Goal: Task Accomplishment & Management: Use online tool/utility

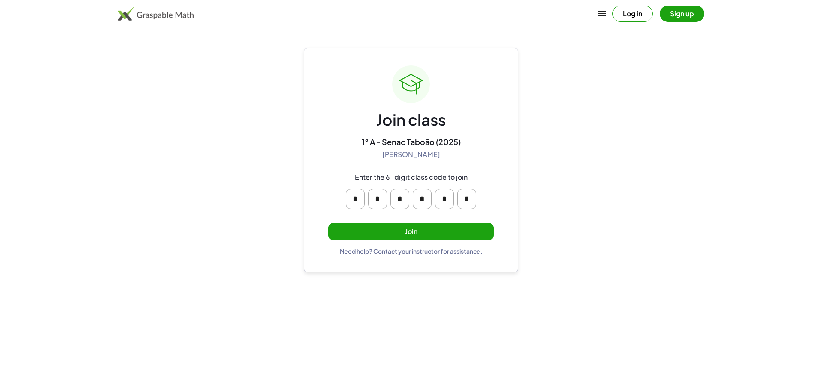
click at [401, 228] on button "Join" at bounding box center [410, 232] width 165 height 18
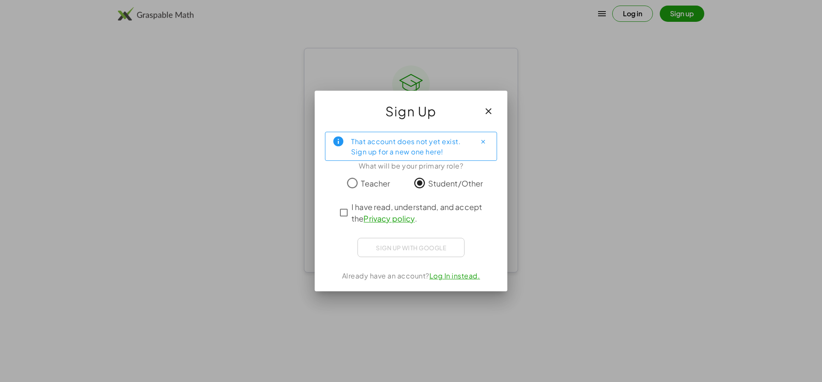
click at [335, 215] on div "That account does not yet exist. Sign up for a new one here! What will be your …" at bounding box center [411, 208] width 193 height 167
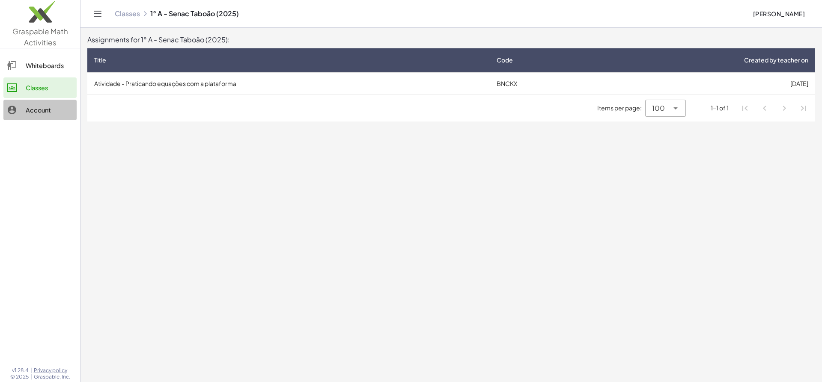
click at [49, 113] on div "Account" at bounding box center [50, 110] width 48 height 10
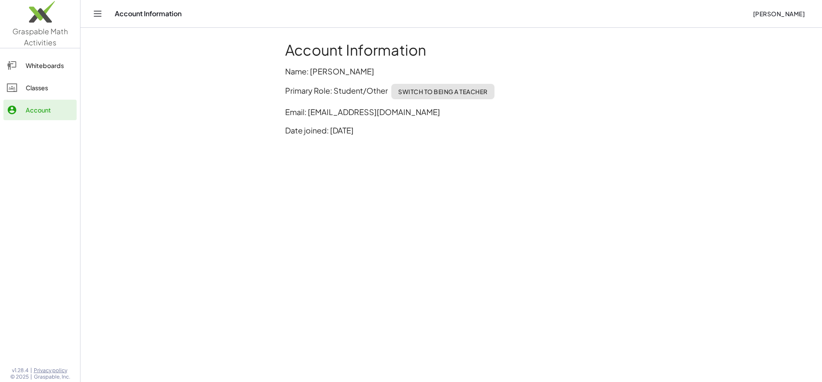
click at [48, 95] on link "Classes" at bounding box center [39, 87] width 73 height 21
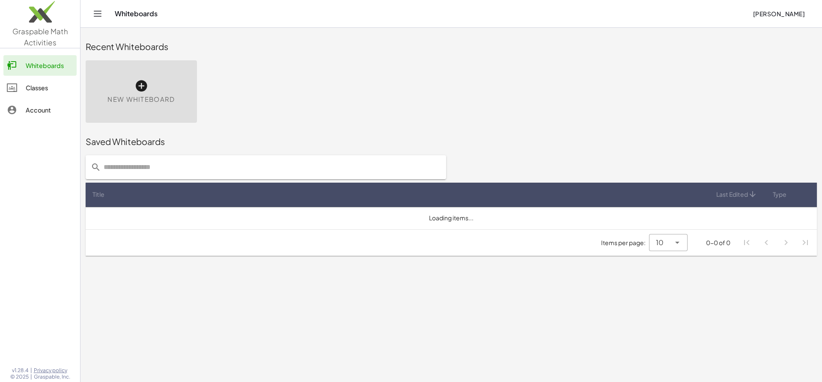
click at [44, 87] on div "Classes" at bounding box center [50, 88] width 48 height 10
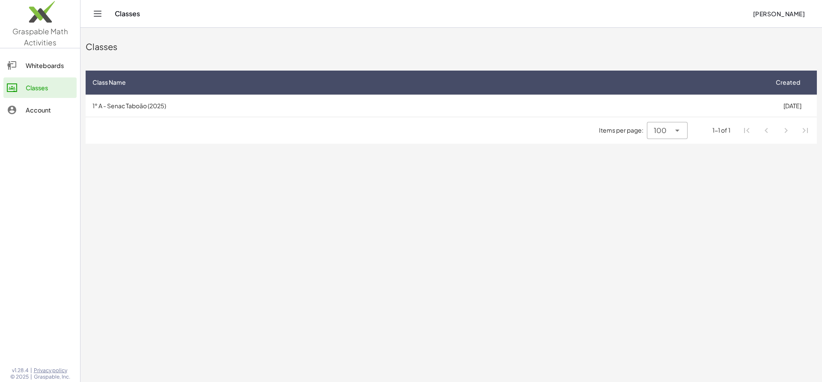
click at [604, 364] on main "Classes Class Name Created 1° A - Senac Taboão (2025) [DATE] Items per page: 10…" at bounding box center [450, 191] width 741 height 382
click at [446, 100] on td "1° A - Senac Taboão (2025)" at bounding box center [427, 106] width 682 height 22
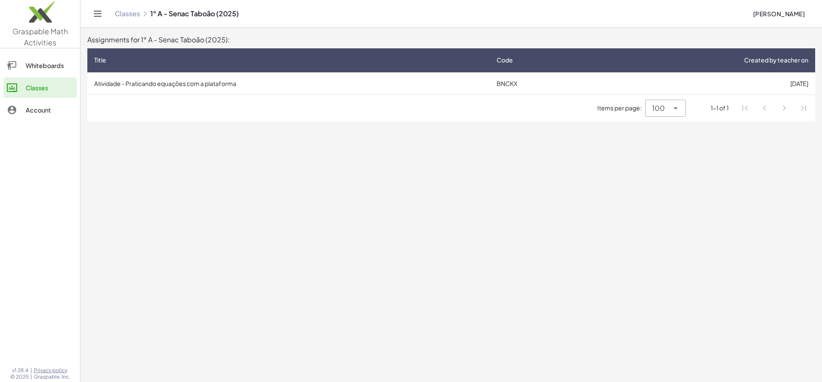
click at [427, 86] on td "Atividade - Praticando equações com a plataforma" at bounding box center [288, 83] width 402 height 22
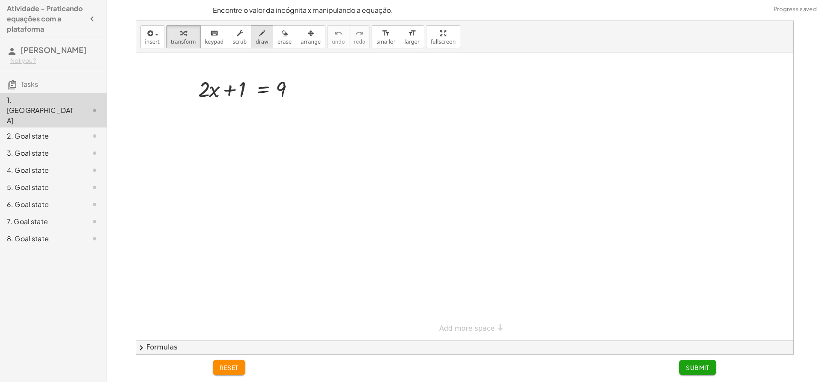
click at [256, 37] on div "button" at bounding box center [262, 33] width 13 height 10
drag, startPoint x: 194, startPoint y: 134, endPoint x: 256, endPoint y: 153, distance: 64.6
click at [282, 160] on div at bounding box center [464, 197] width 657 height 288
click at [273, 40] on button "erase" at bounding box center [285, 36] width 24 height 23
drag, startPoint x: 211, startPoint y: 131, endPoint x: 318, endPoint y: 161, distance: 111.6
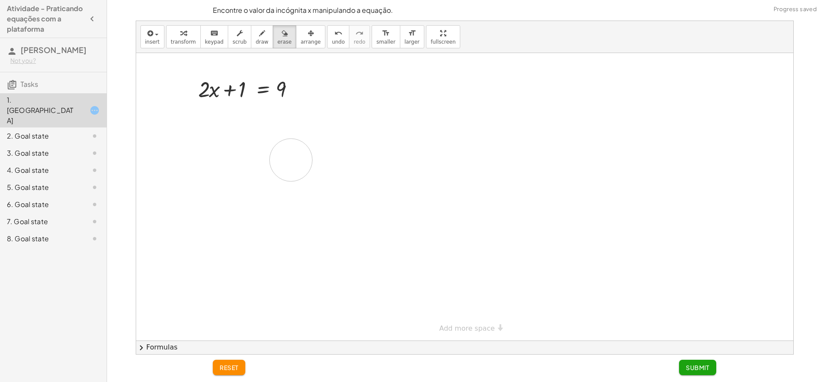
click at [318, 161] on div at bounding box center [464, 197] width 657 height 288
drag, startPoint x: 213, startPoint y: 40, endPoint x: 210, endPoint y: 43, distance: 4.5
click at [212, 40] on span "keypad" at bounding box center [214, 42] width 19 height 6
click at [205, 117] on div at bounding box center [464, 197] width 657 height 288
click at [202, 92] on div at bounding box center [203, 89] width 11 height 25
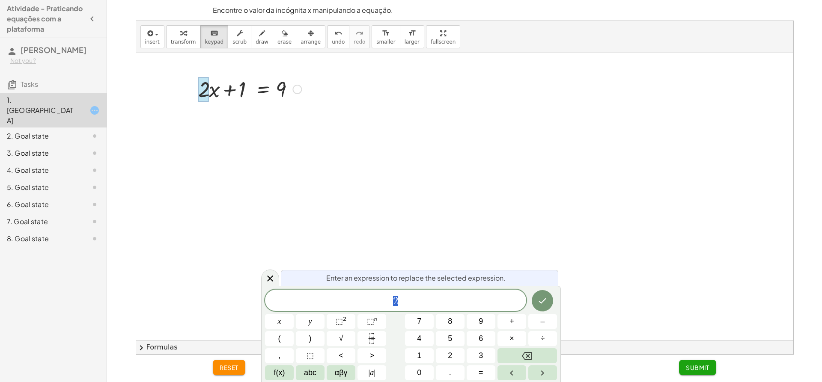
click at [293, 66] on div at bounding box center [464, 197] width 657 height 288
click at [299, 85] on div at bounding box center [296, 89] width 9 height 9
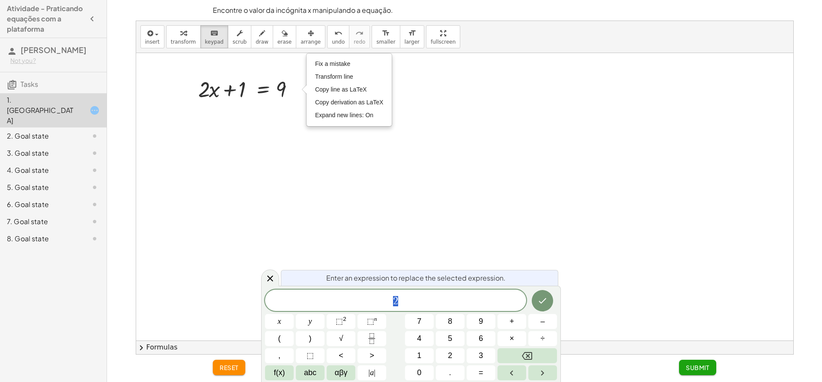
click at [304, 146] on div at bounding box center [464, 197] width 657 height 288
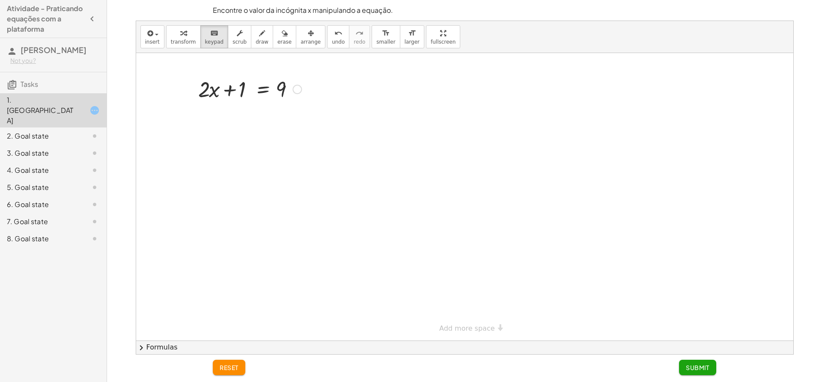
click at [216, 110] on div at bounding box center [464, 197] width 657 height 288
drag, startPoint x: 206, startPoint y: 89, endPoint x: 219, endPoint y: 108, distance: 23.1
click at [238, 92] on div at bounding box center [235, 90] width 30 height 24
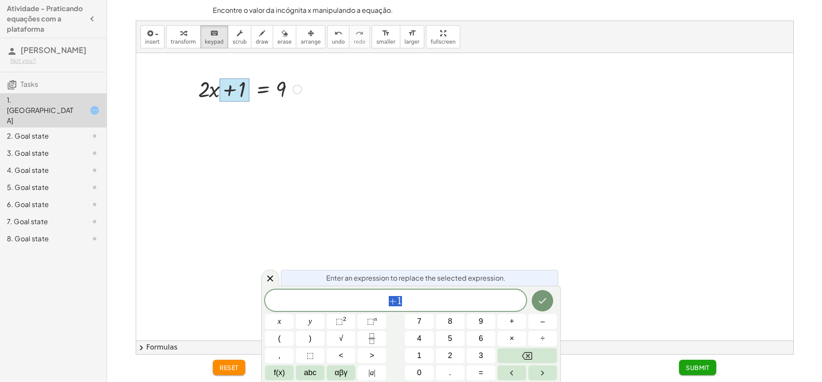
click at [222, 119] on div at bounding box center [464, 197] width 657 height 288
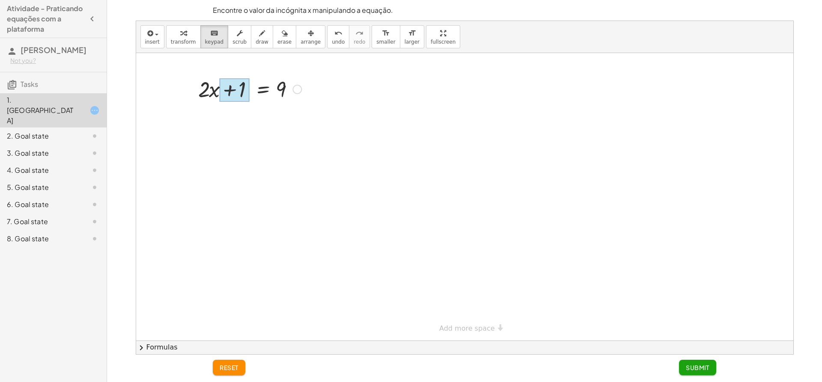
click at [240, 92] on div at bounding box center [235, 90] width 30 height 24
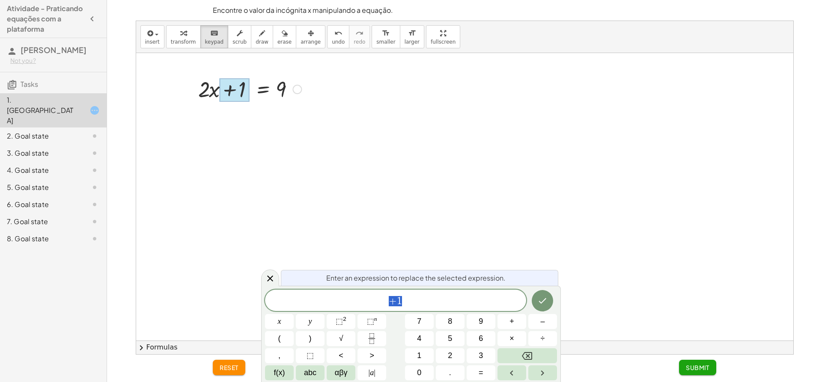
click at [321, 91] on div at bounding box center [464, 197] width 657 height 288
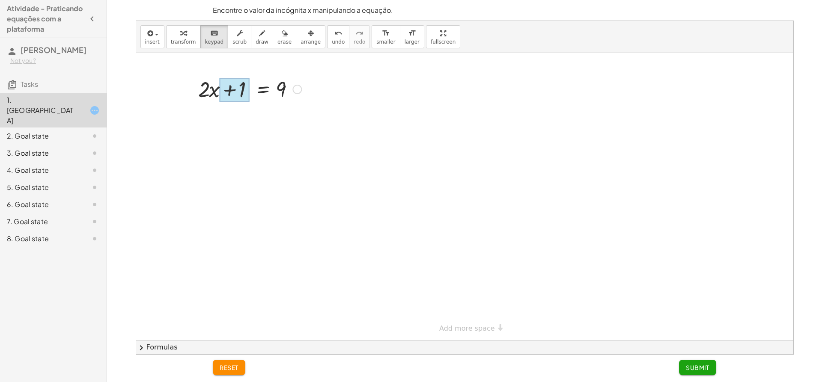
click at [241, 92] on div at bounding box center [235, 90] width 30 height 24
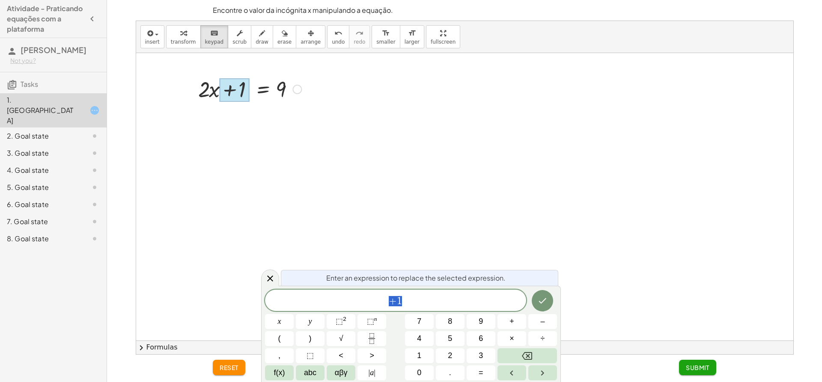
click at [293, 91] on div "Fix a mistake Transform line Copy line as LaTeX Copy derivation as LaTeX Expand…" at bounding box center [296, 89] width 9 height 9
click at [292, 107] on div at bounding box center [464, 197] width 657 height 288
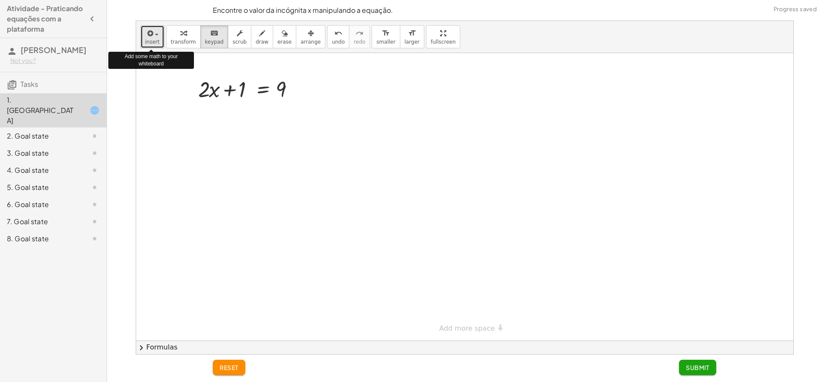
click at [151, 45] on span "insert" at bounding box center [152, 42] width 15 height 6
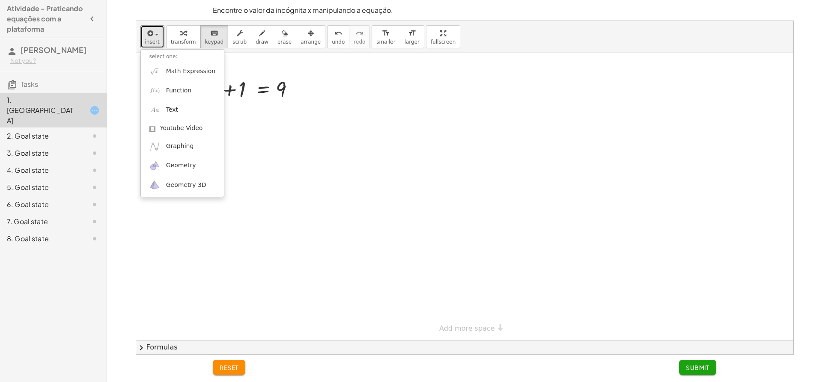
click at [230, 130] on div at bounding box center [464, 197] width 657 height 288
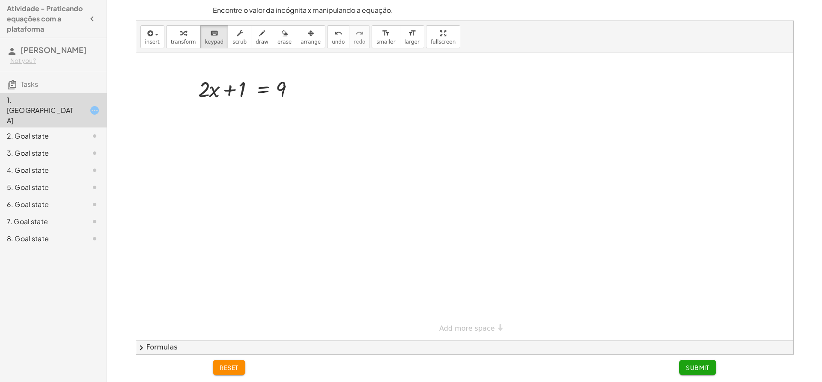
drag, startPoint x: 241, startPoint y: 87, endPoint x: 303, endPoint y: 87, distance: 62.9
click at [257, 92] on div at bounding box center [242, 89] width 88 height 25
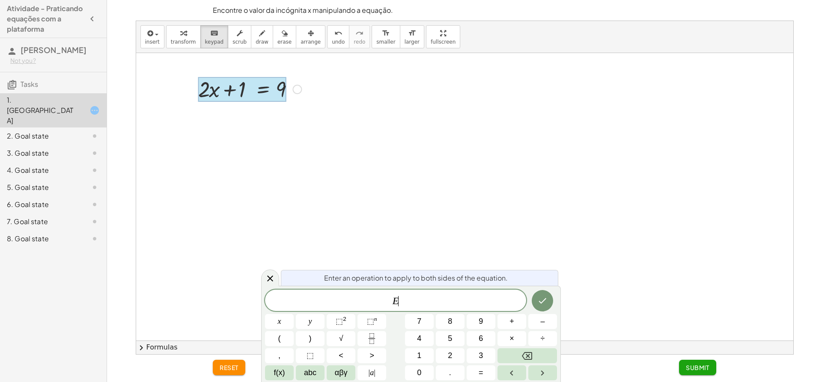
click at [223, 149] on div at bounding box center [464, 197] width 657 height 288
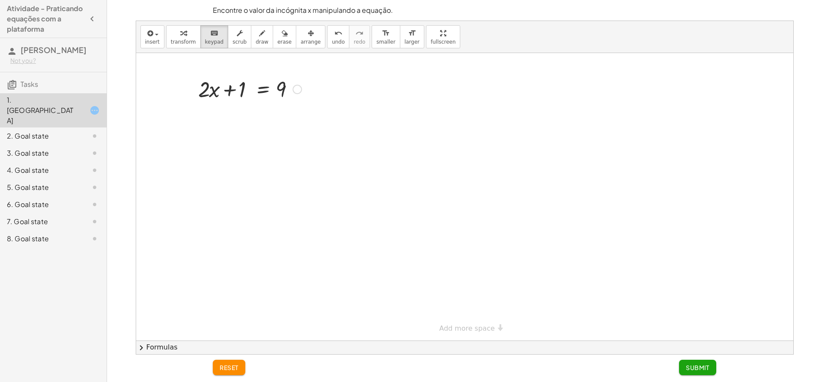
click at [218, 372] on button "reset" at bounding box center [229, 367] width 33 height 15
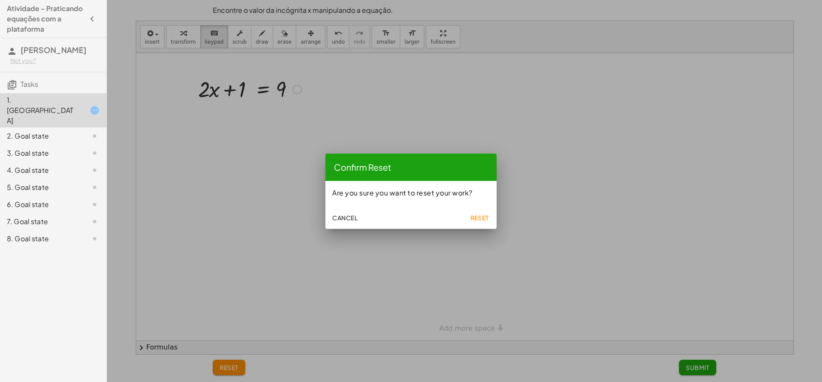
click at [469, 219] on button "Reset" at bounding box center [479, 217] width 27 height 15
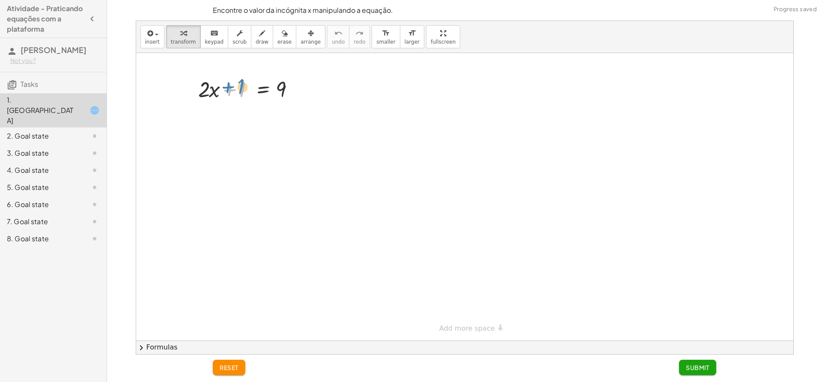
click at [226, 88] on div at bounding box center [250, 88] width 112 height 29
drag, startPoint x: 232, startPoint y: 94, endPoint x: 303, endPoint y: 94, distance: 70.6
click at [303, 94] on div at bounding box center [250, 88] width 112 height 29
click at [228, 369] on span "reset" at bounding box center [229, 368] width 19 height 8
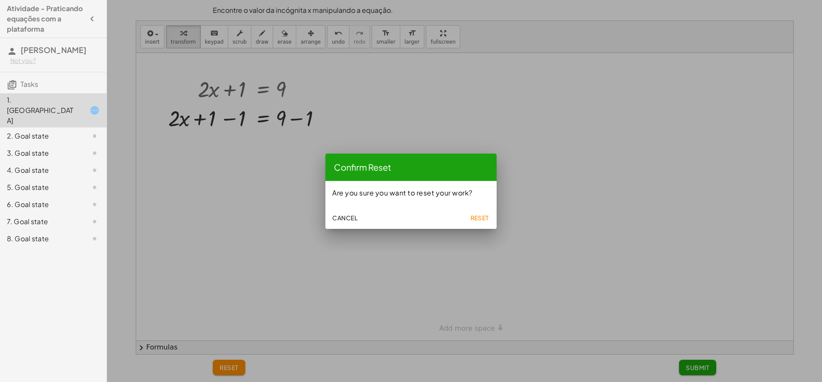
click at [477, 215] on span "Reset" at bounding box center [479, 218] width 19 height 8
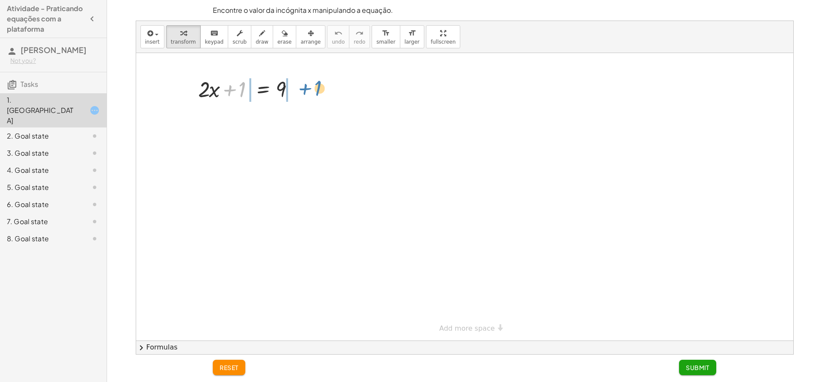
drag, startPoint x: 233, startPoint y: 91, endPoint x: 309, endPoint y: 89, distance: 76.6
click at [309, 89] on div "+ 1 + · 2 · x + 1 = 9" at bounding box center [464, 197] width 657 height 288
click at [293, 119] on div at bounding box center [250, 117] width 172 height 29
click at [262, 119] on div "+ · 2 · x = 9 + 1 − 1 + − 1" at bounding box center [262, 119] width 0 height 0
click at [233, 118] on div at bounding box center [235, 117] width 142 height 29
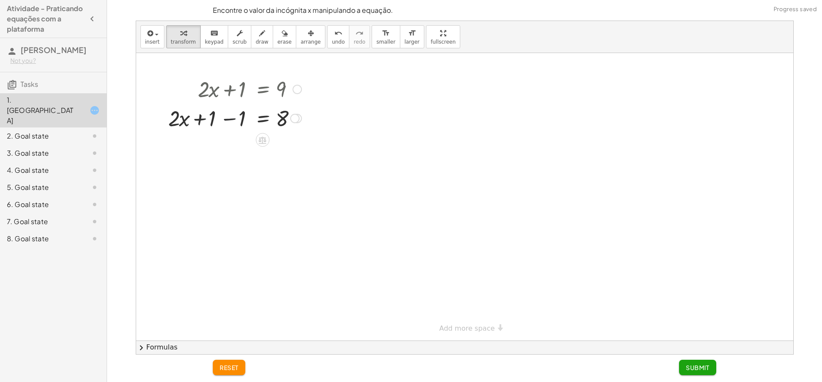
click at [233, 118] on div at bounding box center [235, 117] width 142 height 29
drag, startPoint x: 243, startPoint y: 122, endPoint x: 259, endPoint y: 140, distance: 23.9
click at [227, 365] on span "reset" at bounding box center [229, 368] width 19 height 8
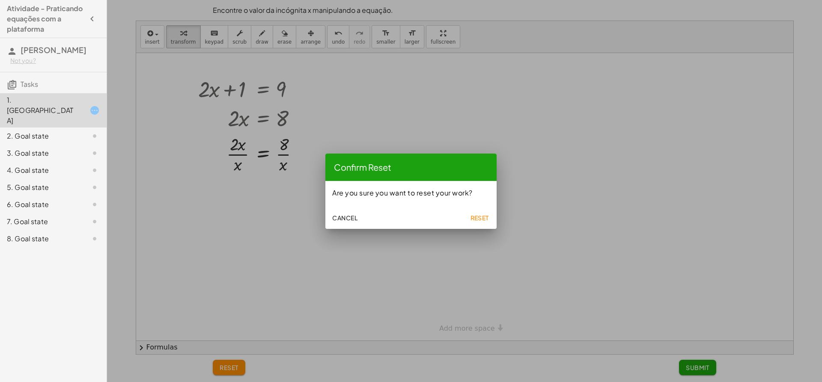
click at [477, 219] on span "Reset" at bounding box center [479, 218] width 19 height 8
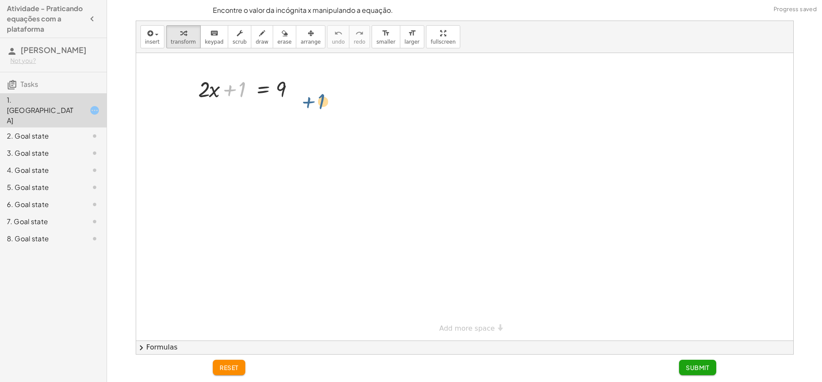
drag, startPoint x: 233, startPoint y: 82, endPoint x: 336, endPoint y: 90, distance: 103.5
click at [328, 87] on div "+ 1 + · 2 · x + 1 = 9" at bounding box center [464, 197] width 657 height 288
drag, startPoint x: 236, startPoint y: 89, endPoint x: 292, endPoint y: 86, distance: 55.7
click at [292, 84] on div at bounding box center [250, 88] width 112 height 29
click at [294, 87] on div at bounding box center [296, 89] width 9 height 9
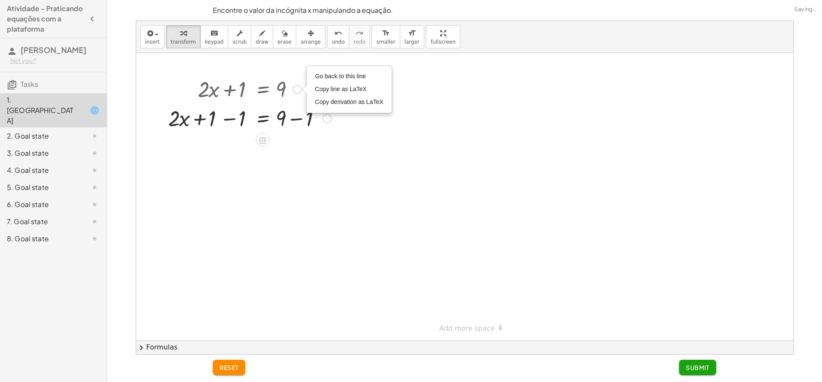
click at [291, 116] on div at bounding box center [250, 117] width 172 height 29
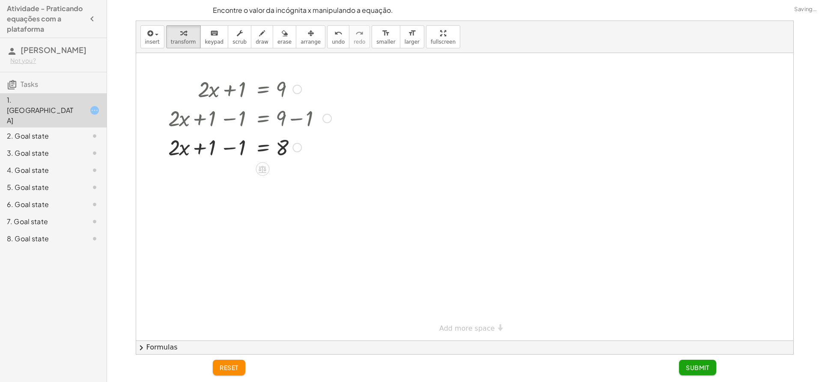
click at [230, 143] on div at bounding box center [250, 146] width 172 height 29
drag, startPoint x: 234, startPoint y: 153, endPoint x: 296, endPoint y: 177, distance: 66.8
click at [283, 181] on div at bounding box center [250, 182] width 172 height 43
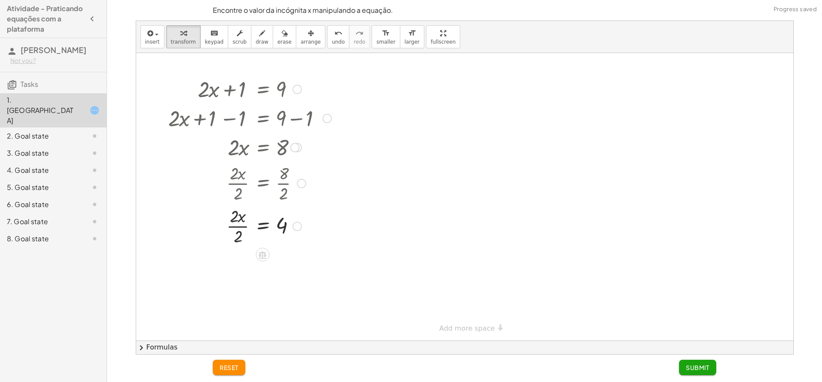
click at [236, 216] on div at bounding box center [250, 225] width 172 height 43
click at [236, 230] on div at bounding box center [250, 225] width 172 height 43
click at [236, 230] on div at bounding box center [250, 225] width 172 height 28
click at [704, 363] on button "Submit" at bounding box center [697, 367] width 37 height 15
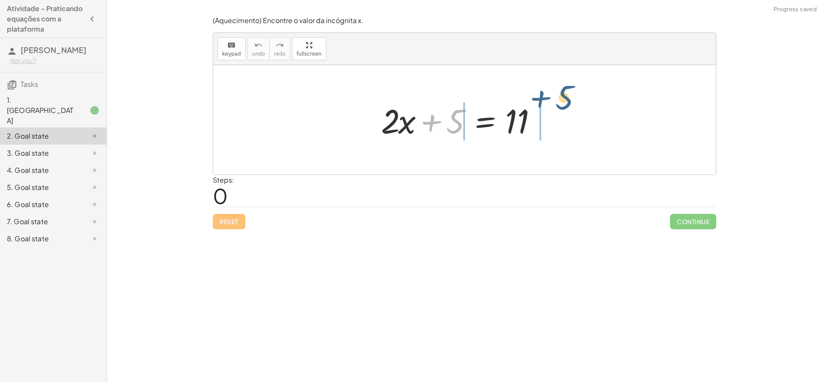
drag, startPoint x: 446, startPoint y: 118, endPoint x: 562, endPoint y: 98, distance: 117.3
click at [562, 98] on div "+ 5 + · 2 · x + 5 = 11" at bounding box center [464, 120] width 502 height 110
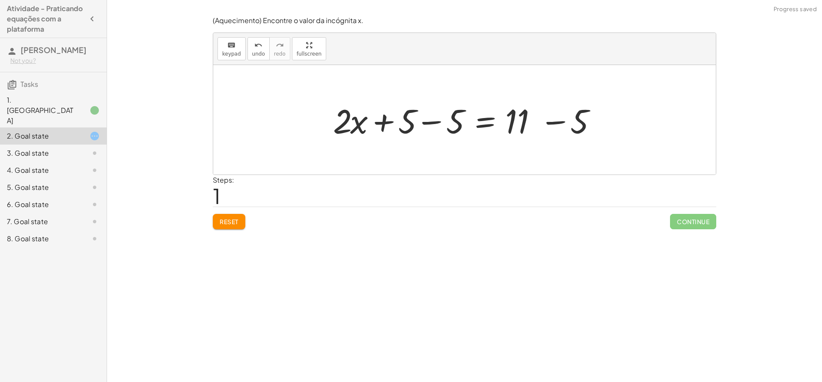
click at [536, 108] on div at bounding box center [468, 120] width 278 height 44
click at [533, 117] on div at bounding box center [468, 120] width 278 height 44
click at [532, 120] on div at bounding box center [468, 120] width 278 height 44
click at [517, 126] on div at bounding box center [468, 120] width 278 height 44
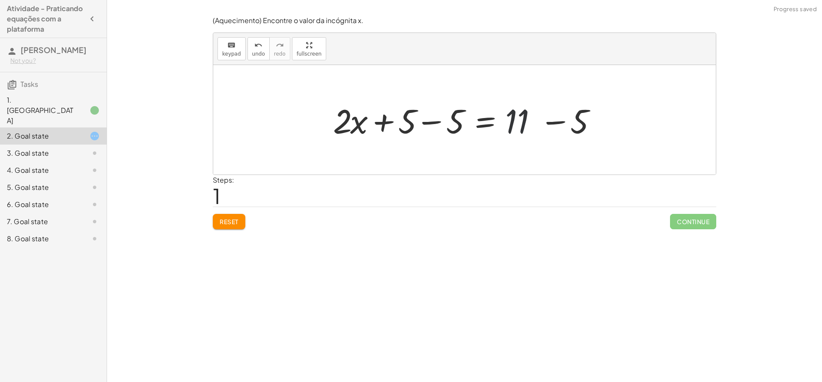
click at [517, 126] on div at bounding box center [468, 120] width 278 height 44
click at [555, 125] on div at bounding box center [468, 120] width 278 height 44
click at [555, 125] on div at bounding box center [464, 120] width 502 height 110
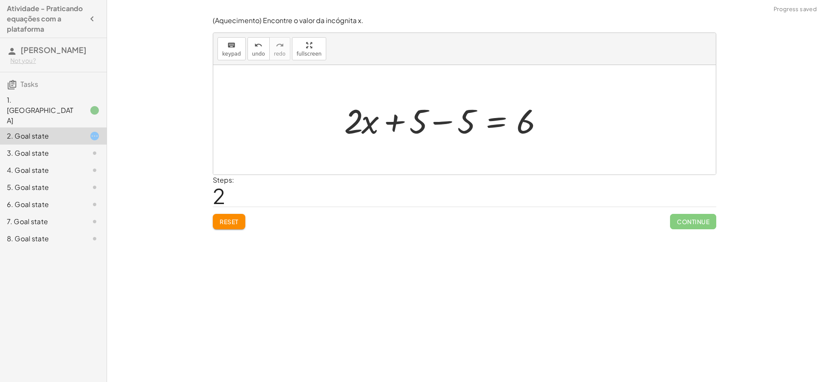
click at [417, 124] on div at bounding box center [446, 120] width 213 height 44
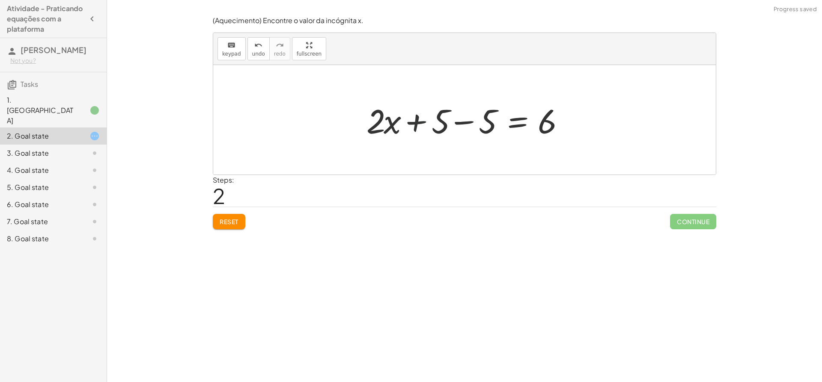
click at [417, 124] on div at bounding box center [467, 120] width 213 height 44
click at [474, 131] on div at bounding box center [467, 120] width 213 height 44
click at [474, 131] on div at bounding box center [515, 120] width 117 height 44
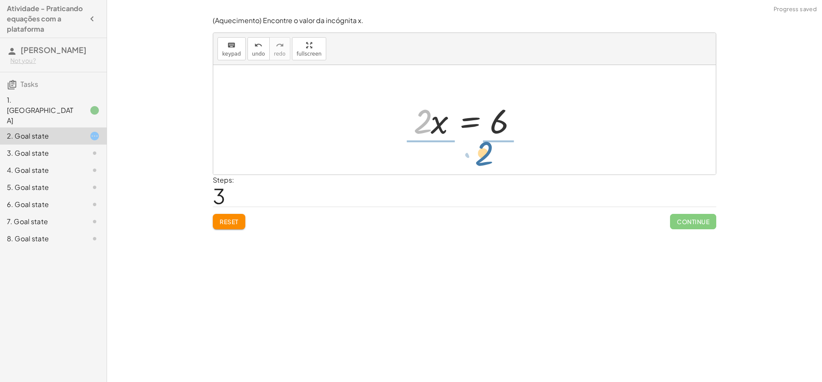
drag, startPoint x: 424, startPoint y: 127, endPoint x: 495, endPoint y: 161, distance: 79.4
click at [495, 161] on div "+ · 2 · x + 5 = 11 + · 2 · x + 5 − 5 = + 11 − 5 + · 2 · x + 5 − 5 = 6 + · 2 · x…" at bounding box center [464, 120] width 502 height 110
click at [427, 126] on div at bounding box center [469, 120] width 126 height 66
click at [427, 126] on div at bounding box center [477, 120] width 107 height 66
click at [503, 122] on div at bounding box center [476, 120] width 107 height 66
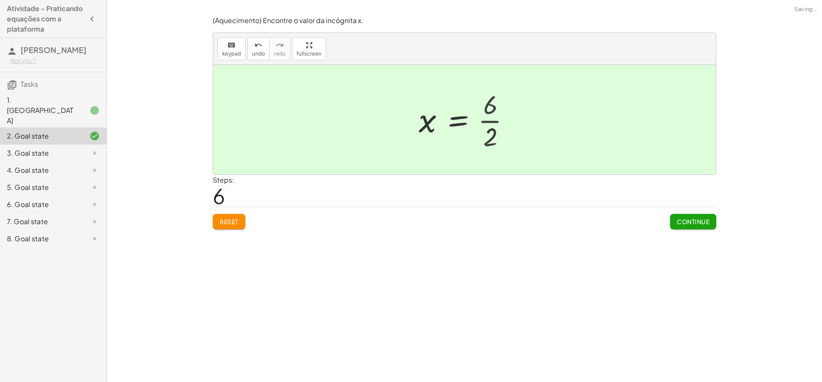
click at [491, 122] on div at bounding box center [464, 120] width 100 height 42
click at [681, 222] on span "Continue" at bounding box center [693, 222] width 33 height 8
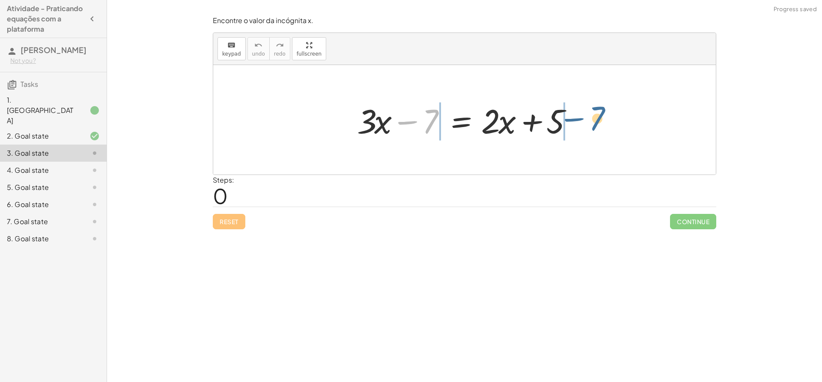
drag, startPoint x: 434, startPoint y: 126, endPoint x: 604, endPoint y: 131, distance: 170.0
click at [604, 131] on div "− 7 + · 3 · x − 7 = + · 2 · x + 5" at bounding box center [464, 120] width 502 height 110
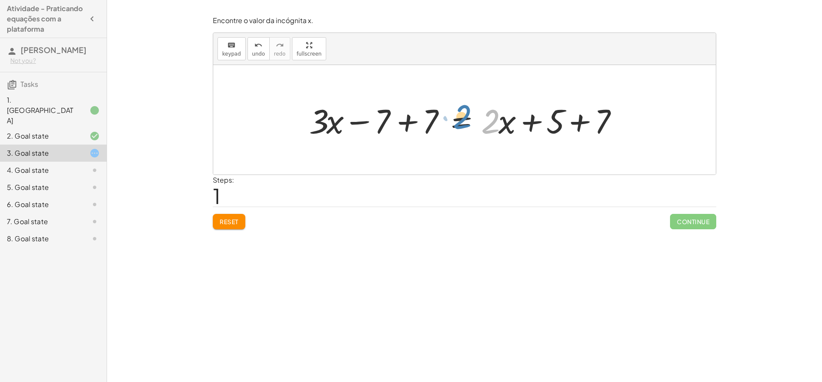
drag, startPoint x: 486, startPoint y: 125, endPoint x: 484, endPoint y: 121, distance: 5.0
click at [463, 121] on div at bounding box center [468, 120] width 326 height 44
drag, startPoint x: 509, startPoint y: 129, endPoint x: 507, endPoint y: 124, distance: 5.0
click at [507, 124] on div at bounding box center [468, 120] width 326 height 44
click at [403, 119] on div at bounding box center [468, 120] width 326 height 44
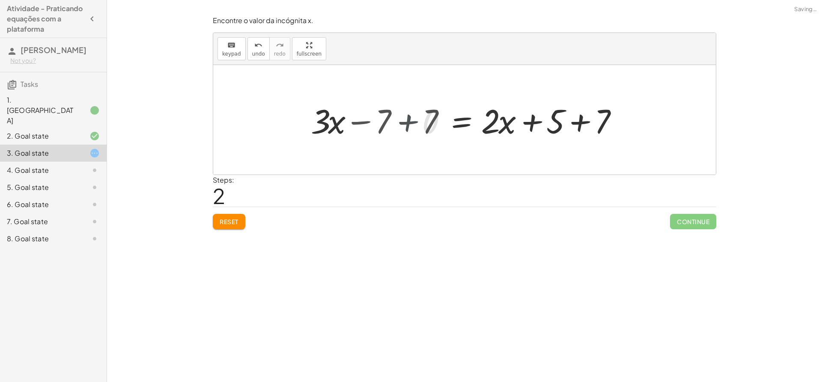
click at [403, 119] on div at bounding box center [516, 120] width 230 height 44
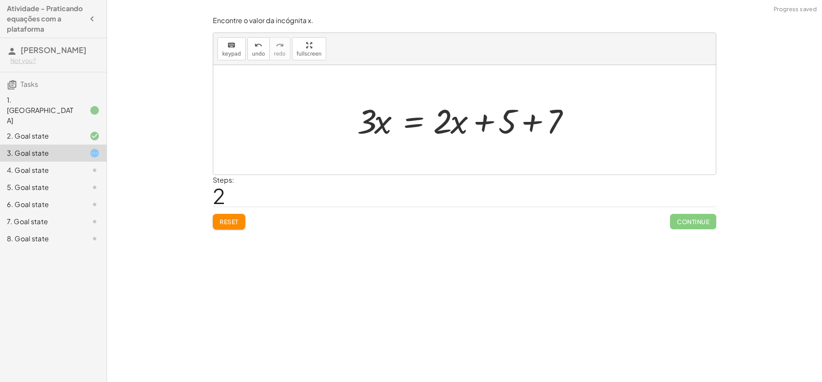
click at [508, 125] on div at bounding box center [468, 120] width 230 height 44
click at [509, 125] on div at bounding box center [468, 120] width 230 height 44
click at [521, 127] on div at bounding box center [468, 120] width 230 height 44
click at [521, 127] on div at bounding box center [452, 120] width 199 height 44
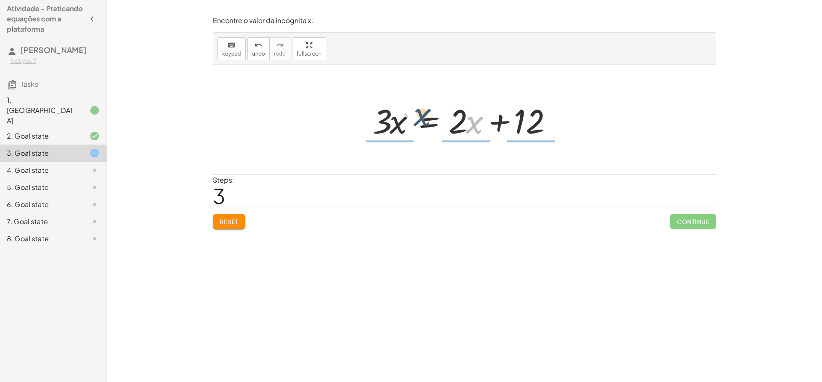
drag, startPoint x: 475, startPoint y: 123, endPoint x: 407, endPoint y: 114, distance: 68.2
click at [407, 114] on div at bounding box center [467, 120] width 199 height 44
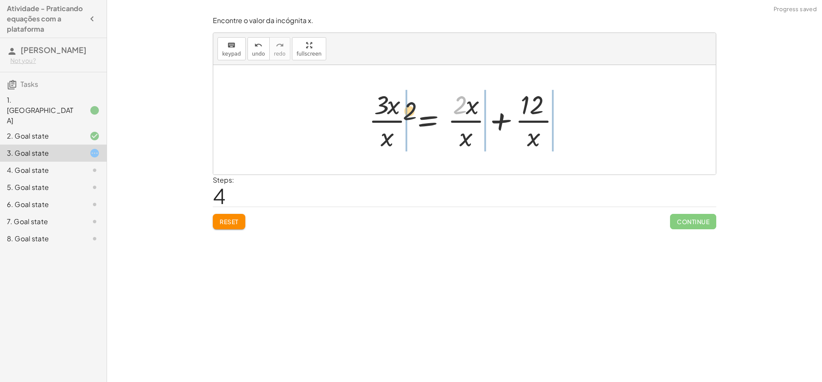
drag, startPoint x: 461, startPoint y: 108, endPoint x: 381, endPoint y: 119, distance: 81.2
click at [381, 119] on div at bounding box center [467, 120] width 207 height 66
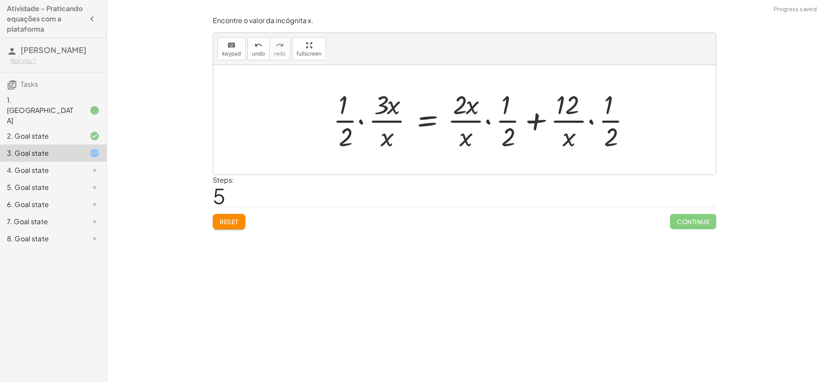
click at [229, 229] on button "Reset" at bounding box center [229, 221] width 33 height 15
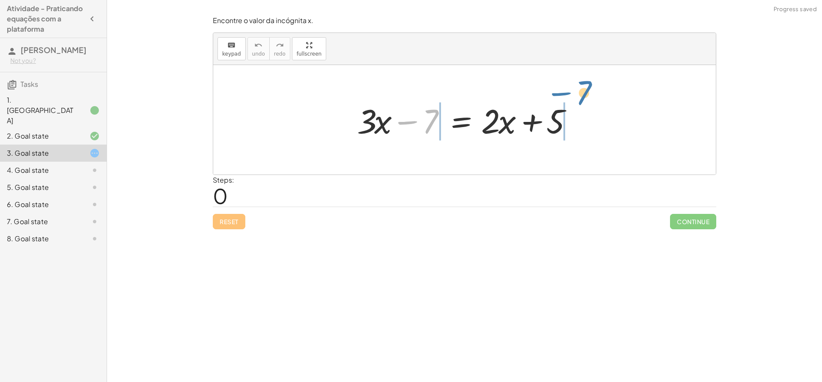
drag, startPoint x: 417, startPoint y: 124, endPoint x: 576, endPoint y: 98, distance: 160.4
click at [575, 98] on div at bounding box center [468, 120] width 230 height 44
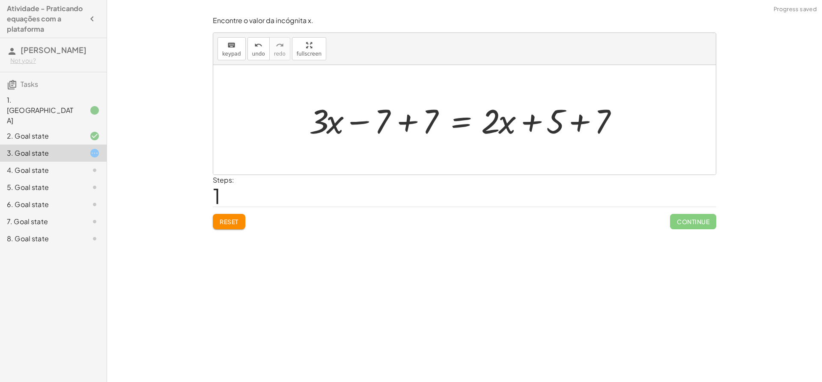
click at [571, 127] on div at bounding box center [468, 120] width 326 height 44
click at [571, 127] on div at bounding box center [452, 120] width 295 height 44
click at [392, 122] on div at bounding box center [452, 120] width 295 height 44
click at [392, 122] on div "+ · 3 · x − 7 = + · 2 · x + 5 + · 3 · x − 7 + 7 = + · 2 · x + 5 + 7 + · 3 · x =…" at bounding box center [449, 120] width 306 height 48
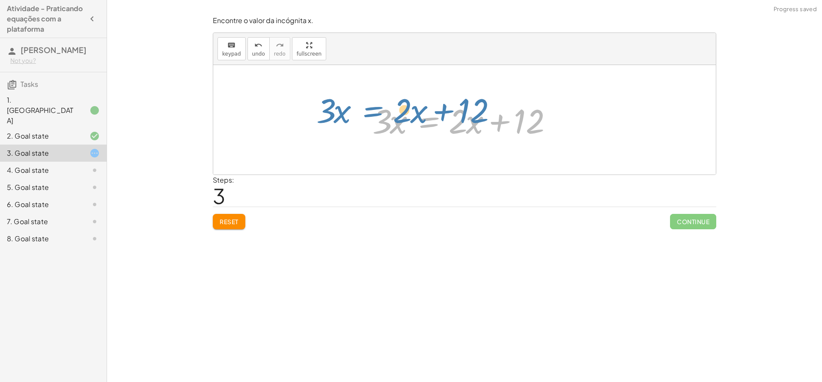
drag, startPoint x: 423, startPoint y: 121, endPoint x: 360, endPoint y: 122, distance: 62.9
click at [360, 122] on div "+ · 3 · x − 7 = + · 2 · x + 5 + · 3 · x − 7 + 7 = + · 2 · x + 5 + 7 + · 3 · x −…" at bounding box center [465, 120] width 210 height 48
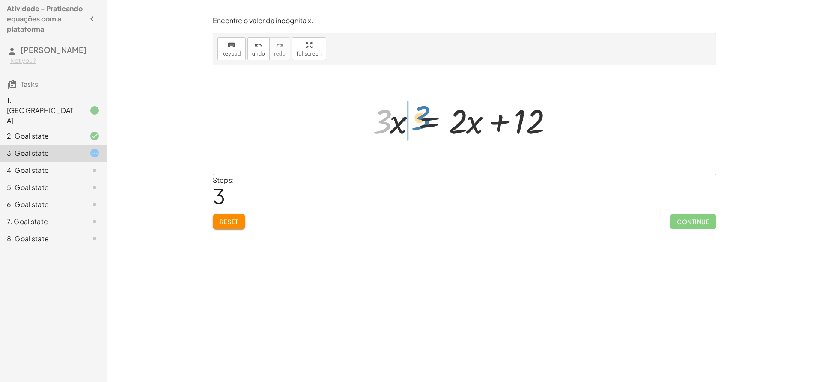
drag, startPoint x: 393, startPoint y: 127, endPoint x: 398, endPoint y: 128, distance: 4.7
click at [406, 128] on div at bounding box center [467, 120] width 199 height 44
drag, startPoint x: 389, startPoint y: 128, endPoint x: 393, endPoint y: 128, distance: 4.7
click at [395, 128] on div at bounding box center [467, 120] width 199 height 44
drag, startPoint x: 369, startPoint y: 126, endPoint x: 383, endPoint y: 130, distance: 14.1
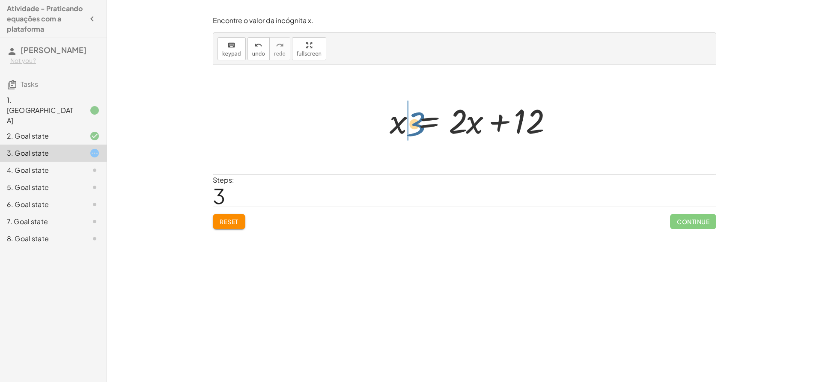
click at [383, 129] on div at bounding box center [467, 120] width 199 height 44
click at [395, 127] on div at bounding box center [467, 120] width 199 height 44
click at [505, 123] on div at bounding box center [467, 120] width 199 height 44
click at [395, 124] on div at bounding box center [467, 120] width 199 height 44
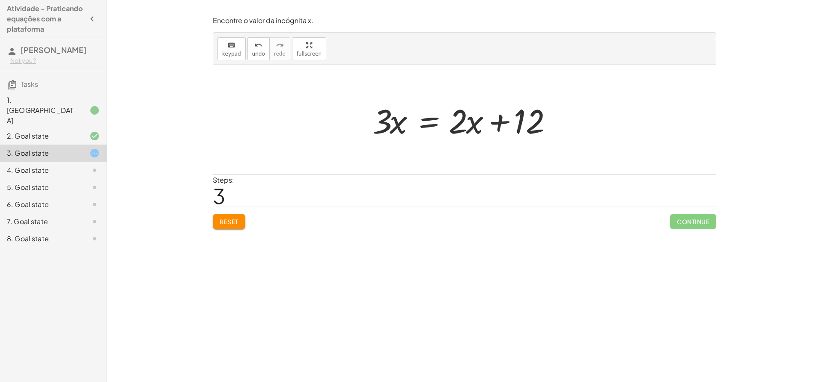
click at [398, 124] on div at bounding box center [467, 120] width 199 height 44
drag, startPoint x: 476, startPoint y: 126, endPoint x: 451, endPoint y: 127, distance: 25.3
click at [451, 127] on div at bounding box center [467, 120] width 199 height 44
click at [235, 218] on span "Reset" at bounding box center [229, 222] width 19 height 8
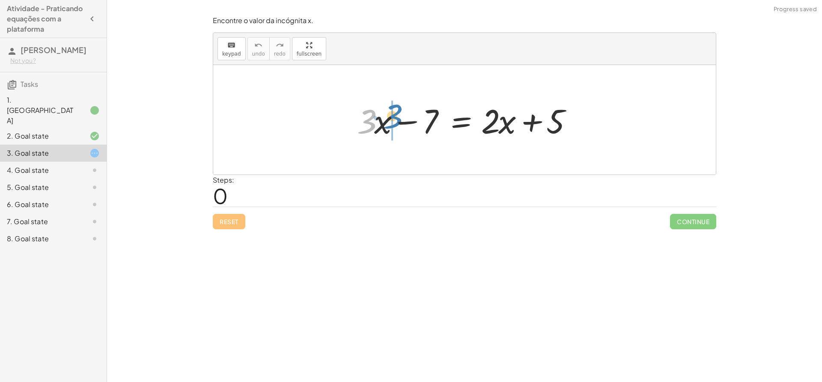
drag, startPoint x: 368, startPoint y: 123, endPoint x: 360, endPoint y: 125, distance: 8.3
click at [377, 123] on div at bounding box center [468, 120] width 230 height 44
drag, startPoint x: 423, startPoint y: 123, endPoint x: 420, endPoint y: 119, distance: 4.8
click at [420, 119] on div at bounding box center [468, 120] width 230 height 44
drag, startPoint x: 544, startPoint y: 123, endPoint x: 428, endPoint y: 125, distance: 116.9
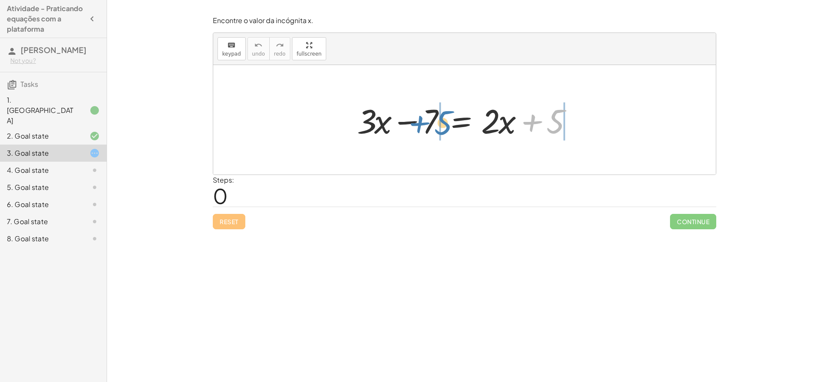
click at [421, 125] on div at bounding box center [468, 120] width 230 height 44
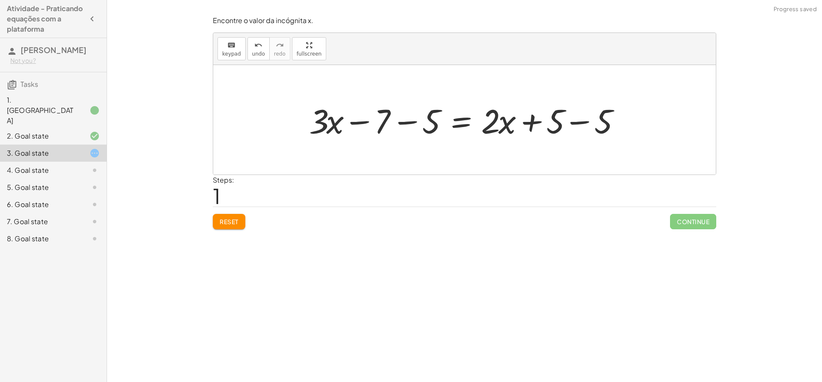
click at [386, 116] on div at bounding box center [468, 120] width 326 height 44
click at [393, 120] on div at bounding box center [468, 120] width 326 height 44
click at [393, 120] on div at bounding box center [483, 120] width 295 height 44
click at [580, 128] on div at bounding box center [483, 120] width 295 height 44
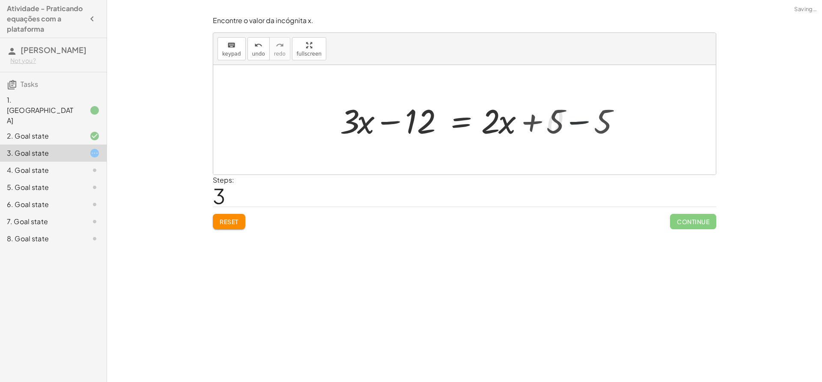
click at [580, 128] on div at bounding box center [464, 120] width 502 height 110
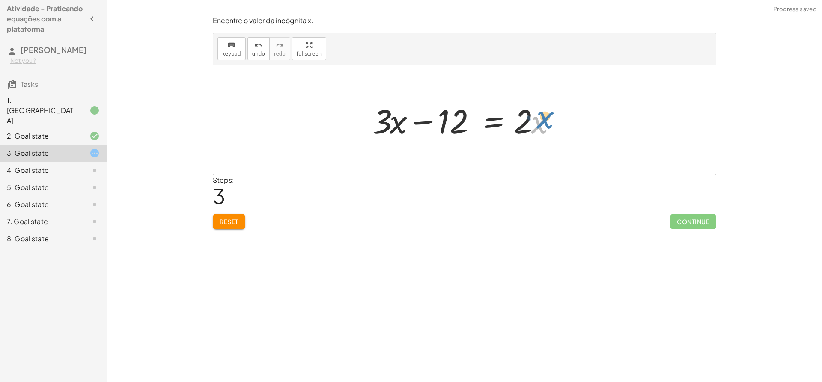
drag, startPoint x: 543, startPoint y: 127, endPoint x: 566, endPoint y: 125, distance: 22.8
click at [567, 125] on div at bounding box center [467, 120] width 199 height 44
drag, startPoint x: 520, startPoint y: 122, endPoint x: 529, endPoint y: 125, distance: 10.0
click at [526, 125] on div at bounding box center [467, 120] width 199 height 44
drag, startPoint x: 530, startPoint y: 126, endPoint x: 444, endPoint y: 121, distance: 85.8
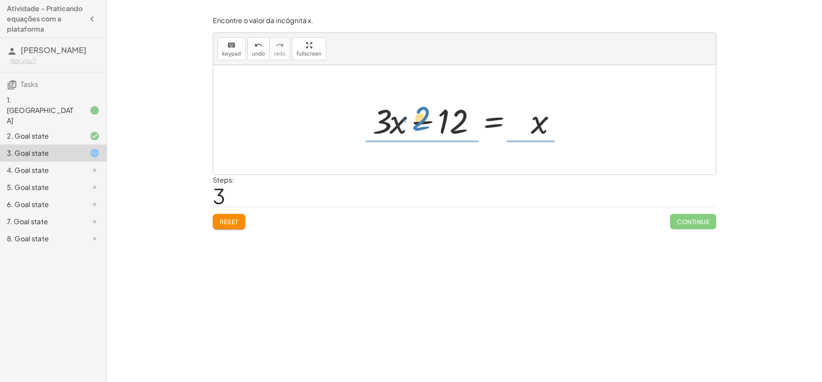
click at [444, 121] on div at bounding box center [467, 120] width 199 height 44
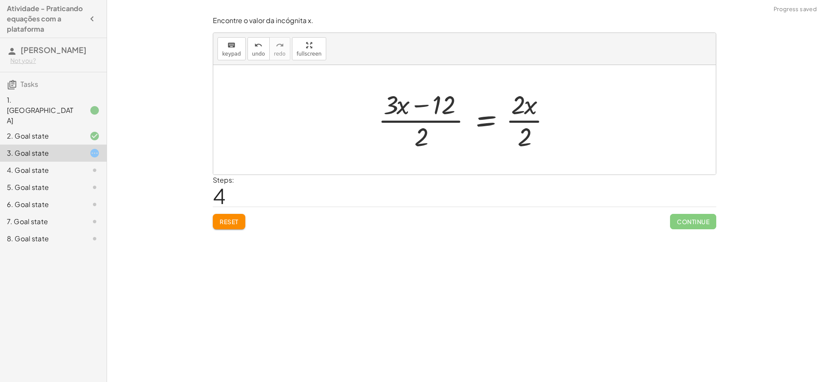
click at [218, 218] on button "Reset" at bounding box center [229, 221] width 33 height 15
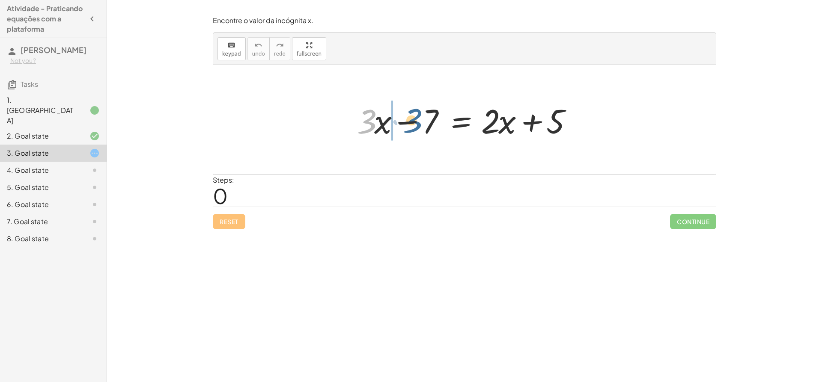
drag, startPoint x: 366, startPoint y: 122, endPoint x: 394, endPoint y: 121, distance: 27.8
click at [394, 121] on div at bounding box center [468, 120] width 230 height 44
drag, startPoint x: 378, startPoint y: 124, endPoint x: 347, endPoint y: 128, distance: 31.5
click at [347, 128] on div "+ · 3 · x − 7 = + · 2 · x + 5 · 3 + · 3 · x − 7 = + · 2 · x + 5" at bounding box center [464, 120] width 241 height 48
drag, startPoint x: 427, startPoint y: 121, endPoint x: 394, endPoint y: 125, distance: 33.6
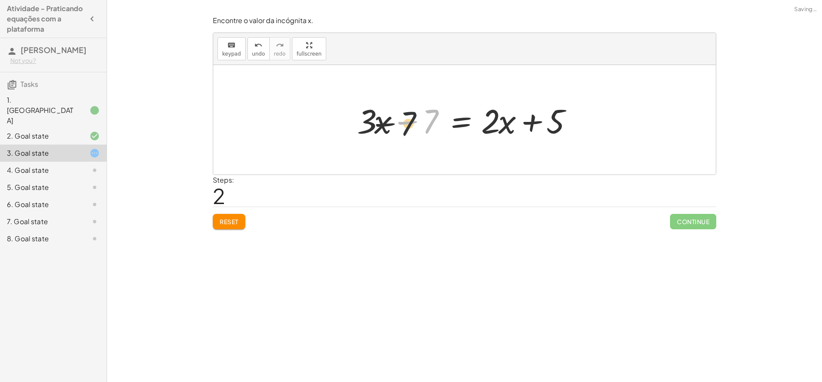
click at [394, 125] on div at bounding box center [468, 120] width 230 height 44
drag, startPoint x: 416, startPoint y: 126, endPoint x: 567, endPoint y: 118, distance: 151.3
click at [567, 118] on div at bounding box center [468, 120] width 230 height 44
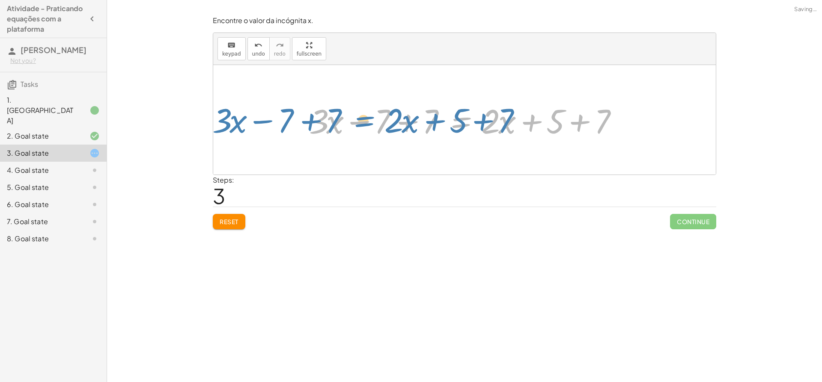
drag, startPoint x: 462, startPoint y: 120, endPoint x: 340, endPoint y: 122, distance: 122.0
click at [346, 122] on div at bounding box center [468, 120] width 326 height 44
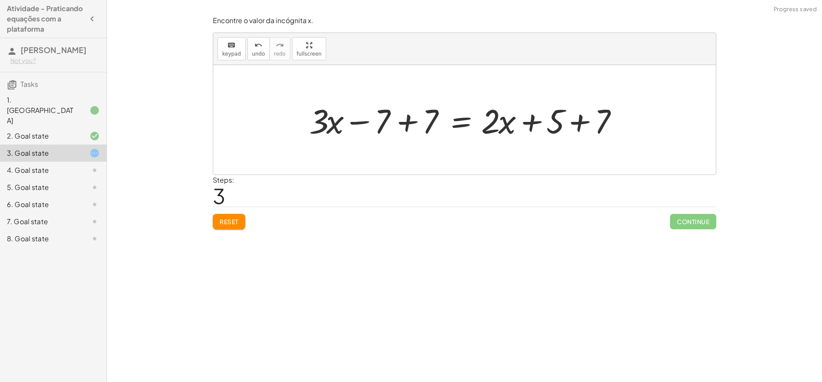
click at [550, 129] on div at bounding box center [468, 120] width 326 height 44
click at [548, 126] on div at bounding box center [468, 120] width 326 height 44
click at [566, 125] on div at bounding box center [468, 120] width 326 height 44
click at [566, 125] on div at bounding box center [452, 120] width 295 height 44
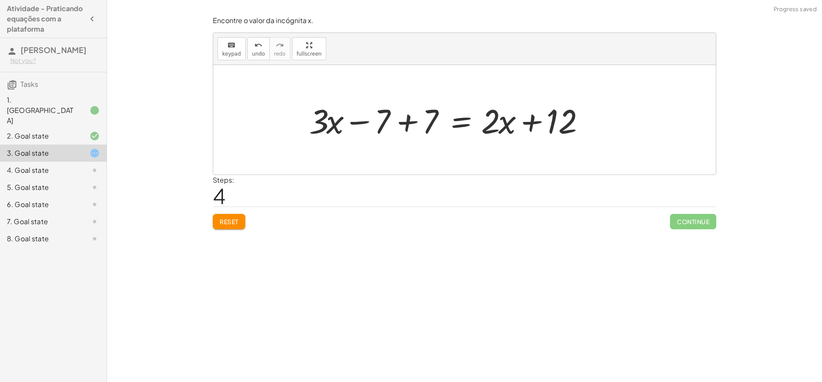
click at [417, 121] on div at bounding box center [452, 120] width 295 height 44
click at [417, 121] on div at bounding box center [500, 120] width 199 height 44
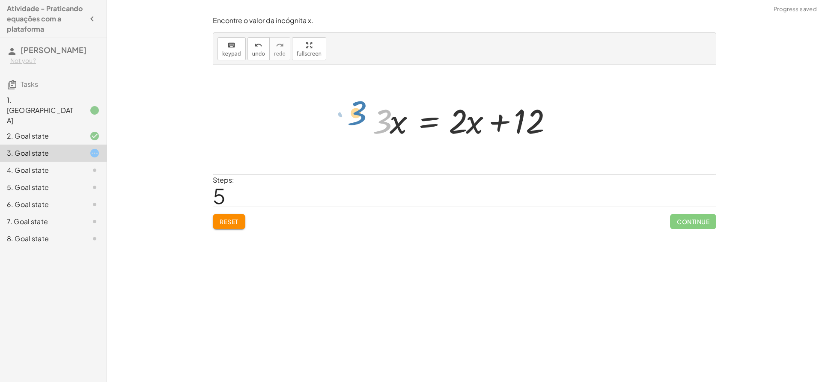
drag, startPoint x: 382, startPoint y: 122, endPoint x: 351, endPoint y: 115, distance: 32.0
click at [505, 123] on div at bounding box center [467, 120] width 199 height 44
drag, startPoint x: 478, startPoint y: 124, endPoint x: 380, endPoint y: 141, distance: 99.4
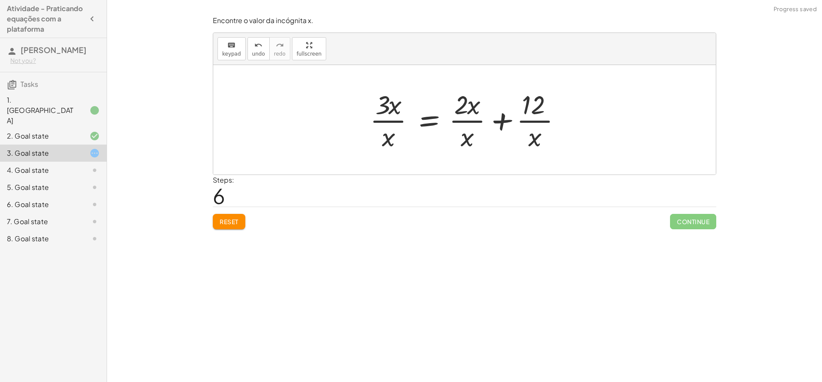
click at [377, 115] on div at bounding box center [469, 120] width 207 height 66
click at [395, 109] on div at bounding box center [467, 120] width 207 height 66
click at [390, 119] on div at bounding box center [467, 120] width 207 height 66
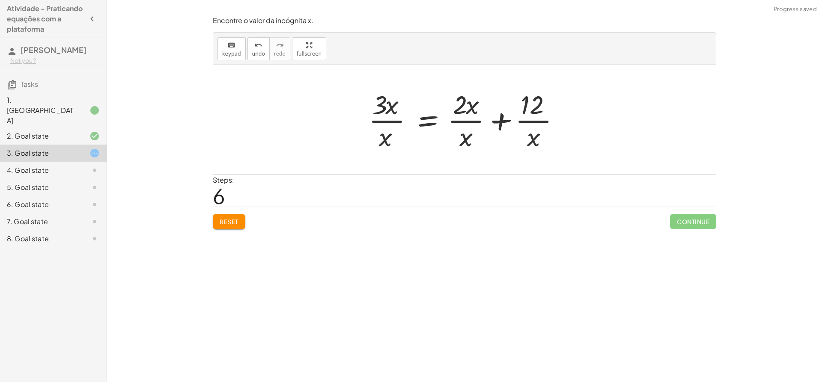
click at [390, 119] on div at bounding box center [467, 120] width 207 height 66
click at [454, 115] on div at bounding box center [467, 120] width 207 height 66
click at [455, 115] on div at bounding box center [467, 120] width 207 height 66
click at [485, 128] on div at bounding box center [467, 120] width 207 height 66
click at [471, 125] on div at bounding box center [458, 120] width 188 height 66
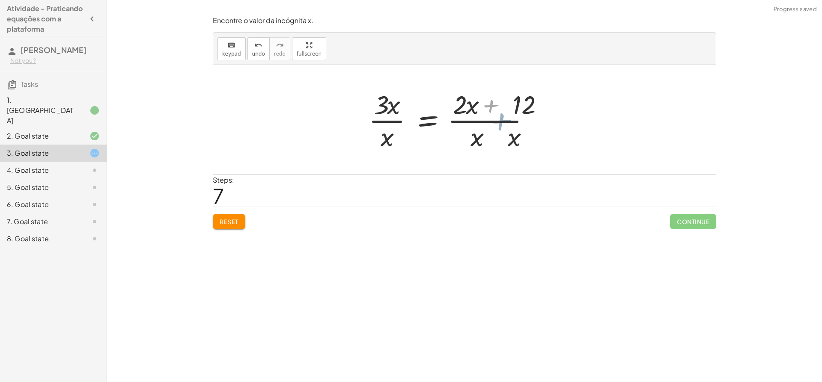
click at [471, 125] on div at bounding box center [458, 120] width 188 height 66
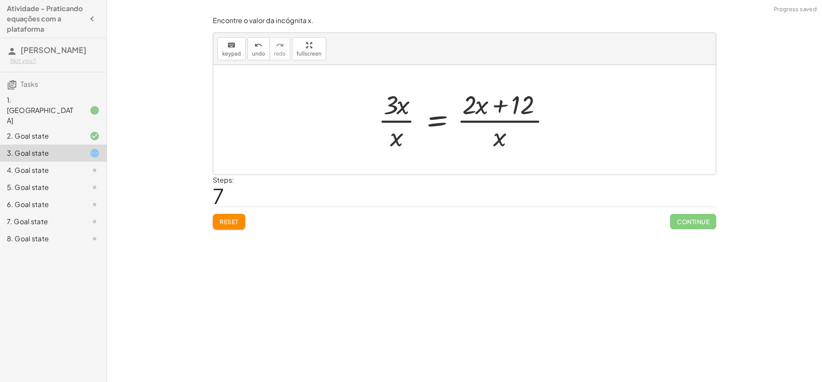
click at [499, 105] on div at bounding box center [468, 120] width 188 height 66
click at [460, 108] on div at bounding box center [468, 120] width 188 height 66
click at [462, 114] on div at bounding box center [468, 120] width 188 height 66
click at [230, 218] on span "Reset" at bounding box center [229, 222] width 19 height 8
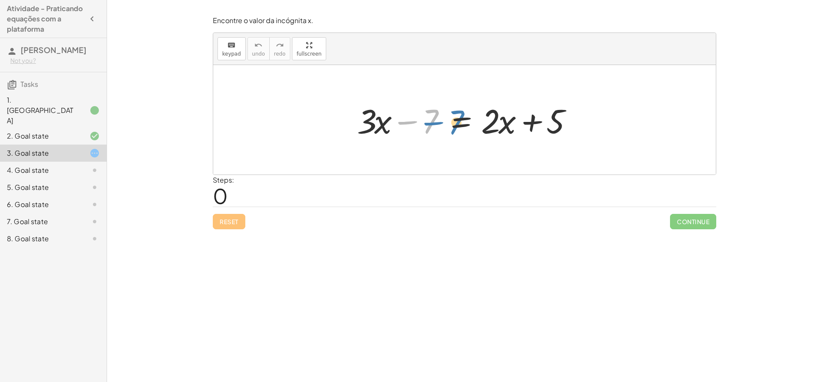
drag, startPoint x: 407, startPoint y: 122, endPoint x: 403, endPoint y: 121, distance: 4.4
click at [407, 121] on div at bounding box center [468, 120] width 230 height 44
drag, startPoint x: 386, startPoint y: 128, endPoint x: 389, endPoint y: 123, distance: 5.8
click at [389, 123] on div at bounding box center [468, 120] width 230 height 44
drag, startPoint x: 406, startPoint y: 122, endPoint x: 574, endPoint y: 118, distance: 167.4
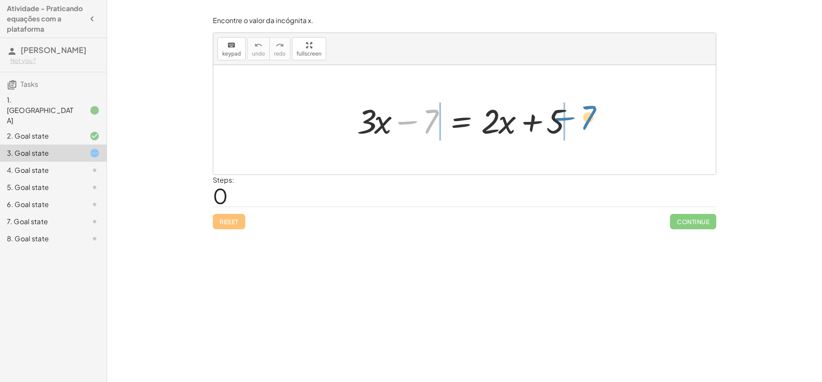
click at [573, 118] on div at bounding box center [468, 120] width 230 height 44
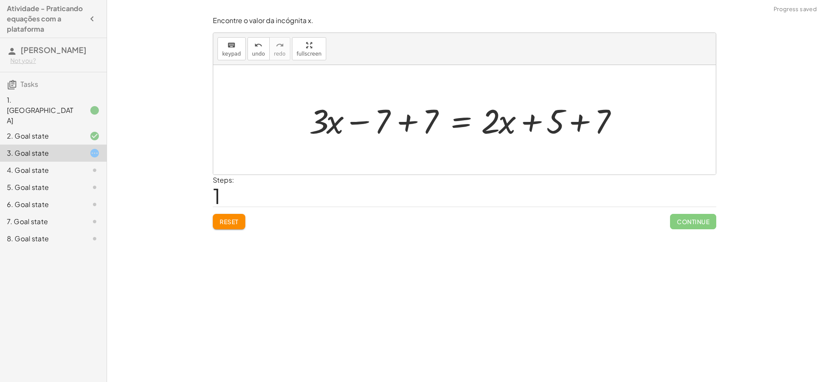
click at [569, 120] on div at bounding box center [468, 120] width 326 height 44
click at [569, 120] on div at bounding box center [452, 120] width 295 height 44
click at [404, 123] on div at bounding box center [452, 120] width 295 height 44
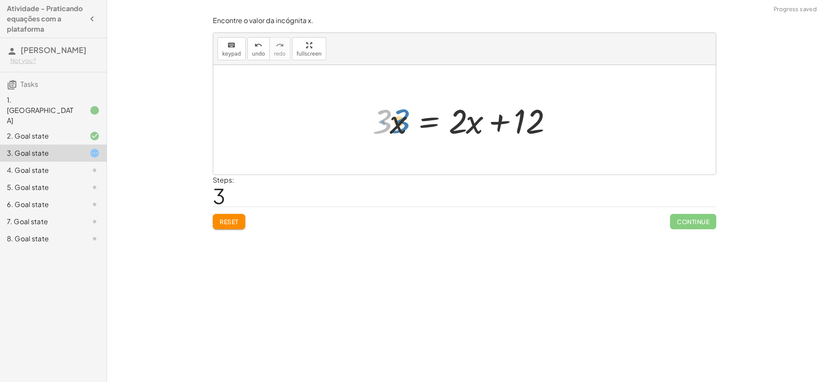
drag, startPoint x: 378, startPoint y: 127, endPoint x: 387, endPoint y: 124, distance: 10.2
click at [387, 124] on div at bounding box center [467, 120] width 199 height 44
drag, startPoint x: 477, startPoint y: 126, endPoint x: 482, endPoint y: 125, distance: 4.8
click at [482, 125] on div at bounding box center [467, 120] width 199 height 44
click at [248, 218] on div "Reset Continue" at bounding box center [464, 218] width 503 height 23
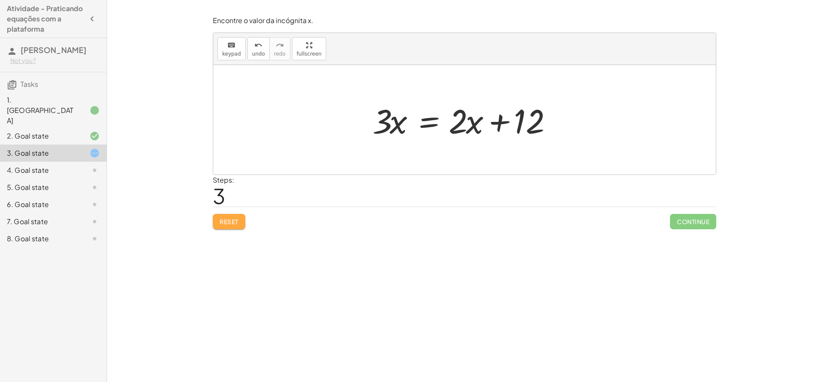
click at [232, 221] on span "Reset" at bounding box center [229, 222] width 19 height 8
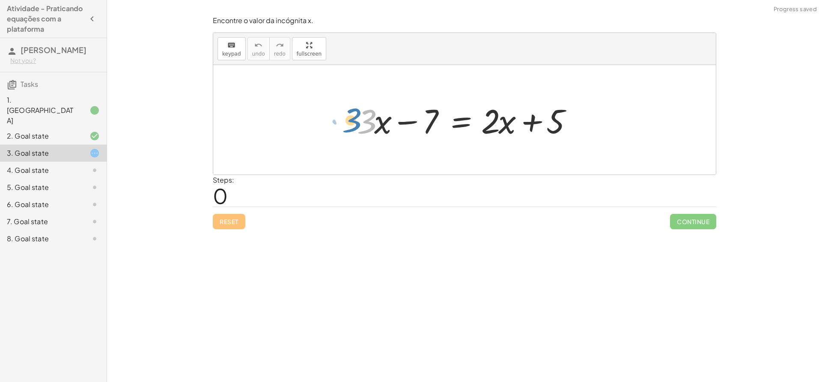
drag, startPoint x: 370, startPoint y: 132, endPoint x: 363, endPoint y: 130, distance: 7.5
click at [363, 130] on div at bounding box center [468, 120] width 230 height 44
drag, startPoint x: 555, startPoint y: 114, endPoint x: 399, endPoint y: 107, distance: 155.5
click at [399, 107] on div at bounding box center [468, 120] width 230 height 44
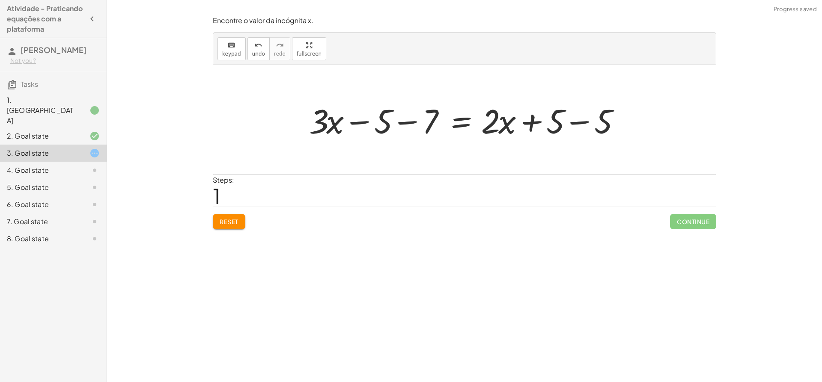
click at [558, 125] on div at bounding box center [468, 120] width 326 height 44
click at [602, 131] on div at bounding box center [468, 120] width 326 height 44
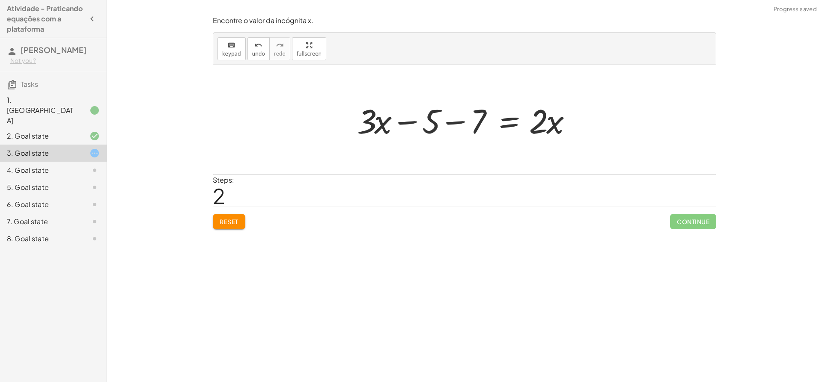
click at [450, 117] on div at bounding box center [468, 120] width 230 height 44
click at [450, 117] on div at bounding box center [483, 120] width 199 height 44
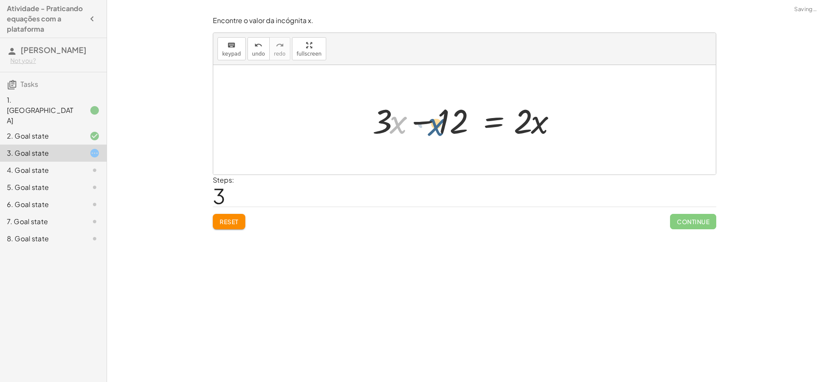
drag, startPoint x: 394, startPoint y: 123, endPoint x: 415, endPoint y: 125, distance: 21.0
click at [420, 125] on div at bounding box center [467, 120] width 199 height 44
drag, startPoint x: 381, startPoint y: 119, endPoint x: 574, endPoint y: 119, distance: 193.0
click at [348, 121] on div at bounding box center [467, 120] width 329 height 44
click at [488, 119] on div at bounding box center [468, 120] width 211 height 44
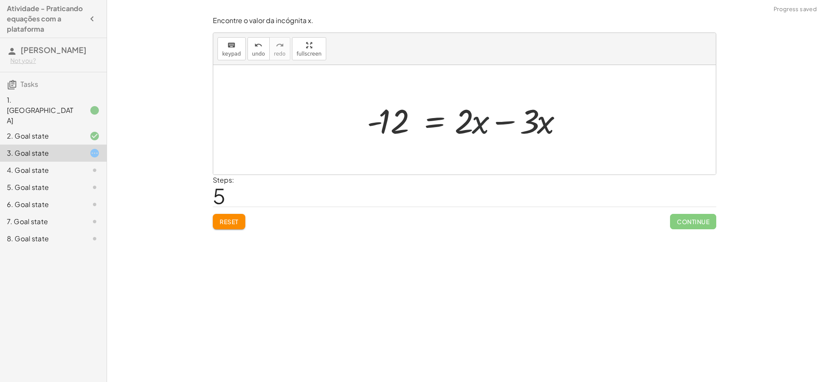
click at [488, 119] on div at bounding box center [468, 120] width 211 height 44
click at [502, 122] on div at bounding box center [468, 120] width 211 height 44
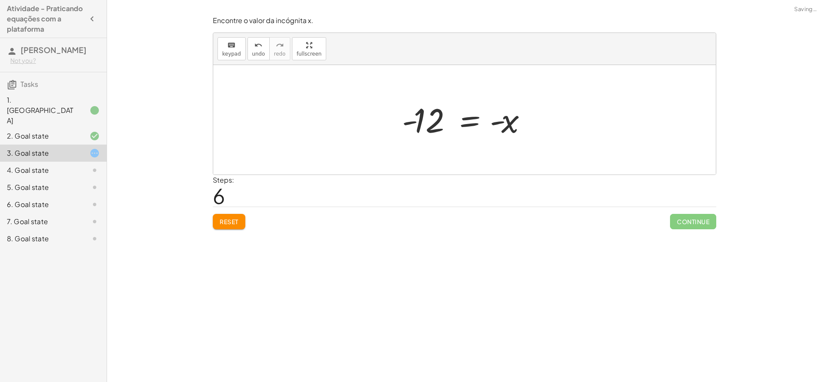
click at [419, 116] on div at bounding box center [468, 120] width 140 height 42
click at [231, 45] on icon "keyboard" at bounding box center [231, 45] width 8 height 10
click at [521, 121] on div at bounding box center [468, 120] width 140 height 42
click at [519, 121] on div at bounding box center [468, 120] width 140 height 42
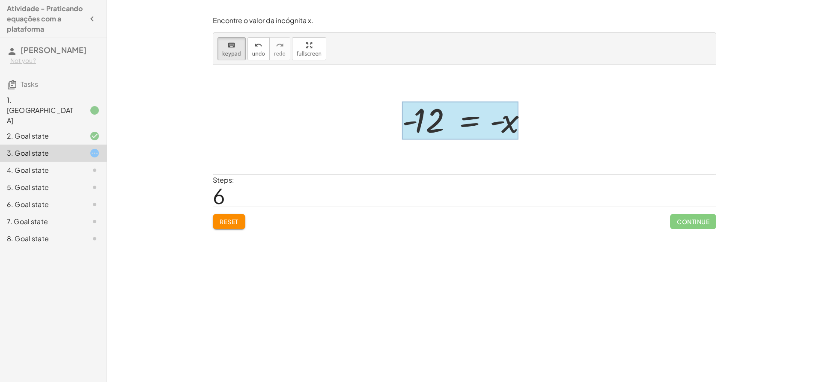
drag, startPoint x: 509, startPoint y: 122, endPoint x: 491, endPoint y: 125, distance: 18.6
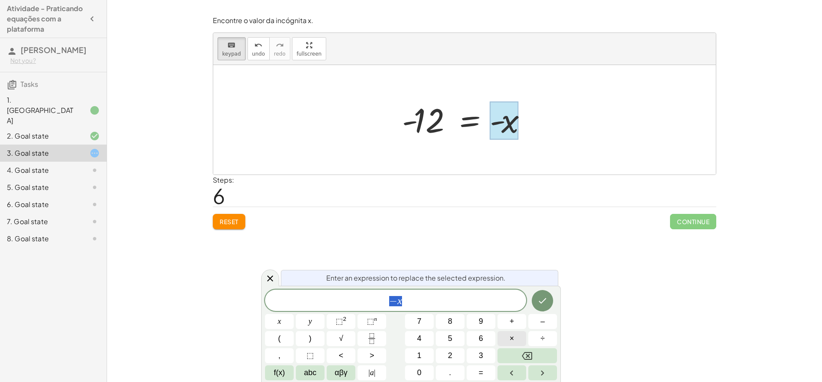
click at [516, 342] on button "×" at bounding box center [511, 338] width 29 height 15
click at [544, 328] on button "–" at bounding box center [542, 321] width 29 height 15
click at [414, 353] on button "1" at bounding box center [419, 355] width 29 height 15
click at [537, 306] on button "Done" at bounding box center [542, 300] width 21 height 21
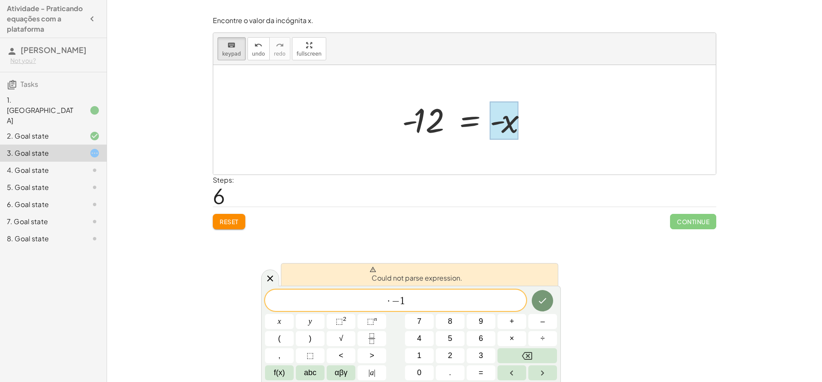
click at [223, 221] on span "Reset" at bounding box center [229, 222] width 19 height 8
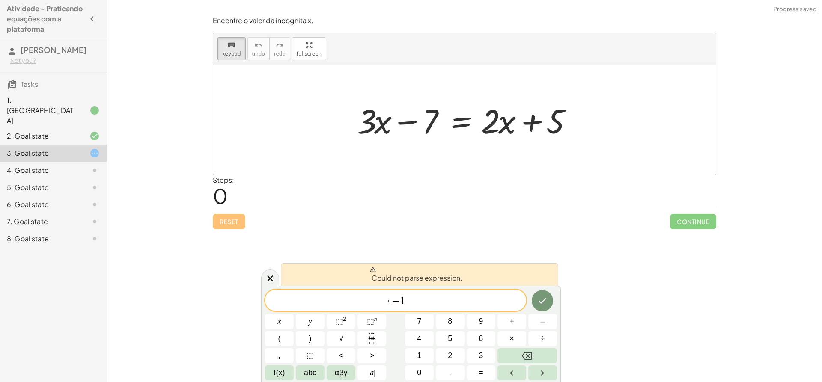
click at [279, 179] on div "Steps: 0" at bounding box center [464, 191] width 503 height 32
click at [268, 281] on icon at bounding box center [270, 279] width 10 height 10
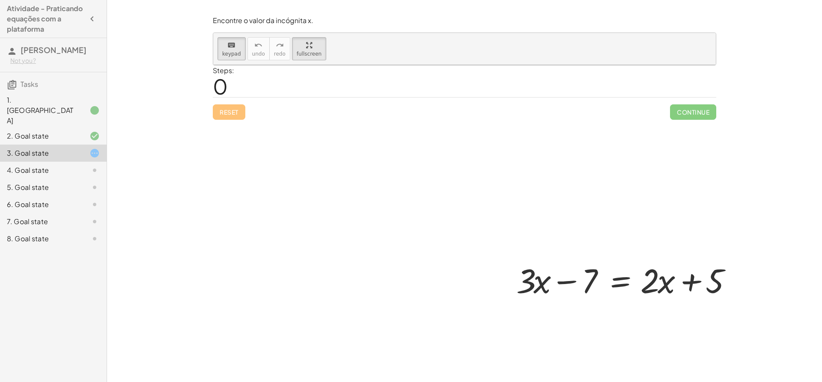
drag, startPoint x: 290, startPoint y: 109, endPoint x: 294, endPoint y: 109, distance: 4.7
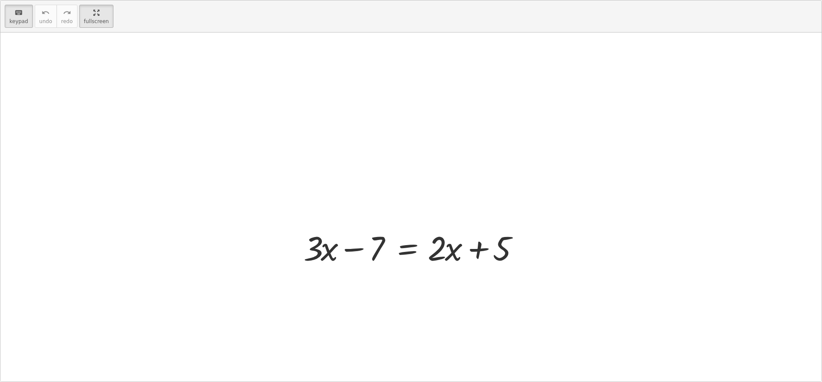
click at [290, 109] on div "keyboard keypad undo undo redo redo fullscreen + · 3 · x − 7 = + · 2 · x + 5 ×" at bounding box center [410, 190] width 821 height 381
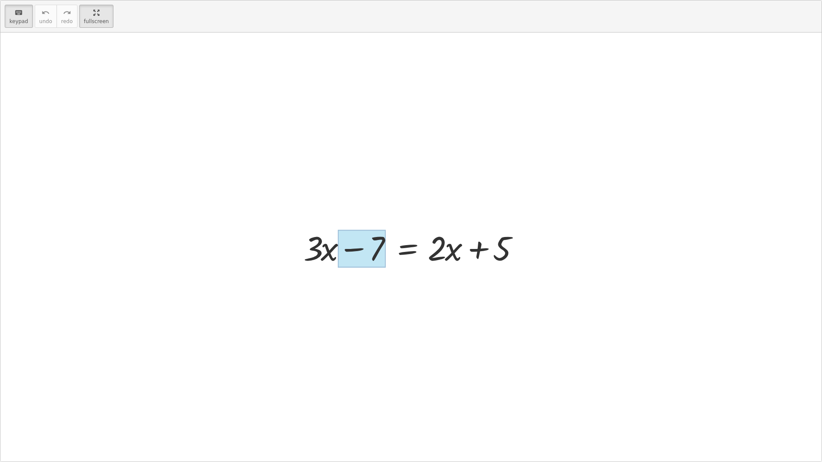
drag, startPoint x: 363, startPoint y: 233, endPoint x: 369, endPoint y: 245, distance: 13.0
click at [369, 245] on div at bounding box center [362, 249] width 48 height 38
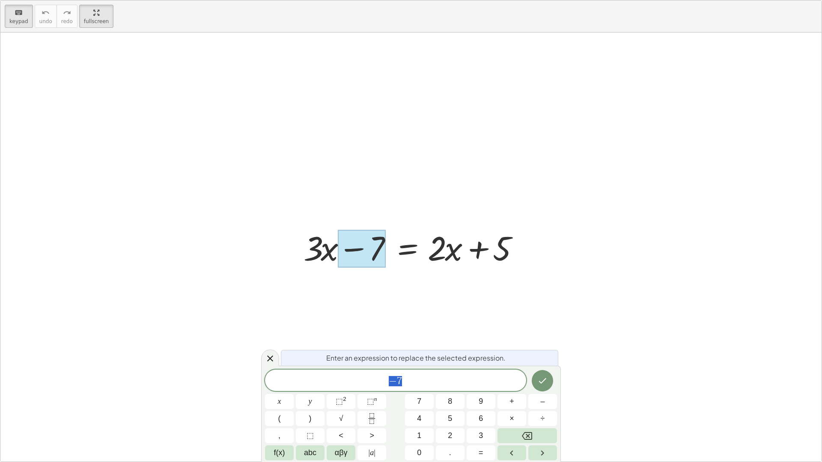
click at [272, 367] on div "Enter an expression to replace the selected expression. − 7 x y ⬚ 2 ⬚ n 7 8 9 +…" at bounding box center [411, 414] width 300 height 96
click at [267, 357] on icon at bounding box center [270, 359] width 10 height 10
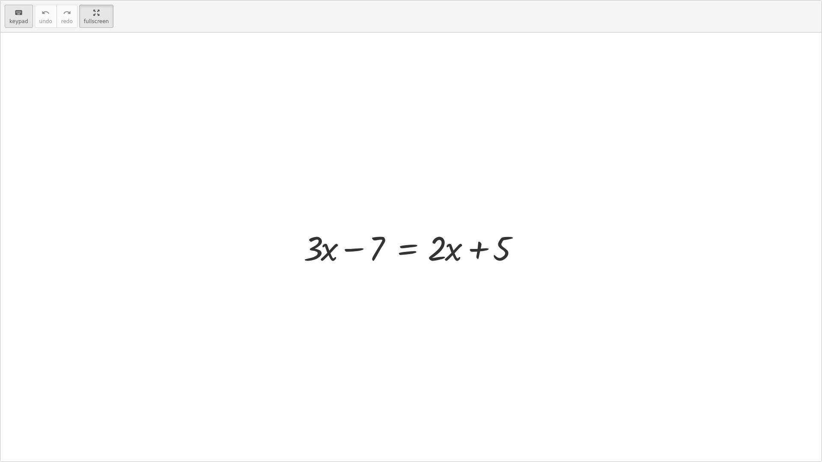
click at [13, 21] on span "keypad" at bounding box center [18, 21] width 19 height 6
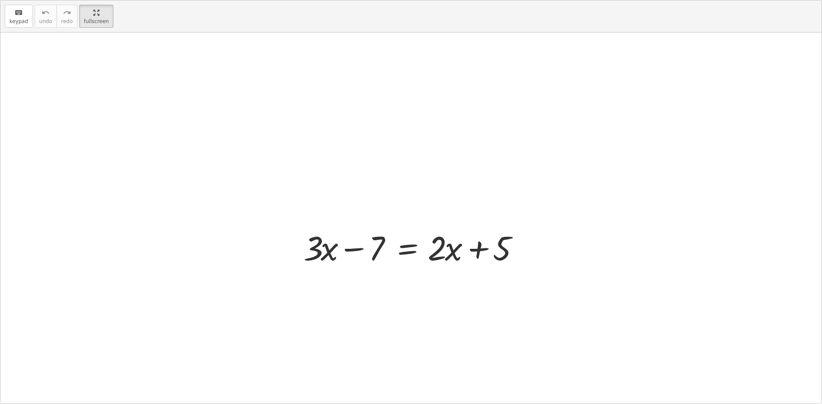
drag, startPoint x: 92, startPoint y: 8, endPoint x: 92, endPoint y: -52, distance: 59.5
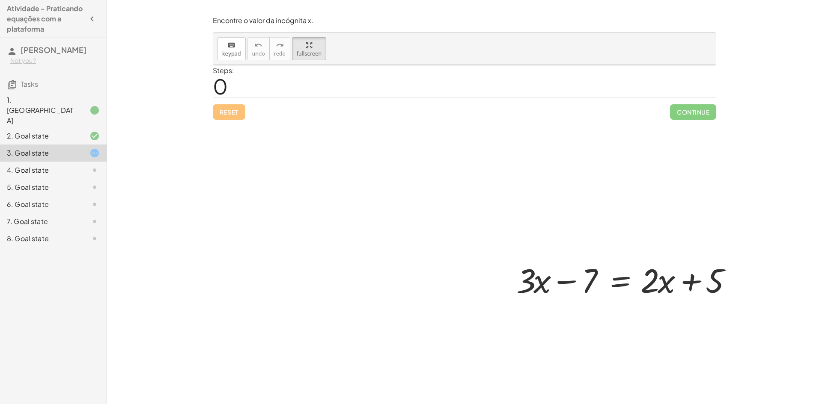
click at [92, 0] on html "Atividade - Praticando equações com a plataforma [PERSON_NAME] Not you? Tasks 1…" at bounding box center [411, 202] width 822 height 404
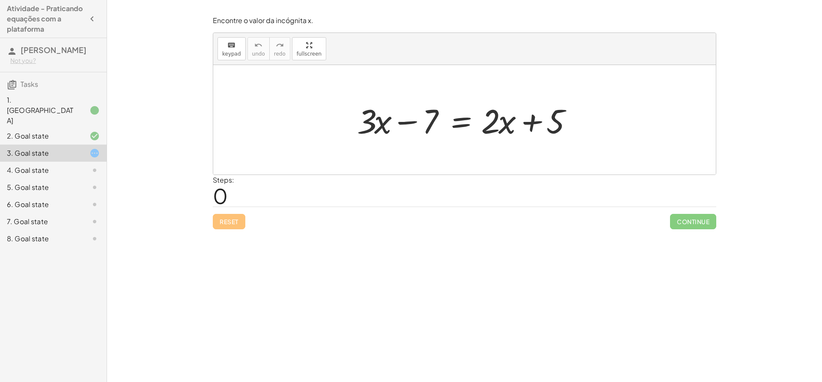
click at [223, 223] on div "Reset Continue" at bounding box center [464, 218] width 503 height 23
drag, startPoint x: 403, startPoint y: 104, endPoint x: 419, endPoint y: 101, distance: 16.2
click at [418, 101] on div at bounding box center [468, 120] width 230 height 44
click at [300, 98] on div "keyboard keypad undo undo redo redo fullscreen + · 3 · x − 7 = + · 2 · x + 5 ×" at bounding box center [464, 104] width 502 height 142
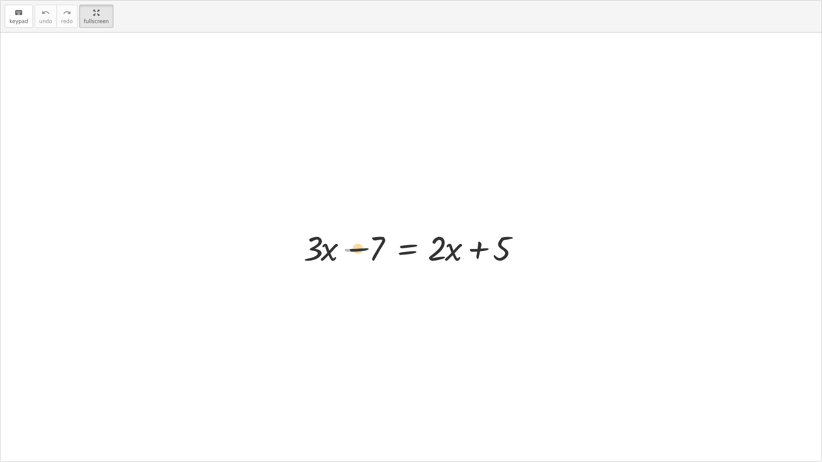
drag, startPoint x: 348, startPoint y: 249, endPoint x: 357, endPoint y: 249, distance: 9.0
click at [357, 249] on div at bounding box center [414, 247] width 230 height 44
drag, startPoint x: 358, startPoint y: 249, endPoint x: 532, endPoint y: 252, distance: 173.4
click at [531, 252] on div "− 7 + · 3 · x − 7 = + · 2 · x + 5" at bounding box center [411, 247] width 241 height 48
click at [516, 250] on div at bounding box center [414, 247] width 326 height 44
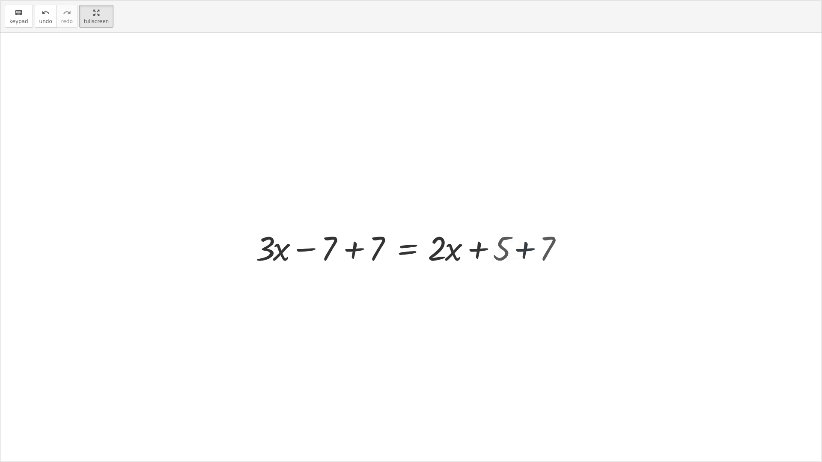
click at [516, 250] on div at bounding box center [398, 247] width 295 height 44
click at [360, 251] on div at bounding box center [398, 247] width 295 height 44
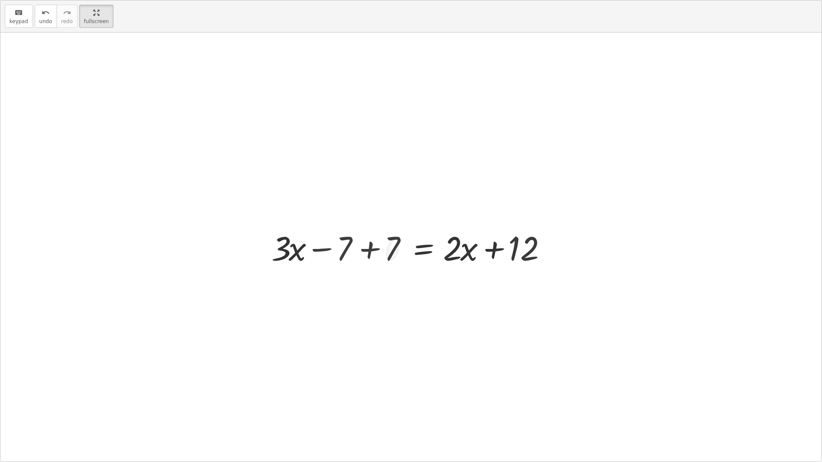
click at [360, 251] on div "+ · 3 · x − 7 = + · 2 · x + 5 + · 3 · x − 7 + 7 = + · 2 · x + 5 + 7 + · 3 · x =…" at bounding box center [459, 247] width 210 height 48
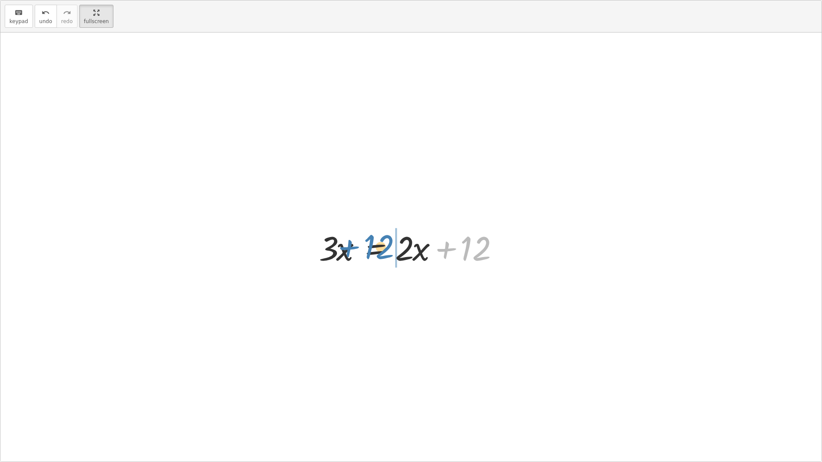
drag, startPoint x: 480, startPoint y: 253, endPoint x: 383, endPoint y: 252, distance: 97.2
click at [383, 252] on div at bounding box center [414, 247] width 199 height 44
drag, startPoint x: 484, startPoint y: 256, endPoint x: 528, endPoint y: 261, distance: 44.4
click at [528, 261] on div "+ · 3 · x − 7 = + · 2 · x + 5 + · 3 · x − 7 + 7 = + · 2 · x + 5 + 7 + · 3 · x −…" at bounding box center [410, 247] width 821 height 429
drag, startPoint x: 446, startPoint y: 253, endPoint x: 341, endPoint y: 250, distance: 105.4
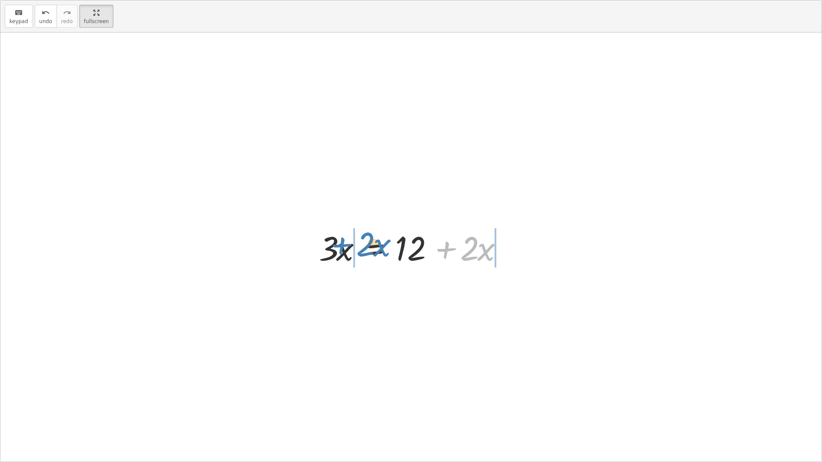
click at [341, 250] on div at bounding box center [414, 247] width 199 height 44
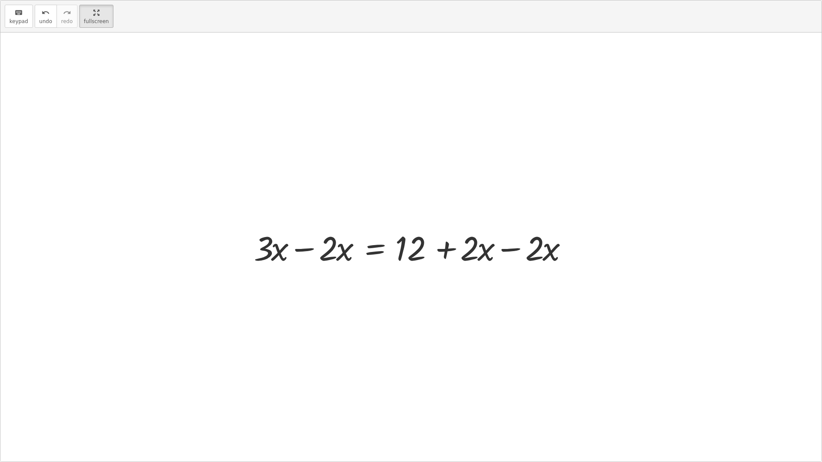
click at [310, 247] on div at bounding box center [414, 247] width 329 height 44
click at [310, 247] on div at bounding box center [410, 247] width 821 height 429
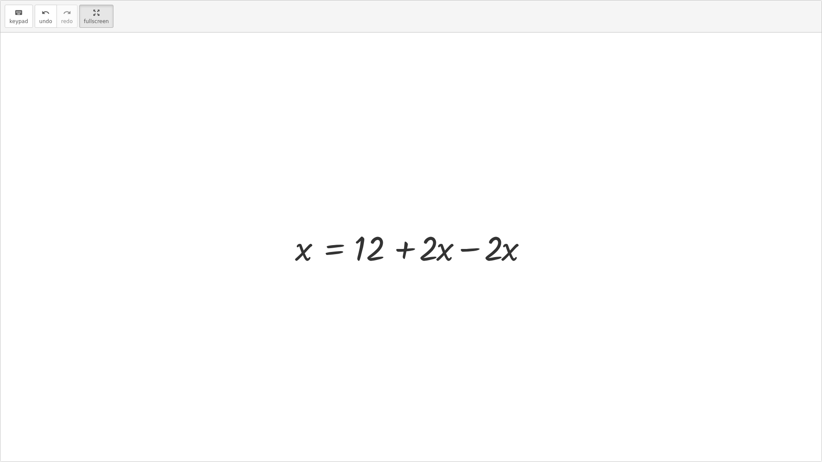
click at [491, 256] on div at bounding box center [414, 247] width 247 height 44
click at [490, 256] on div at bounding box center [414, 247] width 247 height 44
click at [461, 251] on div at bounding box center [414, 247] width 247 height 44
click at [461, 251] on div at bounding box center [410, 247] width 821 height 429
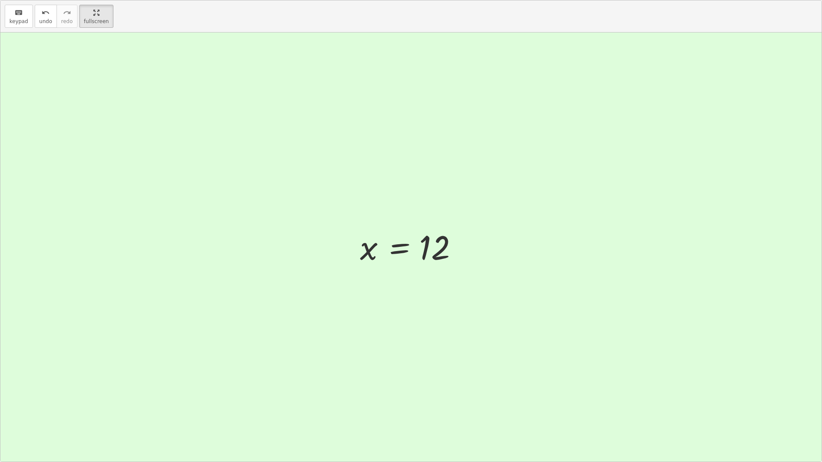
drag, startPoint x: 94, startPoint y: 13, endPoint x: 94, endPoint y: -47, distance: 59.5
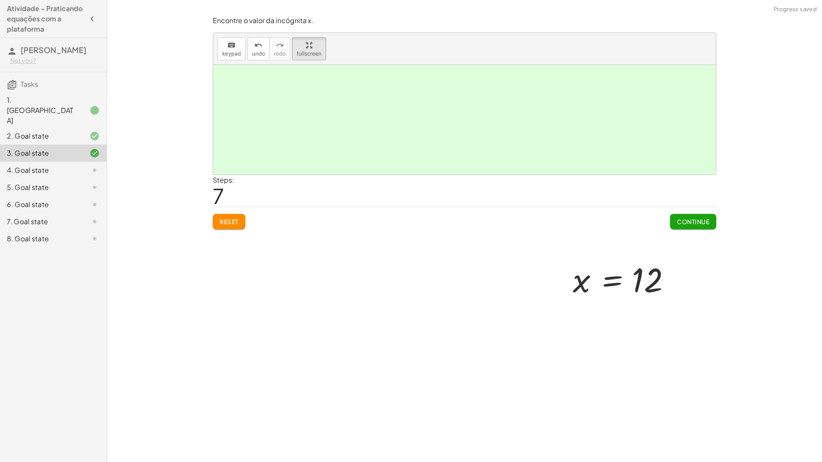
click at [94, 0] on html "Atividade - Praticando equações com a plataforma [PERSON_NAME] Not you? Tasks 1…" at bounding box center [411, 231] width 822 height 462
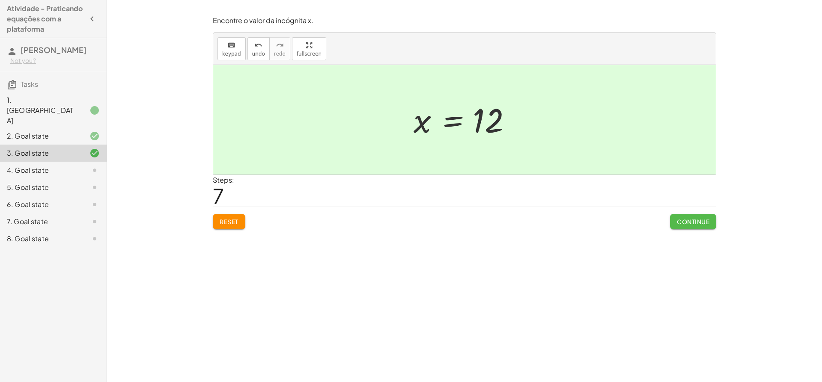
click at [689, 225] on span "Continue" at bounding box center [693, 222] width 33 height 8
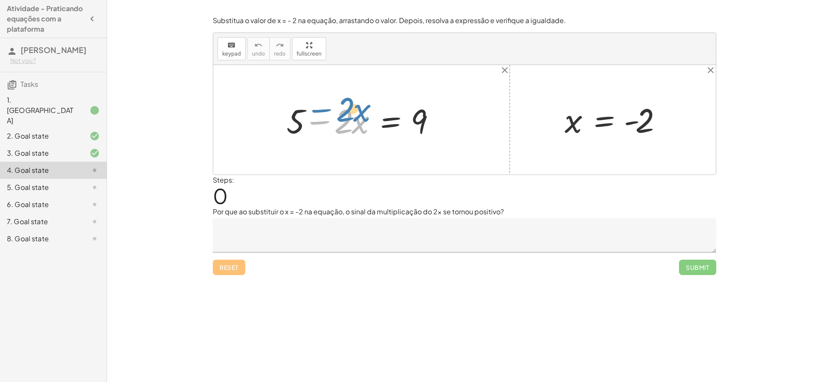
drag, startPoint x: 319, startPoint y: 123, endPoint x: 280, endPoint y: 123, distance: 39.0
click at [280, 123] on div "− · 2 · x + 5 − · 2 · x = 9" at bounding box center [361, 120] width 175 height 48
drag, startPoint x: 294, startPoint y: 125, endPoint x: 445, endPoint y: 120, distance: 151.2
click at [445, 120] on div at bounding box center [364, 120] width 165 height 44
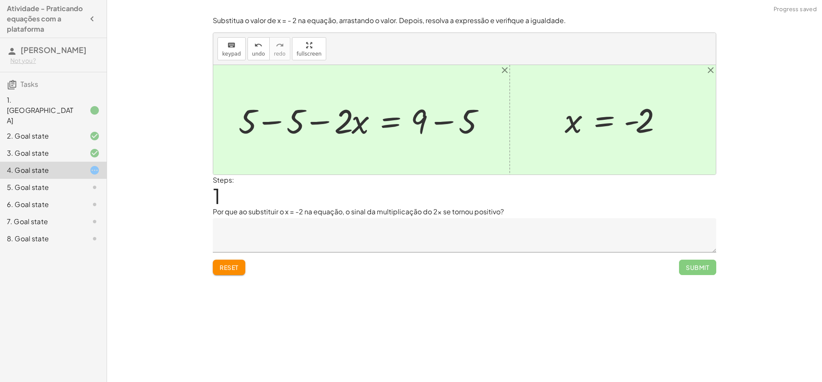
click at [442, 122] on div at bounding box center [364, 120] width 261 height 44
click at [276, 132] on div at bounding box center [340, 120] width 213 height 44
click at [276, 131] on div at bounding box center [464, 120] width 502 height 110
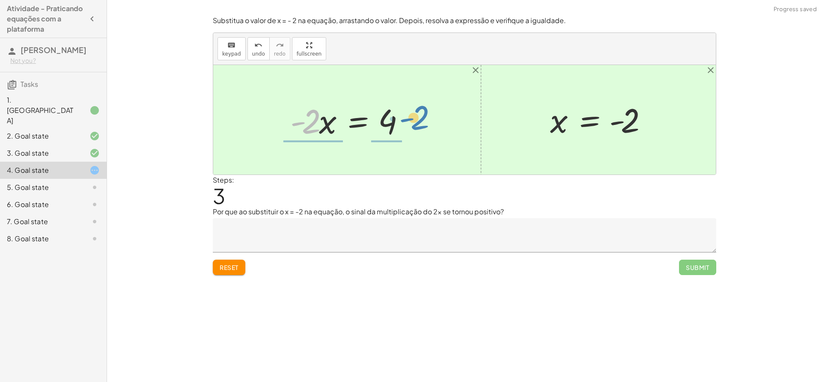
drag, startPoint x: 303, startPoint y: 124, endPoint x: 415, endPoint y: 120, distance: 112.2
click at [414, 120] on div at bounding box center [350, 120] width 128 height 44
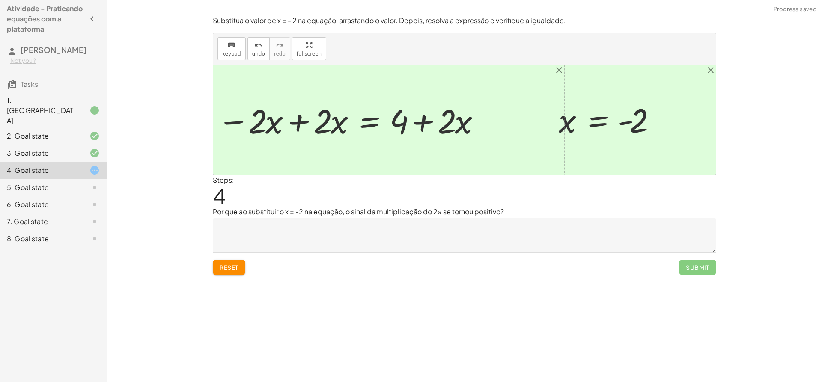
click at [411, 117] on div at bounding box center [349, 120] width 272 height 44
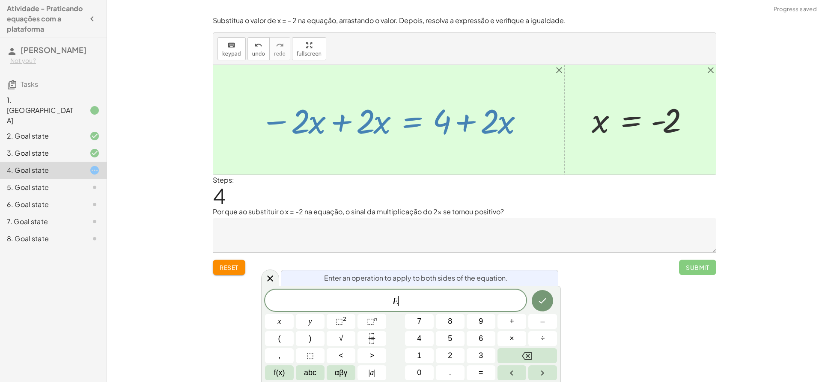
click at [438, 117] on div at bounding box center [392, 120] width 272 height 44
click at [439, 117] on div at bounding box center [392, 120] width 272 height 44
click at [446, 120] on div at bounding box center [392, 120] width 272 height 44
click at [466, 122] on div at bounding box center [392, 120] width 272 height 44
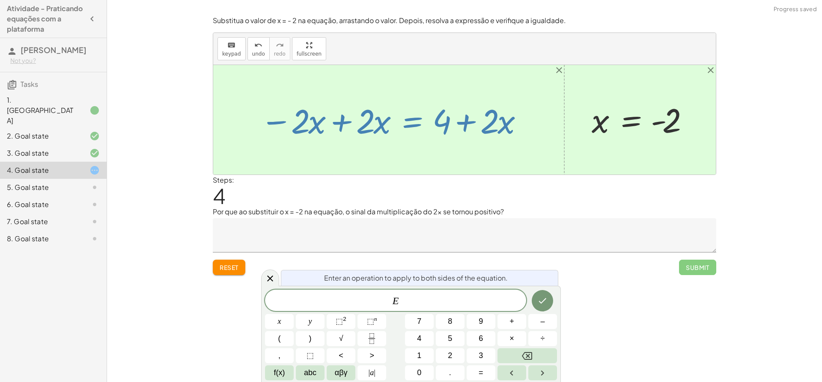
click at [471, 123] on div at bounding box center [392, 120] width 272 height 44
click at [479, 124] on div at bounding box center [392, 120] width 272 height 44
drag, startPoint x: 488, startPoint y: 124, endPoint x: 375, endPoint y: 120, distance: 113.5
click at [425, 125] on div at bounding box center [392, 120] width 272 height 44
click at [235, 261] on button "Reset" at bounding box center [229, 267] width 33 height 15
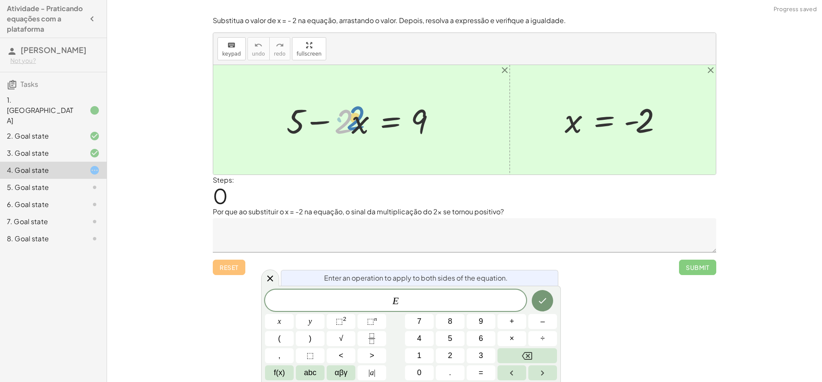
drag, startPoint x: 347, startPoint y: 120, endPoint x: 343, endPoint y: 116, distance: 5.8
click at [354, 117] on div at bounding box center [364, 120] width 165 height 44
click at [294, 118] on div at bounding box center [364, 120] width 165 height 44
drag, startPoint x: 347, startPoint y: 125, endPoint x: 352, endPoint y: 125, distance: 4.8
click at [352, 125] on div at bounding box center [364, 120] width 165 height 44
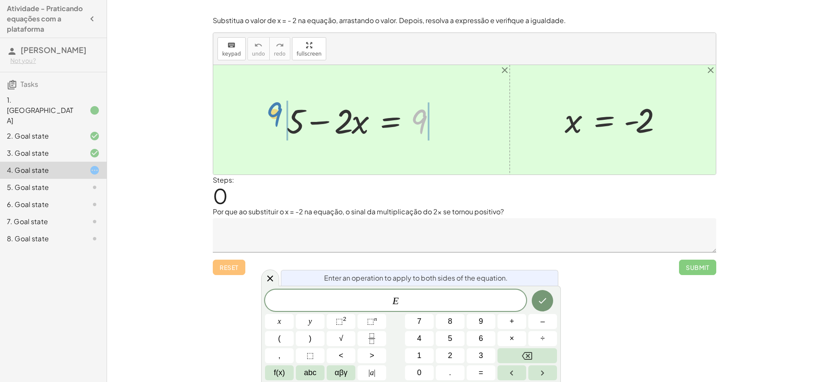
drag, startPoint x: 408, startPoint y: 122, endPoint x: 278, endPoint y: 111, distance: 130.6
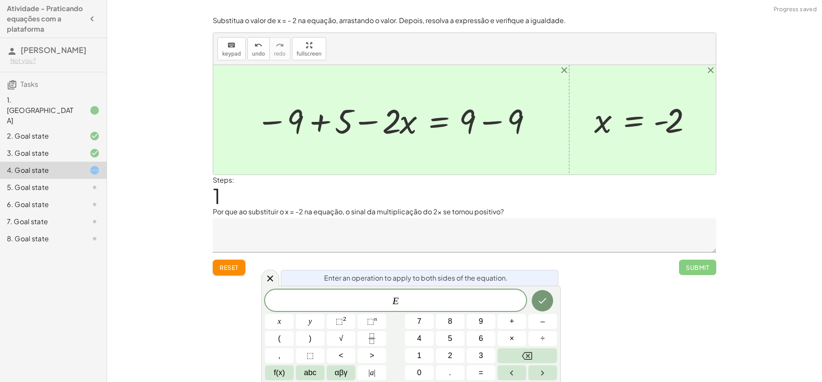
click at [494, 125] on div at bounding box center [394, 120] width 285 height 44
click at [494, 125] on div at bounding box center [464, 120] width 502 height 110
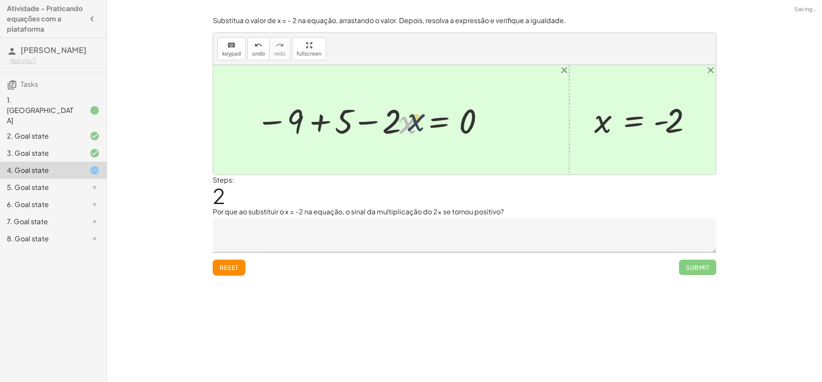
drag, startPoint x: 402, startPoint y: 126, endPoint x: 394, endPoint y: 125, distance: 7.9
click at [409, 124] on div at bounding box center [371, 120] width 238 height 44
click at [374, 126] on div at bounding box center [371, 120] width 238 height 44
click at [386, 128] on div at bounding box center [371, 120] width 238 height 44
drag, startPoint x: 408, startPoint y: 126, endPoint x: 395, endPoint y: 124, distance: 13.4
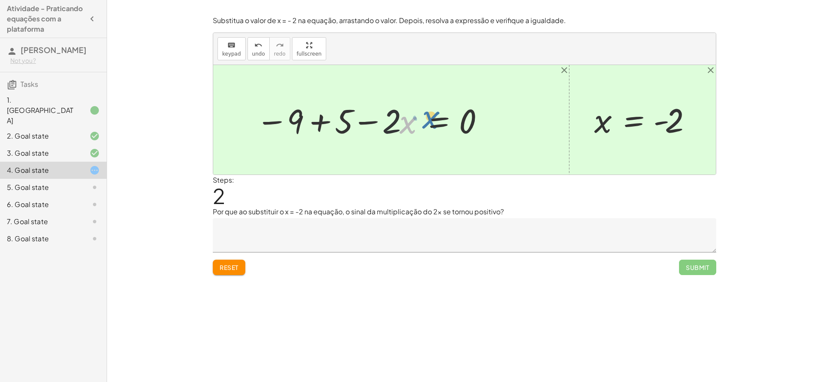
click at [395, 124] on div at bounding box center [371, 120] width 238 height 44
click at [321, 119] on div at bounding box center [371, 120] width 238 height 44
click at [230, 271] on span "Reset" at bounding box center [229, 268] width 19 height 8
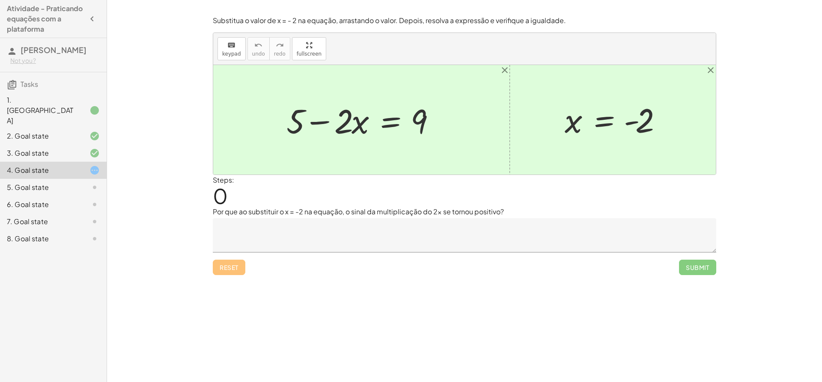
drag, startPoint x: 279, startPoint y: 119, endPoint x: 357, endPoint y: 110, distance: 78.7
click at [357, 110] on div "+ 5 − · 2 · x = 9" at bounding box center [361, 120] width 175 height 48
drag, startPoint x: 285, startPoint y: 125, endPoint x: 323, endPoint y: 114, distance: 39.6
click at [323, 114] on div "+ 5 − · 2 · x = 9" at bounding box center [361, 120] width 175 height 48
drag, startPoint x: 295, startPoint y: 123, endPoint x: 439, endPoint y: 112, distance: 144.2
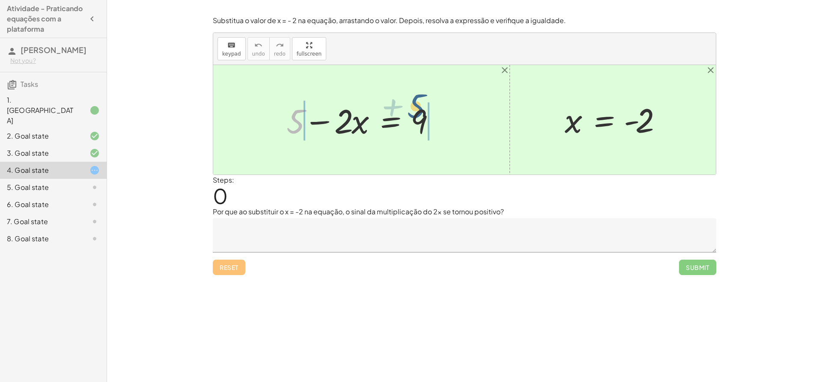
click at [439, 112] on div at bounding box center [364, 120] width 165 height 44
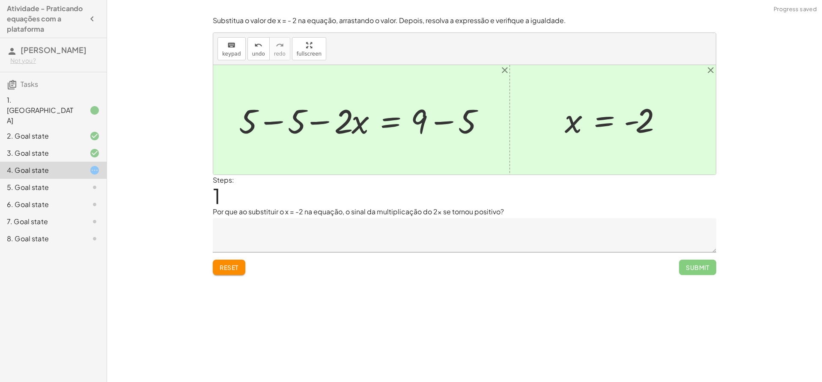
click at [283, 120] on div at bounding box center [364, 120] width 261 height 44
click at [283, 120] on div at bounding box center [464, 120] width 502 height 110
click at [439, 113] on div at bounding box center [406, 120] width 176 height 44
click at [439, 113] on div at bounding box center [382, 120] width 128 height 44
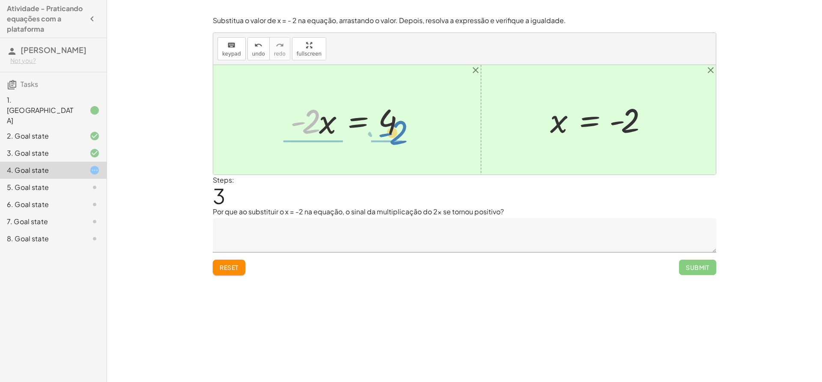
drag, startPoint x: 315, startPoint y: 126, endPoint x: 397, endPoint y: 146, distance: 84.9
click at [397, 146] on div "+ 5 − · 2 · x = 9 + 5 − 5 − · 2 · x = + 9 − 5 + 0 − · 2 · x = + 9 − 5 · - 2 · x…" at bounding box center [464, 120] width 502 height 110
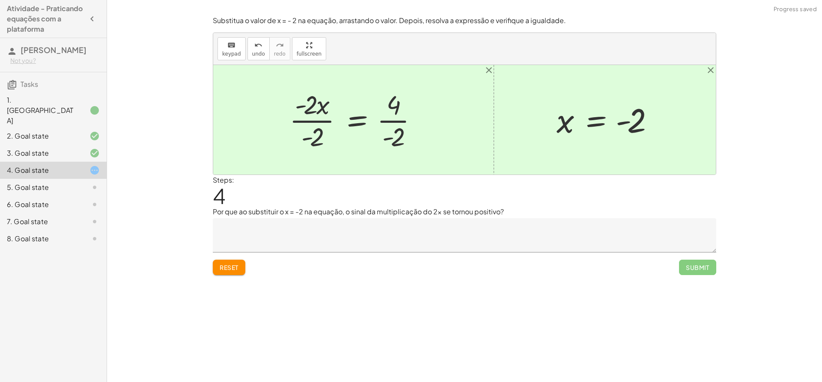
click at [302, 138] on div at bounding box center [356, 120] width 143 height 66
click at [315, 133] on div at bounding box center [356, 120] width 143 height 66
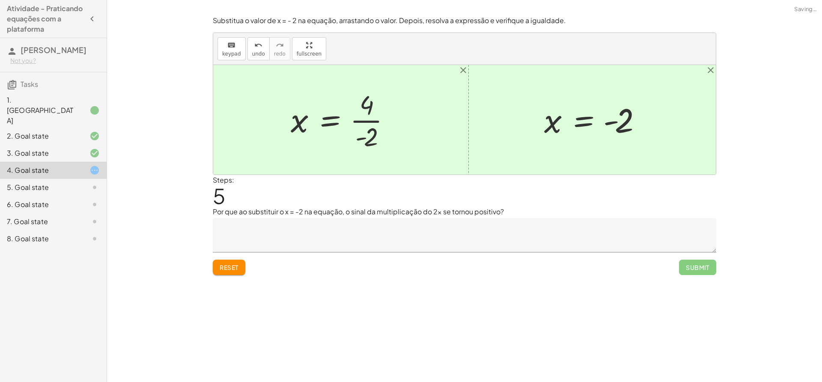
click at [356, 122] on div at bounding box center [343, 120] width 115 height 66
click at [357, 122] on div at bounding box center [341, 120] width 111 height 42
drag, startPoint x: 551, startPoint y: 127, endPoint x: 489, endPoint y: 137, distance: 62.4
click at [551, 133] on div at bounding box center [593, 120] width 111 height 42
click at [0, 0] on div "Substitua o valor de x = - 2 na equação, arrastando o valor. Depois, resolva a …" at bounding box center [0, 0] width 0 height 0
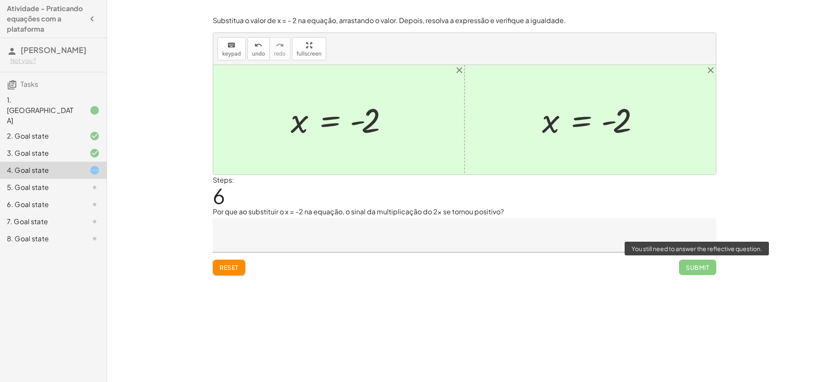
click at [710, 271] on span "Submit" at bounding box center [697, 267] width 37 height 15
click at [699, 263] on span "Submit" at bounding box center [697, 267] width 37 height 15
click at [697, 265] on span "Submit" at bounding box center [697, 267] width 37 height 15
click at [695, 270] on span "Submit" at bounding box center [697, 267] width 37 height 15
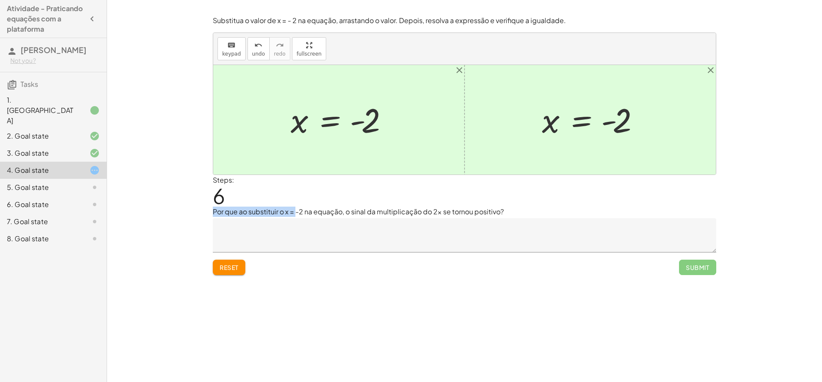
drag, startPoint x: 214, startPoint y: 213, endPoint x: 299, endPoint y: 215, distance: 84.8
click at [298, 215] on p "Por que ao substituir o x = -2 na equação, o sinal da multiplicação do 2x se to…" at bounding box center [464, 212] width 503 height 10
drag, startPoint x: 301, startPoint y: 215, endPoint x: 312, endPoint y: 215, distance: 10.7
click at [302, 215] on p "Por que ao substituir o x = -2 na equação, o sinal da multiplicação do 2x se to…" at bounding box center [464, 212] width 503 height 10
drag, startPoint x: 318, startPoint y: 214, endPoint x: 396, endPoint y: 213, distance: 78.3
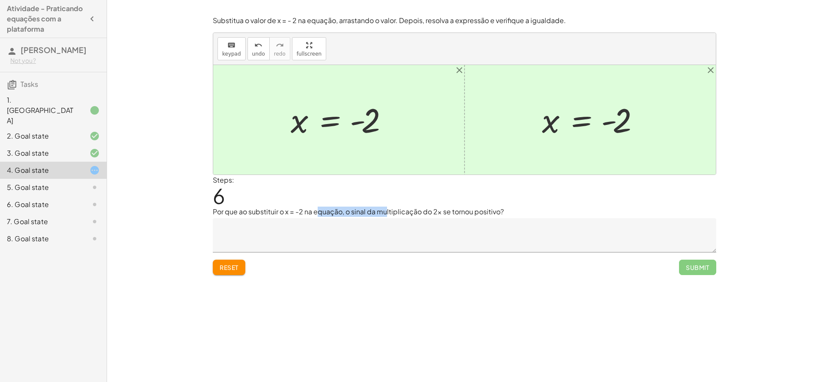
click at [391, 214] on p "Por que ao substituir o x = -2 na equação, o sinal da multiplicação do 2x se to…" at bounding box center [464, 212] width 503 height 10
click at [400, 213] on p "Por que ao substituir o x = -2 na equação, o sinal da multiplicação do 2x se to…" at bounding box center [464, 212] width 503 height 10
drag, startPoint x: 445, startPoint y: 214, endPoint x: 467, endPoint y: 211, distance: 22.2
click at [462, 212] on p "Por que ao substituir o x = -2 na equação, o sinal da multiplicação do 2x se to…" at bounding box center [464, 212] width 503 height 10
click at [469, 210] on p "Por que ao substituir o x = -2 na equação, o sinal da multiplicação do 2x se to…" at bounding box center [464, 212] width 503 height 10
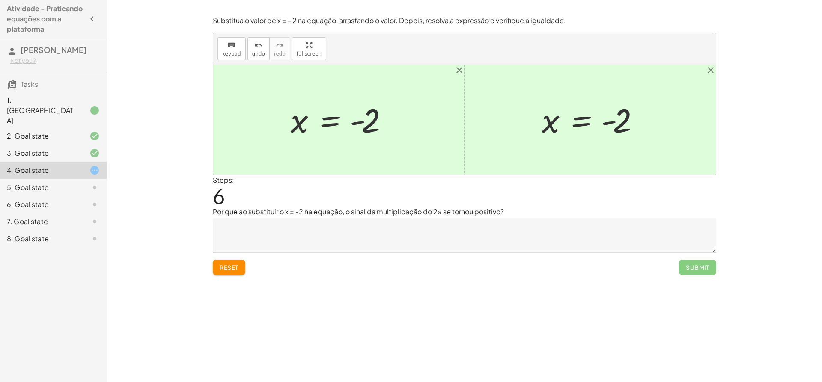
click at [373, 231] on textarea at bounding box center [464, 235] width 503 height 34
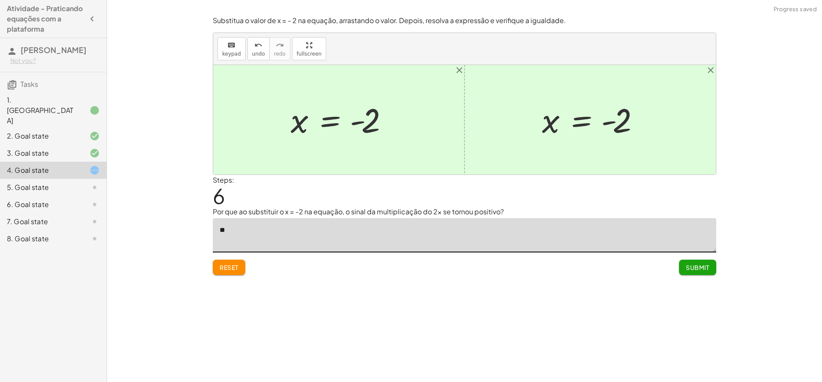
type textarea "*"
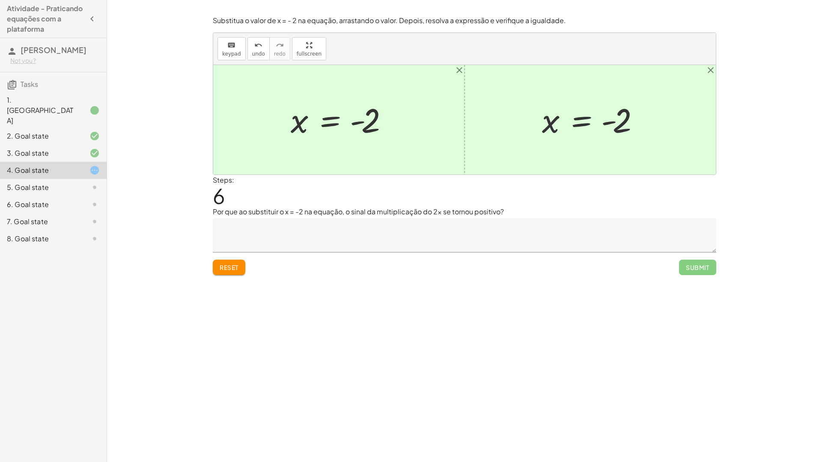
drag, startPoint x: 821, startPoint y: 184, endPoint x: 806, endPoint y: 146, distance: 40.5
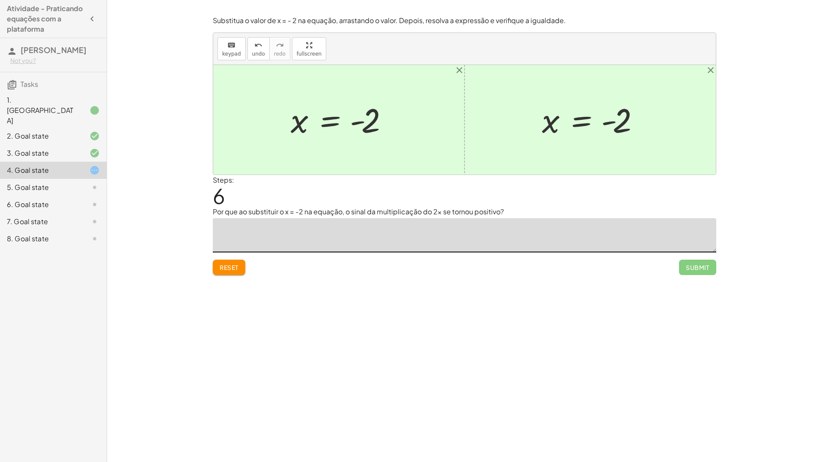
click at [248, 222] on textarea at bounding box center [464, 235] width 503 height 34
type textarea "**********"
click at [0, 0] on div "**********" at bounding box center [0, 0] width 0 height 0
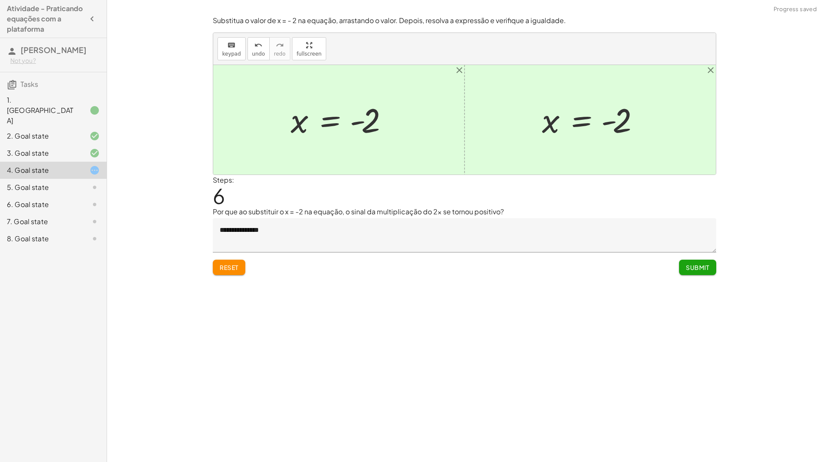
click at [698, 272] on button "Submit" at bounding box center [697, 267] width 37 height 15
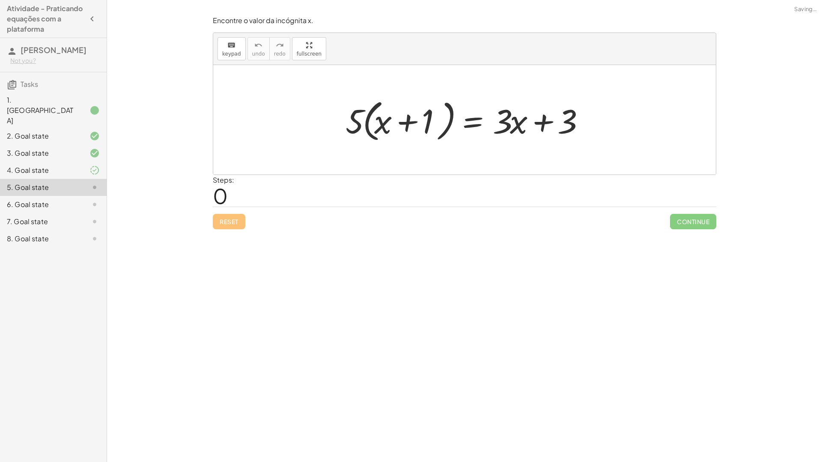
click at [414, 122] on div at bounding box center [467, 119] width 253 height 49
drag, startPoint x: 412, startPoint y: 125, endPoint x: 424, endPoint y: 123, distance: 11.8
click at [418, 124] on div at bounding box center [467, 119] width 253 height 49
click at [424, 123] on div at bounding box center [467, 119] width 253 height 49
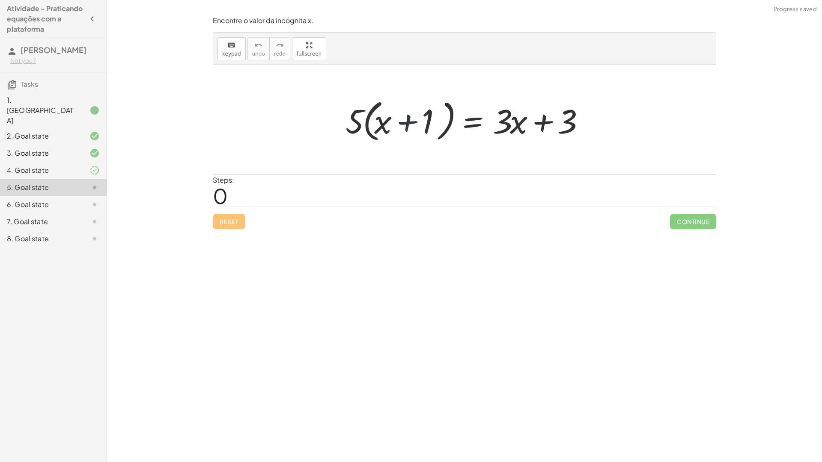
click at [424, 123] on div at bounding box center [467, 119] width 253 height 49
click at [345, 122] on div at bounding box center [467, 119] width 253 height 49
click at [351, 122] on div at bounding box center [467, 119] width 253 height 49
drag, startPoint x: 359, startPoint y: 122, endPoint x: 376, endPoint y: 122, distance: 17.1
click at [376, 122] on div at bounding box center [467, 119] width 253 height 49
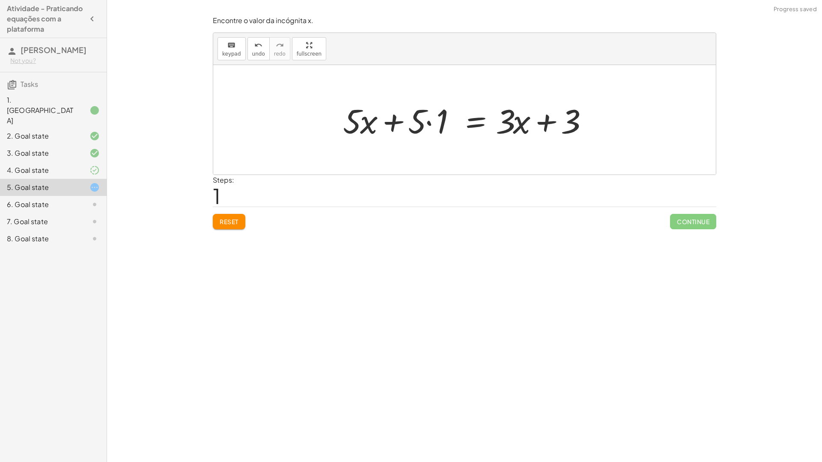
click at [422, 119] on div at bounding box center [468, 120] width 259 height 44
click at [425, 119] on div at bounding box center [468, 120] width 259 height 44
click at [427, 122] on div at bounding box center [482, 120] width 230 height 44
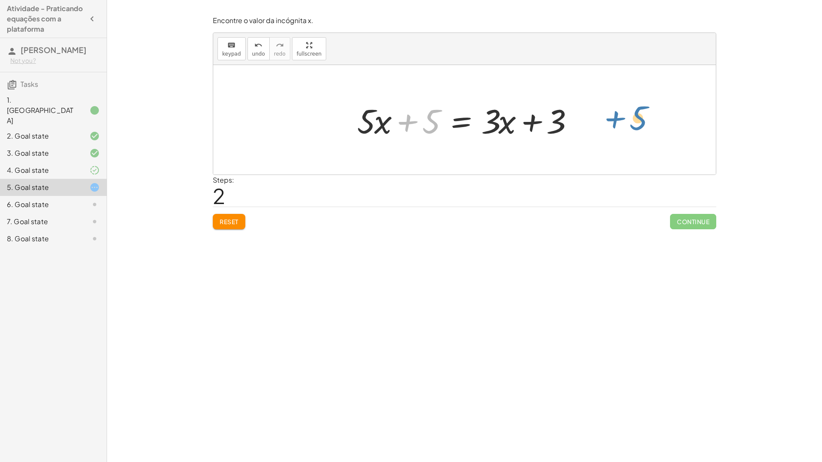
drag, startPoint x: 427, startPoint y: 119, endPoint x: 624, endPoint y: 117, distance: 197.3
click at [624, 117] on div "· 5 · ( + x + 1 ) = + · 3 · x + 3 + · 5 · x + · 5 · 1 = + · 3 · x + 3 + 5 + x +…" at bounding box center [464, 120] width 502 height 110
drag, startPoint x: 411, startPoint y: 126, endPoint x: 561, endPoint y: 122, distance: 149.4
click at [561, 122] on div at bounding box center [468, 120] width 230 height 44
click at [551, 126] on div at bounding box center [468, 120] width 326 height 44
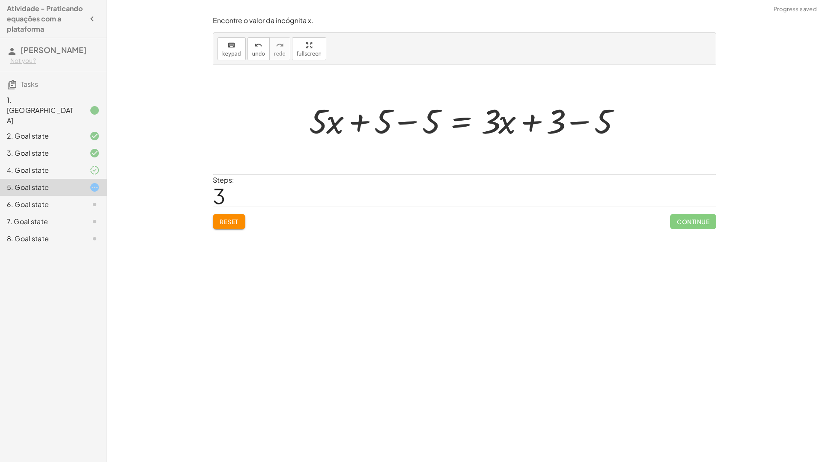
click at [551, 126] on div at bounding box center [468, 120] width 326 height 44
click at [589, 120] on div at bounding box center [468, 120] width 326 height 44
click at [588, 121] on div at bounding box center [464, 120] width 502 height 110
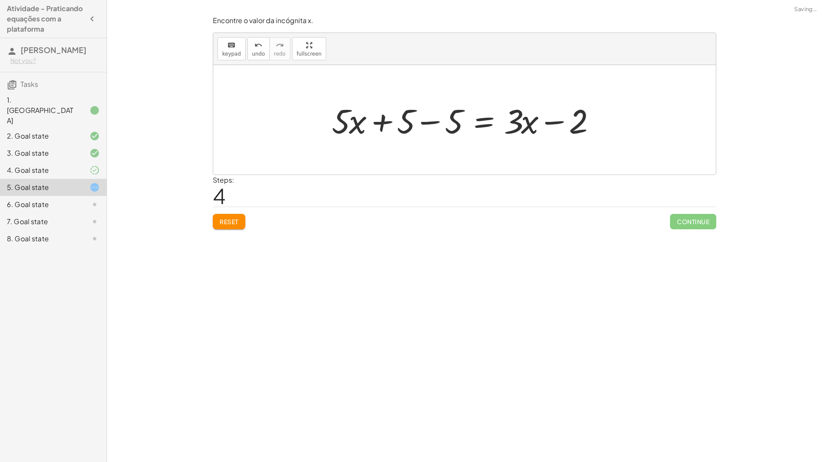
click at [434, 125] on div at bounding box center [466, 120] width 278 height 44
click at [434, 125] on div at bounding box center [516, 120] width 182 height 44
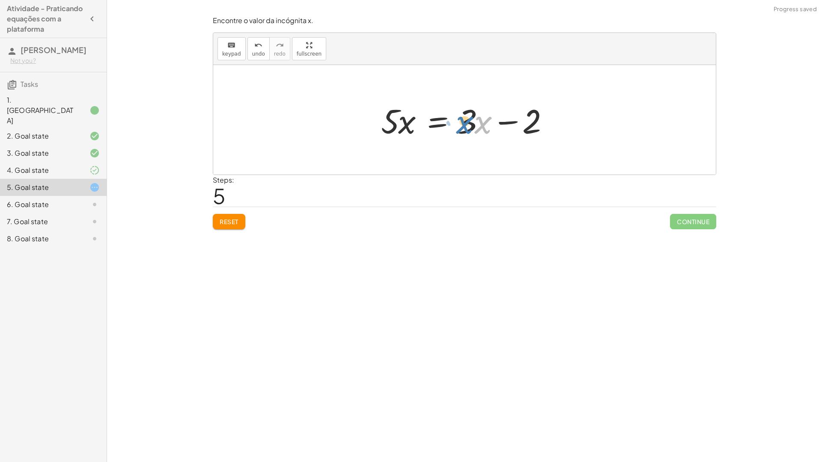
click at [486, 125] on div at bounding box center [468, 120] width 182 height 44
drag, startPoint x: 470, startPoint y: 124, endPoint x: 507, endPoint y: 127, distance: 37.3
click at [473, 125] on div at bounding box center [468, 120] width 182 height 44
drag, startPoint x: 526, startPoint y: 124, endPoint x: 521, endPoint y: 124, distance: 5.6
click at [521, 124] on div at bounding box center [468, 120] width 182 height 44
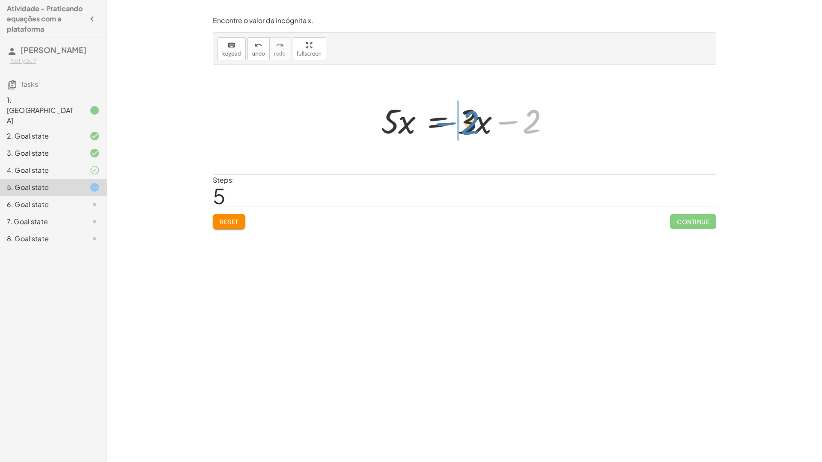
drag, startPoint x: 526, startPoint y: 125, endPoint x: 464, endPoint y: 125, distance: 61.6
click at [464, 125] on div at bounding box center [468, 120] width 182 height 44
drag, startPoint x: 550, startPoint y: 125, endPoint x: 527, endPoint y: 126, distance: 22.7
click at [527, 126] on div at bounding box center [467, 120] width 207 height 44
drag, startPoint x: 525, startPoint y: 126, endPoint x: 555, endPoint y: 126, distance: 30.4
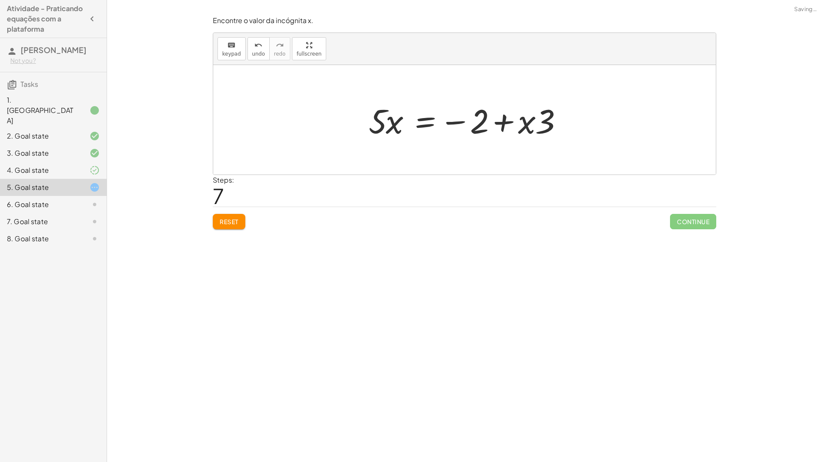
click at [554, 126] on div at bounding box center [467, 120] width 207 height 44
drag, startPoint x: 501, startPoint y: 124, endPoint x: 388, endPoint y: 115, distance: 113.3
click at [388, 115] on div at bounding box center [467, 120] width 207 height 44
click at [366, 117] on div at bounding box center [467, 120] width 337 height 44
click at [366, 117] on div at bounding box center [500, 120] width 272 height 44
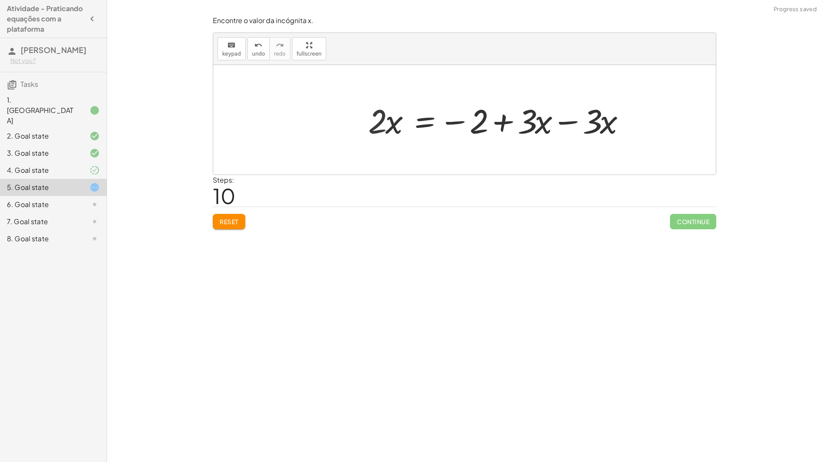
click at [567, 119] on div at bounding box center [500, 120] width 272 height 44
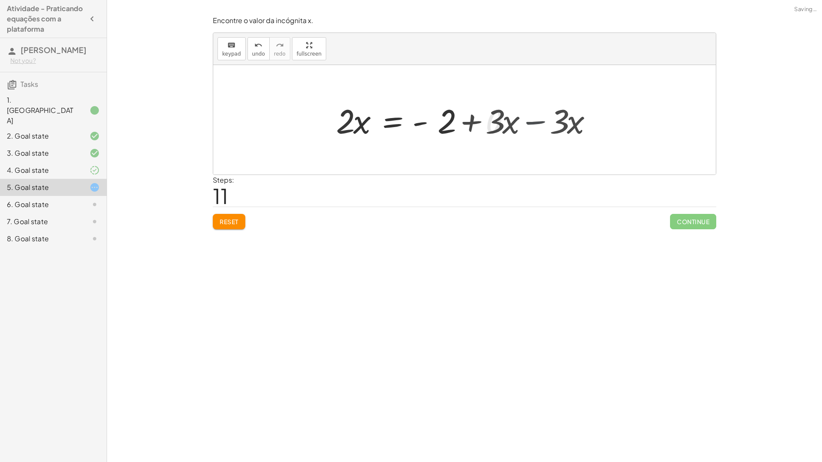
click at [569, 119] on div at bounding box center [464, 120] width 502 height 110
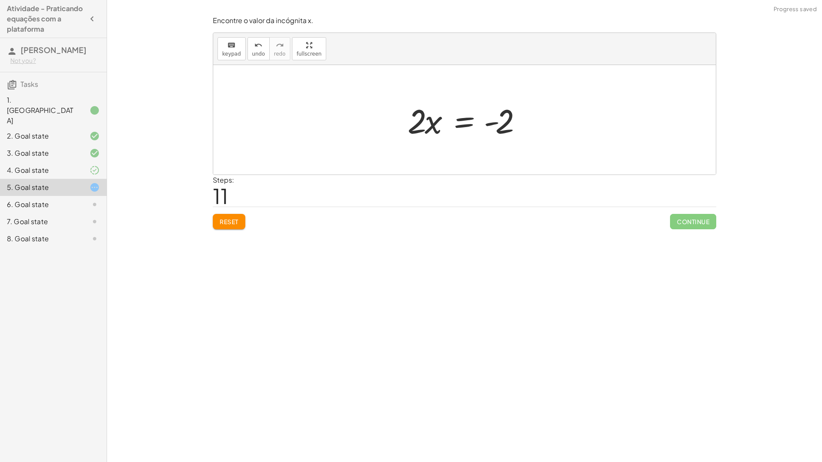
click at [699, 212] on div "Continue" at bounding box center [693, 218] width 46 height 22
click at [331, 178] on div "Steps: 11" at bounding box center [464, 191] width 503 height 32
click at [409, 125] on div at bounding box center [467, 120] width 128 height 44
drag, startPoint x: 416, startPoint y: 122, endPoint x: 511, endPoint y: 156, distance: 100.7
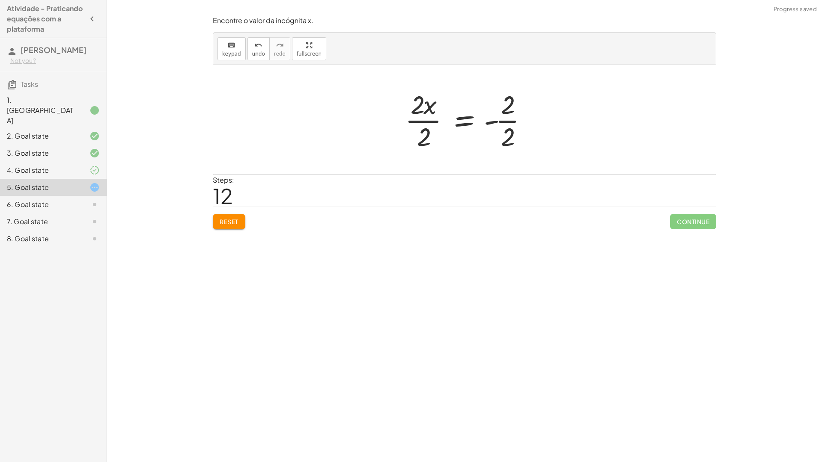
click at [516, 119] on div at bounding box center [470, 120] width 138 height 66
click at [516, 119] on div at bounding box center [464, 120] width 131 height 66
click at [426, 124] on div at bounding box center [467, 120] width 131 height 66
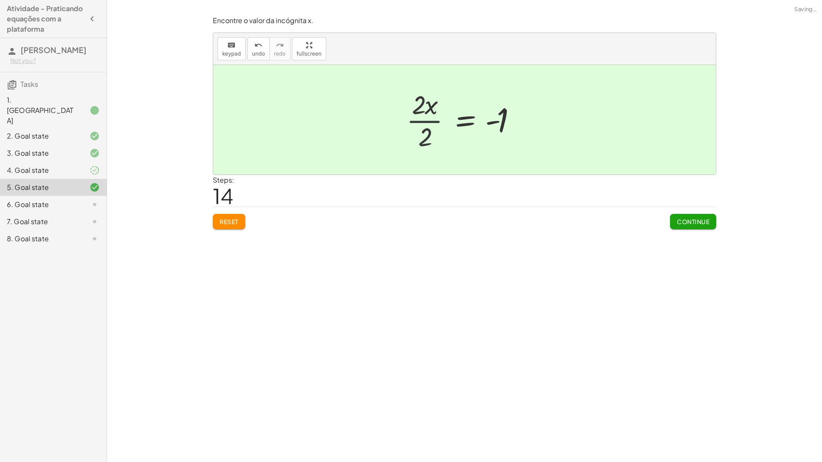
click at [426, 124] on div at bounding box center [477, 120] width 111 height 42
click at [690, 218] on button "Continue" at bounding box center [693, 221] width 46 height 15
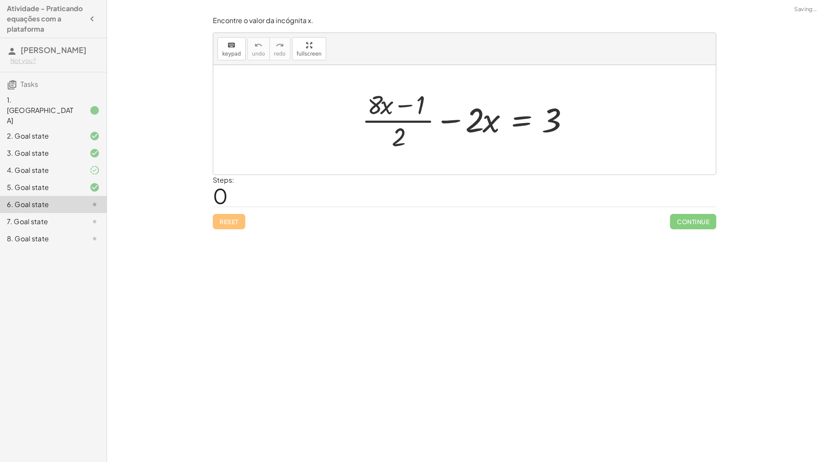
click at [390, 100] on div at bounding box center [467, 120] width 220 height 66
click at [390, 106] on div at bounding box center [467, 120] width 220 height 66
click at [407, 104] on div at bounding box center [467, 120] width 220 height 66
drag, startPoint x: 407, startPoint y: 104, endPoint x: 399, endPoint y: 105, distance: 7.3
click at [407, 105] on div at bounding box center [467, 120] width 220 height 66
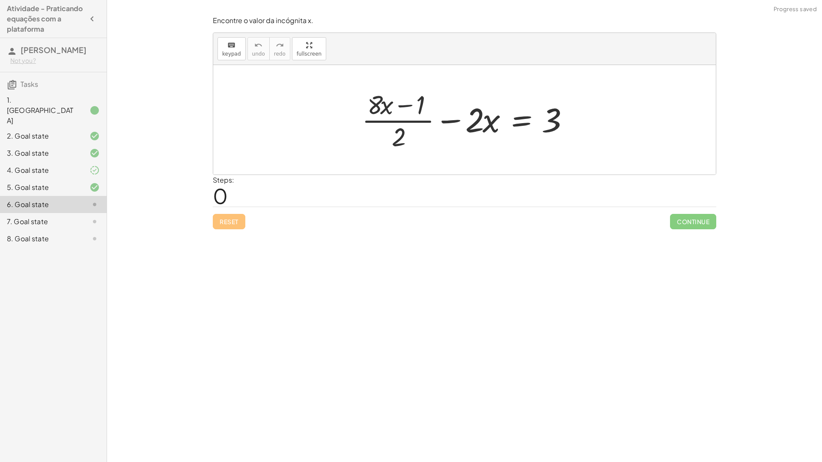
click at [387, 105] on div at bounding box center [467, 120] width 220 height 66
click at [386, 105] on div at bounding box center [467, 120] width 220 height 66
click at [381, 105] on div at bounding box center [467, 120] width 220 height 66
drag, startPoint x: 406, startPoint y: 134, endPoint x: 401, endPoint y: 137, distance: 5.2
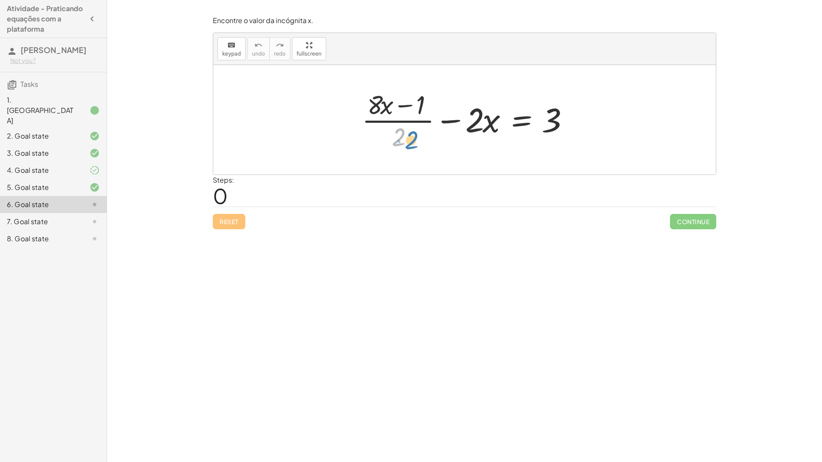
click at [407, 137] on div at bounding box center [467, 120] width 220 height 66
drag, startPoint x: 378, startPoint y: 109, endPoint x: 472, endPoint y: 124, distance: 95.8
click at [472, 124] on div at bounding box center [467, 120] width 220 height 66
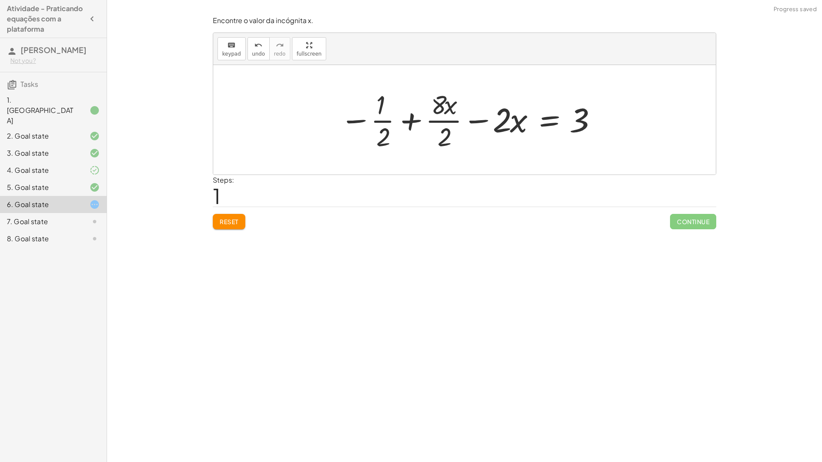
click at [226, 223] on span "Reset" at bounding box center [229, 222] width 19 height 8
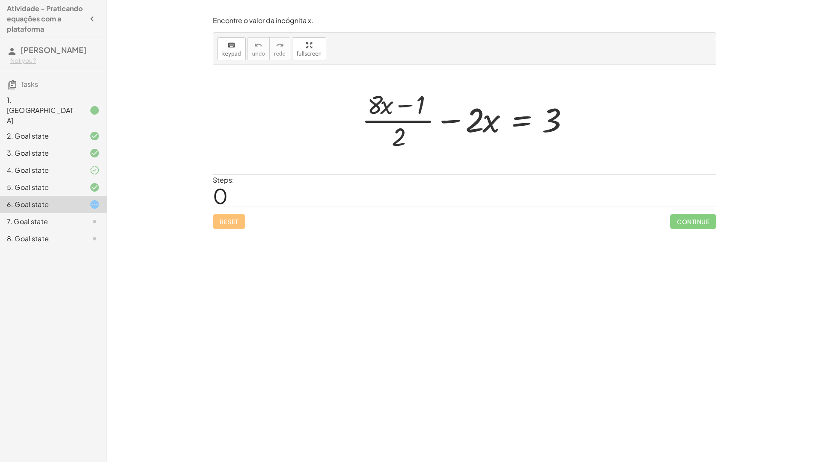
click at [381, 107] on div at bounding box center [467, 120] width 220 height 66
click at [390, 107] on div at bounding box center [467, 120] width 220 height 66
click at [404, 107] on div at bounding box center [467, 120] width 220 height 66
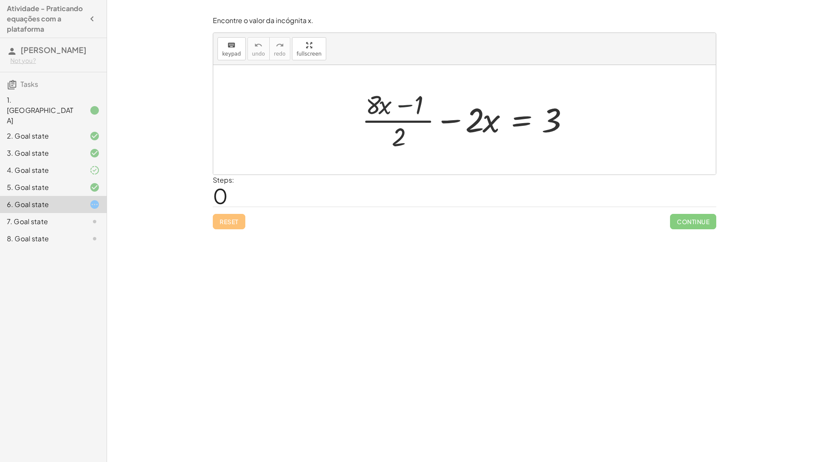
click at [398, 152] on div at bounding box center [467, 120] width 220 height 66
drag, startPoint x: 399, startPoint y: 130, endPoint x: 399, endPoint y: 123, distance: 6.4
click at [399, 129] on div at bounding box center [467, 120] width 220 height 66
click at [399, 120] on div at bounding box center [467, 120] width 220 height 66
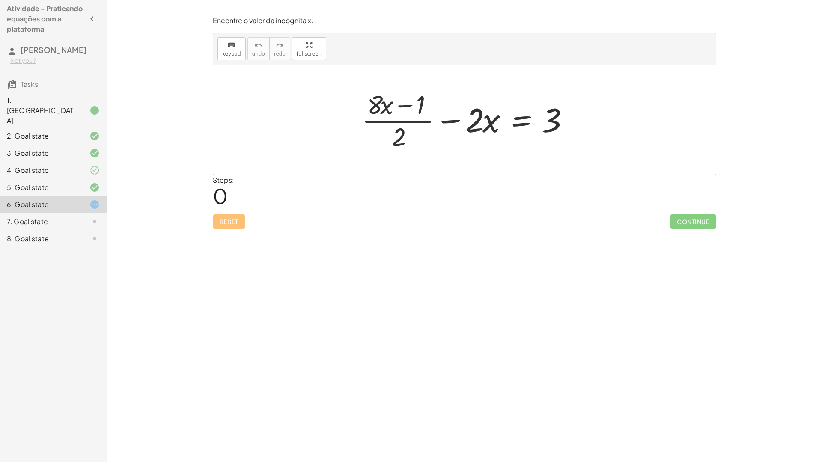
click at [470, 127] on div at bounding box center [467, 120] width 220 height 66
drag, startPoint x: 556, startPoint y: 125, endPoint x: 585, endPoint y: 127, distance: 28.8
click at [596, 127] on div "3 + · ( + · 8 · x − 1 ) · 2 − · 2 · x = 3" at bounding box center [464, 120] width 502 height 110
drag, startPoint x: 380, startPoint y: 104, endPoint x: 372, endPoint y: 97, distance: 11.0
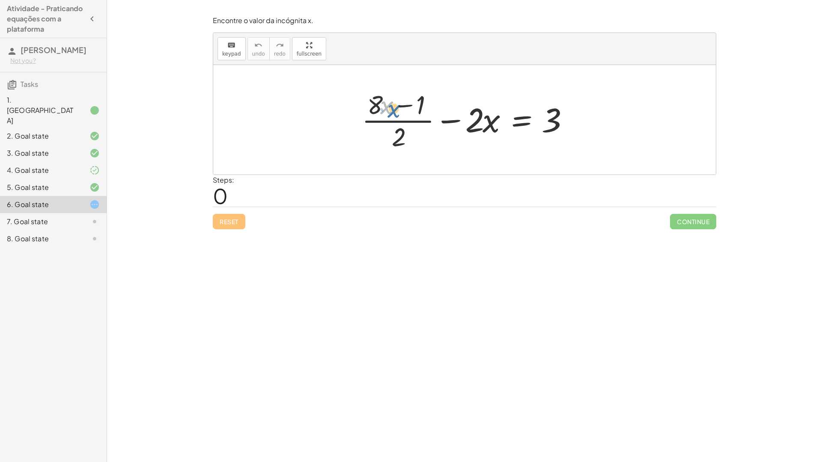
click at [384, 105] on div at bounding box center [467, 120] width 220 height 66
drag, startPoint x: 371, startPoint y: 97, endPoint x: 462, endPoint y: 115, distance: 93.3
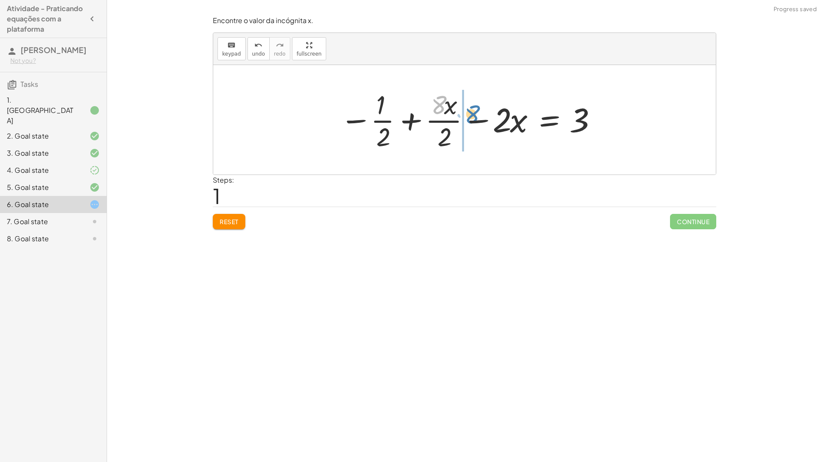
drag, startPoint x: 439, startPoint y: 104, endPoint x: 431, endPoint y: 100, distance: 8.8
click at [470, 112] on div at bounding box center [468, 120] width 265 height 66
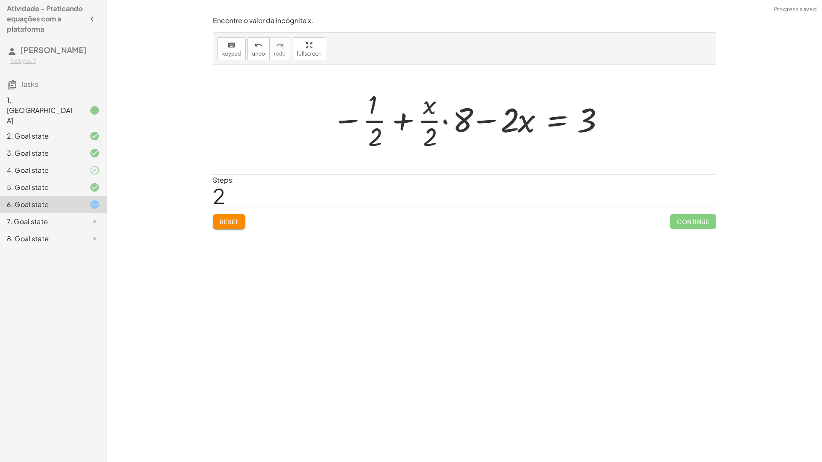
click at [230, 223] on span "Reset" at bounding box center [229, 222] width 19 height 8
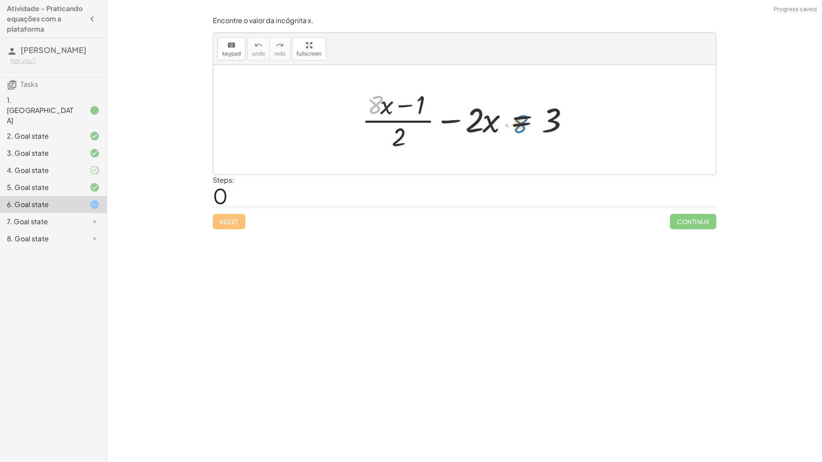
drag, startPoint x: 370, startPoint y: 107, endPoint x: 519, endPoint y: 126, distance: 149.8
click at [519, 126] on div at bounding box center [467, 120] width 220 height 66
drag, startPoint x: 383, startPoint y: 105, endPoint x: 368, endPoint y: 102, distance: 15.3
drag, startPoint x: 389, startPoint y: 99, endPoint x: 368, endPoint y: 104, distance: 21.2
click at [370, 105] on div at bounding box center [467, 120] width 220 height 66
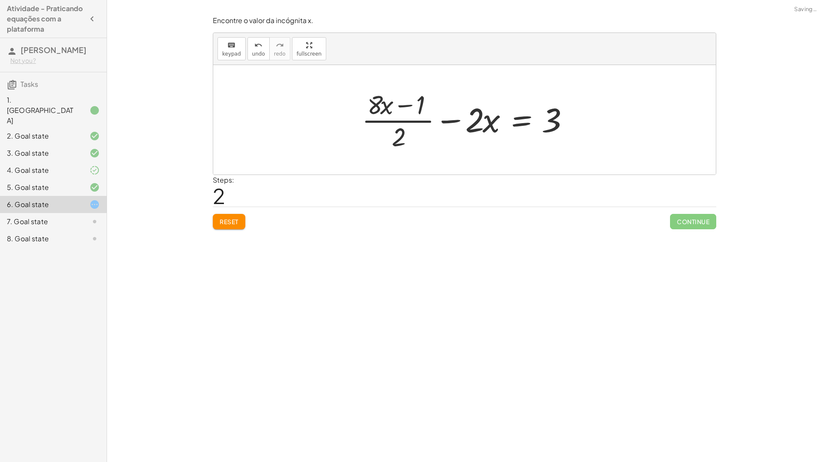
click at [410, 101] on div at bounding box center [467, 120] width 220 height 66
drag, startPoint x: 420, startPoint y: 101, endPoint x: 406, endPoint y: 134, distance: 35.9
click at [406, 134] on div at bounding box center [467, 120] width 220 height 66
drag, startPoint x: 425, startPoint y: 107, endPoint x: 499, endPoint y: 120, distance: 75.6
click at [500, 124] on div at bounding box center [467, 120] width 220 height 66
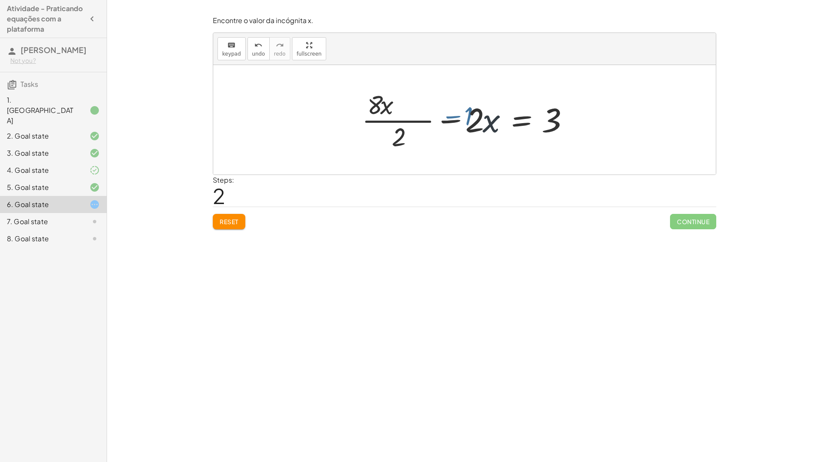
click at [499, 120] on div at bounding box center [467, 120] width 220 height 66
drag, startPoint x: 413, startPoint y: 104, endPoint x: 433, endPoint y: 104, distance: 19.3
click at [461, 107] on div at bounding box center [467, 120] width 220 height 66
drag, startPoint x: 434, startPoint y: 105, endPoint x: 559, endPoint y: 118, distance: 125.6
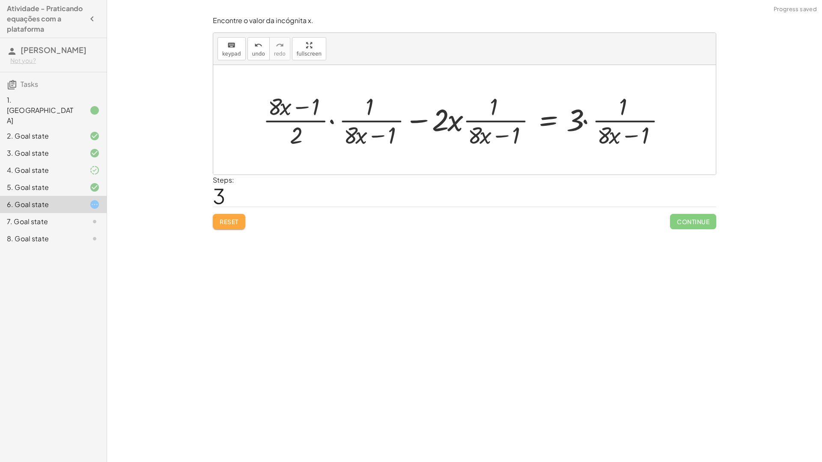
click at [225, 219] on span "Reset" at bounding box center [229, 222] width 19 height 8
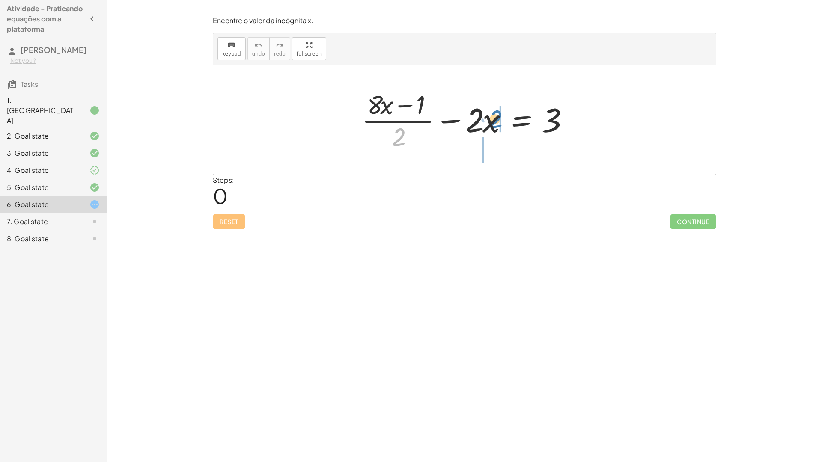
drag, startPoint x: 400, startPoint y: 141, endPoint x: 498, endPoint y: 123, distance: 99.7
click at [498, 123] on div at bounding box center [467, 120] width 220 height 66
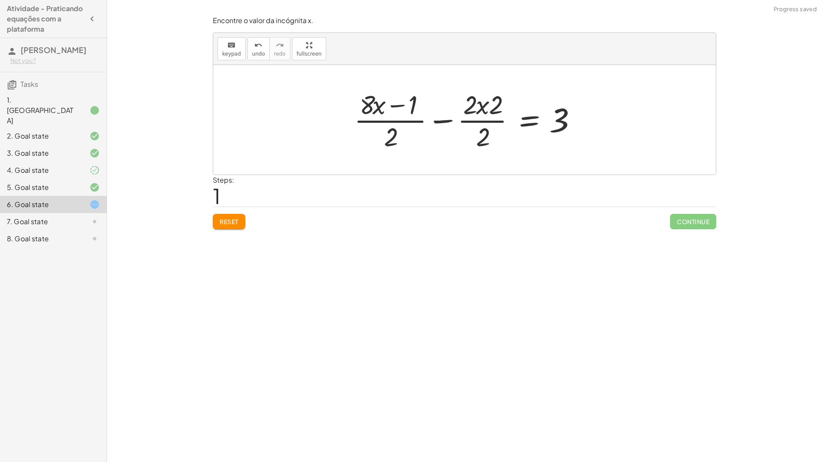
click at [485, 107] on div at bounding box center [468, 120] width 236 height 66
click at [474, 107] on div at bounding box center [468, 120] width 236 height 66
click at [381, 101] on div at bounding box center [468, 120] width 236 height 66
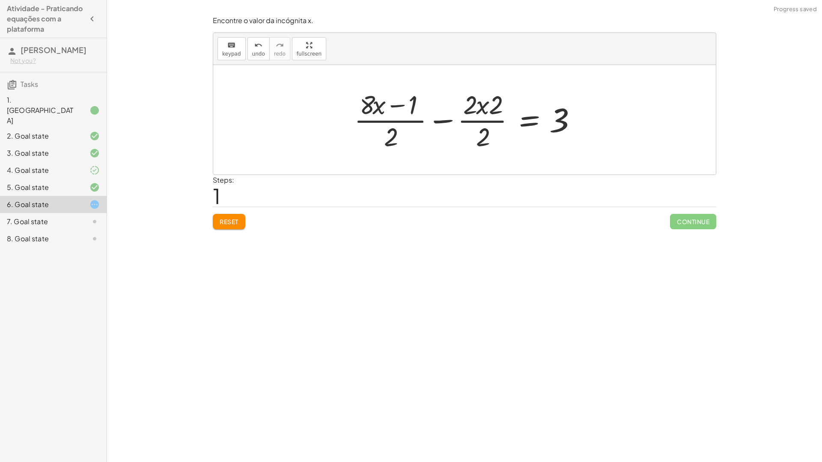
drag, startPoint x: 381, startPoint y: 101, endPoint x: 371, endPoint y: 102, distance: 10.8
click at [378, 102] on div at bounding box center [468, 120] width 236 height 66
click at [371, 102] on div at bounding box center [468, 120] width 236 height 66
click at [372, 104] on div at bounding box center [468, 120] width 236 height 66
click at [218, 217] on button "Reset" at bounding box center [229, 221] width 33 height 15
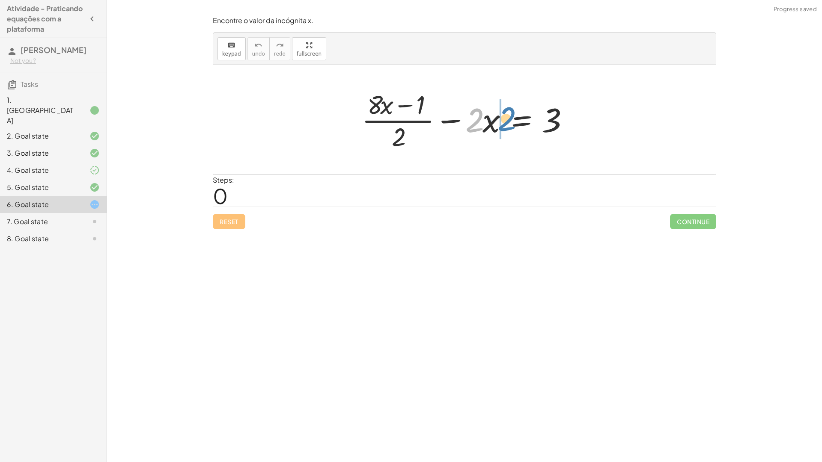
drag, startPoint x: 472, startPoint y: 127, endPoint x: 490, endPoint y: 128, distance: 18.0
click at [503, 128] on div at bounding box center [467, 120] width 220 height 66
drag, startPoint x: 479, startPoint y: 125, endPoint x: 465, endPoint y: 125, distance: 13.7
click at [465, 125] on div at bounding box center [467, 120] width 220 height 66
drag, startPoint x: 497, startPoint y: 125, endPoint x: 467, endPoint y: 126, distance: 29.5
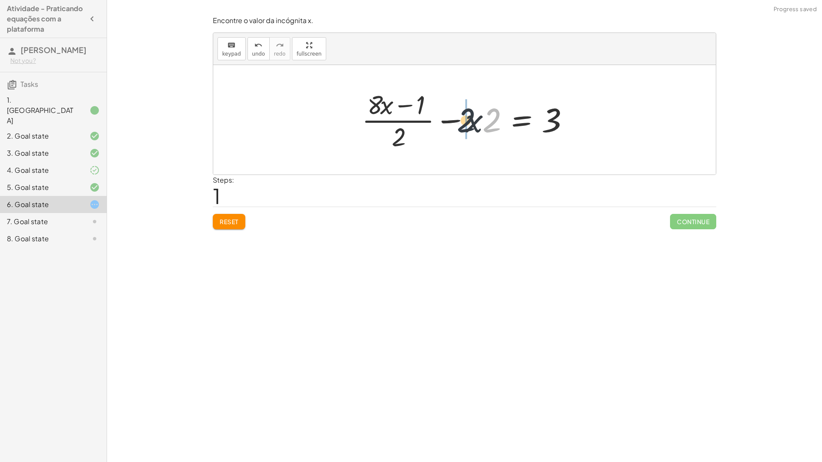
click at [467, 126] on div at bounding box center [467, 120] width 220 height 66
drag, startPoint x: 455, startPoint y: 125, endPoint x: 541, endPoint y: 125, distance: 86.0
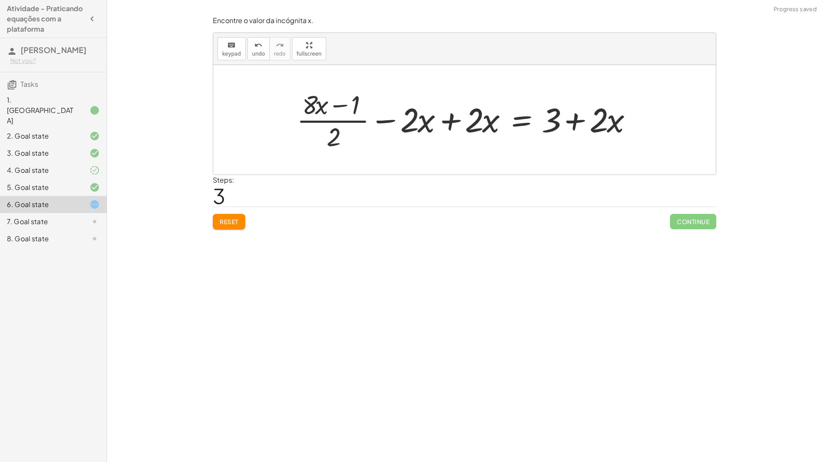
click at [548, 122] on div at bounding box center [467, 120] width 351 height 66
click at [554, 122] on div at bounding box center [467, 120] width 351 height 66
click at [594, 127] on div at bounding box center [467, 120] width 351 height 66
click at [583, 123] on div at bounding box center [467, 120] width 351 height 66
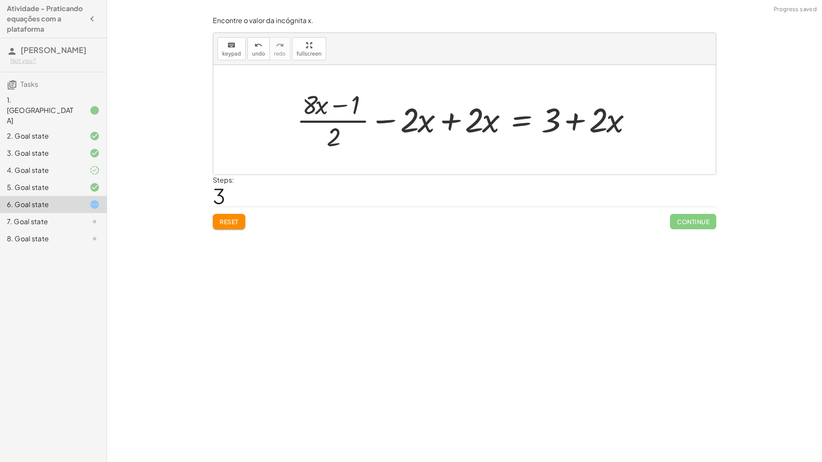
click at [583, 123] on div at bounding box center [467, 120] width 351 height 66
click at [570, 123] on div at bounding box center [467, 120] width 351 height 66
drag, startPoint x: 570, startPoint y: 123, endPoint x: 466, endPoint y: 119, distance: 104.5
click at [570, 123] on div at bounding box center [467, 120] width 351 height 66
click at [449, 119] on div at bounding box center [467, 120] width 351 height 66
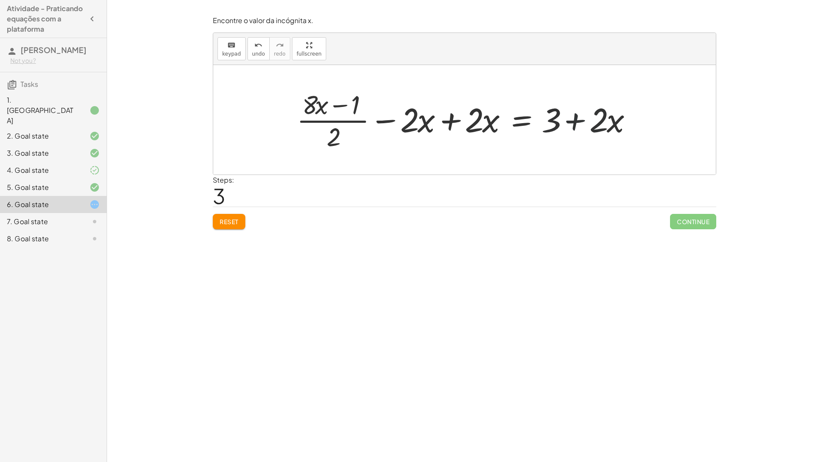
click at [449, 119] on div at bounding box center [467, 120] width 351 height 66
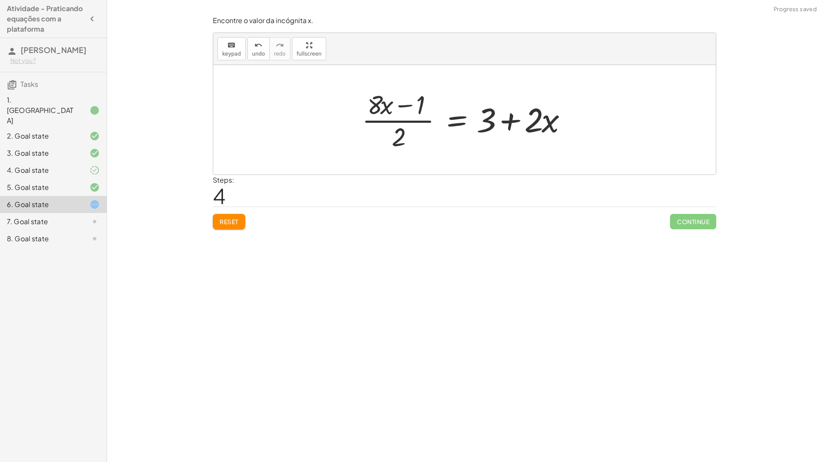
click at [375, 110] on div at bounding box center [467, 120] width 220 height 66
click at [397, 105] on div at bounding box center [467, 120] width 220 height 66
drag, startPoint x: 375, startPoint y: 109, endPoint x: 626, endPoint y: 130, distance: 251.3
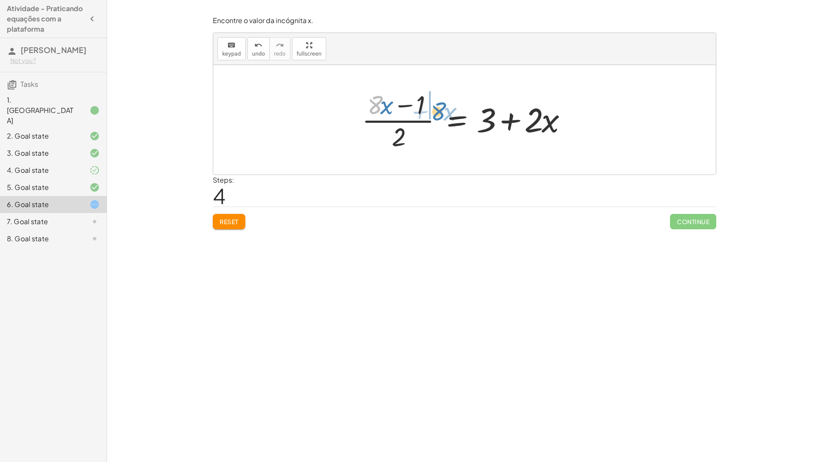
drag, startPoint x: 373, startPoint y: 104, endPoint x: 436, endPoint y: 110, distance: 62.7
click at [436, 110] on div at bounding box center [467, 120] width 220 height 66
click at [419, 106] on div at bounding box center [460, 120] width 244 height 66
click at [419, 104] on div at bounding box center [468, 120] width 244 height 66
click at [411, 105] on div at bounding box center [468, 120] width 244 height 66
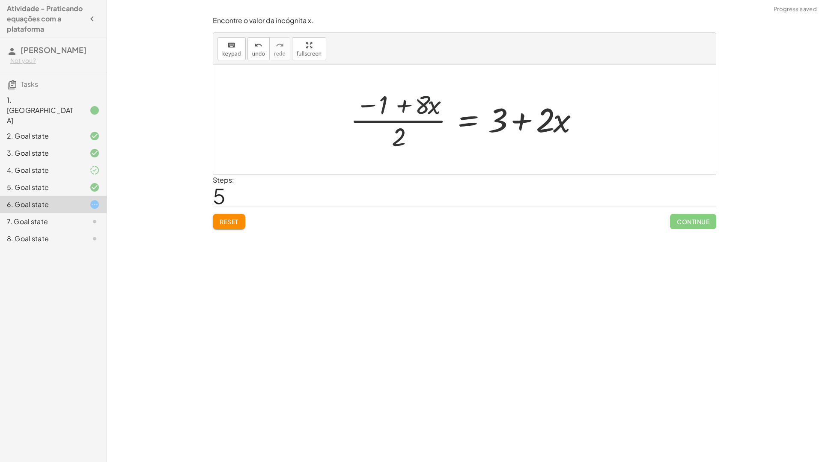
click at [404, 105] on div at bounding box center [468, 120] width 244 height 66
drag, startPoint x: 376, startPoint y: 103, endPoint x: 386, endPoint y: 104, distance: 10.4
click at [389, 105] on div at bounding box center [468, 120] width 244 height 66
drag, startPoint x: 381, startPoint y: 102, endPoint x: 433, endPoint y: 132, distance: 60.4
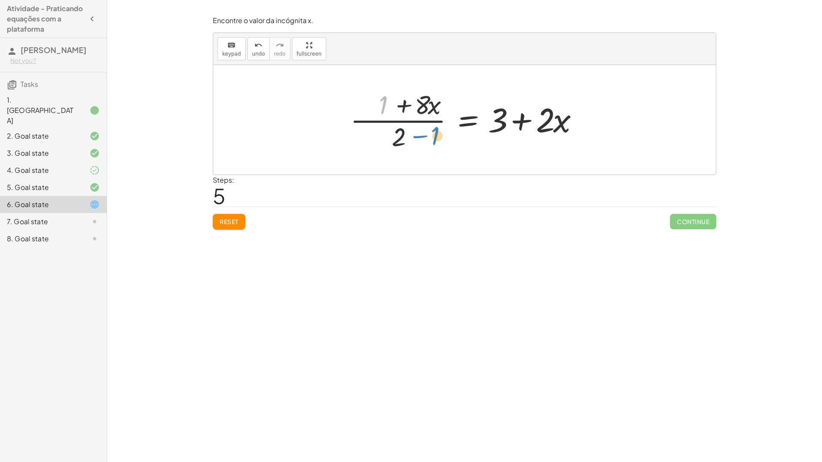
click at [433, 132] on div at bounding box center [468, 120] width 244 height 66
drag, startPoint x: 372, startPoint y: 104, endPoint x: 396, endPoint y: 95, distance: 25.8
click at [481, 113] on div at bounding box center [468, 120] width 244 height 66
drag, startPoint x: 383, startPoint y: 107, endPoint x: 544, endPoint y: 124, distance: 161.4
click at [544, 124] on div at bounding box center [468, 120] width 244 height 66
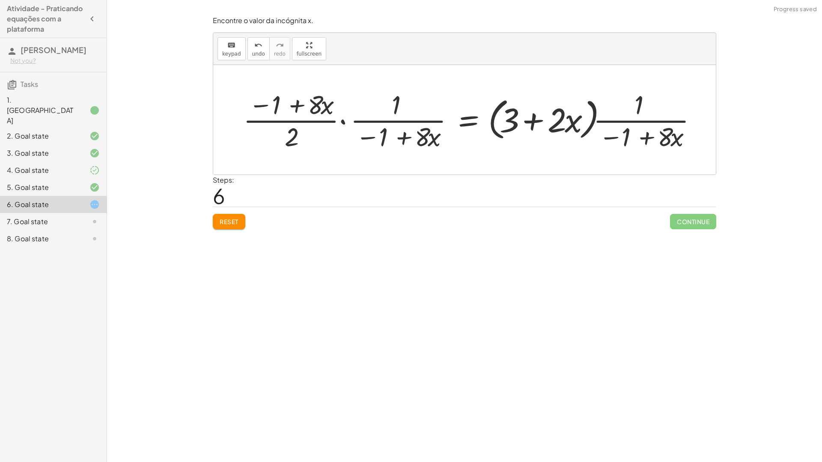
click at [674, 126] on div at bounding box center [473, 120] width 469 height 66
drag, startPoint x: 558, startPoint y: 125, endPoint x: 513, endPoint y: 124, distance: 45.0
click at [557, 125] on div at bounding box center [473, 120] width 469 height 66
click at [513, 123] on div at bounding box center [473, 120] width 469 height 66
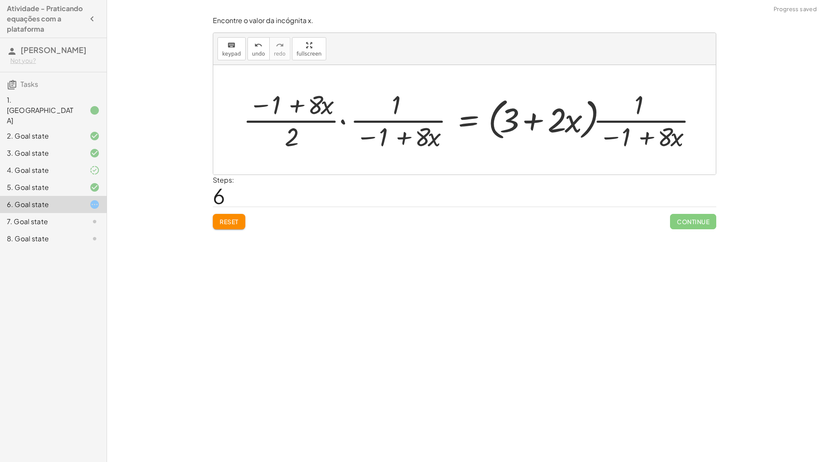
click at [530, 123] on div at bounding box center [473, 120] width 469 height 66
click at [532, 123] on div at bounding box center [473, 120] width 469 height 66
click at [638, 132] on div at bounding box center [473, 120] width 469 height 66
click at [613, 138] on div at bounding box center [473, 120] width 469 height 66
drag, startPoint x: 613, startPoint y: 138, endPoint x: 633, endPoint y: 136, distance: 20.7
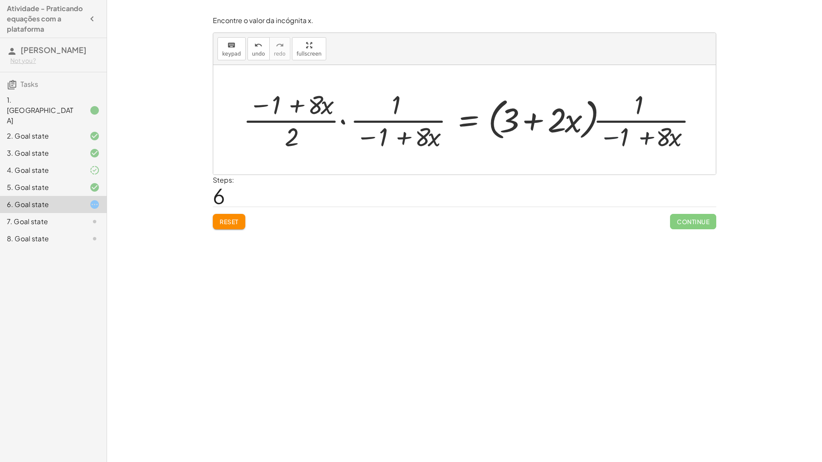
click at [620, 138] on div at bounding box center [473, 120] width 469 height 66
drag, startPoint x: 638, startPoint y: 126, endPoint x: 638, endPoint y: 117, distance: 9.0
click at [638, 121] on div at bounding box center [473, 120] width 469 height 66
click at [638, 108] on div at bounding box center [473, 120] width 469 height 66
click at [638, 107] on div at bounding box center [473, 120] width 469 height 66
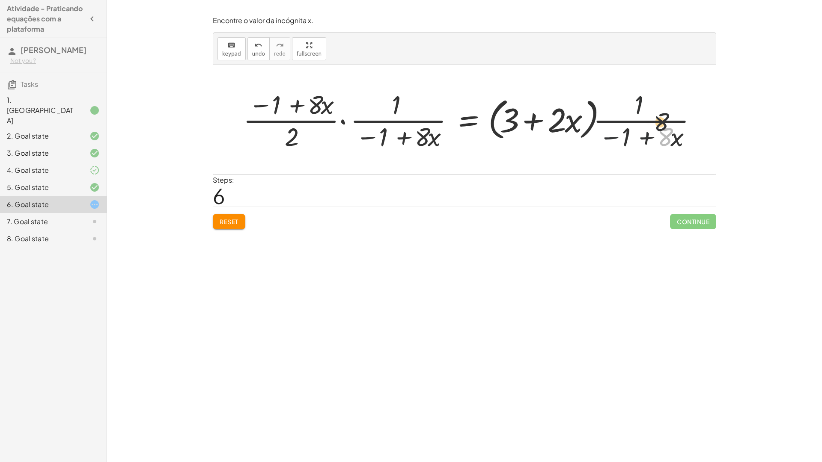
drag, startPoint x: 662, startPoint y: 141, endPoint x: 657, endPoint y: 109, distance: 32.9
click at [657, 109] on div at bounding box center [473, 120] width 469 height 66
drag, startPoint x: 682, startPoint y: 136, endPoint x: 669, endPoint y: 104, distance: 34.2
click at [670, 106] on div at bounding box center [473, 120] width 469 height 66
drag, startPoint x: 654, startPoint y: 146, endPoint x: 654, endPoint y: 121, distance: 25.7
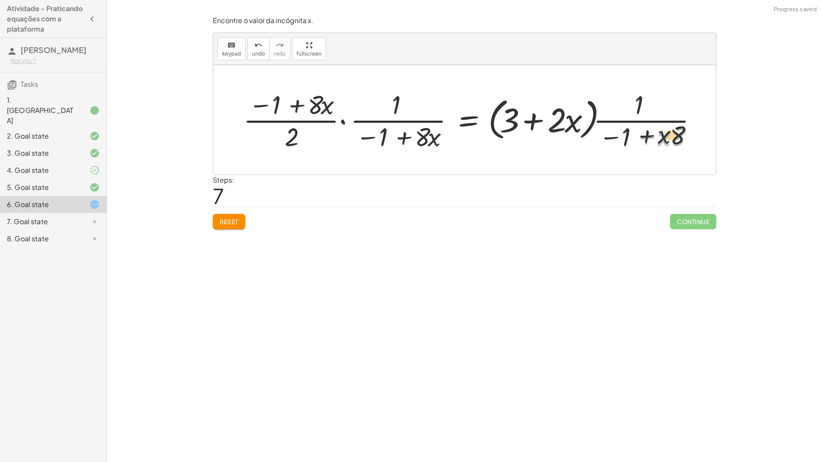
click at [654, 121] on div at bounding box center [473, 120] width 469 height 66
drag, startPoint x: 654, startPoint y: 126, endPoint x: 640, endPoint y: 132, distance: 14.8
click at [640, 131] on div at bounding box center [473, 120] width 469 height 66
drag, startPoint x: 648, startPoint y: 137, endPoint x: 386, endPoint y: 122, distance: 262.8
click at [386, 122] on div at bounding box center [473, 120] width 469 height 66
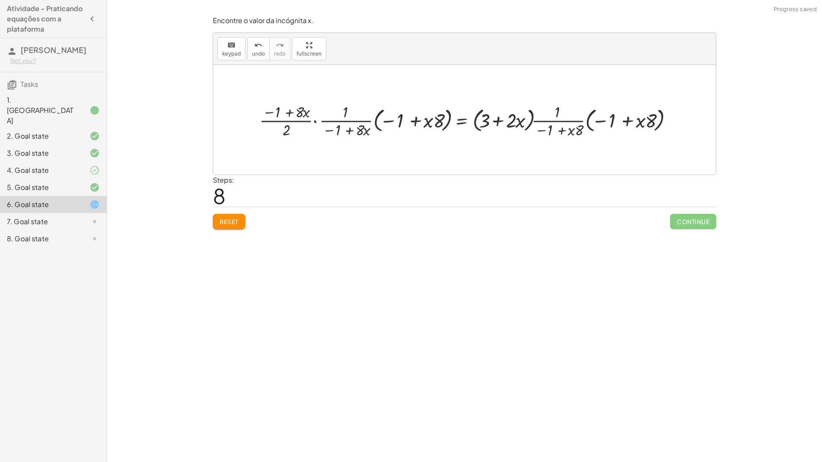
click at [222, 225] on span "Reset" at bounding box center [229, 222] width 19 height 8
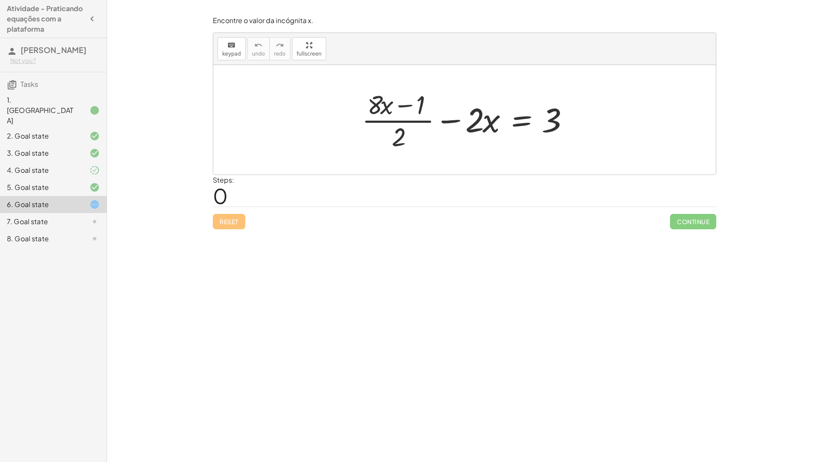
click at [64, 217] on div "7. Goal state" at bounding box center [41, 222] width 69 height 10
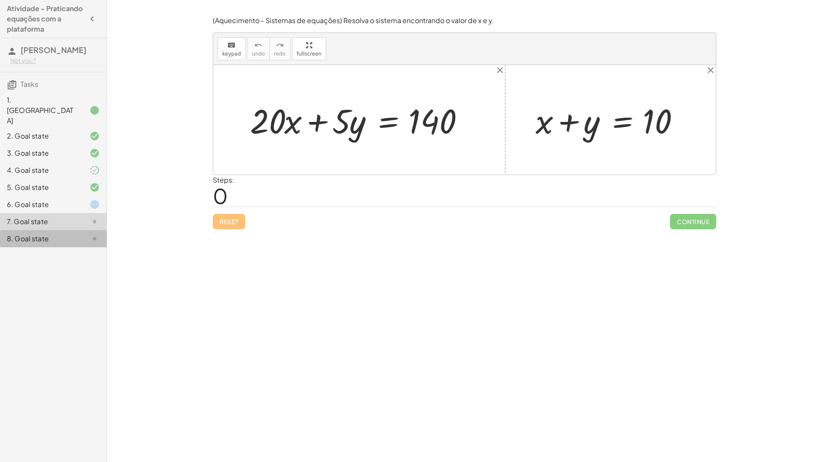
click at [88, 230] on div "8. Goal state" at bounding box center [53, 238] width 107 height 17
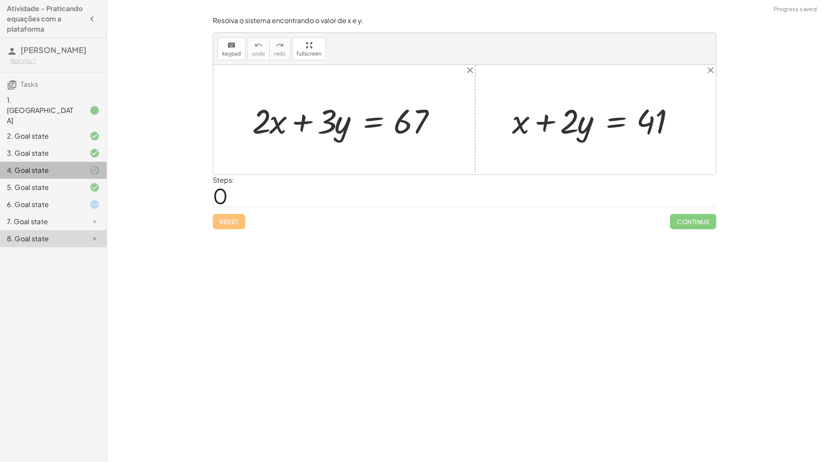
click at [73, 165] on div "4. Goal state" at bounding box center [41, 170] width 69 height 10
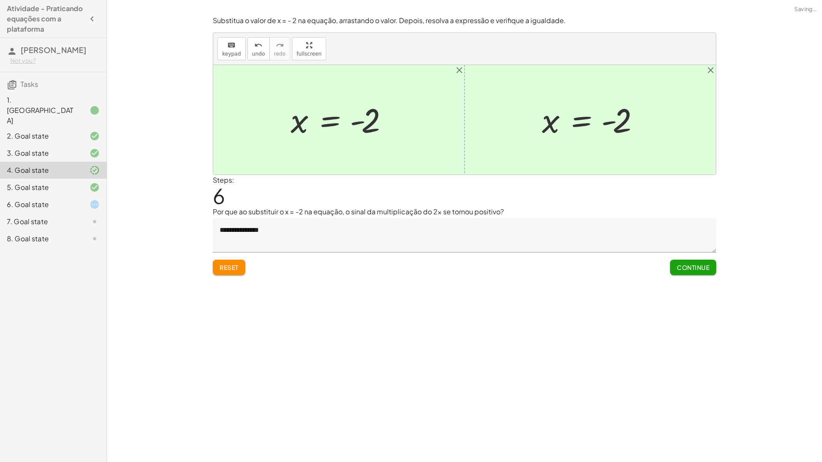
click at [54, 165] on div "4. Goal state" at bounding box center [41, 170] width 69 height 10
click at [43, 199] on div "6. Goal state" at bounding box center [41, 204] width 69 height 10
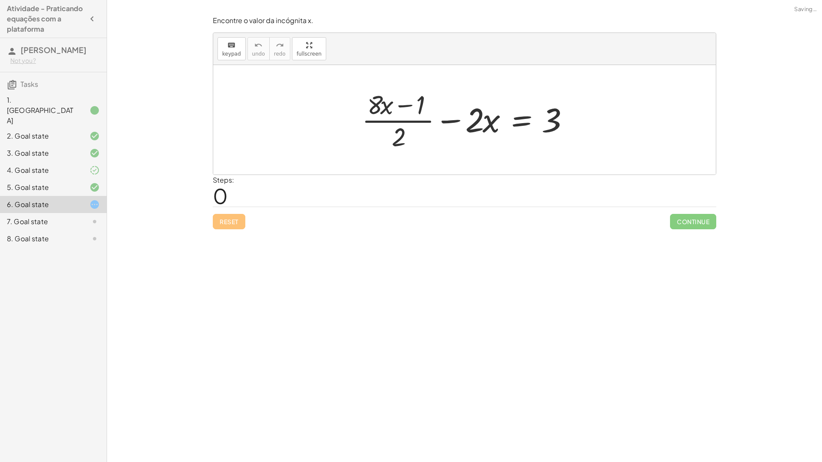
click at [19, 213] on div "7. Goal state" at bounding box center [53, 221] width 107 height 17
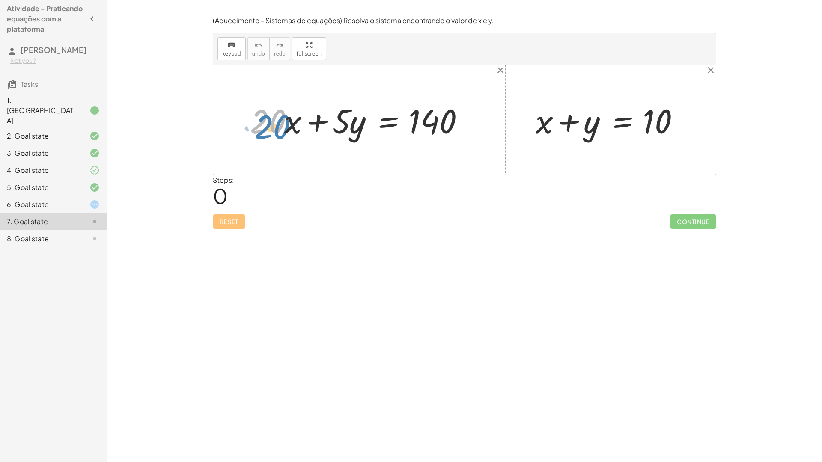
drag, startPoint x: 270, startPoint y: 121, endPoint x: 274, endPoint y: 127, distance: 6.8
click at [274, 127] on div at bounding box center [362, 120] width 233 height 44
drag, startPoint x: 294, startPoint y: 123, endPoint x: 247, endPoint y: 158, distance: 57.8
drag, startPoint x: 257, startPoint y: 127, endPoint x: 309, endPoint y: 123, distance: 52.0
click at [309, 123] on div at bounding box center [362, 120] width 233 height 44
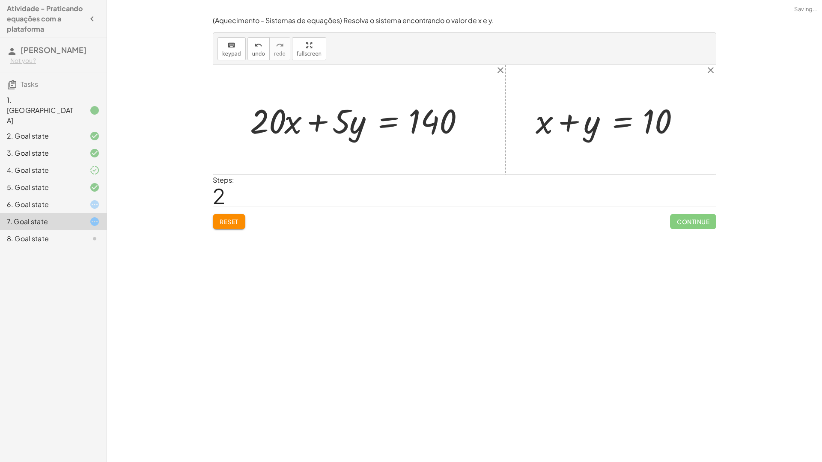
click at [235, 217] on button "Reset" at bounding box center [229, 221] width 33 height 15
drag, startPoint x: 531, startPoint y: 127, endPoint x: 694, endPoint y: 129, distance: 162.7
click at [694, 129] on div at bounding box center [613, 120] width 165 height 44
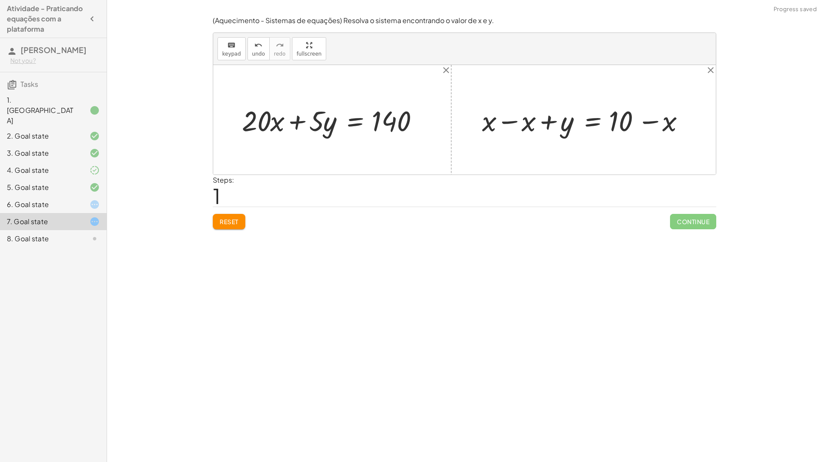
click at [514, 130] on div at bounding box center [586, 119] width 217 height 37
click at [514, 130] on div at bounding box center [464, 120] width 502 height 110
click at [657, 119] on div at bounding box center [625, 119] width 139 height 37
click at [655, 125] on div at bounding box center [625, 119] width 139 height 37
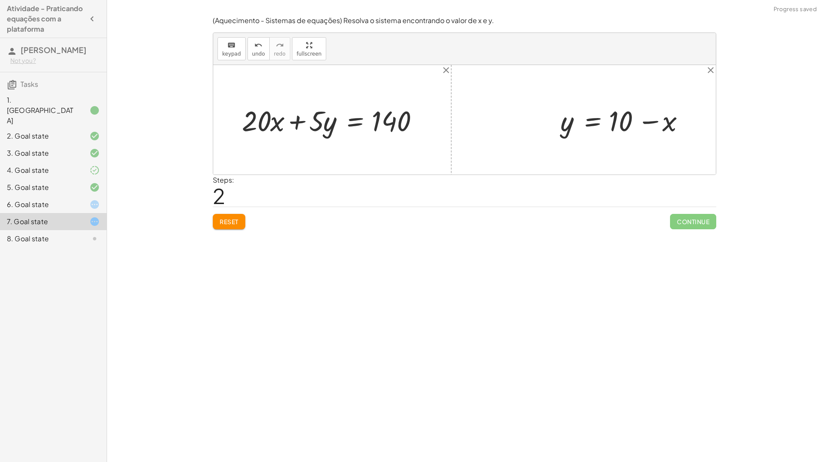
click at [619, 125] on div at bounding box center [625, 119] width 139 height 37
drag, startPoint x: 621, startPoint y: 124, endPoint x: 633, endPoint y: 122, distance: 12.2
click at [624, 124] on div at bounding box center [625, 119] width 139 height 37
click at [644, 121] on div at bounding box center [625, 119] width 139 height 37
click at [646, 121] on div at bounding box center [625, 119] width 139 height 37
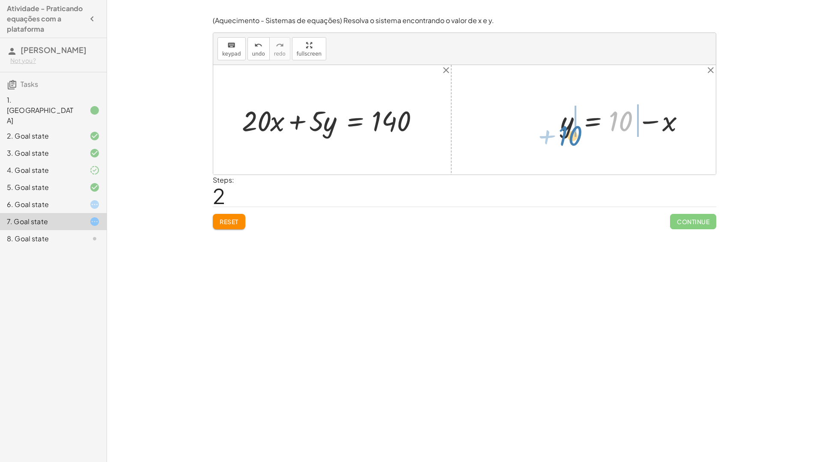
drag, startPoint x: 619, startPoint y: 121, endPoint x: 558, endPoint y: 131, distance: 61.6
click at [559, 132] on div at bounding box center [625, 119] width 139 height 37
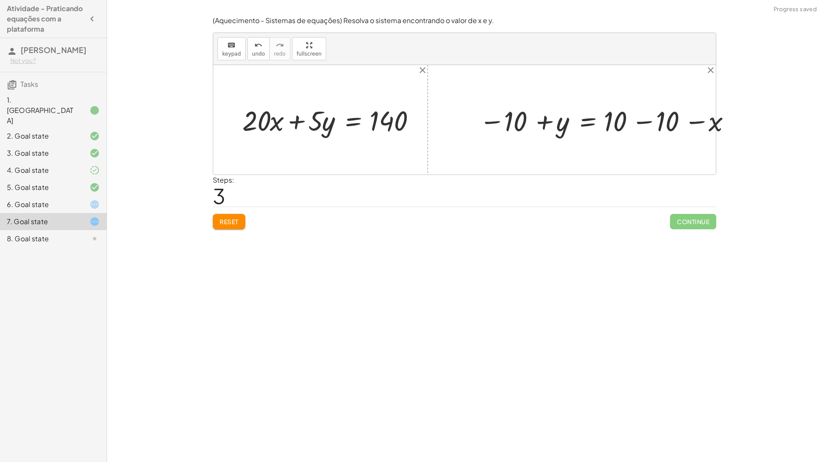
click at [540, 122] on div at bounding box center [604, 120] width 236 height 33
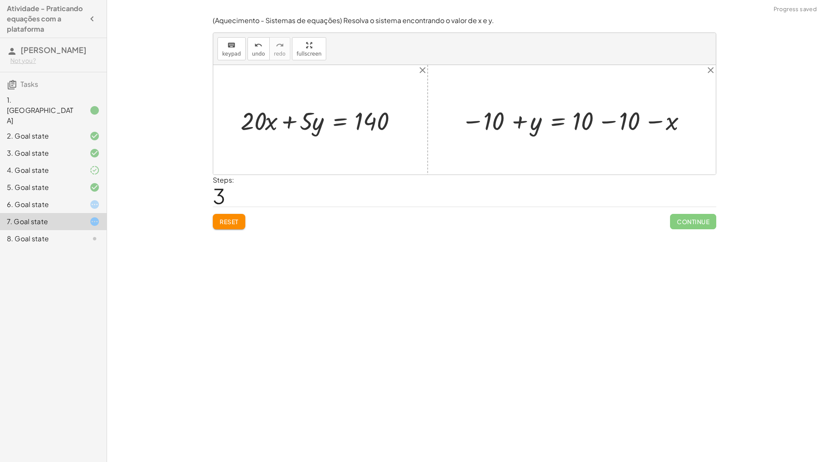
click at [528, 125] on div at bounding box center [575, 120] width 236 height 33
click at [524, 125] on div at bounding box center [575, 120] width 236 height 33
click at [616, 118] on div at bounding box center [575, 120] width 236 height 33
click at [616, 122] on div at bounding box center [464, 120] width 502 height 110
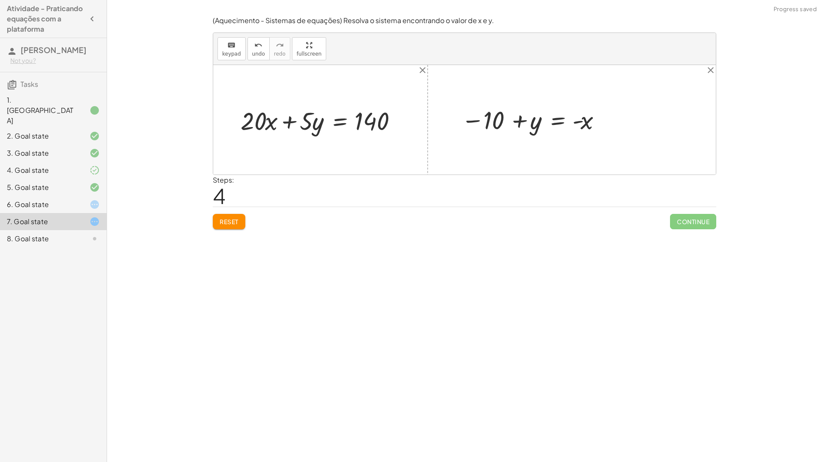
click at [592, 120] on div at bounding box center [532, 120] width 151 height 32
drag, startPoint x: 591, startPoint y: 120, endPoint x: 583, endPoint y: 122, distance: 7.4
click at [590, 121] on div at bounding box center [532, 120] width 151 height 32
click at [508, 116] on div at bounding box center [532, 120] width 151 height 32
click at [507, 116] on div at bounding box center [532, 120] width 151 height 32
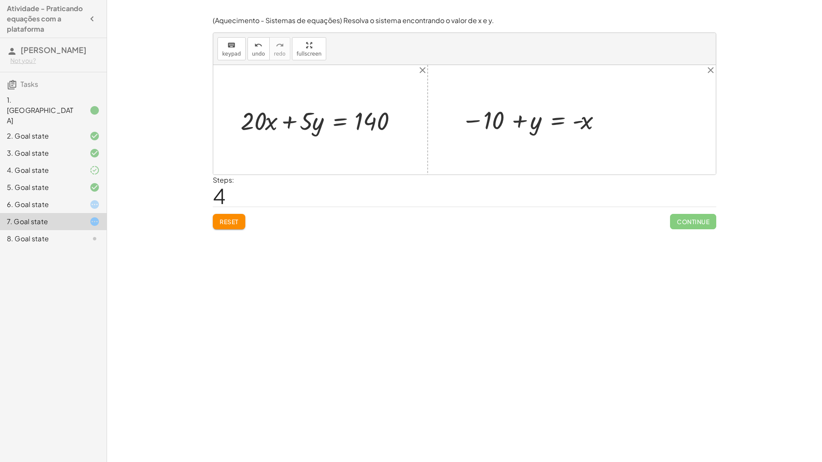
click at [236, 220] on span "Reset" at bounding box center [229, 222] width 19 height 8
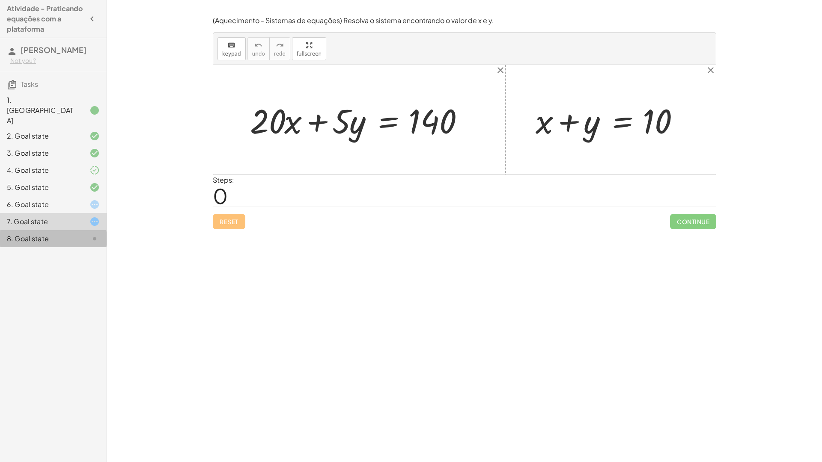
click at [51, 234] on div "8. Goal state" at bounding box center [41, 239] width 69 height 10
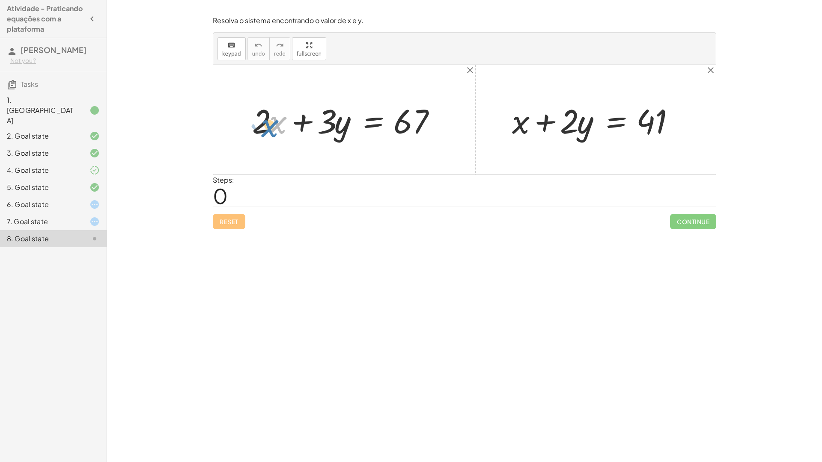
drag, startPoint x: 270, startPoint y: 126, endPoint x: 260, endPoint y: 130, distance: 10.7
click at [260, 130] on div at bounding box center [347, 120] width 199 height 44
drag, startPoint x: 259, startPoint y: 129, endPoint x: 458, endPoint y: 129, distance: 199.5
click at [458, 129] on div "· 2 + · x + · 2 · x + · 3 · y = 67 + x + · 2 · y = 41" at bounding box center [464, 120] width 502 height 110
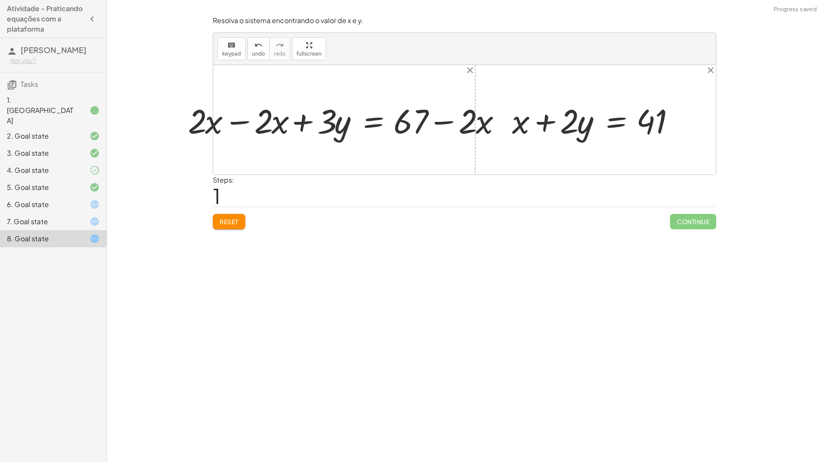
click at [435, 120] on div at bounding box center [347, 120] width 329 height 44
click at [242, 132] on div at bounding box center [347, 120] width 329 height 44
click at [241, 131] on div at bounding box center [464, 120] width 502 height 110
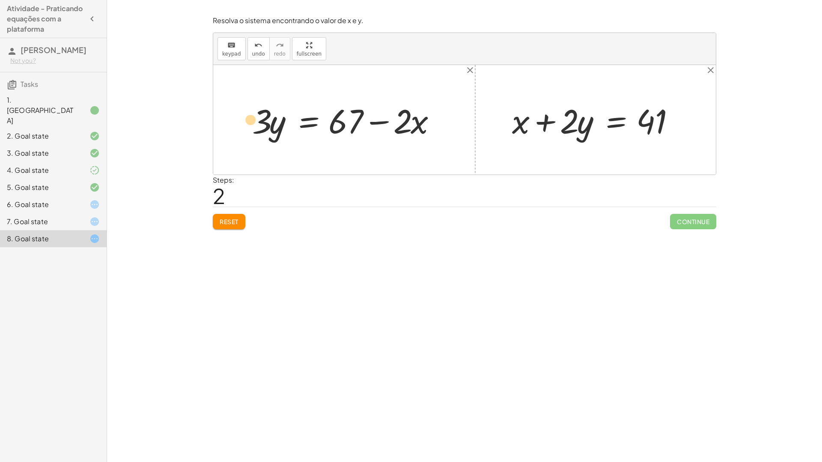
drag, startPoint x: 265, startPoint y: 123, endPoint x: 248, endPoint y: 123, distance: 16.7
click at [248, 123] on div at bounding box center [347, 120] width 199 height 44
drag, startPoint x: 412, startPoint y: 125, endPoint x: 321, endPoint y: 120, distance: 90.9
click at [321, 120] on div at bounding box center [347, 120] width 199 height 44
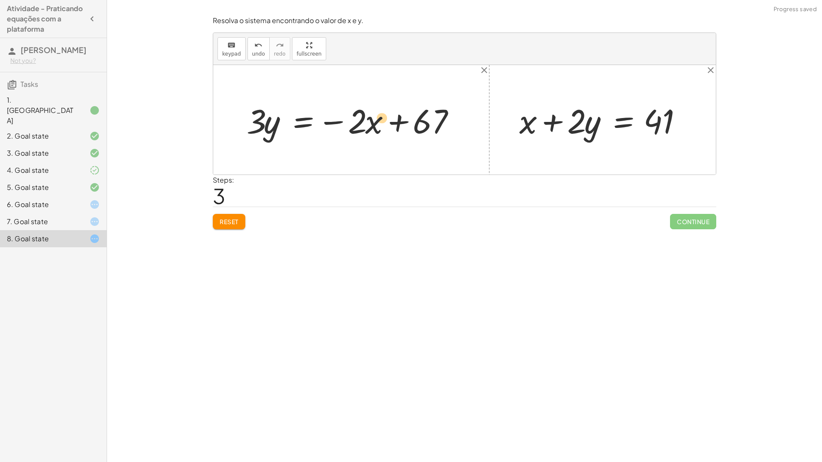
drag, startPoint x: 370, startPoint y: 124, endPoint x: 379, endPoint y: 121, distance: 9.1
click at [379, 121] on div at bounding box center [354, 120] width 224 height 44
click at [350, 122] on div at bounding box center [354, 120] width 224 height 44
drag, startPoint x: 333, startPoint y: 124, endPoint x: 213, endPoint y: 120, distance: 119.9
click at [213, 120] on div "+ · 2 · x + · 3 · y = 67 + · 2 · x − · 2 · x + · 3 · y = + 67 − · 2 · x + 0 + ·…" at bounding box center [464, 120] width 502 height 110
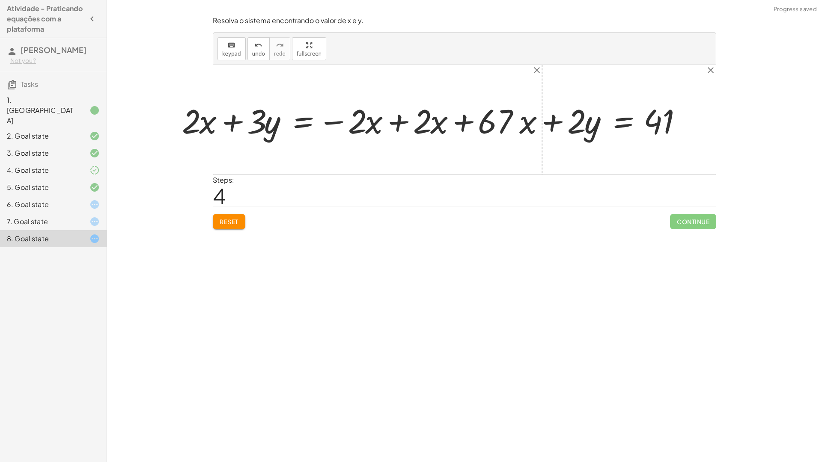
click at [256, 120] on div at bounding box center [343, 120] width 273 height 34
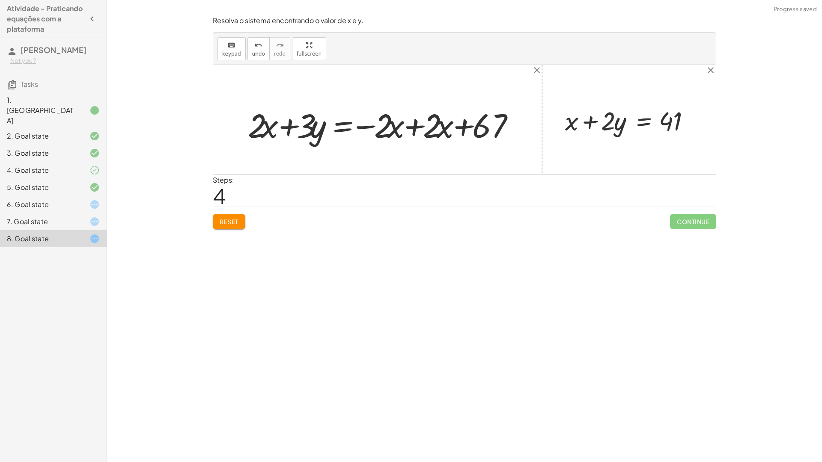
click at [256, 120] on div at bounding box center [380, 120] width 273 height 34
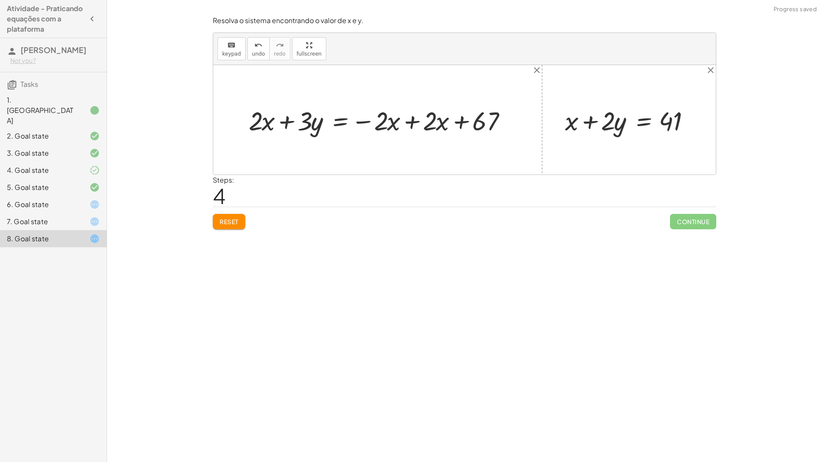
click at [277, 125] on div at bounding box center [380, 120] width 273 height 34
drag, startPoint x: 282, startPoint y: 124, endPoint x: 300, endPoint y: 123, distance: 17.6
click at [283, 123] on div at bounding box center [380, 120] width 273 height 34
click at [413, 118] on div at bounding box center [380, 120] width 273 height 34
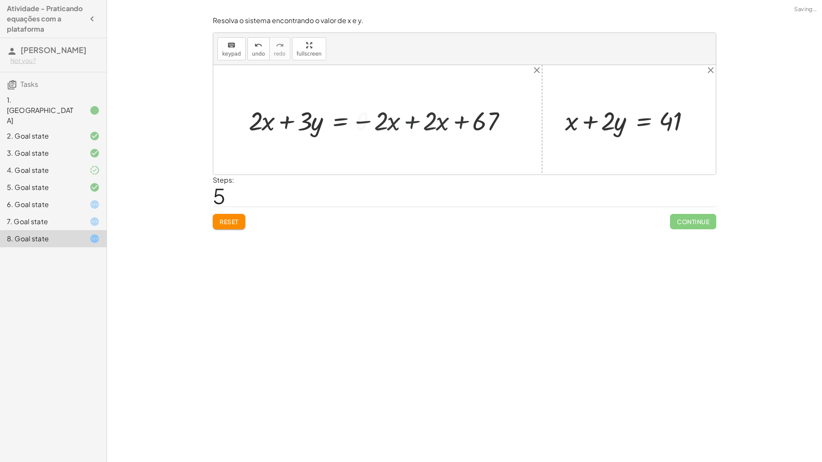
click at [413, 118] on div at bounding box center [464, 120] width 502 height 110
click at [232, 218] on span "Reset" at bounding box center [229, 222] width 19 height 8
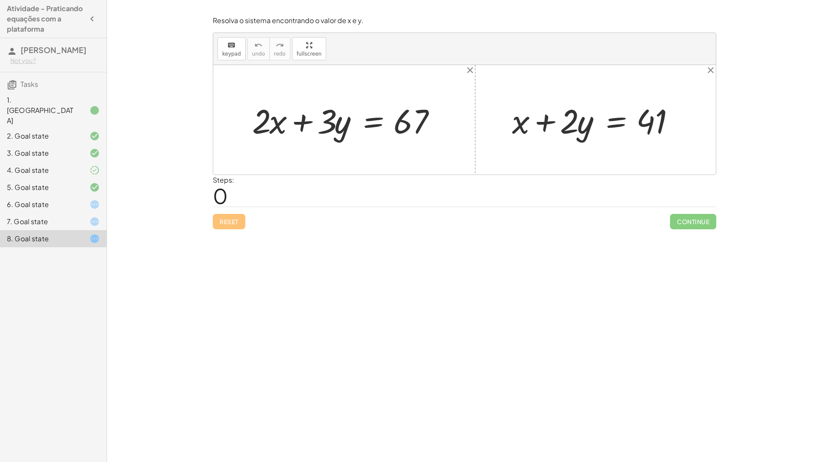
click at [45, 217] on div "7. Goal state" at bounding box center [41, 222] width 69 height 10
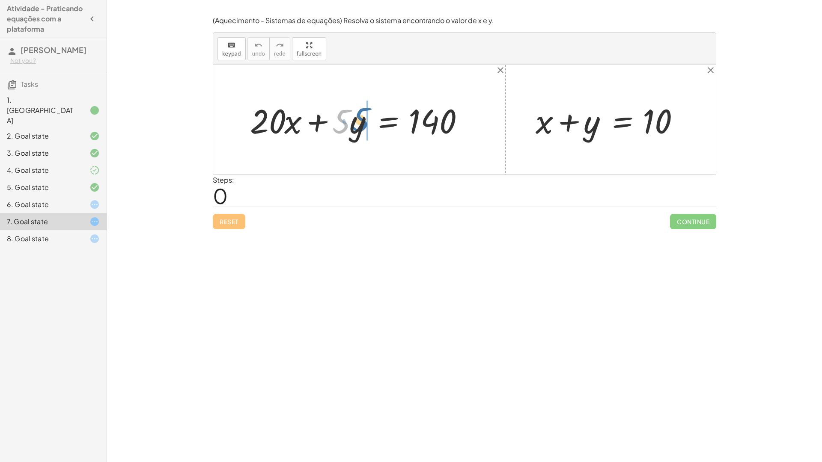
drag, startPoint x: 338, startPoint y: 124, endPoint x: 345, endPoint y: 122, distance: 6.8
click at [357, 122] on div at bounding box center [362, 120] width 233 height 44
drag, startPoint x: 322, startPoint y: 122, endPoint x: 476, endPoint y: 108, distance: 154.3
click at [476, 108] on div at bounding box center [362, 120] width 233 height 44
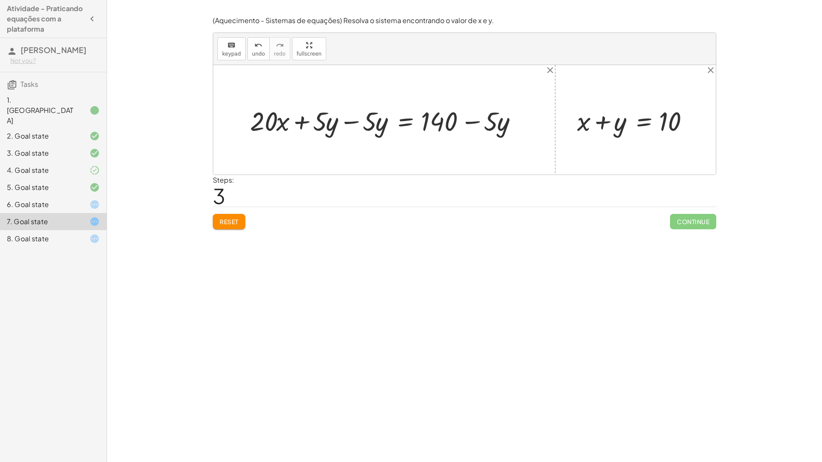
click at [351, 123] on div at bounding box center [387, 120] width 283 height 35
click at [351, 123] on div at bounding box center [437, 120] width 184 height 35
drag, startPoint x: 467, startPoint y: 123, endPoint x: 413, endPoint y: 121, distance: 53.6
click at [413, 121] on div at bounding box center [437, 120] width 184 height 35
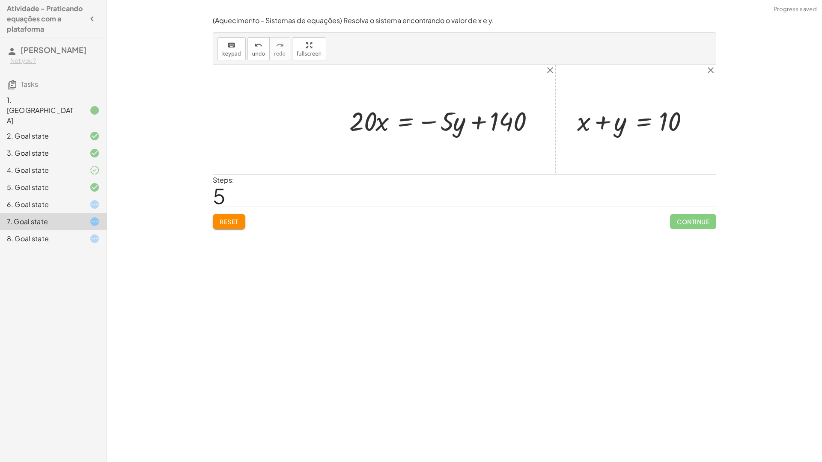
click at [482, 120] on div at bounding box center [446, 120] width 203 height 35
click at [358, 121] on div at bounding box center [446, 120] width 203 height 35
drag, startPoint x: 460, startPoint y: 127, endPoint x: 384, endPoint y: 112, distance: 77.2
click at [384, 112] on div at bounding box center [446, 120] width 203 height 35
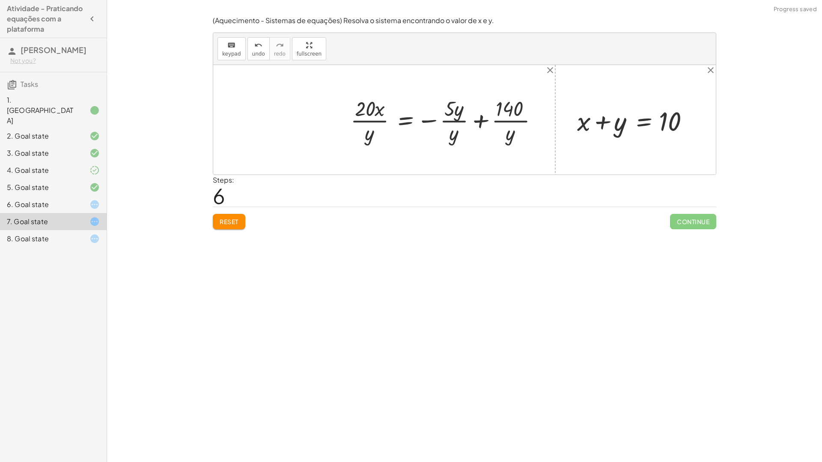
click at [459, 115] on div at bounding box center [447, 119] width 202 height 51
click at [220, 212] on div "Reset Continue" at bounding box center [464, 218] width 503 height 23
click at [226, 218] on span "Reset" at bounding box center [229, 222] width 19 height 8
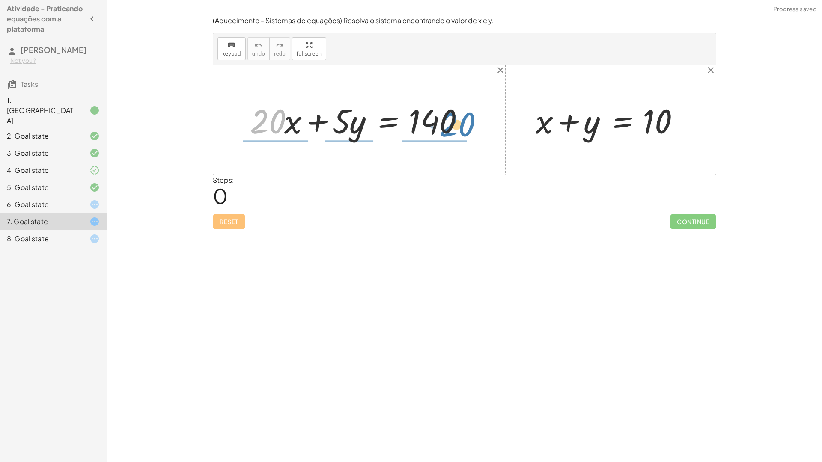
drag, startPoint x: 258, startPoint y: 118, endPoint x: 431, endPoint y: 136, distance: 174.3
click at [433, 136] on div at bounding box center [362, 120] width 233 height 44
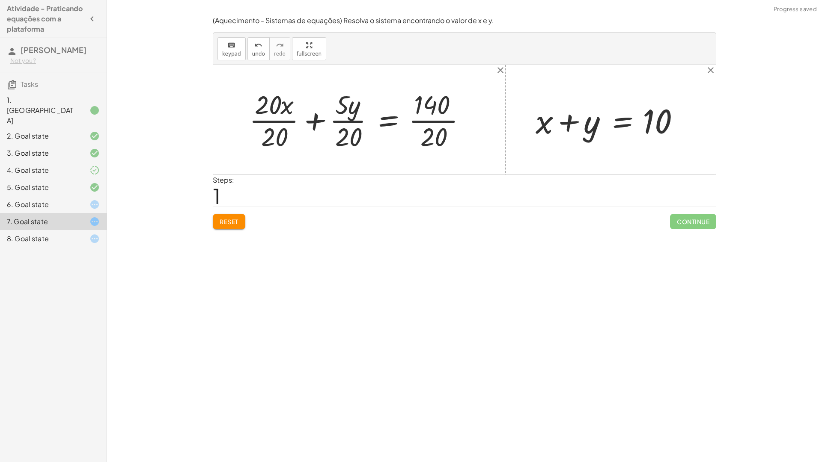
click at [438, 110] on div at bounding box center [361, 120] width 232 height 66
click at [431, 137] on div at bounding box center [361, 120] width 232 height 66
click at [431, 137] on div at bounding box center [345, 120] width 200 height 66
click at [352, 117] on div at bounding box center [345, 120] width 200 height 66
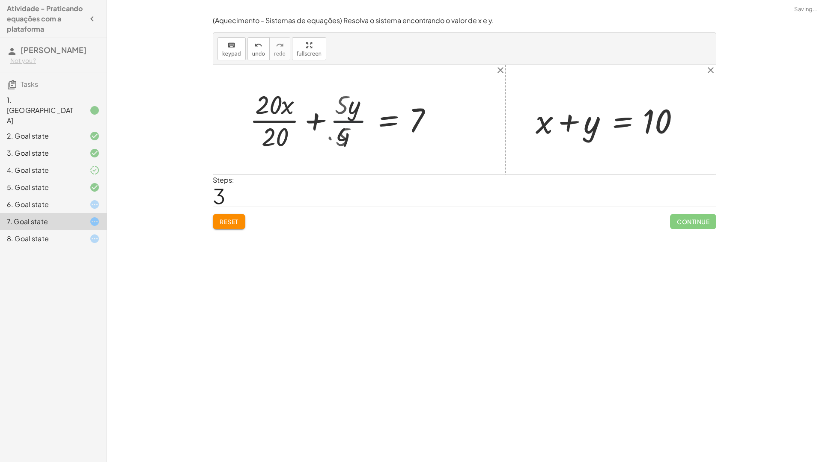
click at [352, 117] on div at bounding box center [351, 120] width 187 height 66
click at [291, 120] on div at bounding box center [351, 120] width 187 height 66
click at [350, 114] on div at bounding box center [367, 120] width 155 height 66
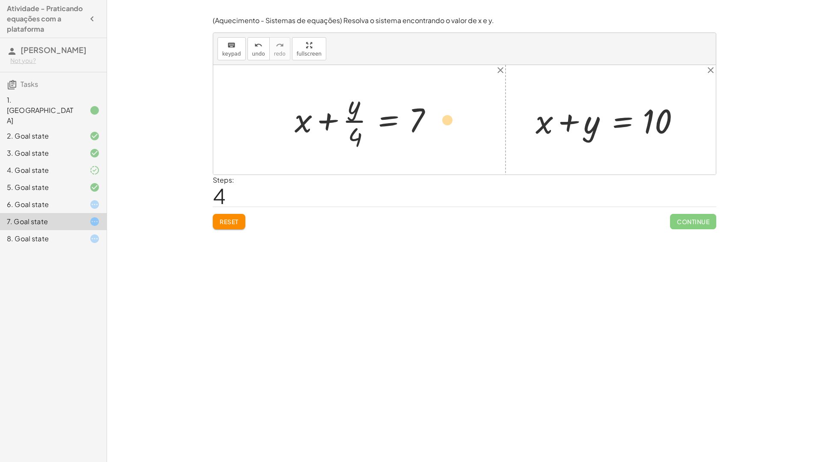
drag, startPoint x: 352, startPoint y: 134, endPoint x: 445, endPoint y: 117, distance: 94.4
click at [445, 117] on div at bounding box center [367, 120] width 155 height 66
drag, startPoint x: 339, startPoint y: 133, endPoint x: 346, endPoint y: 135, distance: 7.5
click at [345, 134] on div at bounding box center [367, 120] width 155 height 66
drag, startPoint x: 354, startPoint y: 136, endPoint x: 437, endPoint y: 110, distance: 86.8
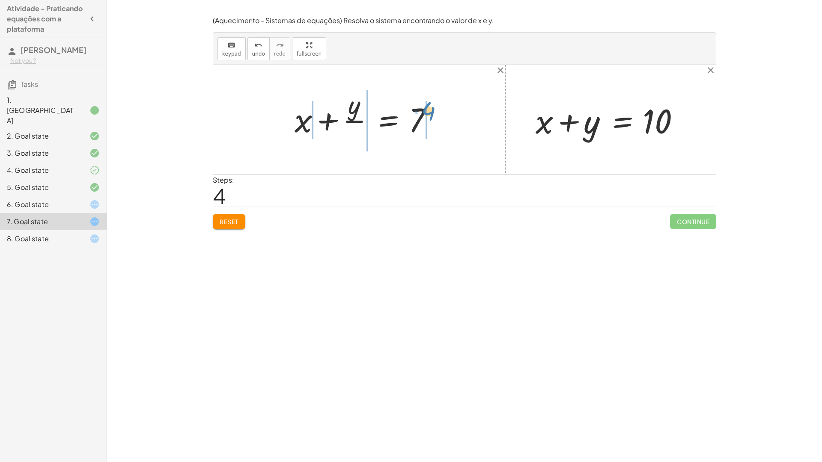
click at [437, 110] on div at bounding box center [367, 120] width 155 height 66
click at [425, 113] on div at bounding box center [359, 120] width 229 height 66
click at [425, 119] on div at bounding box center [359, 120] width 229 height 66
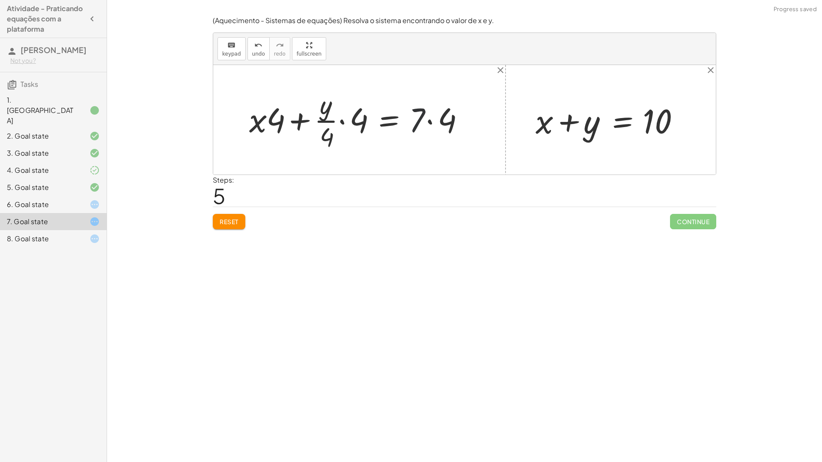
click at [435, 120] on div at bounding box center [359, 120] width 229 height 66
click at [435, 120] on div at bounding box center [353, 120] width 217 height 66
click at [268, 124] on div at bounding box center [353, 120] width 217 height 66
click at [280, 122] on div at bounding box center [353, 120] width 217 height 66
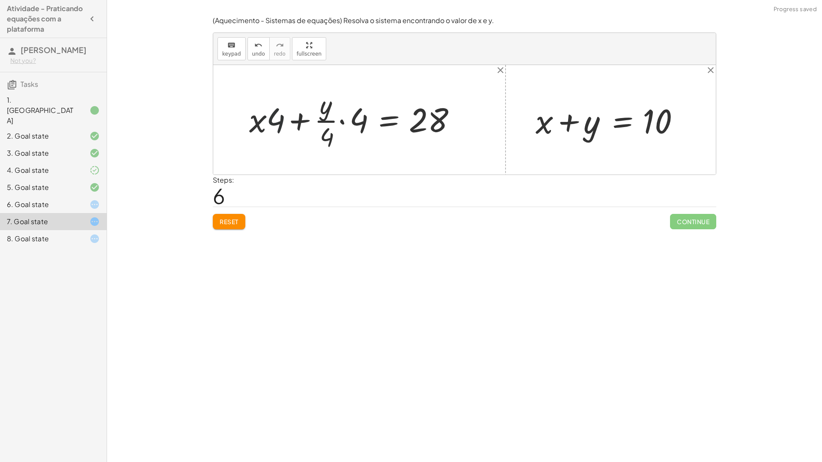
drag, startPoint x: 280, startPoint y: 122, endPoint x: 297, endPoint y: 122, distance: 16.7
click at [281, 122] on div at bounding box center [353, 120] width 217 height 66
click at [299, 122] on div at bounding box center [353, 120] width 217 height 66
click at [300, 122] on div at bounding box center [353, 120] width 217 height 66
drag, startPoint x: 345, startPoint y: 122, endPoint x: 356, endPoint y: 122, distance: 10.3
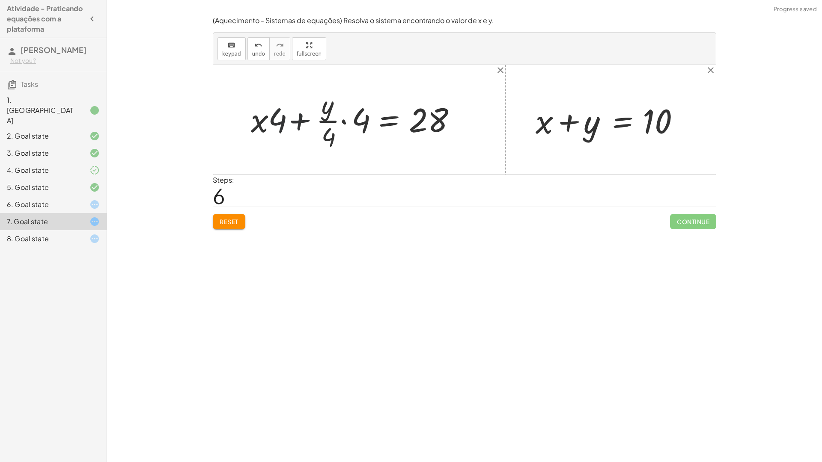
click at [348, 122] on div at bounding box center [353, 120] width 217 height 66
click at [356, 122] on div at bounding box center [361, 120] width 202 height 66
click at [355, 122] on div at bounding box center [361, 120] width 202 height 66
drag, startPoint x: 351, startPoint y: 112, endPoint x: 339, endPoint y: 137, distance: 27.4
click at [339, 137] on div at bounding box center [361, 120] width 202 height 66
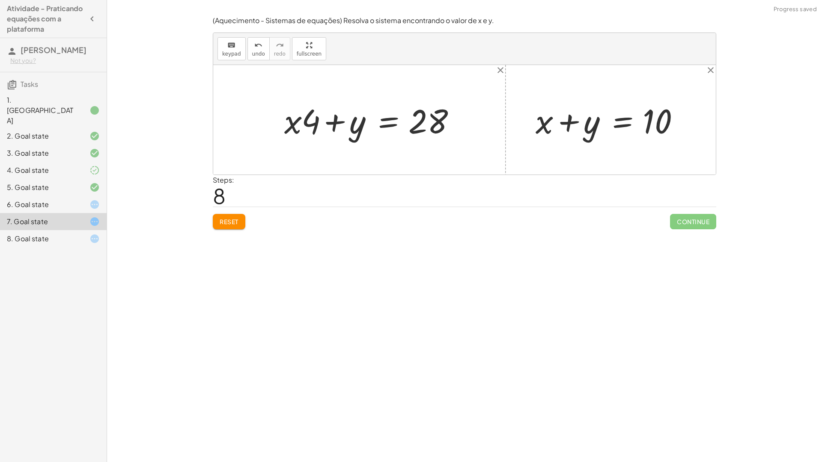
click at [329, 121] on div at bounding box center [371, 120] width 182 height 44
click at [311, 121] on div at bounding box center [371, 120] width 182 height 44
click at [309, 121] on div at bounding box center [371, 120] width 182 height 44
drag, startPoint x: 312, startPoint y: 125, endPoint x: 272, endPoint y: 123, distance: 39.8
drag, startPoint x: 357, startPoint y: 126, endPoint x: 367, endPoint y: 126, distance: 10.7
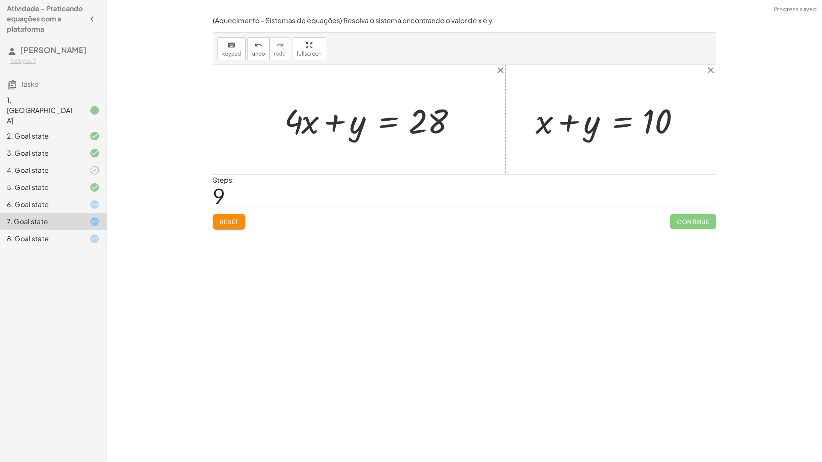
click at [368, 126] on div at bounding box center [371, 120] width 182 height 44
drag, startPoint x: 335, startPoint y: 126, endPoint x: 469, endPoint y: 118, distance: 134.2
click at [470, 117] on div "+ · 20 · x + · 5 · y = 140 + · 20 · x · 20 + · 5 · y · 20 = · 140 · 20 + · 20 ·…" at bounding box center [464, 120] width 502 height 110
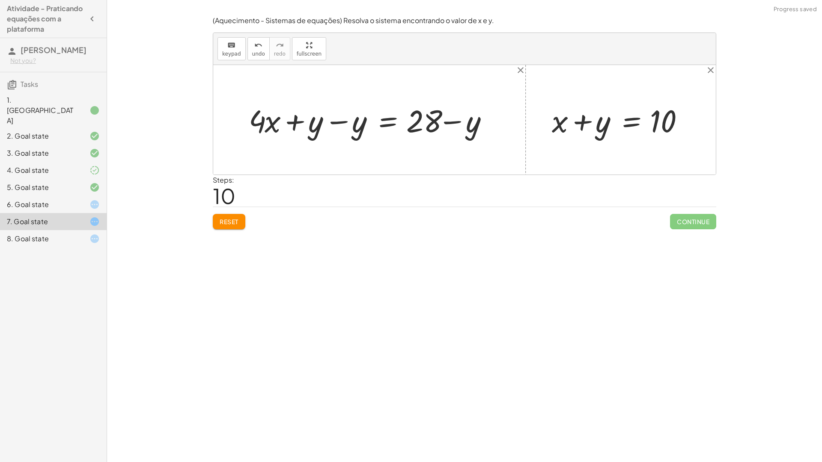
click at [333, 125] on div at bounding box center [372, 120] width 256 height 41
click at [333, 125] on div at bounding box center [416, 120] width 169 height 41
drag, startPoint x: 423, startPoint y: 116, endPoint x: 470, endPoint y: 119, distance: 46.8
click at [469, 119] on div at bounding box center [416, 120] width 169 height 41
drag, startPoint x: 420, startPoint y: 124, endPoint x: 356, endPoint y: 126, distance: 63.8
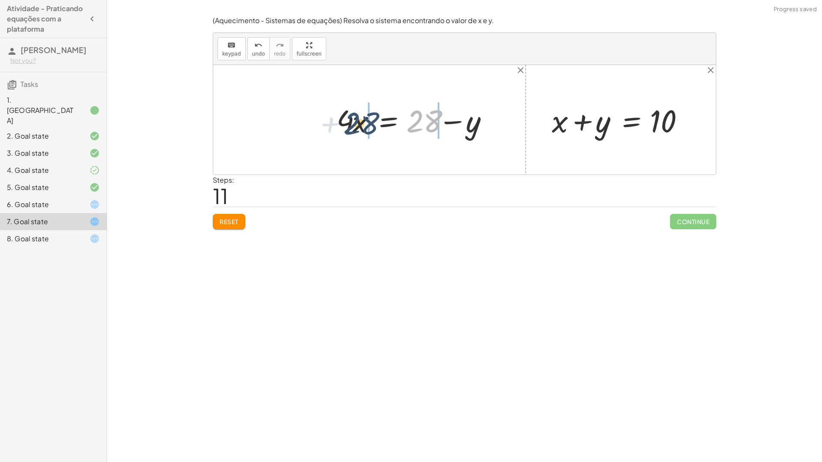
click at [356, 126] on div at bounding box center [416, 120] width 169 height 41
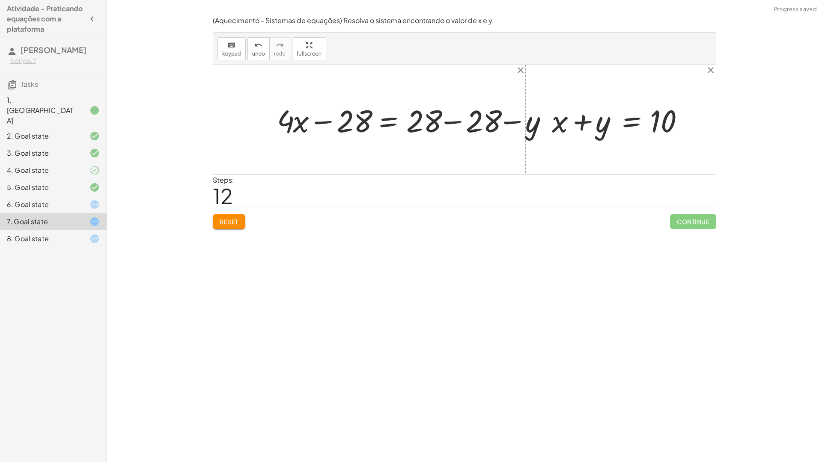
click at [350, 125] on div at bounding box center [417, 120] width 288 height 41
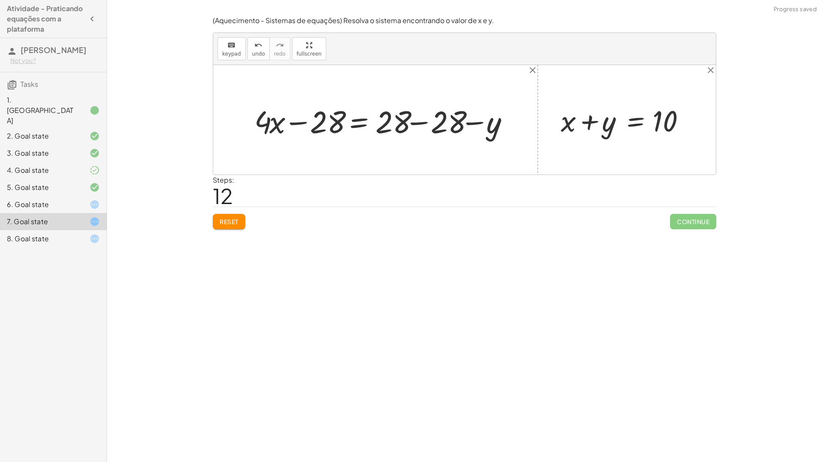
click at [331, 123] on div at bounding box center [385, 120] width 266 height 38
click at [312, 122] on div at bounding box center [378, 120] width 266 height 38
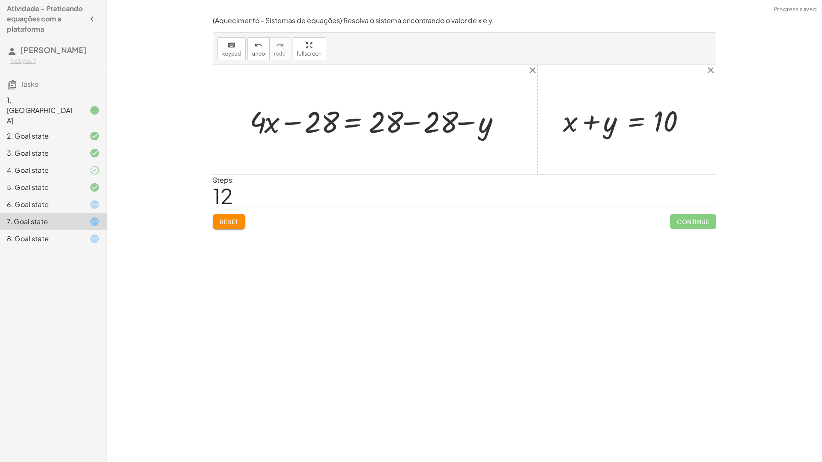
click at [305, 124] on div at bounding box center [378, 120] width 266 height 38
click at [293, 124] on div at bounding box center [378, 120] width 266 height 38
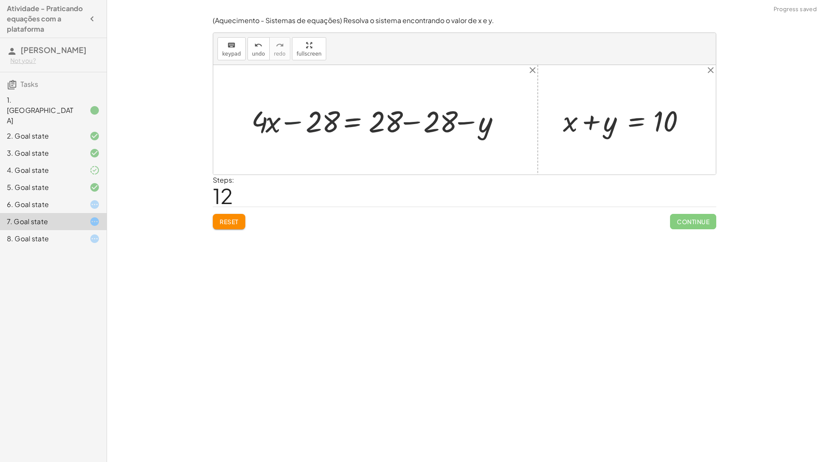
drag, startPoint x: 305, startPoint y: 121, endPoint x: 388, endPoint y: 126, distance: 83.2
click at [305, 121] on div at bounding box center [378, 120] width 266 height 38
click at [425, 124] on div at bounding box center [378, 120] width 266 height 38
click at [425, 123] on div at bounding box center [464, 120] width 502 height 110
click at [301, 119] on div at bounding box center [328, 120] width 167 height 38
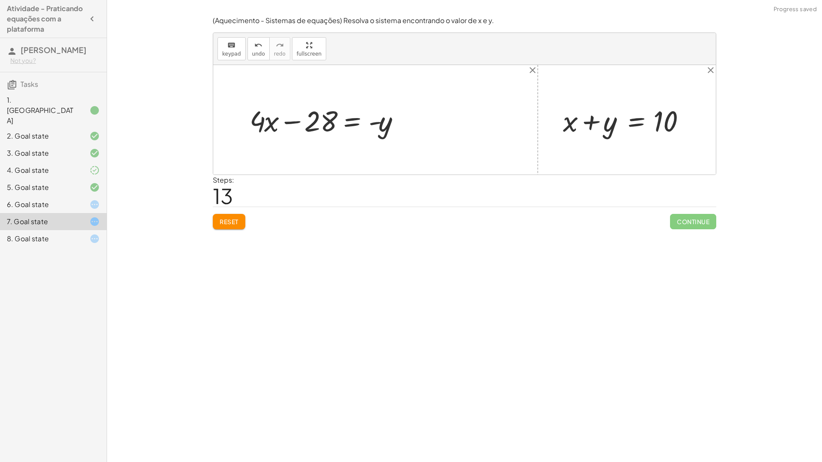
click at [298, 119] on div at bounding box center [328, 120] width 167 height 38
click at [294, 121] on div at bounding box center [328, 120] width 167 height 38
click at [238, 221] on span "Reset" at bounding box center [229, 222] width 19 height 8
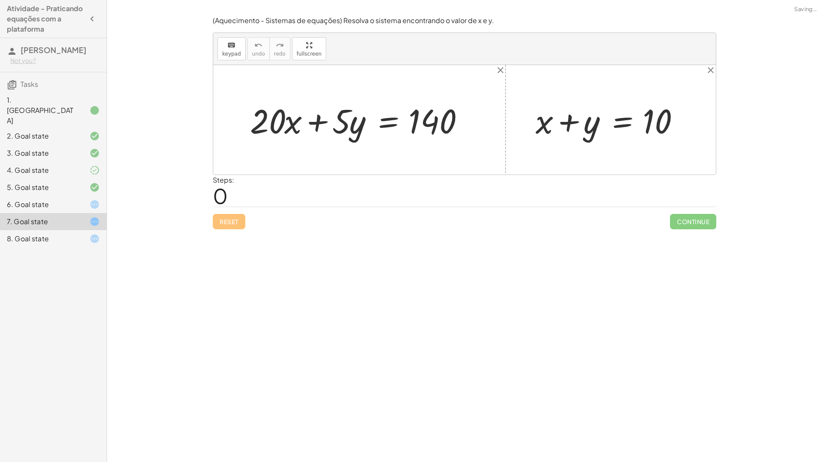
click at [238, 221] on div "Reset Continue" at bounding box center [464, 218] width 503 height 23
click at [86, 182] on div at bounding box center [88, 187] width 24 height 10
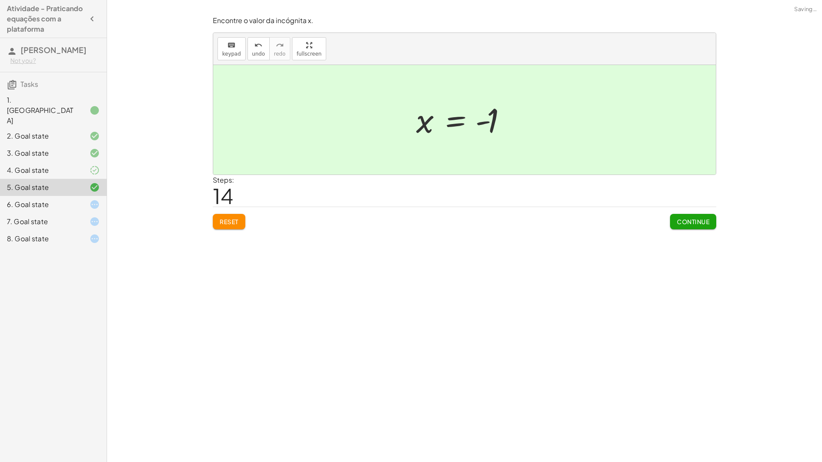
click at [63, 199] on div "6. Goal state" at bounding box center [41, 204] width 69 height 10
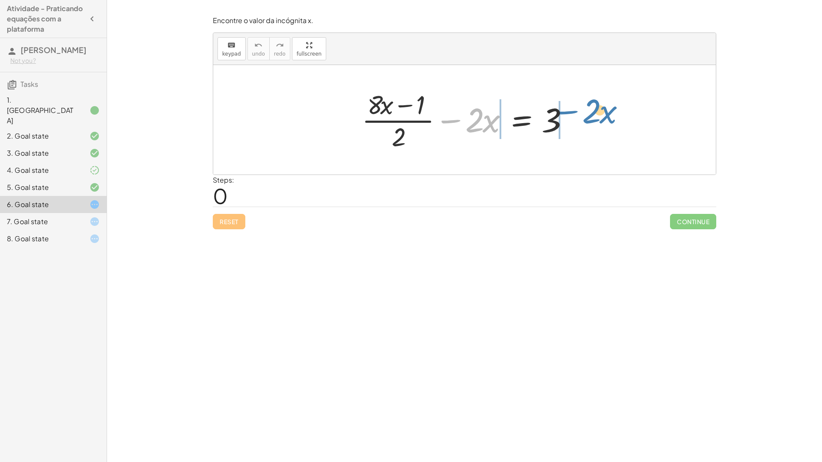
drag, startPoint x: 451, startPoint y: 122, endPoint x: 569, endPoint y: 115, distance: 118.4
click at [570, 115] on div at bounding box center [467, 120] width 220 height 66
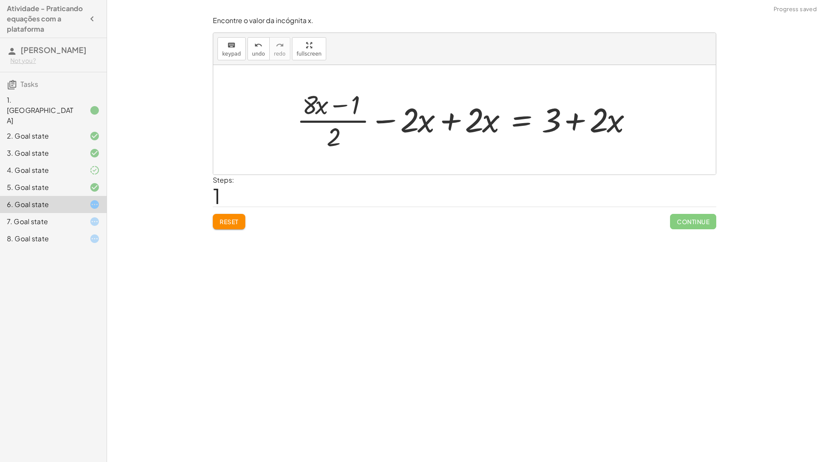
click at [455, 120] on div at bounding box center [467, 120] width 351 height 66
click at [455, 120] on div at bounding box center [532, 120] width 220 height 66
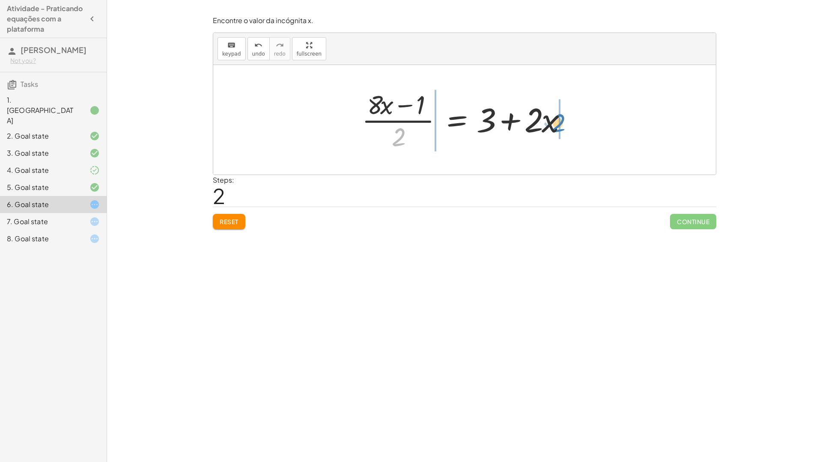
drag, startPoint x: 399, startPoint y: 138, endPoint x: 556, endPoint y: 124, distance: 157.7
click at [556, 124] on div at bounding box center [467, 120] width 220 height 66
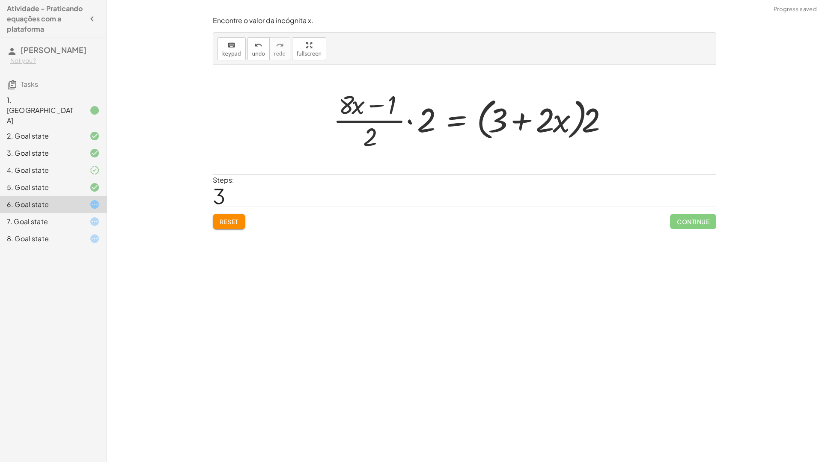
click at [430, 122] on div at bounding box center [473, 120] width 289 height 66
click at [430, 122] on div at bounding box center [472, 120] width 290 height 70
drag, startPoint x: 385, startPoint y: 134, endPoint x: 431, endPoint y: 101, distance: 56.5
click at [431, 101] on div at bounding box center [472, 120] width 290 height 70
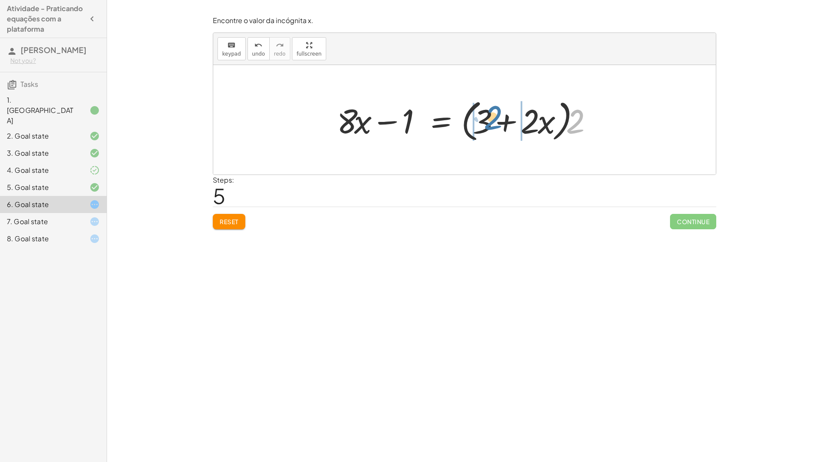
drag, startPoint x: 576, startPoint y: 123, endPoint x: 491, endPoint y: 119, distance: 84.4
click at [491, 119] on div at bounding box center [468, 119] width 270 height 49
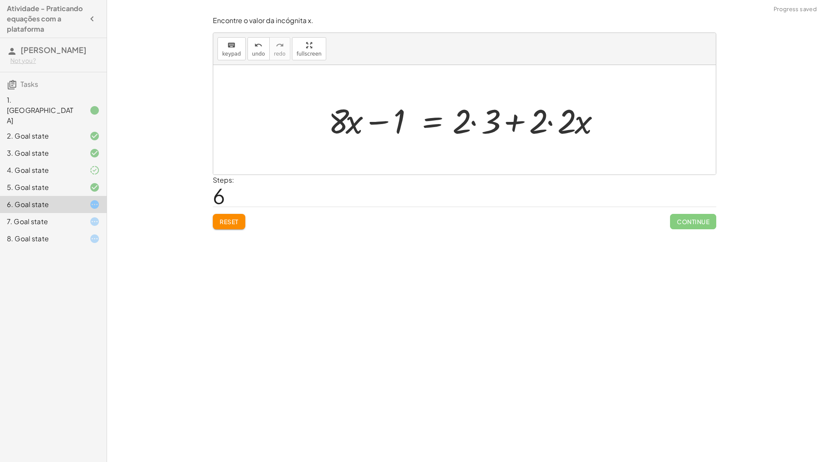
click at [470, 122] on div at bounding box center [467, 120] width 287 height 44
click at [470, 122] on div at bounding box center [453, 120] width 259 height 44
click at [514, 122] on div at bounding box center [453, 120] width 259 height 44
click at [499, 122] on div at bounding box center [453, 120] width 259 height 44
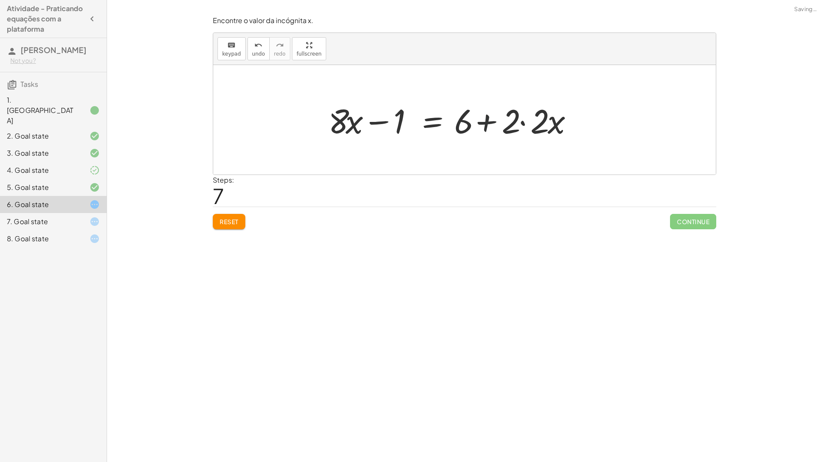
click at [499, 122] on div at bounding box center [453, 120] width 259 height 44
click at [521, 123] on div at bounding box center [453, 120] width 259 height 44
click at [521, 123] on div at bounding box center [439, 120] width 230 height 44
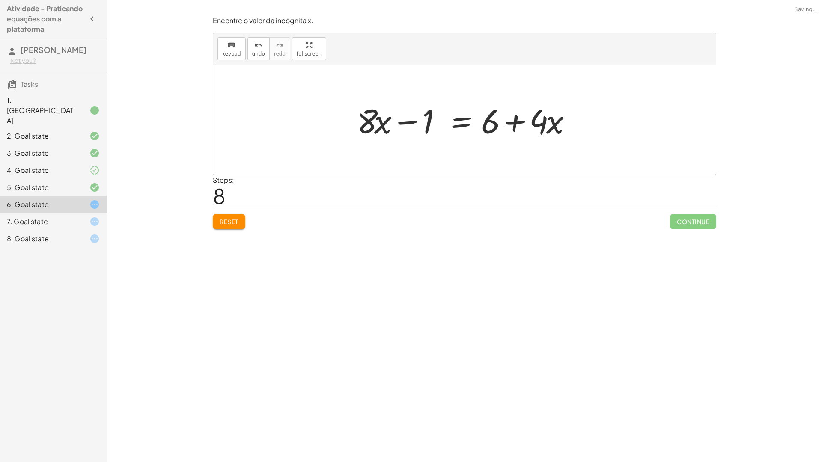
click at [513, 123] on div at bounding box center [468, 120] width 230 height 44
drag, startPoint x: 378, startPoint y: 125, endPoint x: 383, endPoint y: 123, distance: 5.7
click at [384, 123] on div at bounding box center [468, 120] width 230 height 44
drag, startPoint x: 366, startPoint y: 121, endPoint x: 360, endPoint y: 118, distance: 7.5
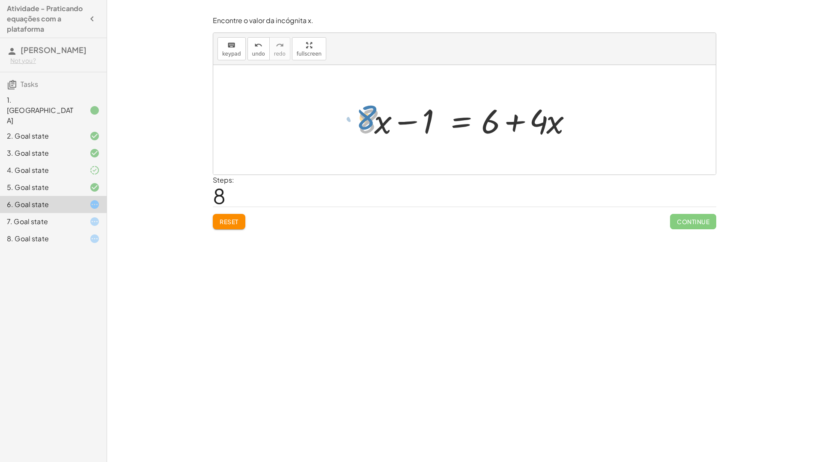
click at [360, 118] on div at bounding box center [468, 120] width 230 height 44
drag, startPoint x: 408, startPoint y: 122, endPoint x: 497, endPoint y: 120, distance: 89.1
click at [497, 120] on div at bounding box center [468, 120] width 230 height 44
click at [404, 120] on div at bounding box center [468, 120] width 326 height 44
click at [403, 121] on div at bounding box center [516, 120] width 230 height 44
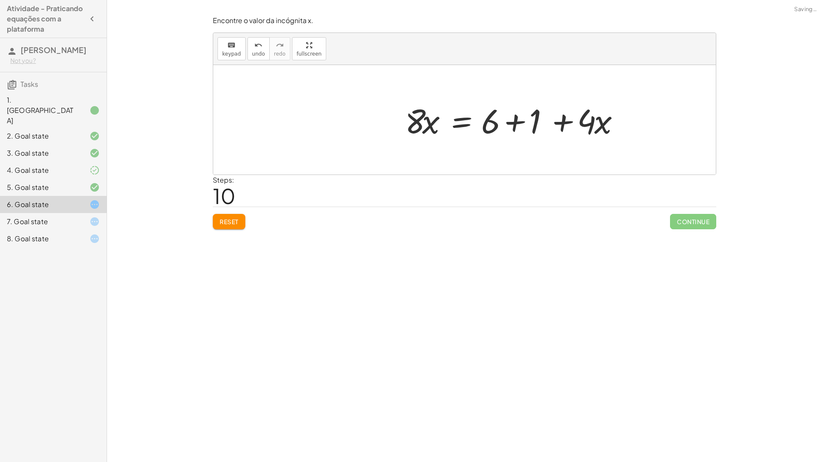
click at [511, 122] on div at bounding box center [516, 120] width 230 height 44
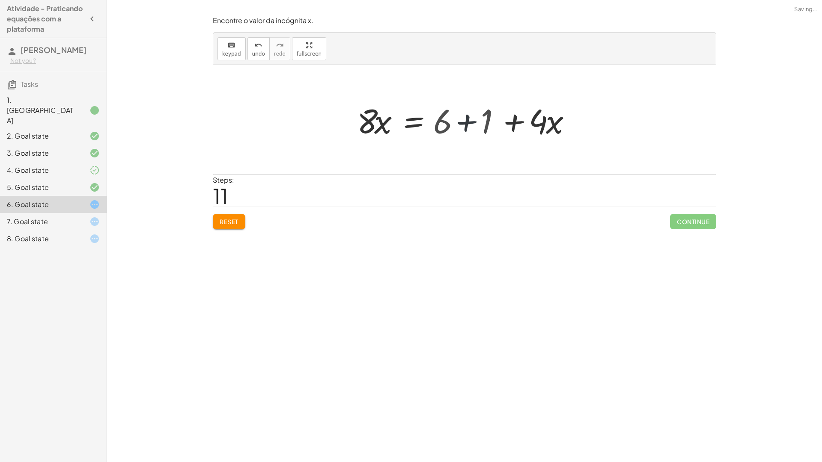
click at [511, 122] on div at bounding box center [444, 120] width 182 height 44
drag, startPoint x: 494, startPoint y: 125, endPoint x: 426, endPoint y: 121, distance: 68.2
click at [426, 121] on div at bounding box center [468, 120] width 182 height 44
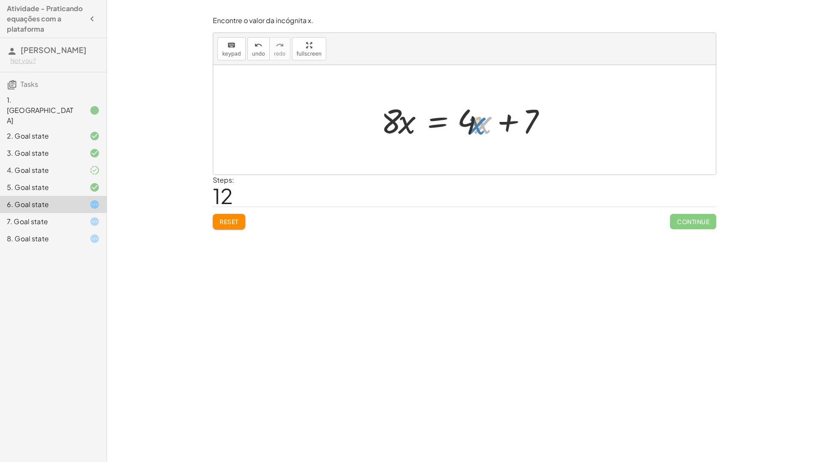
click at [482, 127] on div at bounding box center [468, 120] width 182 height 44
drag, startPoint x: 461, startPoint y: 127, endPoint x: 483, endPoint y: 124, distance: 21.6
click at [483, 124] on div at bounding box center [468, 120] width 182 height 44
drag, startPoint x: 505, startPoint y: 125, endPoint x: 513, endPoint y: 125, distance: 8.6
click at [513, 125] on div at bounding box center [468, 120] width 182 height 44
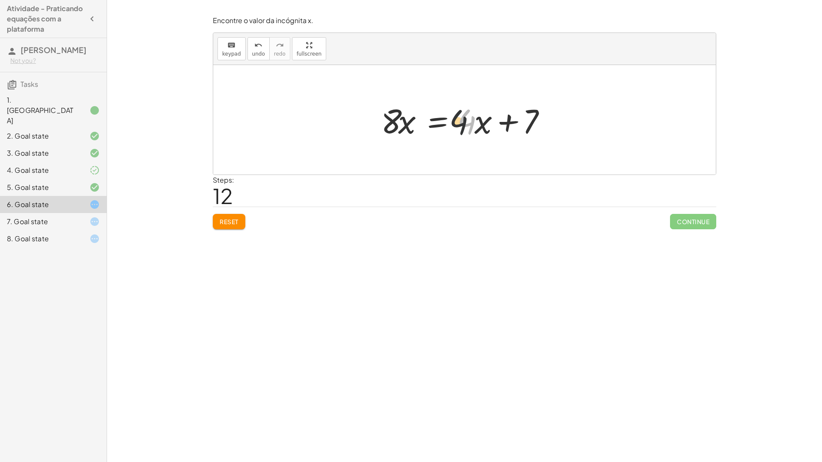
drag, startPoint x: 473, startPoint y: 122, endPoint x: 459, endPoint y: 123, distance: 13.7
click at [459, 123] on div at bounding box center [468, 120] width 182 height 44
drag, startPoint x: 484, startPoint y: 122, endPoint x: 348, endPoint y: 117, distance: 136.2
click at [389, 119] on div at bounding box center [449, 120] width 337 height 44
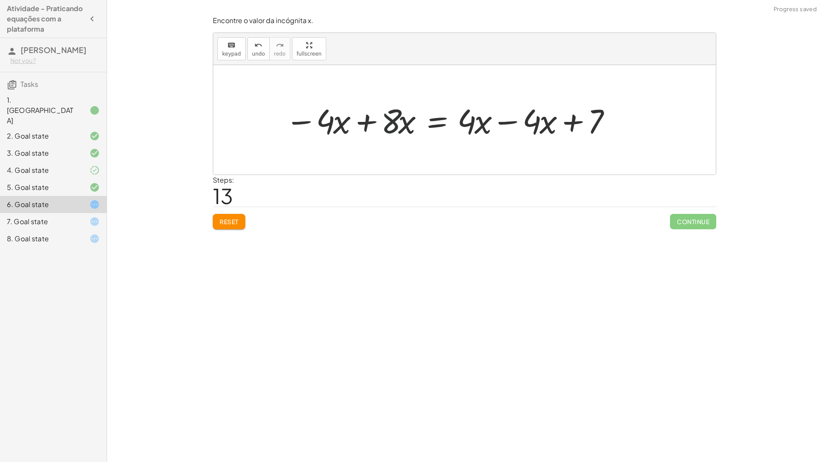
click at [498, 126] on div at bounding box center [449, 120] width 337 height 44
click at [498, 126] on div at bounding box center [464, 120] width 502 height 110
click at [392, 121] on div at bounding box center [384, 120] width 207 height 44
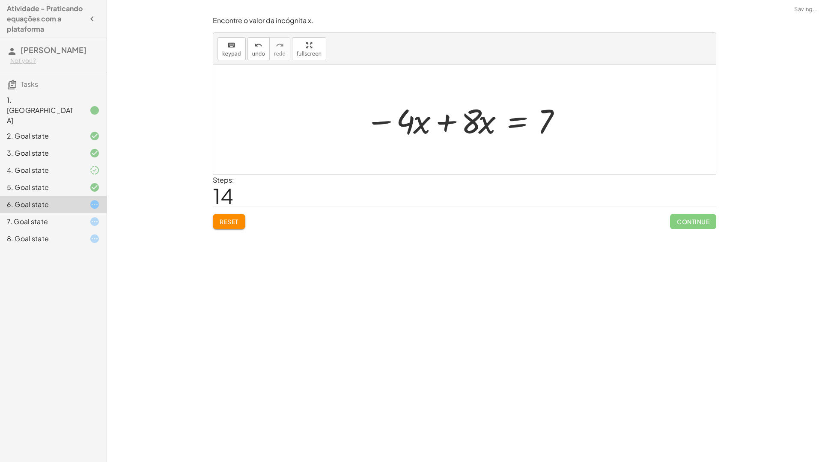
click at [377, 121] on div at bounding box center [464, 120] width 207 height 44
click at [453, 124] on div at bounding box center [467, 120] width 207 height 44
click at [453, 124] on div "+ · ( + · 8 · x − 1 ) · 2 − · 2 · x = 3 + · ( + · 8 · x − 1 ) · 2 − · 2 · x + ·…" at bounding box center [515, 120] width 128 height 48
drag, startPoint x: 426, startPoint y: 130, endPoint x: 487, endPoint y: 146, distance: 63.0
click at [497, 151] on div "+ · ( + · 8 · x − 1 ) · 2 − · 2 · x = 3 + · ( + · 8 · x − 1 ) · 2 − · 2 · x + ·…" at bounding box center [464, 120] width 502 height 110
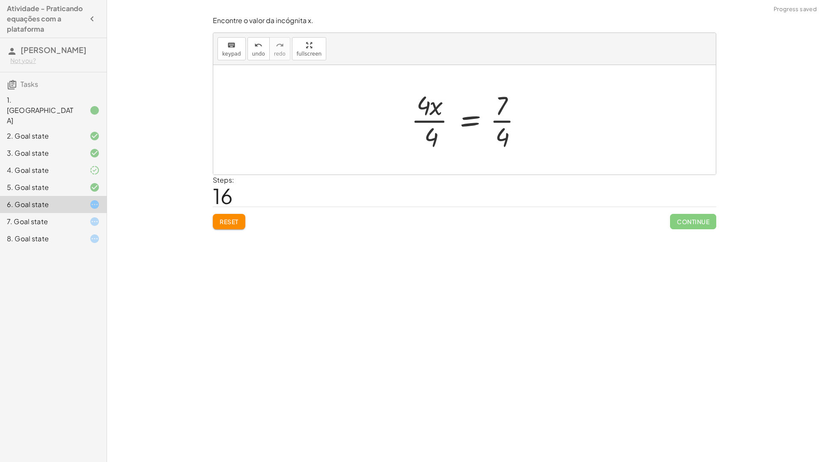
click at [425, 125] on div at bounding box center [470, 120] width 126 height 66
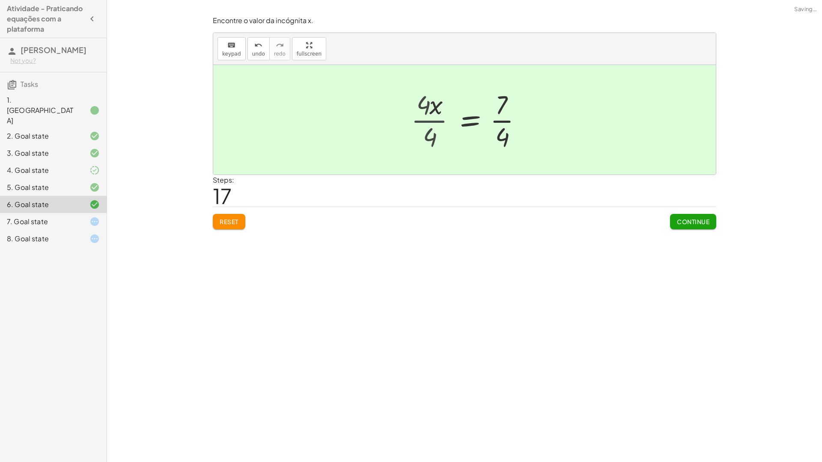
click at [425, 125] on div "+ · ( + · 8 · x − 1 ) · 2 − · 2 · x = 3 + · ( + · 8 · x − 1 ) · 2 − · 2 · x + ·…" at bounding box center [476, 120] width 117 height 70
click at [494, 131] on div at bounding box center [479, 120] width 107 height 66
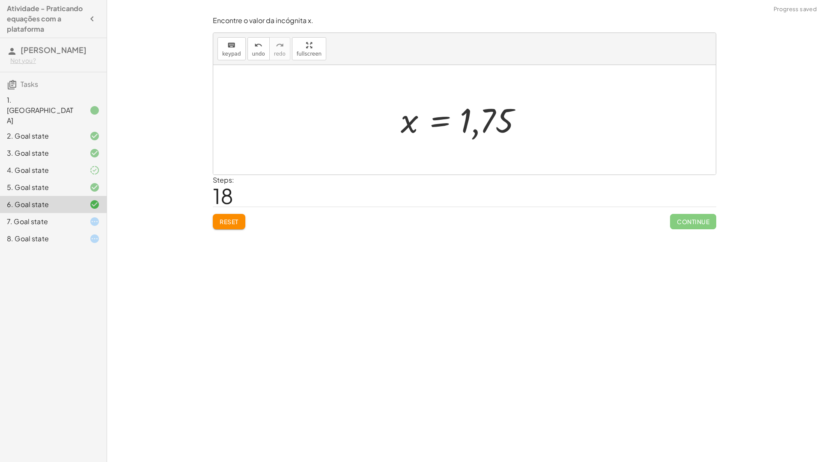
click at [507, 120] on div at bounding box center [467, 120] width 143 height 42
click at [497, 123] on div at bounding box center [467, 120] width 143 height 42
drag, startPoint x: 482, startPoint y: 124, endPoint x: 475, endPoint y: 125, distance: 6.9
click at [481, 124] on div at bounding box center [467, 120] width 143 height 42
click at [470, 126] on div at bounding box center [467, 120] width 143 height 42
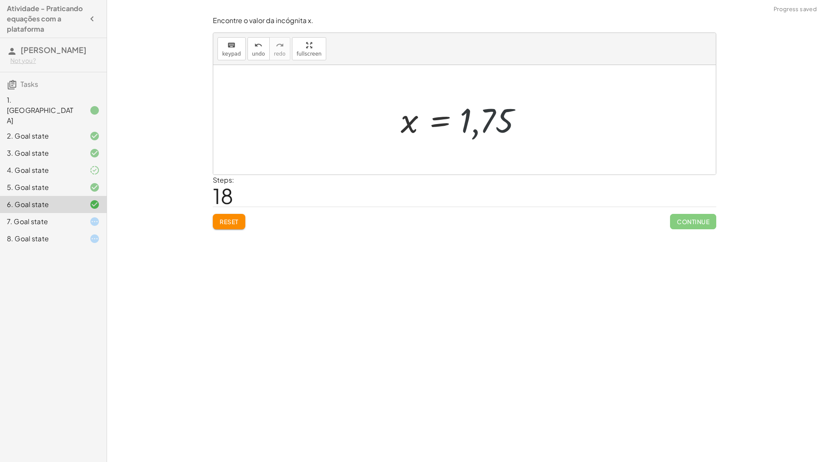
click at [463, 129] on div at bounding box center [467, 120] width 143 height 42
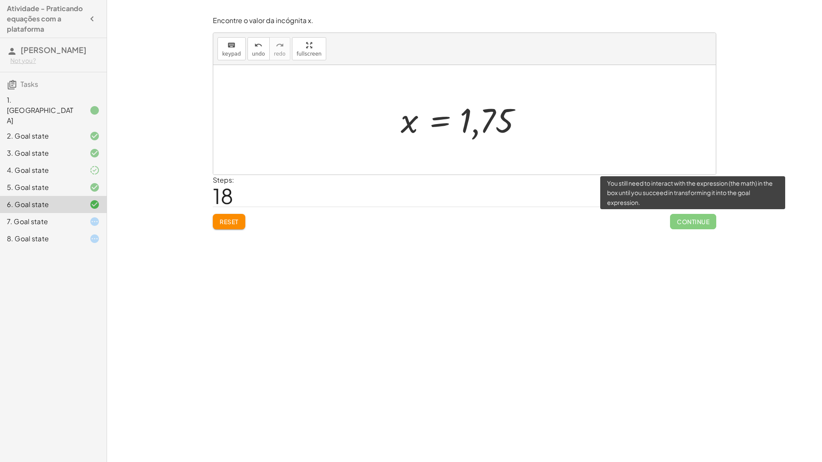
click at [690, 224] on span "Continue" at bounding box center [693, 221] width 46 height 15
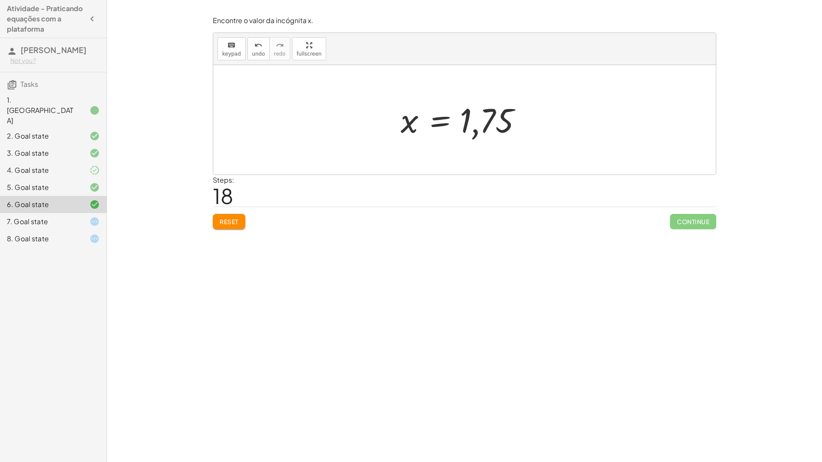
click at [426, 124] on div at bounding box center [467, 120] width 143 height 42
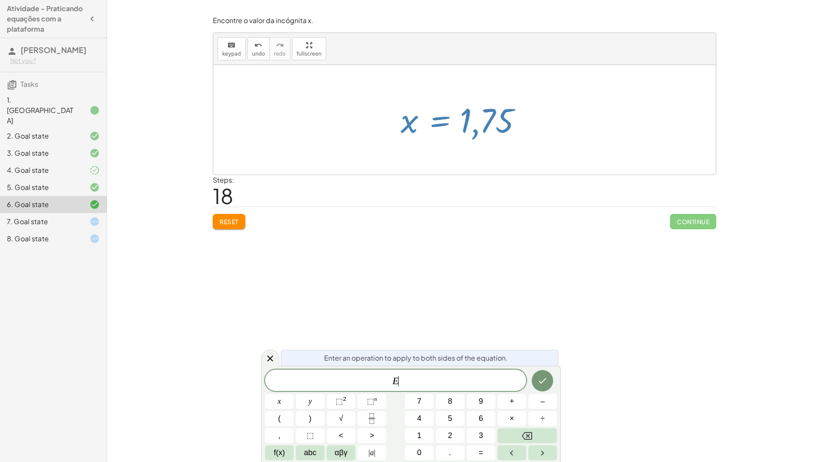
click at [413, 220] on div "Reset Continue" at bounding box center [464, 218] width 503 height 23
drag, startPoint x: 364, startPoint y: 155, endPoint x: 383, endPoint y: 155, distance: 18.4
click at [379, 155] on div at bounding box center [464, 120] width 502 height 110
click at [98, 217] on icon at bounding box center [94, 222] width 10 height 10
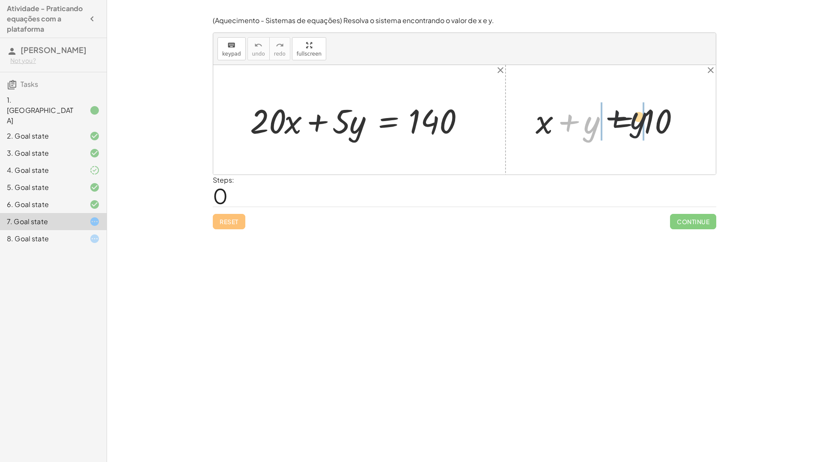
drag, startPoint x: 586, startPoint y: 125, endPoint x: 699, endPoint y: 119, distance: 112.4
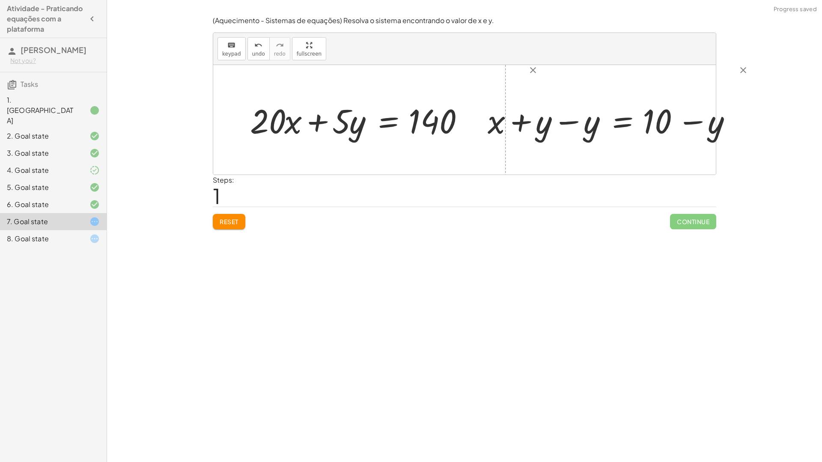
click at [666, 122] on div at bounding box center [613, 120] width 261 height 44
drag, startPoint x: 483, startPoint y: 125, endPoint x: 498, endPoint y: 126, distance: 15.4
click at [483, 125] on div "+ x + y = 10 + x = 10 + y − y + − y" at bounding box center [610, 120] width 271 height 48
click at [554, 125] on div at bounding box center [613, 120] width 261 height 44
click at [554, 125] on div at bounding box center [480, 120] width 535 height 110
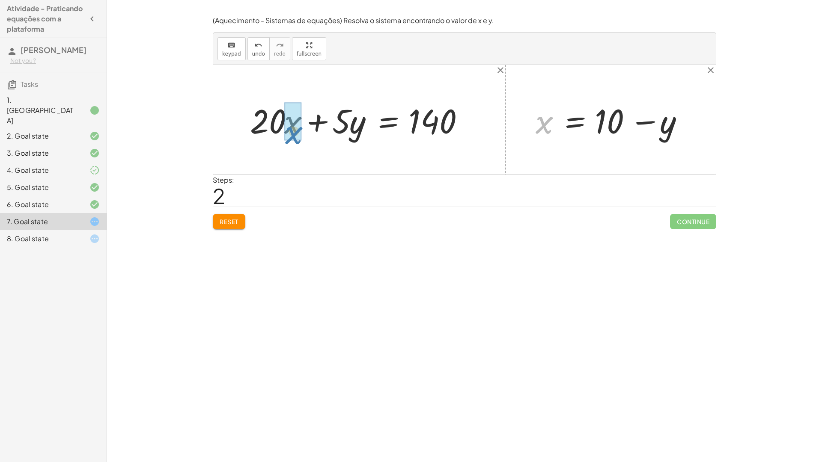
drag, startPoint x: 540, startPoint y: 124, endPoint x: 289, endPoint y: 132, distance: 250.5
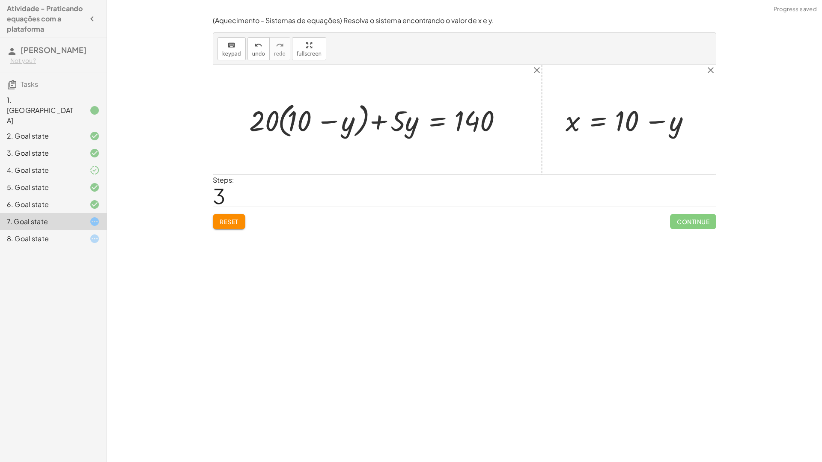
click at [308, 125] on div at bounding box center [380, 120] width 271 height 42
click at [315, 122] on div at bounding box center [380, 120] width 271 height 42
click at [318, 122] on div at bounding box center [380, 120] width 271 height 42
click at [324, 121] on div at bounding box center [380, 120] width 271 height 42
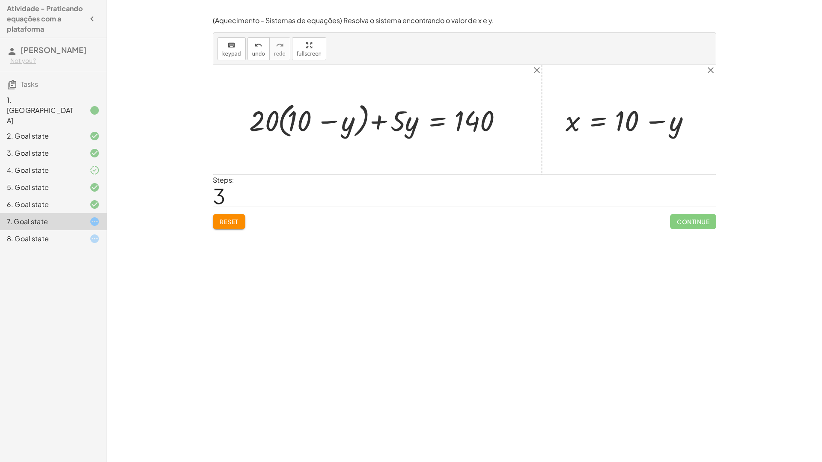
click at [324, 121] on div at bounding box center [380, 120] width 271 height 42
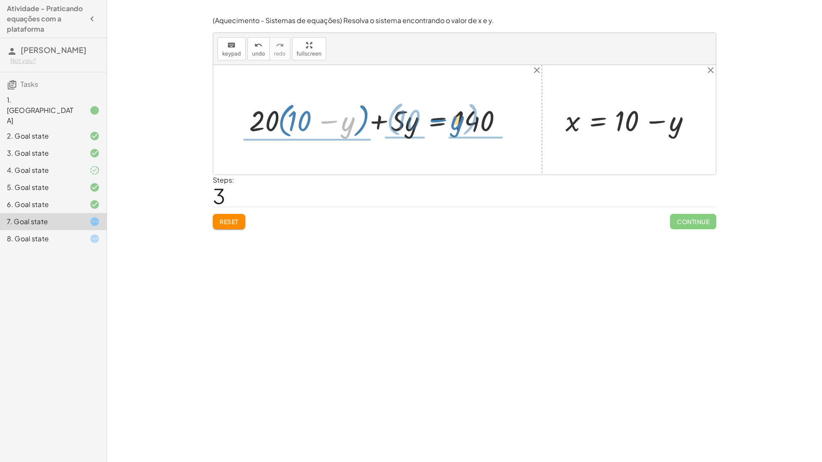
drag, startPoint x: 343, startPoint y: 130, endPoint x: 452, endPoint y: 130, distance: 109.1
click at [452, 130] on div at bounding box center [380, 120] width 271 height 42
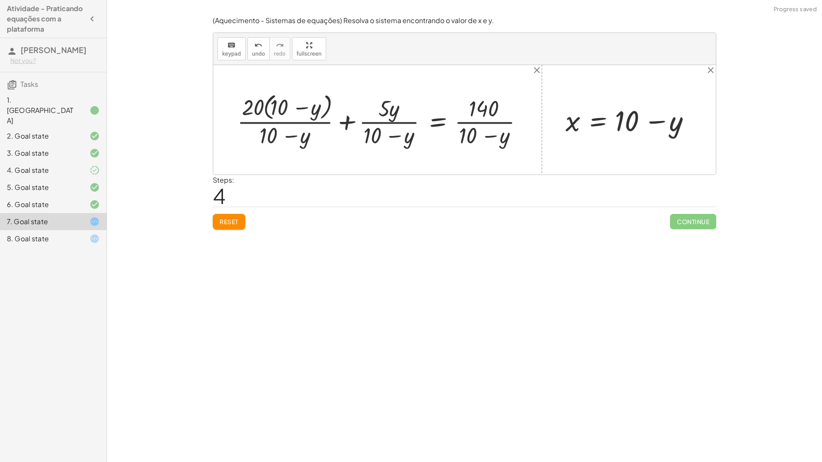
click at [390, 116] on div at bounding box center [383, 119] width 301 height 59
click at [292, 122] on div at bounding box center [383, 119] width 301 height 59
click at [455, 117] on div at bounding box center [383, 119] width 301 height 59
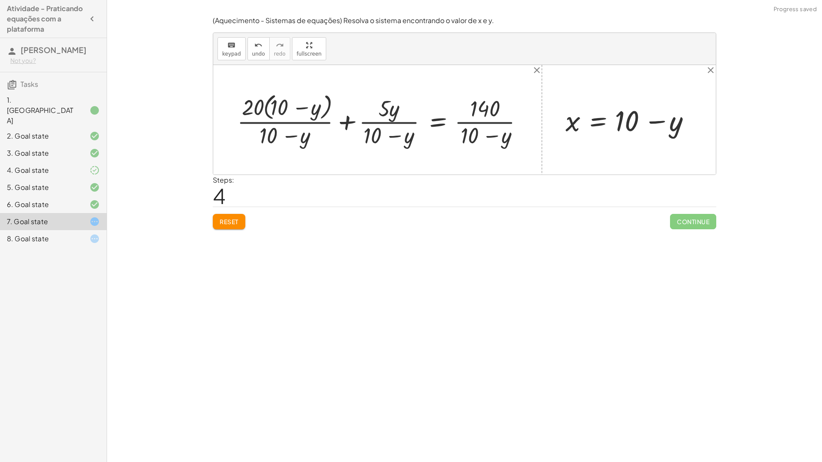
click at [471, 114] on div at bounding box center [383, 119] width 301 height 59
click at [472, 114] on div at bounding box center [383, 119] width 301 height 59
click at [240, 218] on button "Reset" at bounding box center [229, 221] width 33 height 15
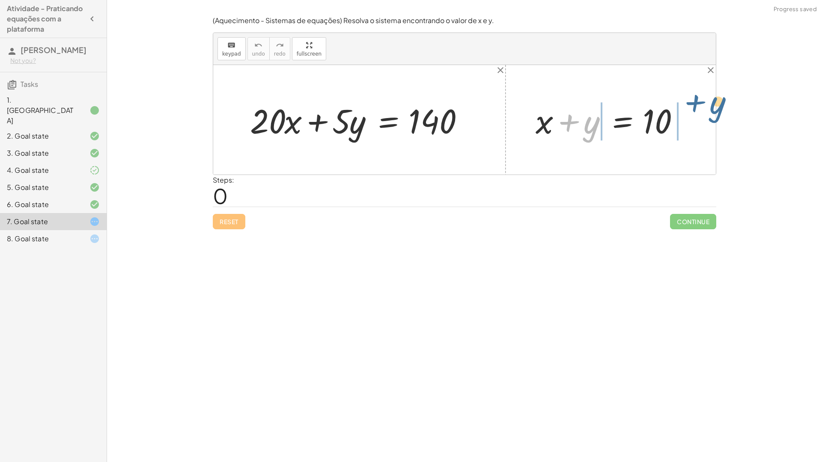
drag, startPoint x: 589, startPoint y: 131, endPoint x: 714, endPoint y: 113, distance: 126.7
click at [714, 113] on div "+ · 20 · x + · 5 · y = 140 + y + x + y = 10" at bounding box center [464, 120] width 502 height 110
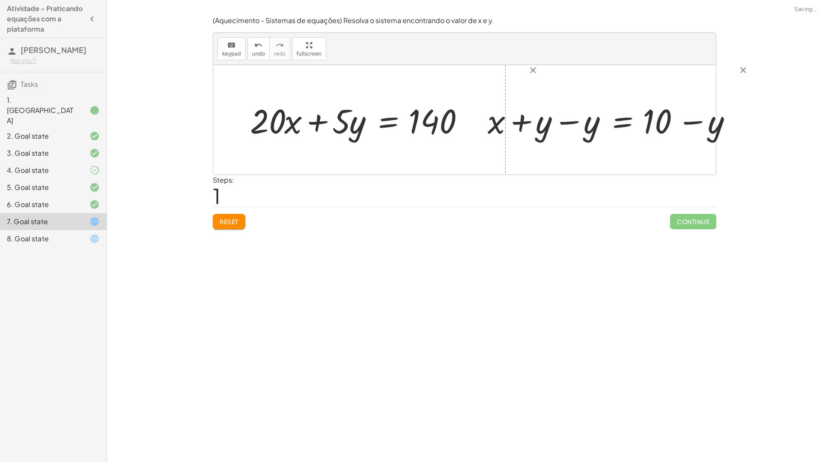
click at [543, 128] on div at bounding box center [613, 120] width 261 height 44
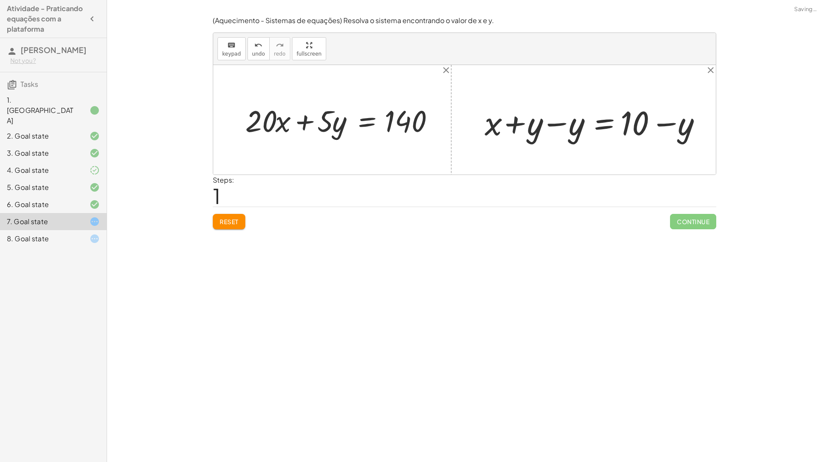
click at [543, 128] on div at bounding box center [596, 119] width 217 height 37
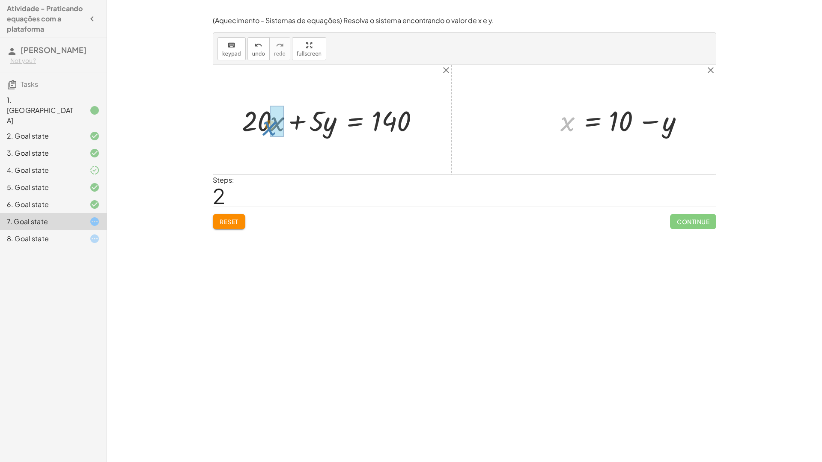
drag, startPoint x: 566, startPoint y: 128, endPoint x: 268, endPoint y: 132, distance: 298.8
click at [268, 132] on div "+ · 20 · x + · 5 · y = 140 + x + y = 10 + x + y − y = + 10 − y + x + 0 = + 10 −…" at bounding box center [464, 120] width 502 height 110
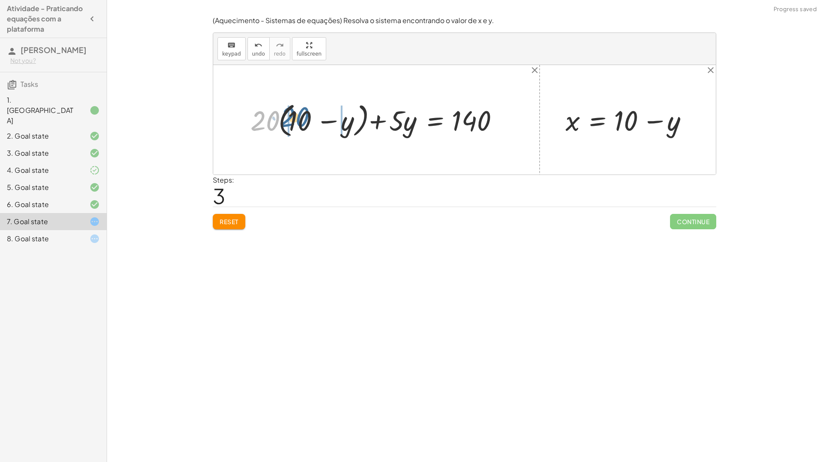
drag, startPoint x: 265, startPoint y: 120, endPoint x: 295, endPoint y: 116, distance: 30.2
click at [295, 116] on div at bounding box center [379, 119] width 267 height 41
click at [270, 121] on div at bounding box center [370, 119] width 285 height 37
click at [269, 121] on div at bounding box center [382, 119] width 262 height 37
click at [336, 121] on div at bounding box center [382, 119] width 262 height 37
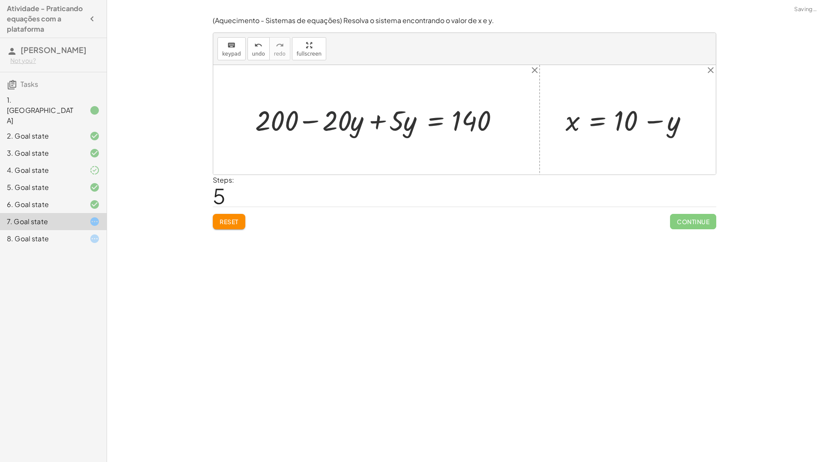
click at [336, 121] on div at bounding box center [382, 119] width 262 height 37
click at [302, 122] on div at bounding box center [382, 119] width 262 height 37
drag, startPoint x: 477, startPoint y: 119, endPoint x: 325, endPoint y: 116, distance: 152.0
click at [325, 116] on div at bounding box center [382, 119] width 262 height 37
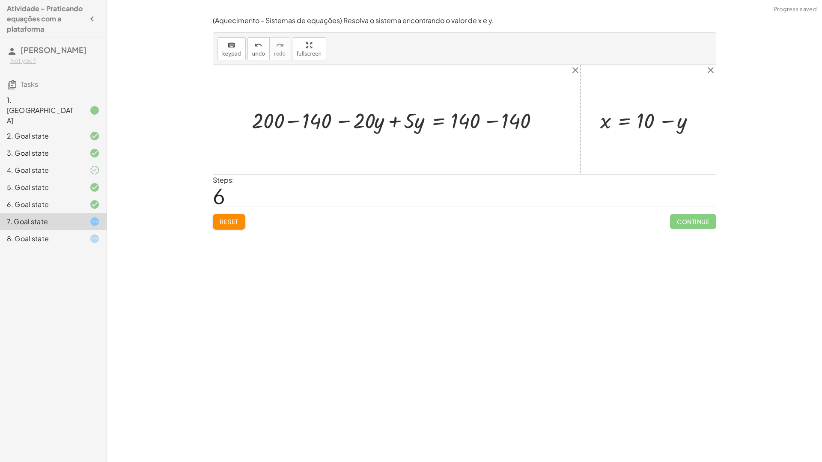
click at [315, 123] on div at bounding box center [399, 119] width 305 height 29
click at [315, 123] on div at bounding box center [431, 119] width 244 height 29
click at [485, 122] on div at bounding box center [431, 119] width 244 height 29
click at [485, 122] on div at bounding box center [464, 120] width 502 height 110
drag, startPoint x: 373, startPoint y: 119, endPoint x: 494, endPoint y: 115, distance: 121.2
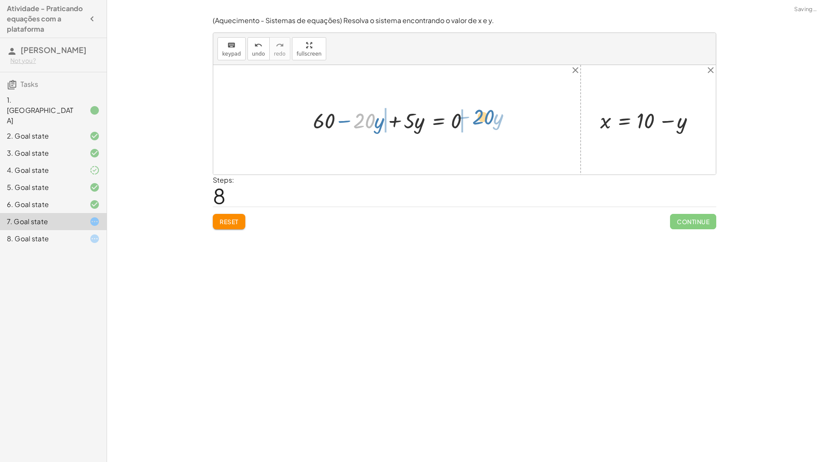
click at [494, 115] on div "+ · 20 · x + · 5 · y = 140 + · 20 · ( + 10 − y ) + · 5 · y = 140 + · 20 · 10 − …" at bounding box center [464, 120] width 502 height 110
click at [367, 123] on div at bounding box center [380, 119] width 244 height 29
click at [354, 122] on div at bounding box center [380, 119] width 244 height 29
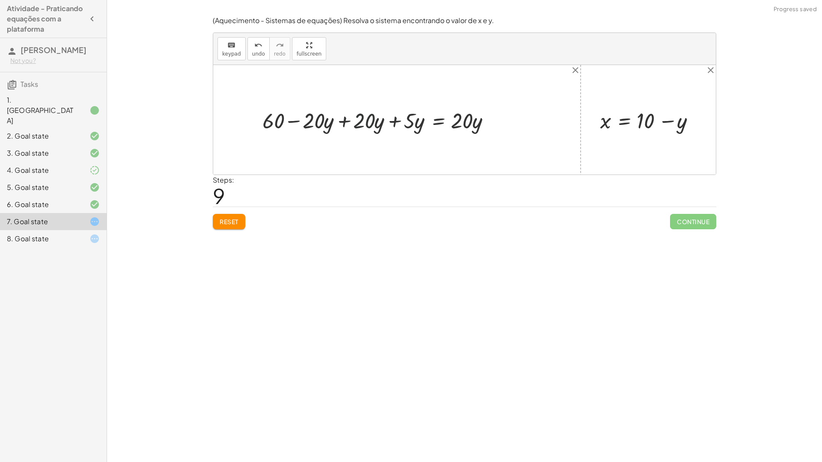
click at [342, 122] on div at bounding box center [380, 119] width 244 height 29
click at [342, 122] on div at bounding box center [464, 120] width 502 height 110
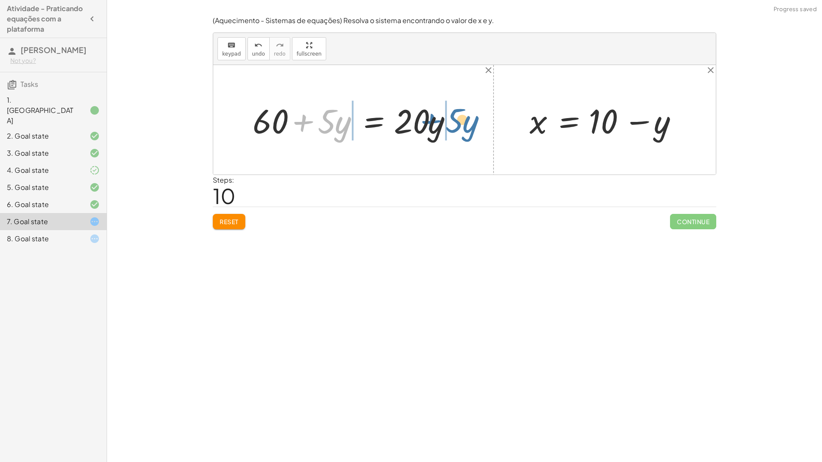
drag, startPoint x: 303, startPoint y: 120, endPoint x: 432, endPoint y: 119, distance: 129.3
click at [432, 119] on div at bounding box center [356, 120] width 216 height 44
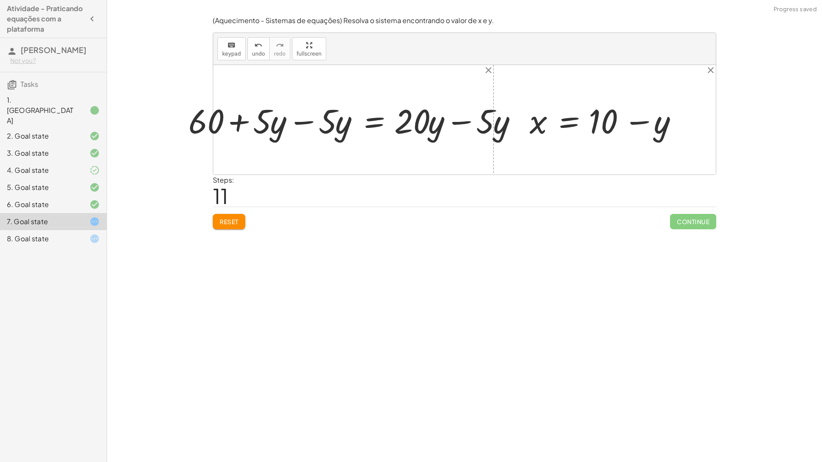
click at [421, 122] on div at bounding box center [357, 120] width 346 height 44
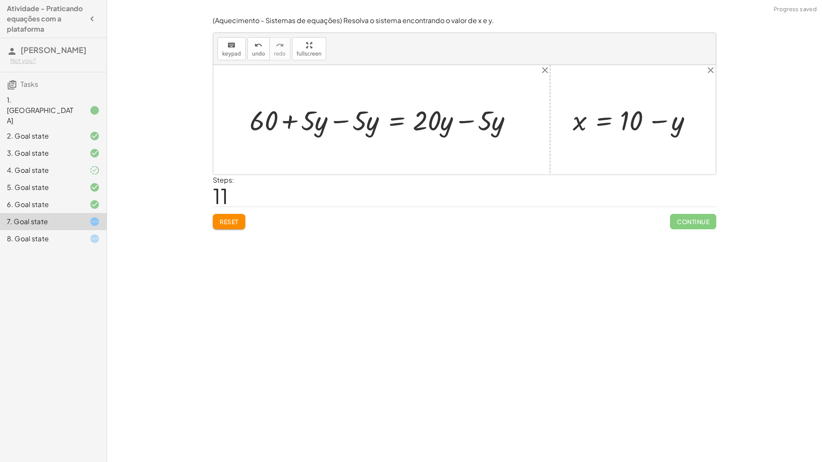
click at [464, 127] on div at bounding box center [384, 120] width 279 height 36
click at [464, 126] on div at bounding box center [384, 120] width 279 height 36
click at [339, 116] on div at bounding box center [358, 120] width 227 height 36
click at [339, 116] on div at bounding box center [464, 120] width 502 height 110
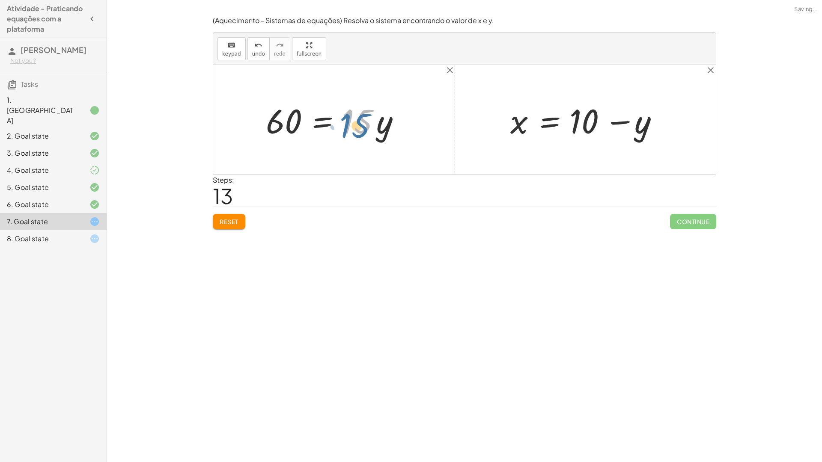
drag, startPoint x: 373, startPoint y: 118, endPoint x: 383, endPoint y: 122, distance: 10.7
click at [383, 122] on div at bounding box center [337, 120] width 151 height 44
drag, startPoint x: 279, startPoint y: 122, endPoint x: 397, endPoint y: 134, distance: 117.8
click at [399, 134] on div at bounding box center [337, 120] width 151 height 44
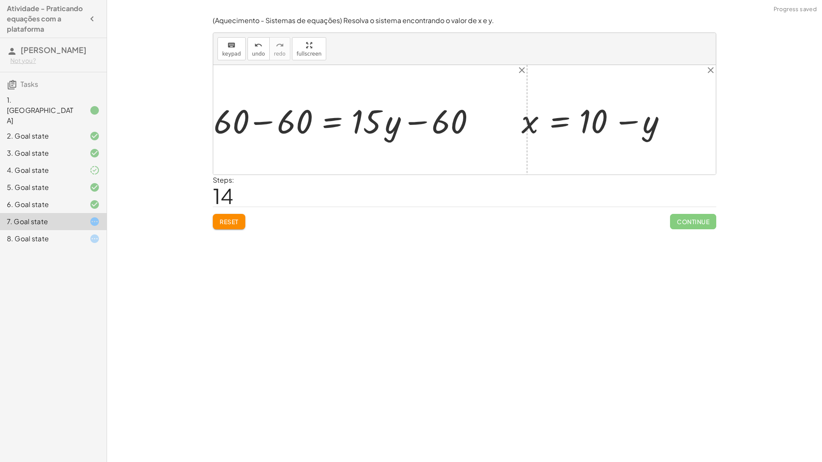
drag, startPoint x: 367, startPoint y: 123, endPoint x: 354, endPoint y: 123, distance: 12.8
click at [354, 123] on div at bounding box center [346, 120] width 258 height 40
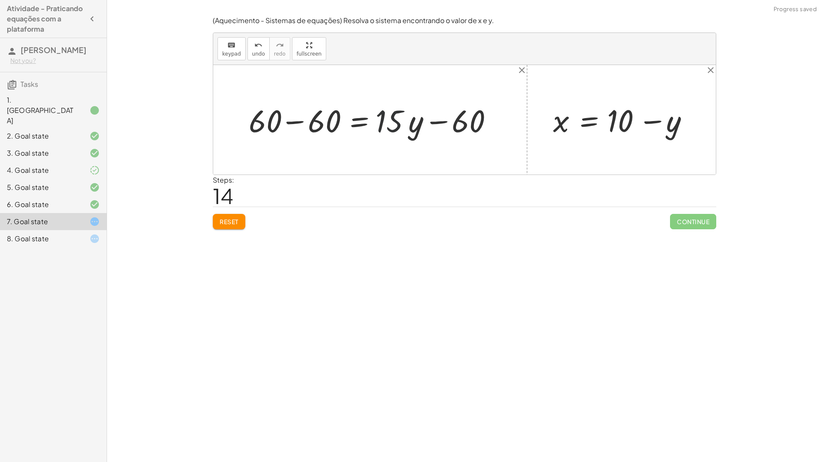
drag, startPoint x: 317, startPoint y: 125, endPoint x: 312, endPoint y: 123, distance: 5.3
click at [315, 125] on div at bounding box center [373, 120] width 258 height 40
click at [311, 123] on div "+ · 20 · x + · 5 · y = 140 + · 20 · ( + 10 − y ) + · 5 · y = 140 + · 20 · 10 − …" at bounding box center [407, 120] width 194 height 45
drag, startPoint x: 413, startPoint y: 125, endPoint x: 301, endPoint y: 116, distance: 111.7
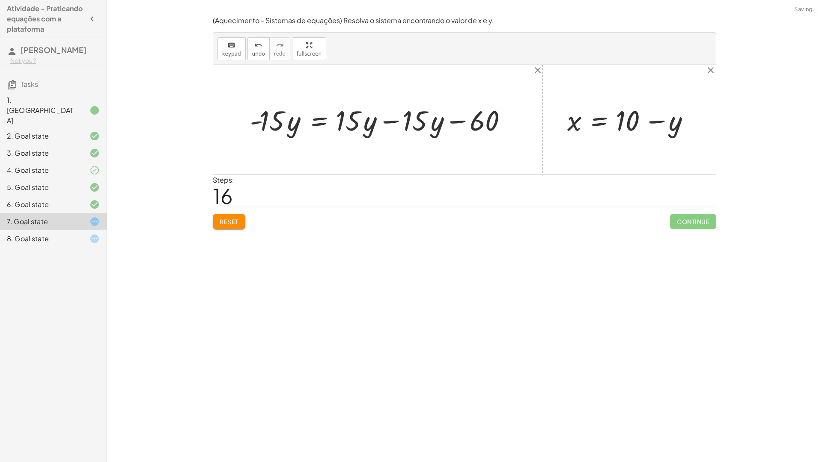
drag, startPoint x: 315, startPoint y: 117, endPoint x: 369, endPoint y: 127, distance: 54.8
click at [315, 118] on div at bounding box center [381, 119] width 271 height 37
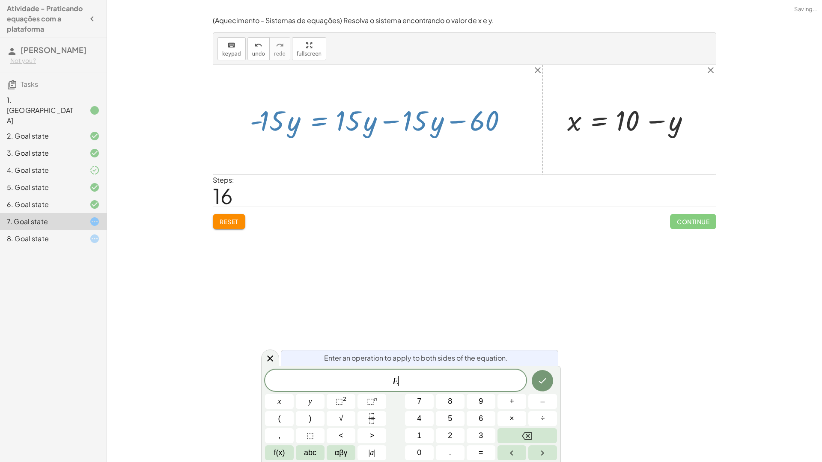
click at [384, 126] on div at bounding box center [381, 119] width 271 height 37
click at [391, 121] on div at bounding box center [381, 119] width 271 height 37
click at [429, 128] on div at bounding box center [381, 119] width 271 height 37
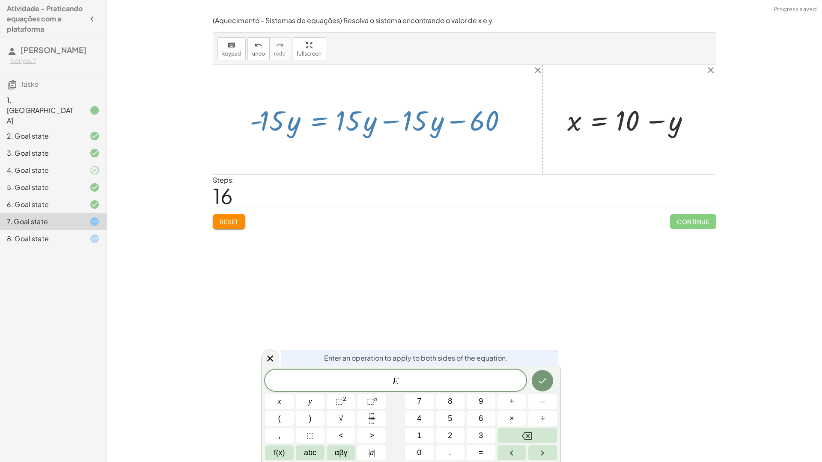
drag, startPoint x: 412, startPoint y: 126, endPoint x: 393, endPoint y: 131, distance: 19.0
click at [410, 126] on div at bounding box center [381, 119] width 271 height 37
click at [412, 133] on div at bounding box center [381, 119] width 271 height 37
click at [221, 226] on span "Reset" at bounding box center [229, 222] width 19 height 8
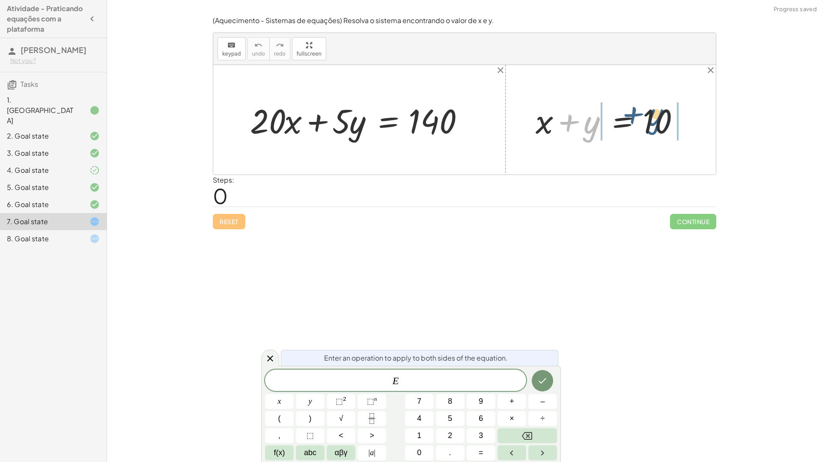
drag, startPoint x: 574, startPoint y: 128, endPoint x: 670, endPoint y: 115, distance: 96.7
click at [670, 115] on div at bounding box center [613, 120] width 165 height 44
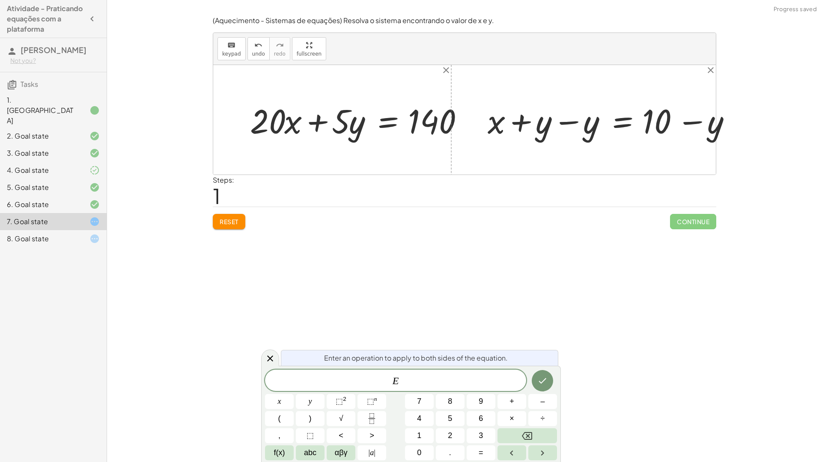
click at [556, 124] on div at bounding box center [615, 119] width 217 height 37
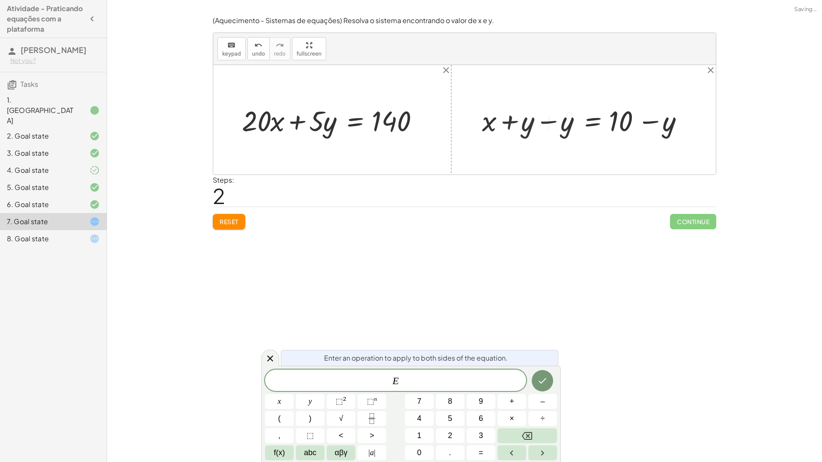
click at [556, 124] on div "+ x + y = 10 + x = 10 + y − y + − y + 0 + x + y − y = + 10 − y + x + 0 = + 10 −…" at bounding box center [622, 119] width 150 height 41
drag, startPoint x: 562, startPoint y: 127, endPoint x: 271, endPoint y: 128, distance: 291.1
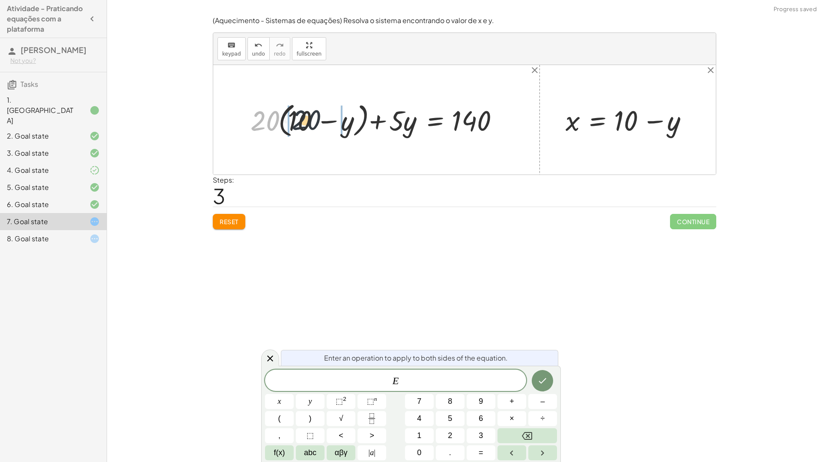
drag, startPoint x: 262, startPoint y: 119, endPoint x: 309, endPoint y: 119, distance: 47.5
click at [309, 119] on div at bounding box center [379, 119] width 267 height 41
click at [250, 118] on div at bounding box center [370, 119] width 285 height 37
click at [259, 122] on div at bounding box center [370, 119] width 285 height 37
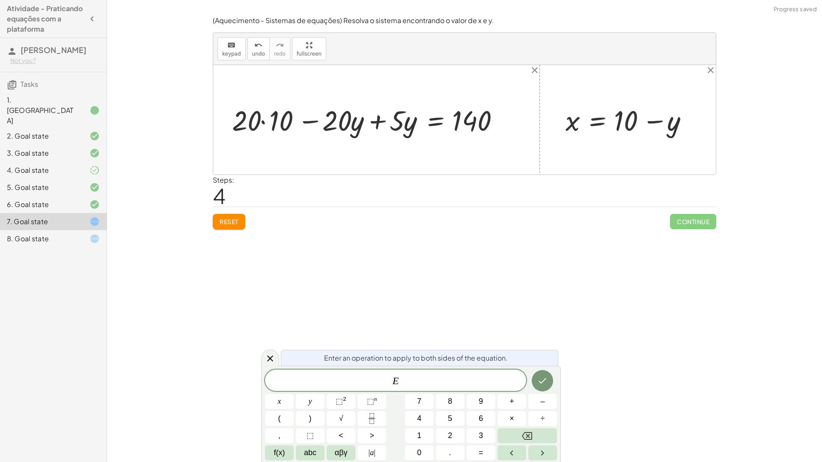
click at [259, 122] on div at bounding box center [370, 119] width 285 height 37
click at [266, 122] on div at bounding box center [370, 119] width 285 height 37
drag, startPoint x: 340, startPoint y: 121, endPoint x: 478, endPoint y: 128, distance: 138.0
click at [477, 128] on div at bounding box center [382, 119] width 262 height 37
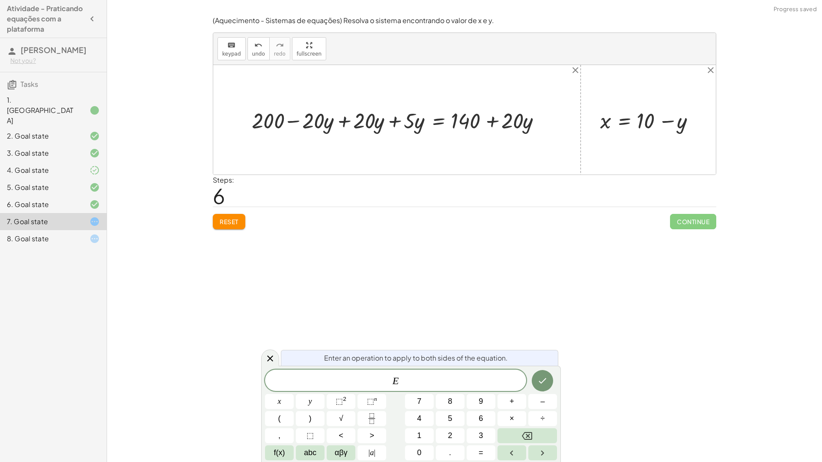
click at [329, 119] on div at bounding box center [399, 119] width 305 height 29
click at [339, 119] on div at bounding box center [399, 119] width 305 height 29
click at [339, 119] on div at bounding box center [464, 120] width 502 height 110
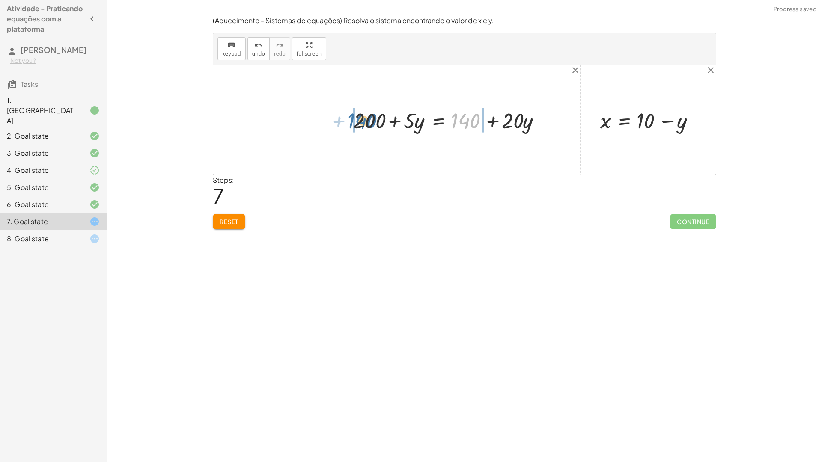
drag, startPoint x: 470, startPoint y: 124, endPoint x: 369, endPoint y: 122, distance: 101.0
click at [369, 122] on div at bounding box center [451, 119] width 204 height 29
drag, startPoint x: 358, startPoint y: 121, endPoint x: 471, endPoint y: 119, distance: 113.0
click at [471, 119] on div at bounding box center [400, 119] width 303 height 27
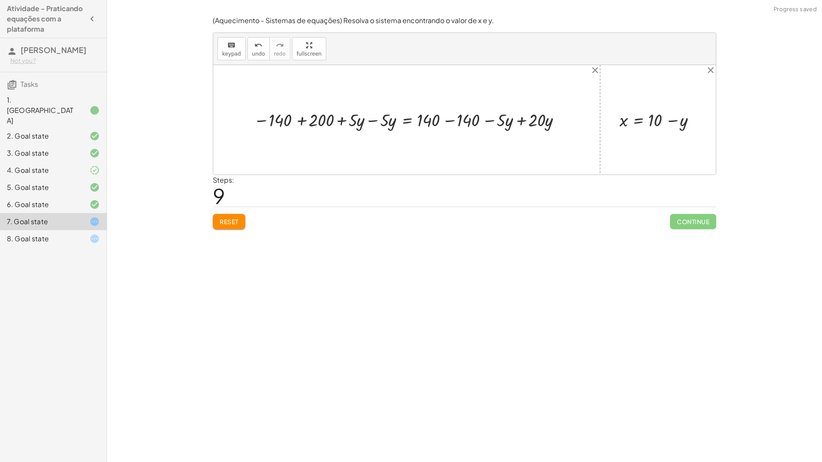
click at [377, 121] on div at bounding box center [410, 120] width 320 height 24
click at [376, 121] on div at bounding box center [441, 120] width 257 height 24
click at [446, 121] on div at bounding box center [441, 120] width 257 height 24
click at [360, 113] on div at bounding box center [408, 120] width 190 height 24
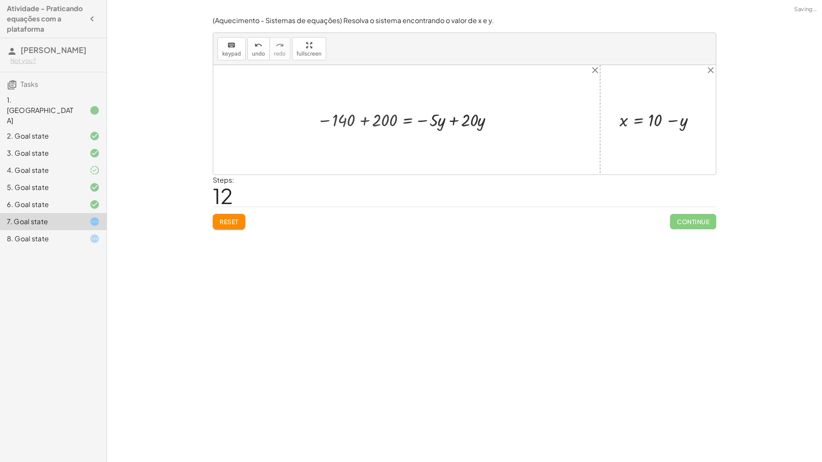
click at [360, 113] on div at bounding box center [464, 120] width 502 height 110
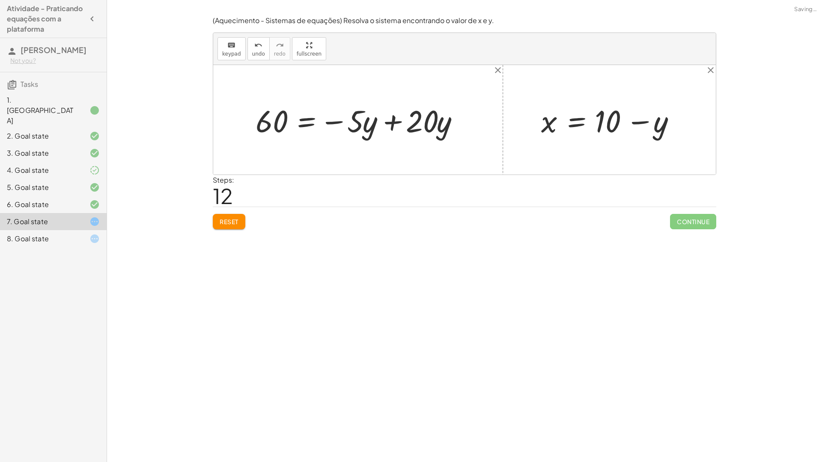
click at [387, 123] on div at bounding box center [361, 120] width 220 height 40
click at [387, 123] on div at bounding box center [320, 120] width 139 height 40
drag, startPoint x: 271, startPoint y: 121, endPoint x: 376, endPoint y: 124, distance: 105.8
click at [376, 125] on div at bounding box center [320, 120] width 139 height 40
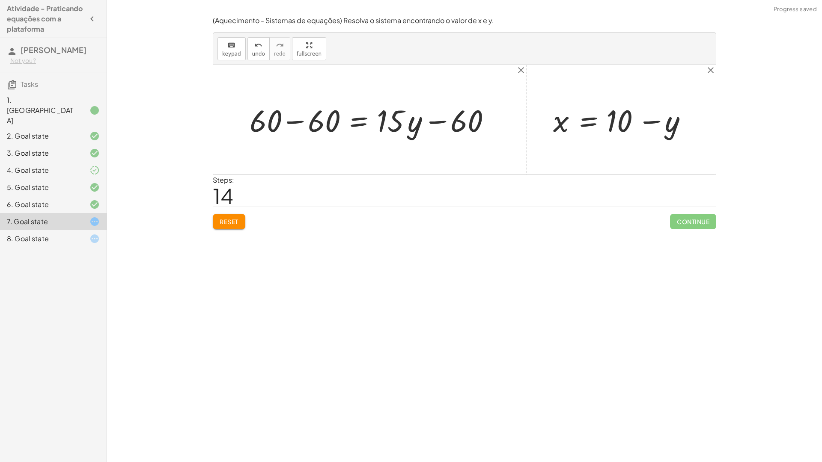
click at [327, 122] on div at bounding box center [372, 120] width 255 height 40
click at [322, 122] on div at bounding box center [372, 120] width 255 height 40
drag, startPoint x: 417, startPoint y: 123, endPoint x: 410, endPoint y: 122, distance: 7.8
click at [408, 122] on div at bounding box center [409, 120] width 181 height 40
drag, startPoint x: 393, startPoint y: 120, endPoint x: 290, endPoint y: 119, distance: 103.6
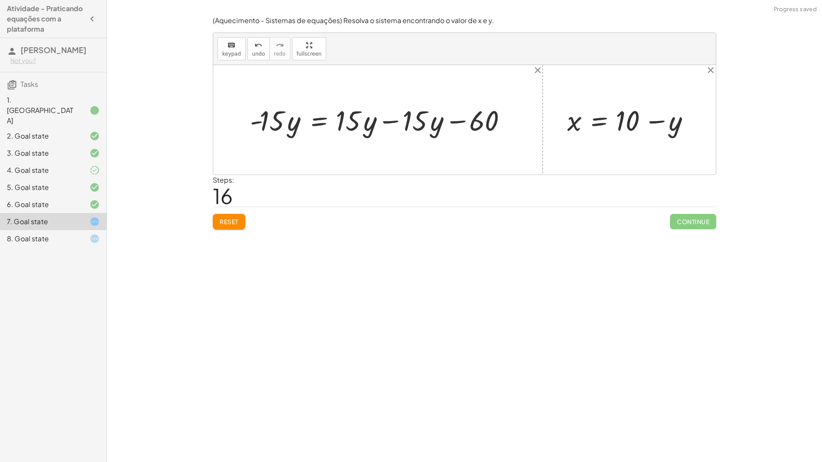
click at [393, 122] on div at bounding box center [381, 119] width 271 height 37
click at [393, 122] on div "+ · 20 · x + · 5 · y = 140 + · 20 · ( + 10 − y ) + · 5 · y = 140 + · 20 · 10 − …" at bounding box center [378, 119] width 282 height 41
click at [262, 120] on div at bounding box center [319, 119] width 146 height 37
click at [303, 121] on div at bounding box center [319, 119] width 146 height 37
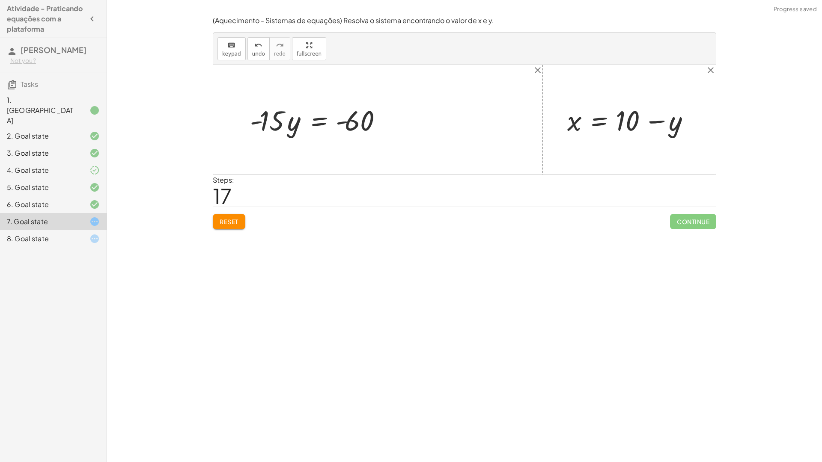
drag, startPoint x: 316, startPoint y: 122, endPoint x: 327, endPoint y: 123, distance: 11.1
click at [318, 122] on div at bounding box center [319, 119] width 146 height 37
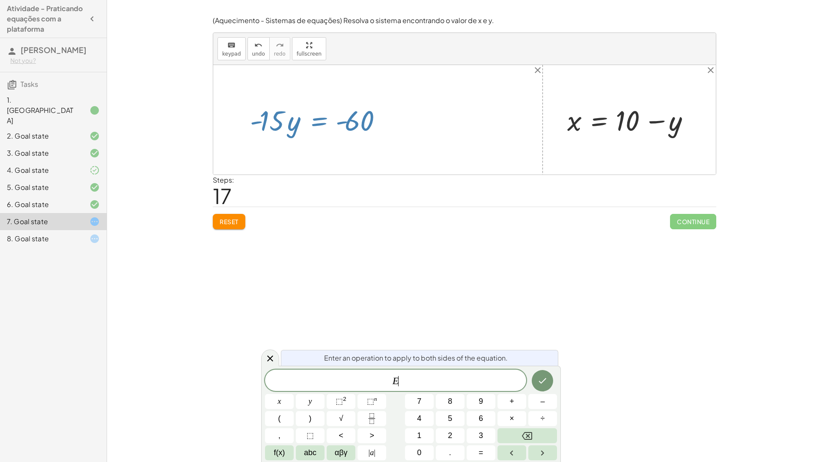
click at [333, 123] on div at bounding box center [319, 119] width 146 height 37
drag, startPoint x: 276, startPoint y: 123, endPoint x: 267, endPoint y: 125, distance: 9.1
click at [276, 123] on div at bounding box center [319, 119] width 146 height 37
drag, startPoint x: 279, startPoint y: 240, endPoint x: 262, endPoint y: 229, distance: 19.8
click at [278, 240] on div "Encontre o valor da incógnita x manipulando a equação. insert select one: Math …" at bounding box center [464, 231] width 715 height 462
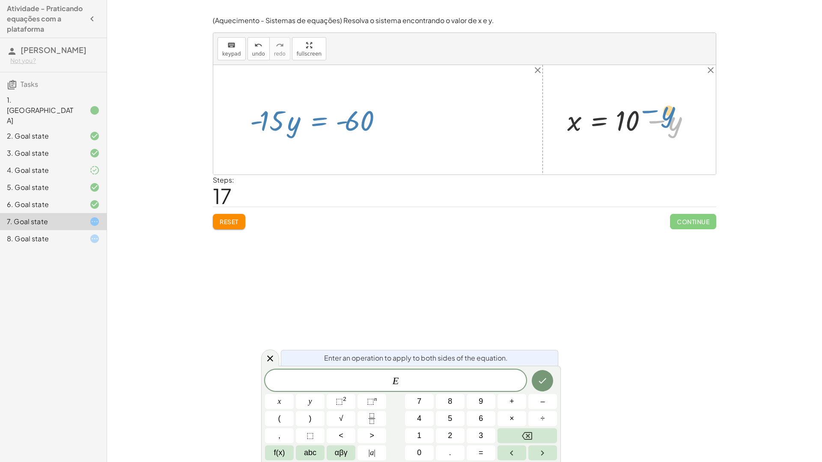
drag, startPoint x: 669, startPoint y: 122, endPoint x: 662, endPoint y: 112, distance: 12.3
click at [662, 112] on div at bounding box center [632, 119] width 139 height 37
drag, startPoint x: 274, startPoint y: 122, endPoint x: 363, endPoint y: 159, distance: 96.1
click at [369, 162] on div "+ · 20 · x + · 5 · y = 140 + · 20 · ( + 10 − y ) + · 5 · y = 140 + · 20 · 10 − …" at bounding box center [464, 120] width 502 height 110
drag, startPoint x: 254, startPoint y: 111, endPoint x: 262, endPoint y: 194, distance: 82.9
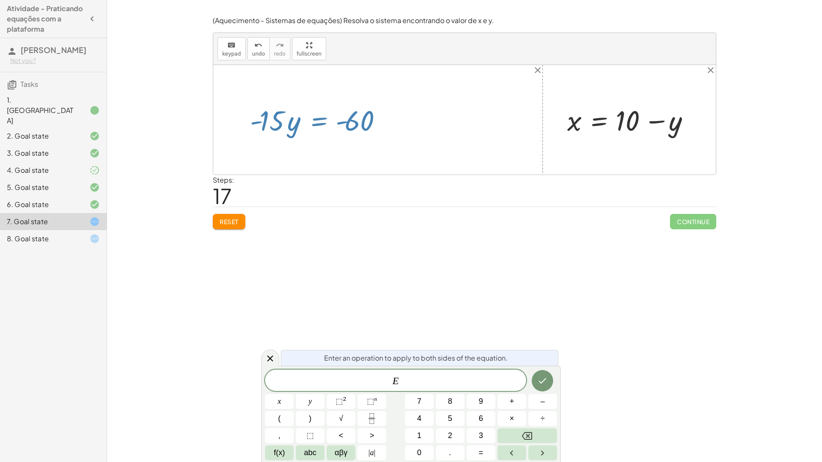
click at [252, 125] on div at bounding box center [319, 119] width 146 height 37
click at [237, 218] on span "Reset" at bounding box center [229, 222] width 19 height 8
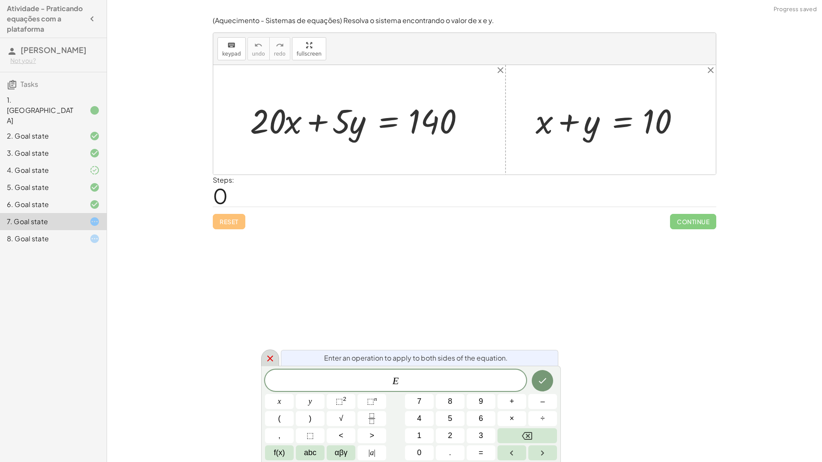
click at [269, 360] on icon at bounding box center [270, 359] width 6 height 6
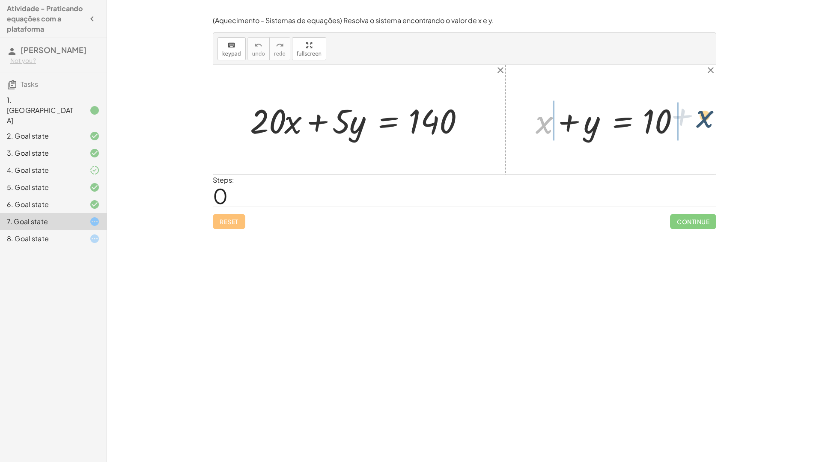
drag, startPoint x: 536, startPoint y: 125, endPoint x: 703, endPoint y: 119, distance: 167.0
click at [703, 119] on div "+ · 20 · x + · 5 · y = 140 + x + x + y = 10" at bounding box center [464, 120] width 502 height 110
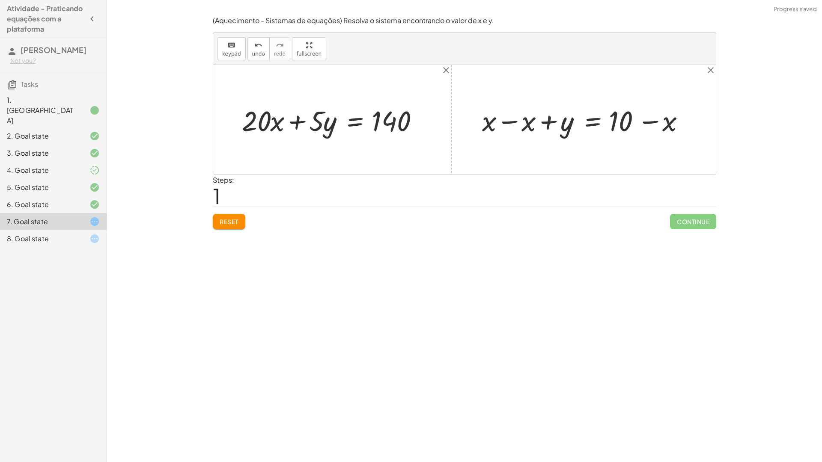
click at [519, 123] on div at bounding box center [586, 119] width 217 height 37
click at [519, 123] on div at bounding box center [464, 120] width 502 height 110
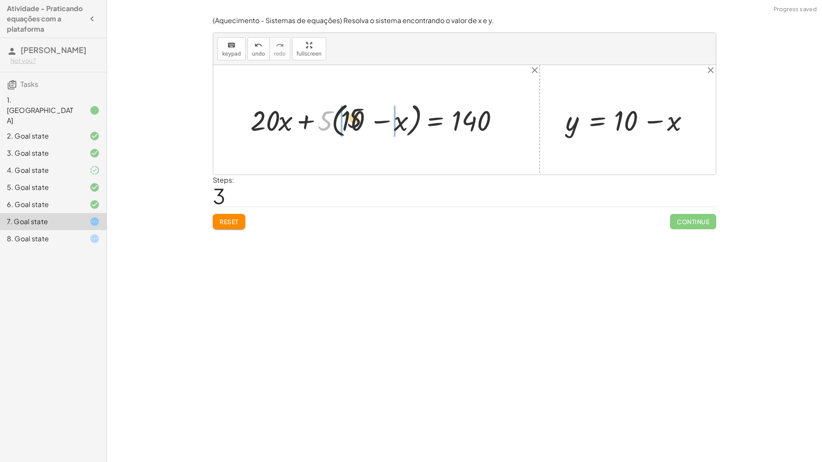
drag, startPoint x: 322, startPoint y: 121, endPoint x: 363, endPoint y: 118, distance: 41.2
click at [363, 118] on div at bounding box center [379, 119] width 267 height 41
click at [339, 122] on div at bounding box center [376, 119] width 271 height 37
drag, startPoint x: 329, startPoint y: 119, endPoint x: 485, endPoint y: 111, distance: 156.5
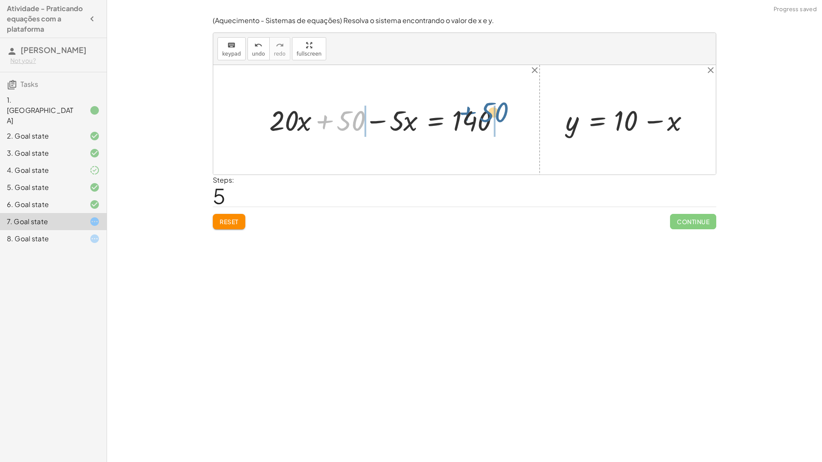
click at [485, 111] on div at bounding box center [389, 119] width 248 height 37
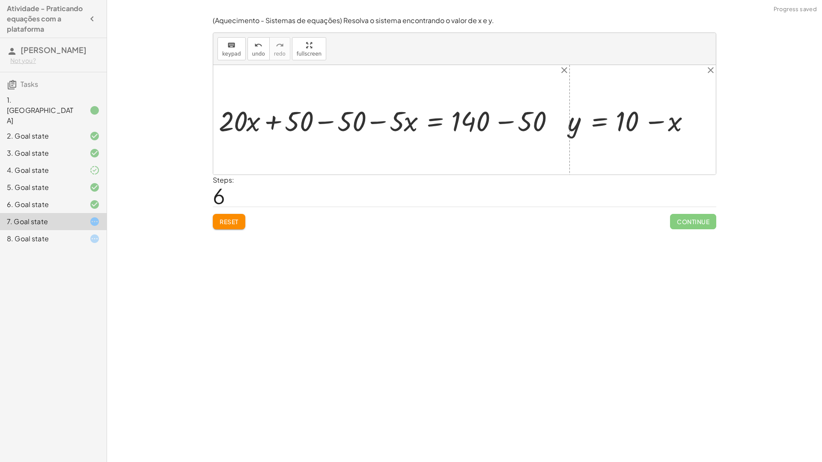
click at [311, 122] on div at bounding box center [398, 119] width 295 height 31
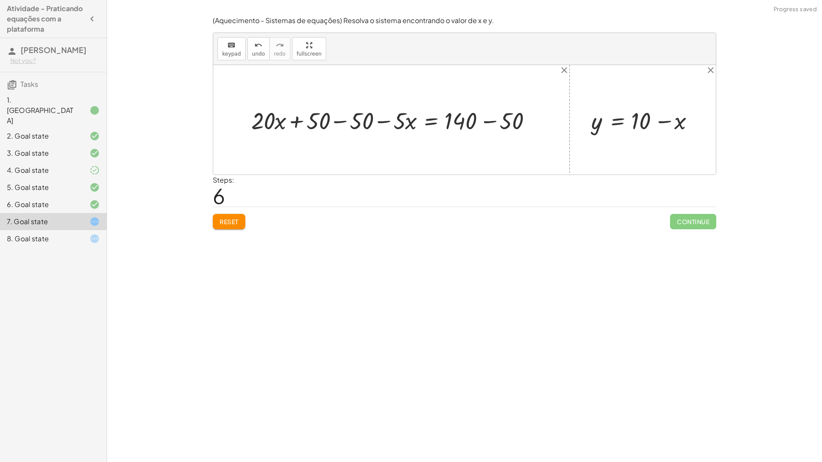
drag, startPoint x: 311, startPoint y: 122, endPoint x: 317, endPoint y: 121, distance: 6.1
click at [312, 122] on div at bounding box center [394, 119] width 295 height 31
click at [334, 119] on div at bounding box center [394, 119] width 295 height 31
click at [334, 119] on div at bounding box center [438, 119] width 208 height 31
click at [383, 123] on div at bounding box center [438, 119] width 208 height 31
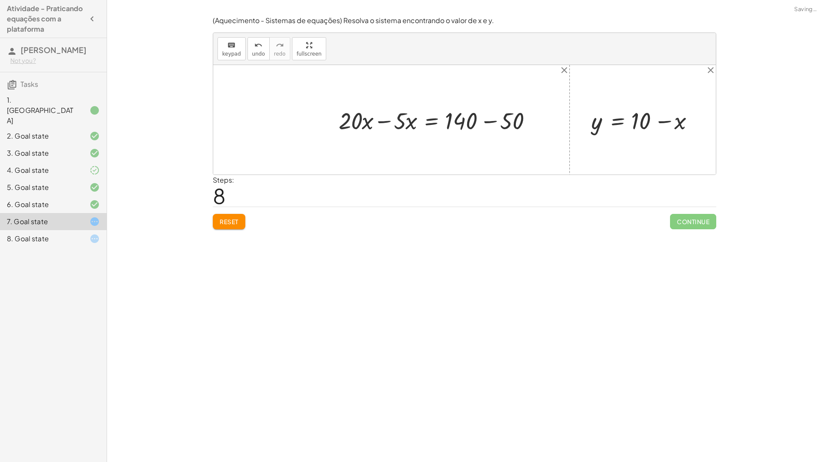
click at [383, 123] on div at bounding box center [460, 119] width 164 height 31
click at [491, 120] on div at bounding box center [460, 119] width 164 height 31
click at [491, 120] on div at bounding box center [464, 120] width 502 height 110
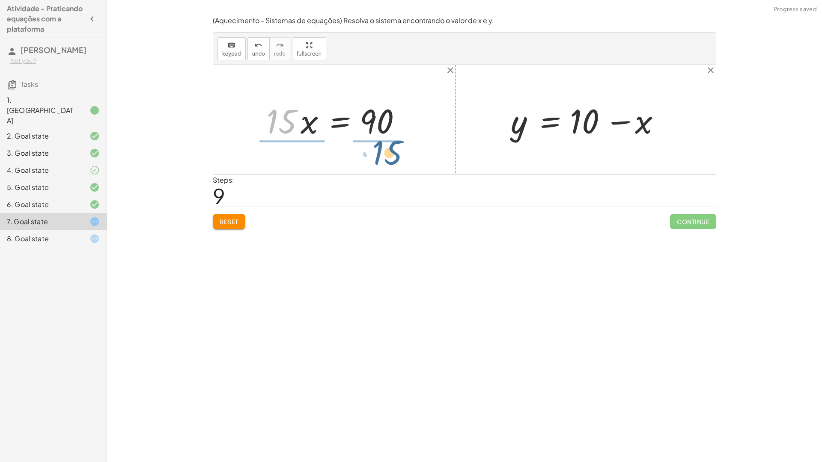
drag, startPoint x: 271, startPoint y: 112, endPoint x: 383, endPoint y: 143, distance: 115.6
click at [383, 143] on div "+ · 20 · x + · 5 · y = 140 + · 20 · x + · 5 · ( + 10 − x ) = 140 + · 20 · x + ·…" at bounding box center [334, 120] width 162 height 48
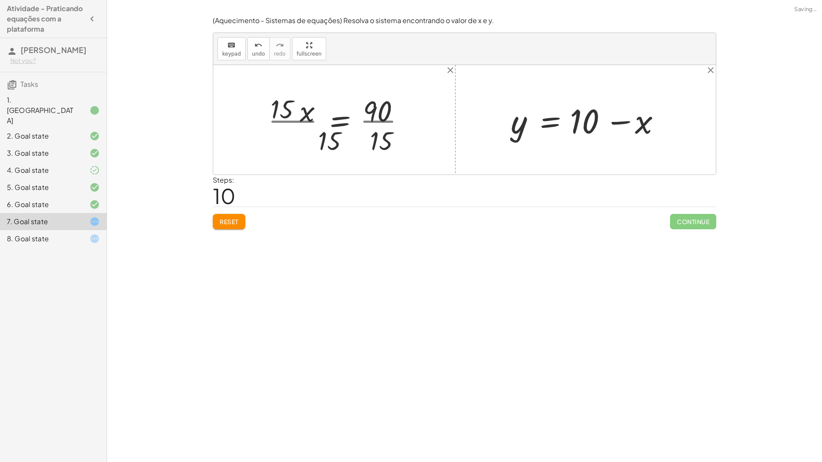
click at [384, 120] on div at bounding box center [340, 120] width 152 height 66
click at [384, 120] on div at bounding box center [330, 120] width 132 height 66
click at [288, 117] on div at bounding box center [330, 120] width 132 height 66
click at [288, 117] on div "+ · 20 · x + · 5 · y = 140 + · 20 · x + · 5 · ( + 10 − x ) = 140 + · 20 · x + ·…" at bounding box center [343, 120] width 110 height 47
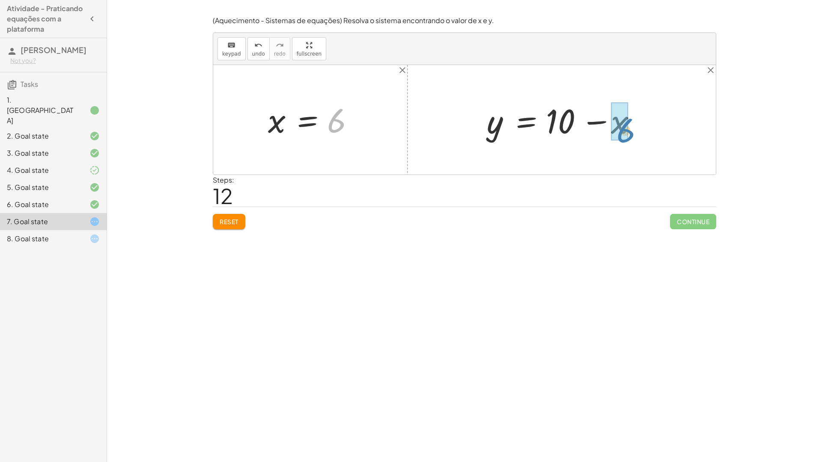
drag, startPoint x: 331, startPoint y: 125, endPoint x: 615, endPoint y: 133, distance: 284.8
click at [562, 122] on div at bounding box center [564, 120] width 165 height 44
drag, startPoint x: 581, startPoint y: 123, endPoint x: 589, endPoint y: 123, distance: 7.7
click at [583, 123] on div at bounding box center [564, 120] width 165 height 44
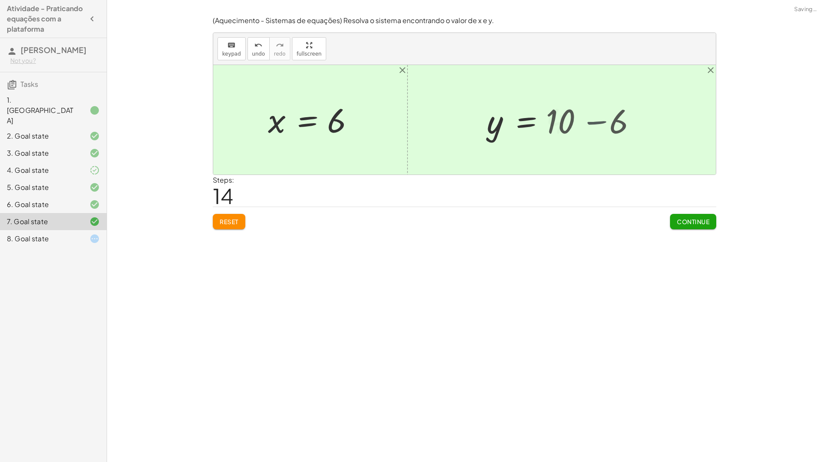
click at [593, 123] on div at bounding box center [464, 120] width 502 height 110
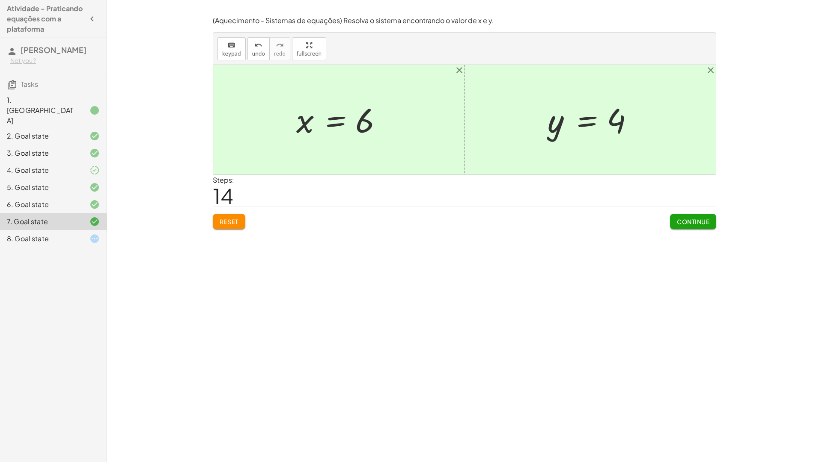
click at [677, 220] on span "Continue" at bounding box center [693, 222] width 33 height 8
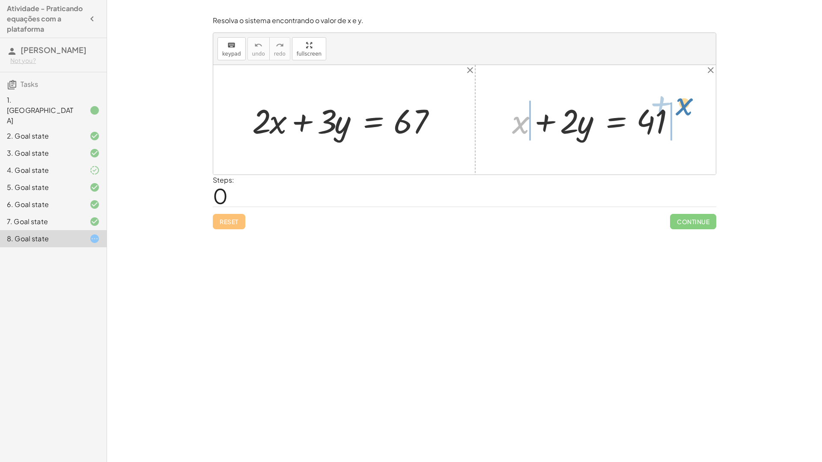
drag, startPoint x: 521, startPoint y: 123, endPoint x: 686, endPoint y: 105, distance: 165.4
click at [686, 105] on div at bounding box center [599, 120] width 182 height 44
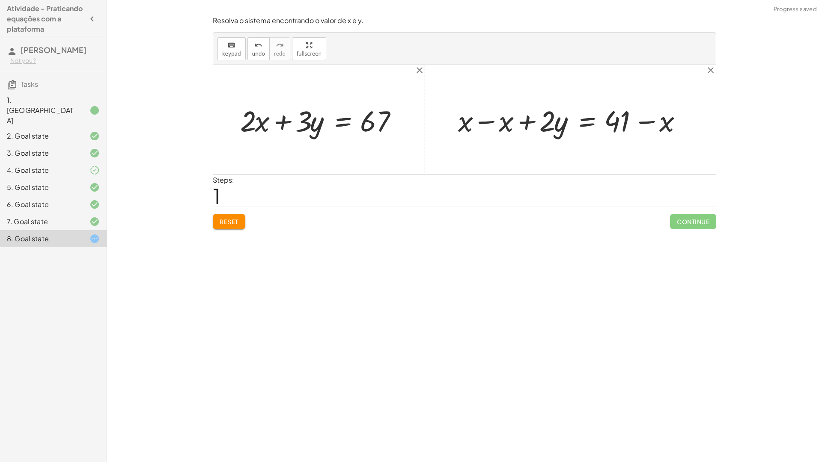
click at [476, 121] on div at bounding box center [573, 120] width 239 height 38
click at [476, 121] on div at bounding box center [464, 120] width 502 height 110
click at [545, 125] on div at bounding box center [614, 120] width 158 height 38
drag, startPoint x: 545, startPoint y: 125, endPoint x: 531, endPoint y: 117, distance: 15.9
drag, startPoint x: 561, startPoint y: 128, endPoint x: 540, endPoint y: 122, distance: 21.2
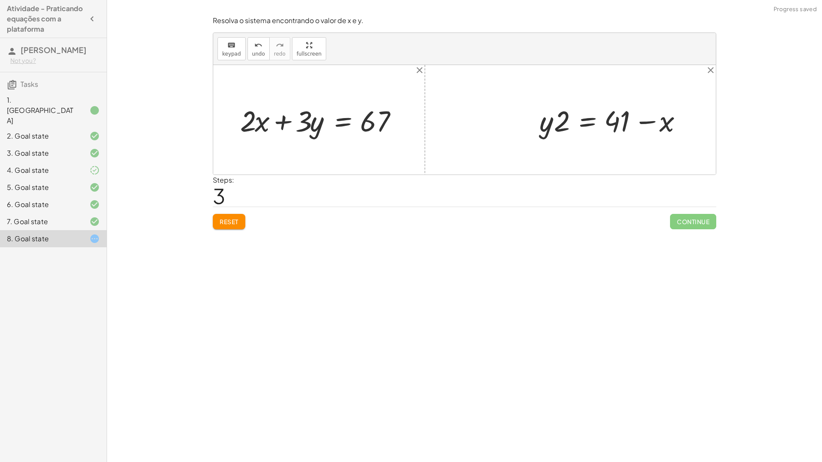
drag, startPoint x: 535, startPoint y: 125, endPoint x: 556, endPoint y: 127, distance: 21.0
click at [559, 127] on div "+ x + · 2 · y = 41 + x − x + · 2 · y = + 41 − x + 0 + · 2 · y = + 41 − x · 2 · …" at bounding box center [610, 120] width 169 height 42
drag, startPoint x: 547, startPoint y: 126, endPoint x: 568, endPoint y: 126, distance: 21.4
click at [229, 226] on button "Reset" at bounding box center [229, 221] width 33 height 15
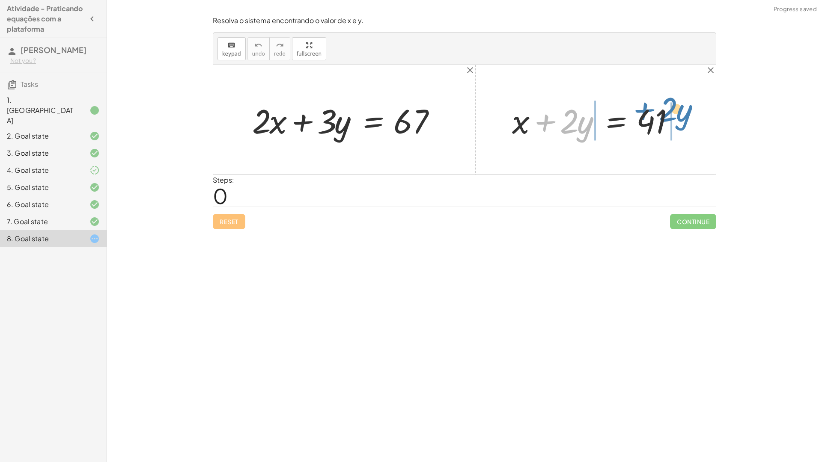
drag, startPoint x: 548, startPoint y: 122, endPoint x: 652, endPoint y: 110, distance: 104.7
click at [652, 110] on div at bounding box center [599, 120] width 182 height 44
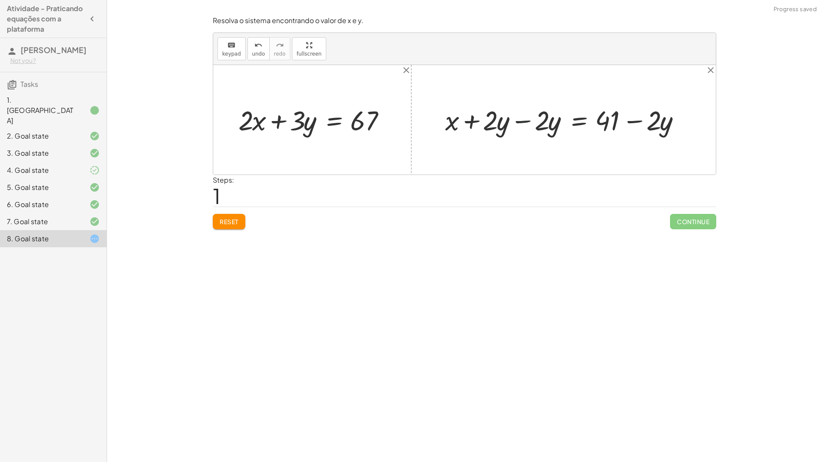
click at [532, 120] on div at bounding box center [567, 120] width 252 height 36
click at [642, 121] on div at bounding box center [618, 120] width 149 height 36
drag, startPoint x: 566, startPoint y: 121, endPoint x: 559, endPoint y: 122, distance: 7.3
click at [559, 122] on div at bounding box center [618, 120] width 149 height 36
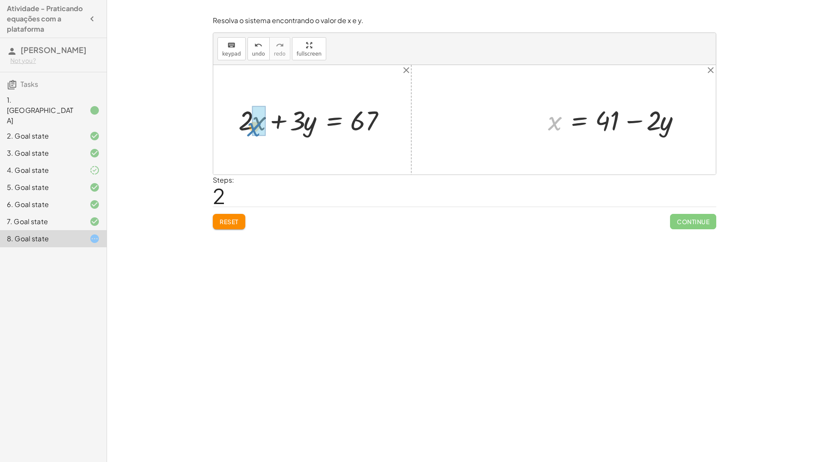
drag, startPoint x: 560, startPoint y: 125, endPoint x: 259, endPoint y: 131, distance: 301.0
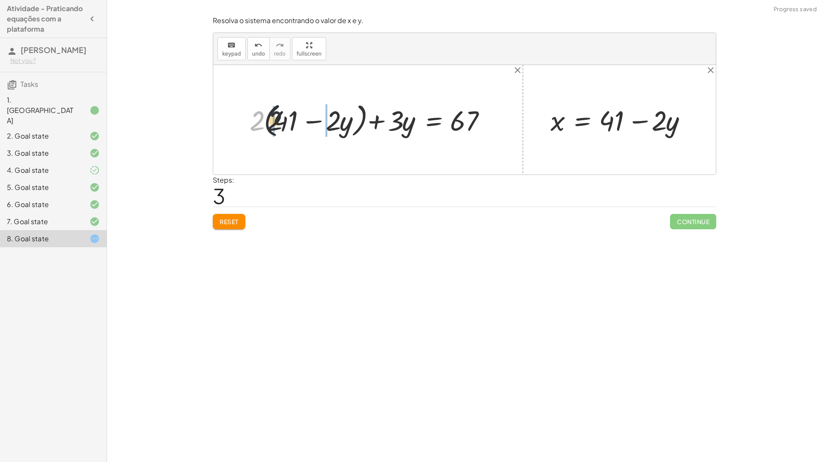
drag, startPoint x: 258, startPoint y: 121, endPoint x: 291, endPoint y: 121, distance: 32.5
click at [291, 121] on div at bounding box center [371, 119] width 252 height 41
click at [284, 120] on div at bounding box center [364, 119] width 266 height 37
click at [282, 120] on div at bounding box center [376, 119] width 243 height 37
click at [324, 119] on div at bounding box center [376, 119] width 243 height 37
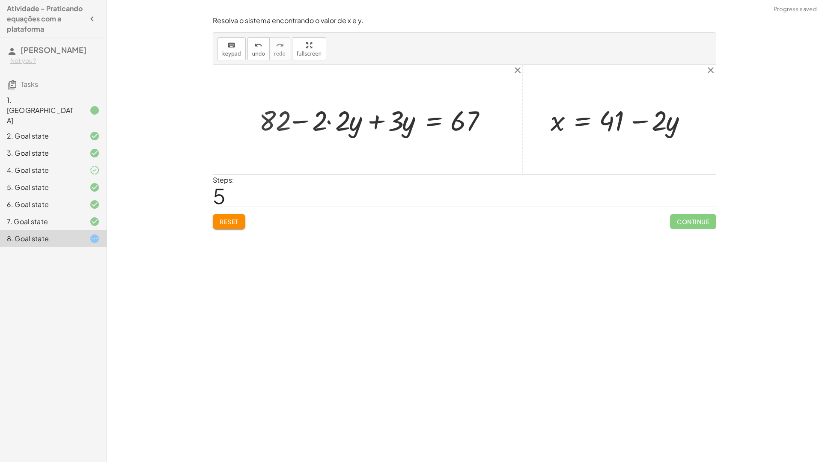
click at [324, 119] on div at bounding box center [376, 119] width 243 height 37
click at [328, 122] on div at bounding box center [376, 119] width 243 height 37
click at [328, 122] on div at bounding box center [388, 119] width 220 height 37
drag, startPoint x: 462, startPoint y: 122, endPoint x: 322, endPoint y: 124, distance: 139.5
click at [322, 124] on div at bounding box center [388, 119] width 220 height 37
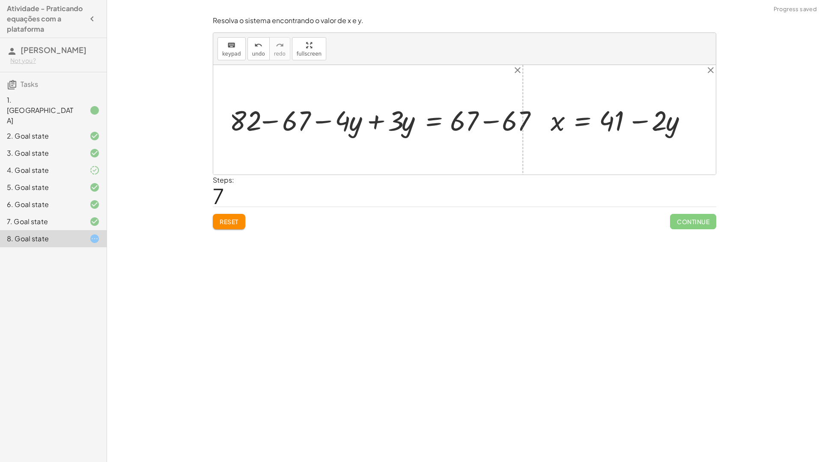
click at [303, 119] on div at bounding box center [387, 119] width 325 height 37
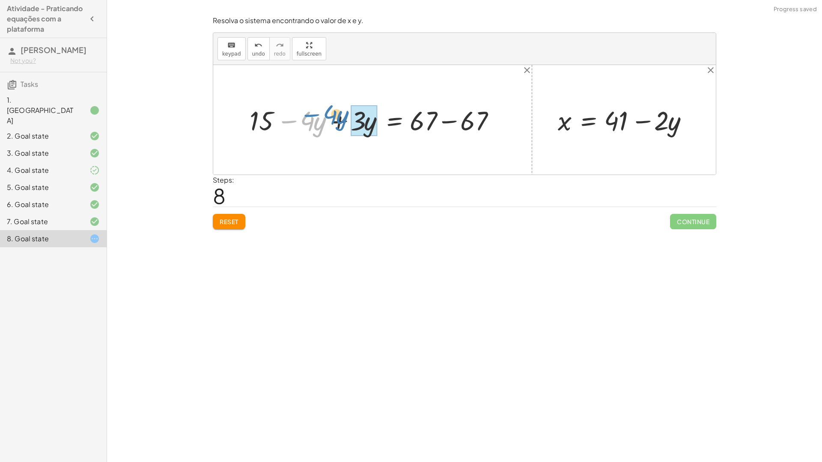
drag, startPoint x: 289, startPoint y: 120, endPoint x: 269, endPoint y: 118, distance: 19.9
click at [269, 118] on div at bounding box center [375, 119] width 261 height 35
click at [456, 117] on div at bounding box center [375, 119] width 261 height 35
click at [449, 119] on div at bounding box center [464, 120] width 502 height 110
drag, startPoint x: 290, startPoint y: 122, endPoint x: 441, endPoint y: 125, distance: 150.7
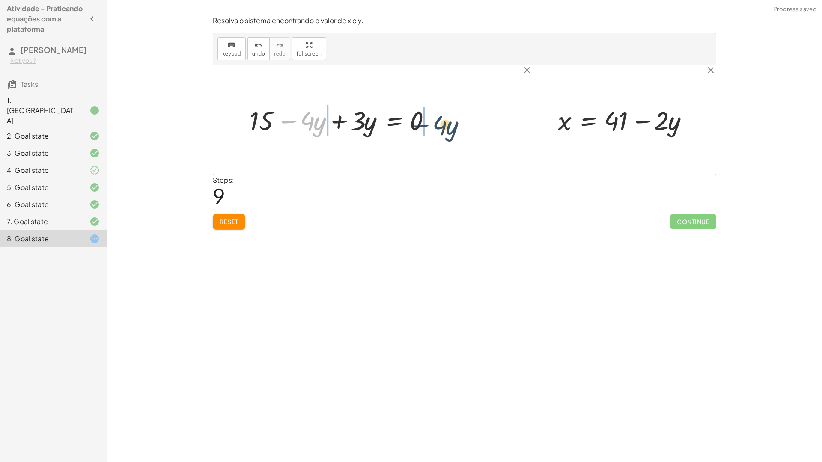
click at [441, 125] on div at bounding box center [343, 119] width 197 height 35
click at [341, 125] on div at bounding box center [376, 119] width 260 height 35
click at [341, 125] on div "+ · 2 · x + · 3 · y = 67 + · 2 · ( + 41 − · 2 · y ) + · 3 · y = 67 + · 2 · 41 −…" at bounding box center [422, 119] width 170 height 39
drag, startPoint x: 390, startPoint y: 122, endPoint x: 471, endPoint y: 121, distance: 81.3
click at [471, 121] on div at bounding box center [425, 119] width 159 height 35
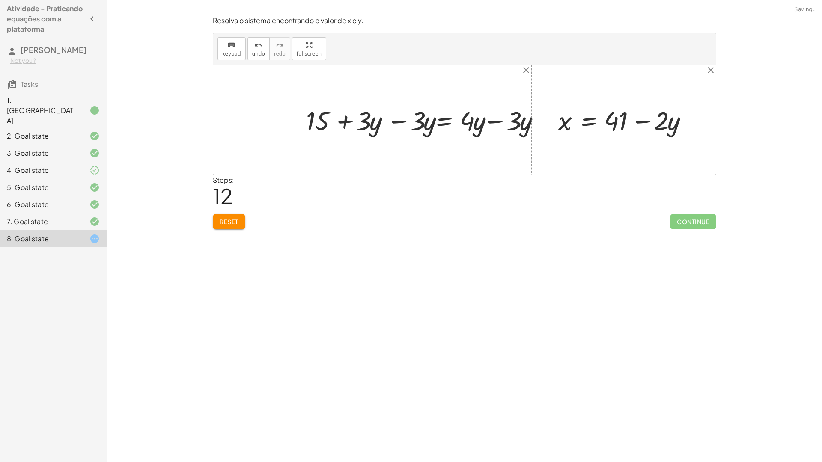
click at [479, 120] on div at bounding box center [426, 119] width 260 height 35
click at [430, 120] on div at bounding box center [376, 119] width 260 height 35
click at [433, 120] on div at bounding box center [376, 119] width 260 height 35
click at [444, 121] on div at bounding box center [376, 119] width 260 height 35
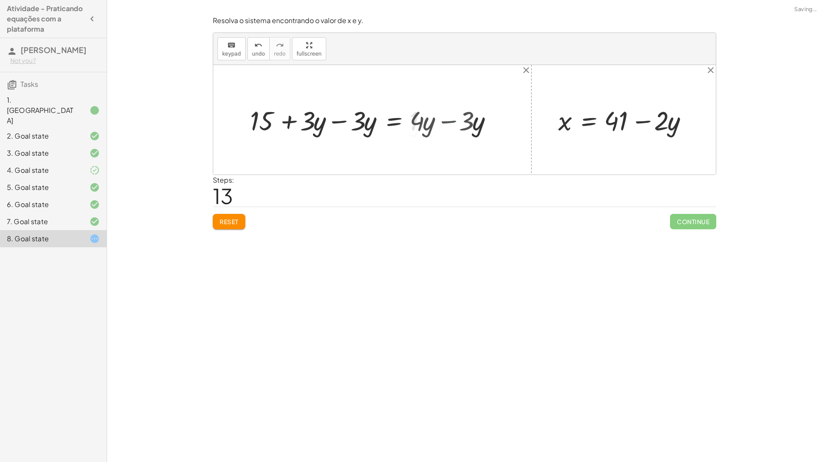
click at [444, 121] on div at bounding box center [464, 120] width 502 height 110
click at [341, 121] on div at bounding box center [344, 119] width 196 height 35
click at [341, 121] on div "+ · 2 · x + · 3 · y = 67 + · 2 · ( + 41 − · 2 · y ) + · 3 · y = 67 + · 2 · 41 −…" at bounding box center [390, 120] width 107 height 38
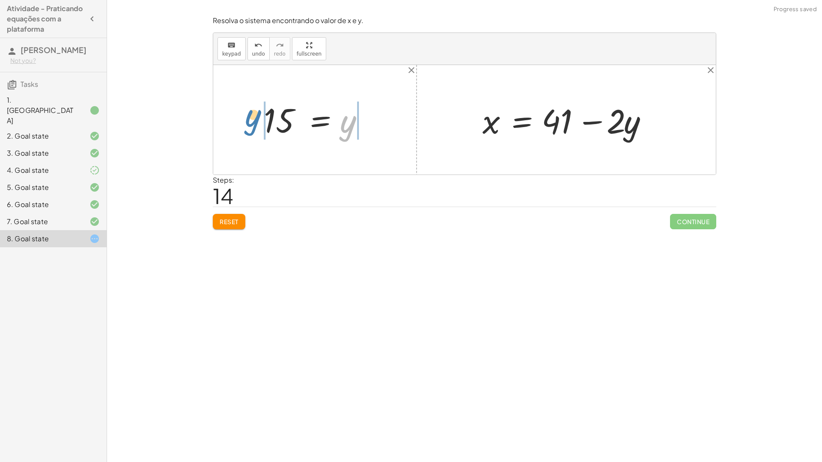
drag, startPoint x: 346, startPoint y: 130, endPoint x: 248, endPoint y: 123, distance: 97.9
click at [248, 123] on div "+ · 2 · x + · 3 · y = 67 + · 2 · ( + 41 − · 2 · y ) + · 3 · y = 67 + · 2 · 41 −…" at bounding box center [464, 120] width 502 height 110
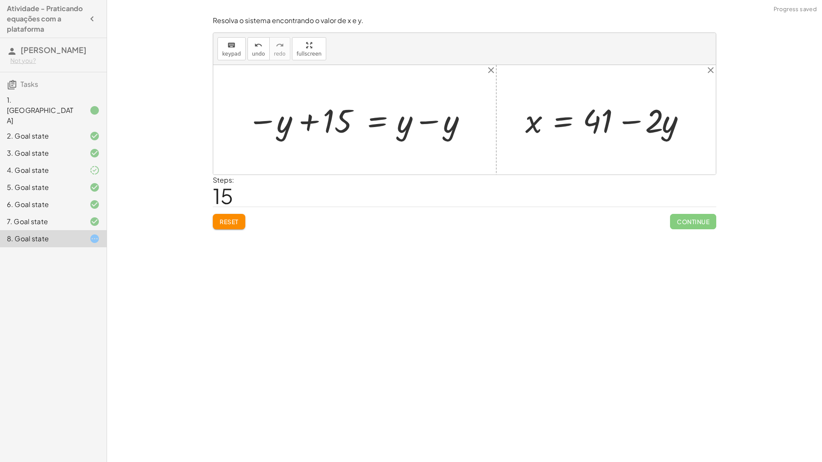
click at [316, 122] on div at bounding box center [358, 119] width 230 height 43
click at [444, 122] on div at bounding box center [358, 119] width 230 height 43
click at [441, 122] on div at bounding box center [464, 120] width 502 height 110
drag, startPoint x: 315, startPoint y: 118, endPoint x: 436, endPoint y: 116, distance: 120.7
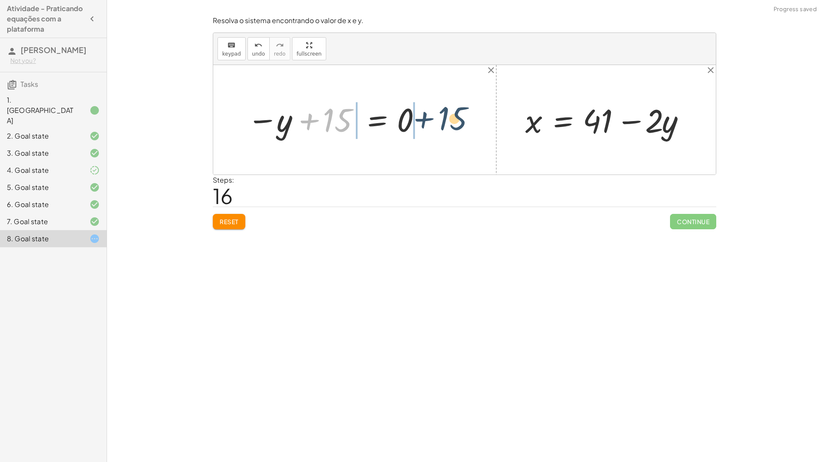
click at [436, 116] on div "+ · 2 · x + · 3 · y = 67 + · 2 · ( + 41 − · 2 · y ) + · 3 · y = 67 + · 2 · 41 −…" at bounding box center [464, 120] width 502 height 110
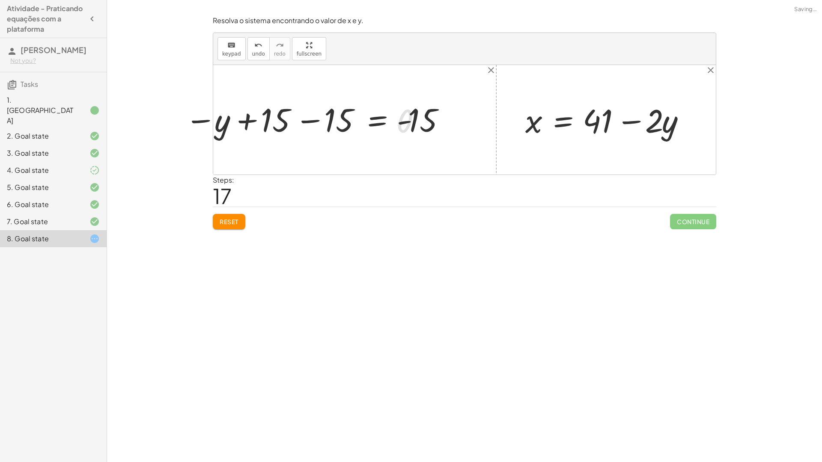
click at [300, 117] on div at bounding box center [317, 119] width 274 height 41
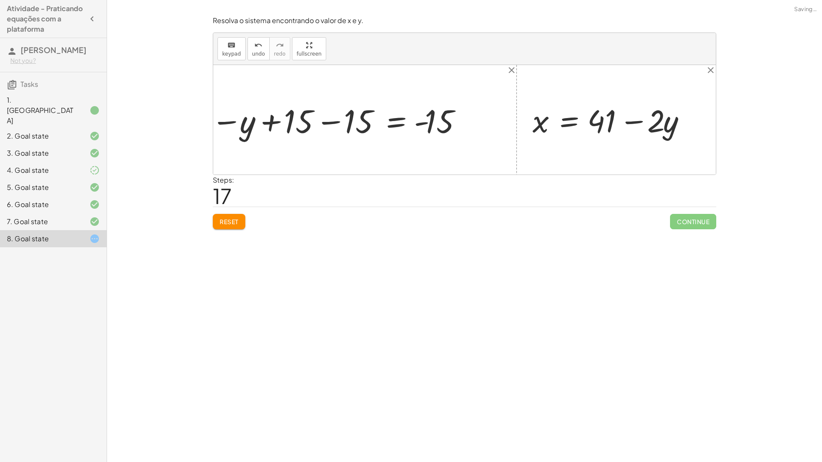
click at [300, 117] on div at bounding box center [342, 119] width 249 height 37
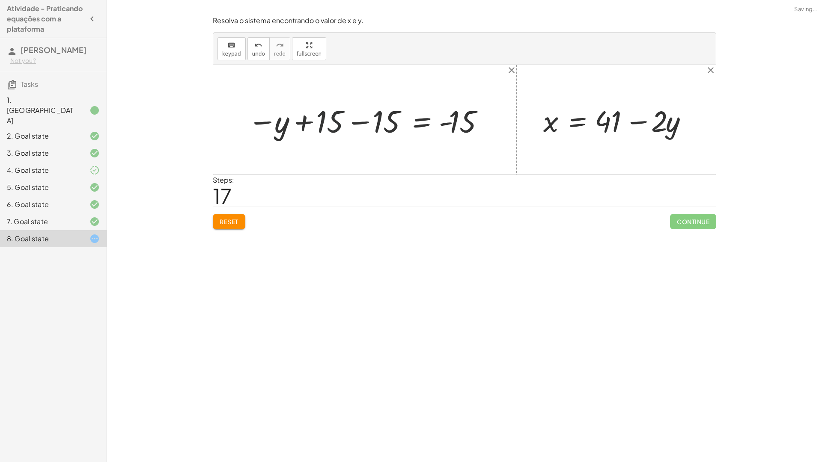
click at [357, 127] on div at bounding box center [368, 119] width 249 height 37
click at [358, 127] on div at bounding box center [464, 120] width 502 height 110
drag, startPoint x: 390, startPoint y: 128, endPoint x: 438, endPoint y: 124, distance: 47.7
click at [446, 123] on div at bounding box center [435, 119] width 125 height 37
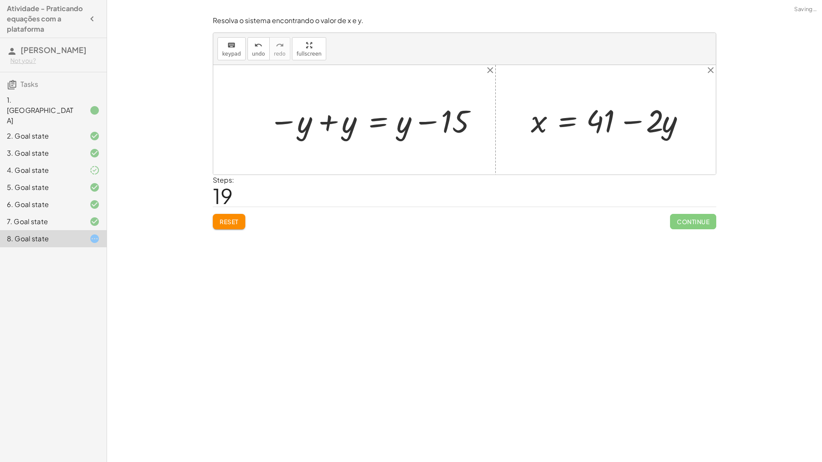
click at [359, 120] on div at bounding box center [375, 120] width 227 height 42
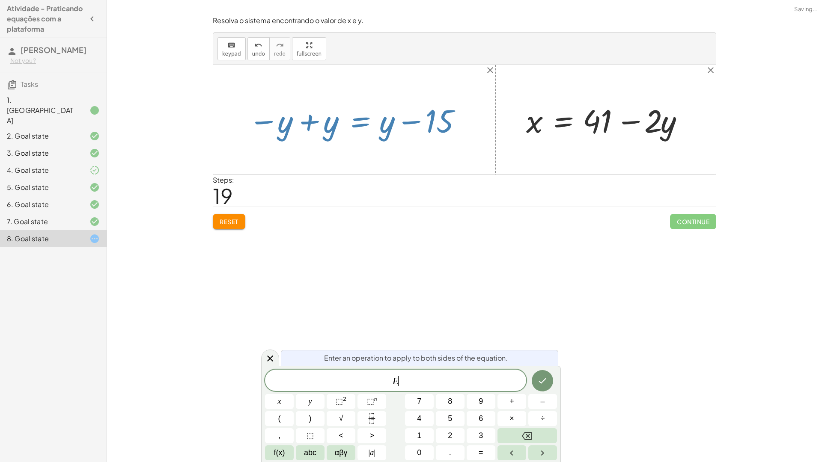
click at [317, 121] on div at bounding box center [357, 120] width 227 height 42
click at [315, 121] on div at bounding box center [357, 120] width 227 height 42
click at [233, 229] on button "Reset" at bounding box center [229, 221] width 33 height 15
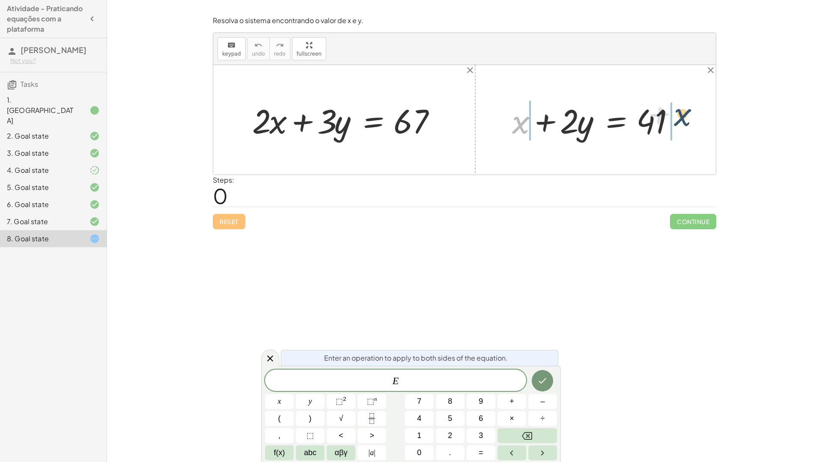
drag, startPoint x: 534, startPoint y: 125, endPoint x: 705, endPoint y: 121, distance: 171.3
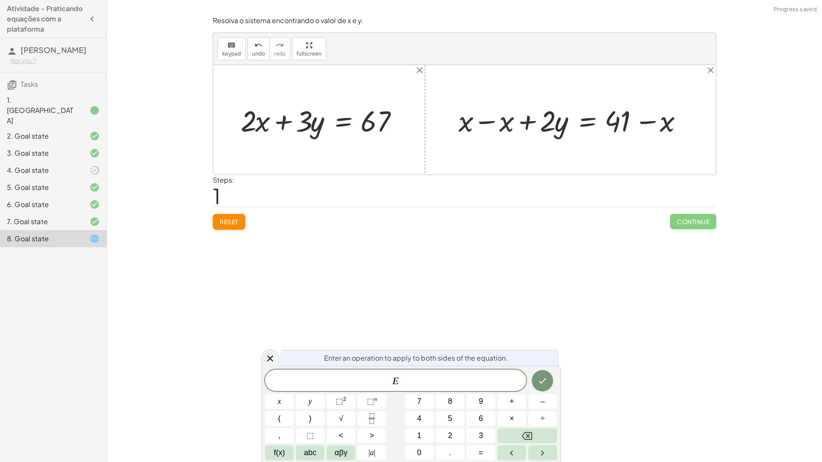
click at [654, 122] on div at bounding box center [573, 120] width 239 height 38
click at [640, 123] on div at bounding box center [573, 120] width 239 height 38
click at [494, 129] on div at bounding box center [573, 120] width 239 height 38
click at [494, 129] on div at bounding box center [464, 120] width 502 height 110
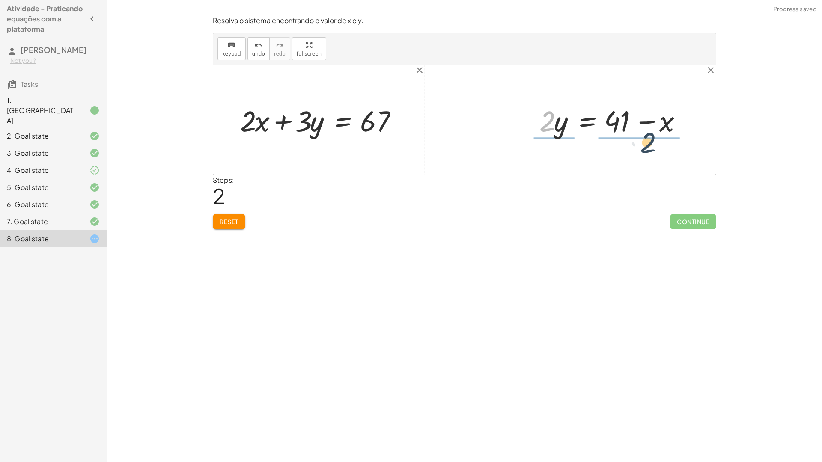
drag, startPoint x: 547, startPoint y: 125, endPoint x: 651, endPoint y: 148, distance: 106.5
click at [620, 113] on div at bounding box center [609, 120] width 152 height 56
click at [619, 113] on div at bounding box center [609, 120] width 152 height 56
click at [635, 110] on div at bounding box center [609, 120] width 152 height 56
drag, startPoint x: 638, startPoint y: 143, endPoint x: 625, endPoint y: 119, distance: 26.4
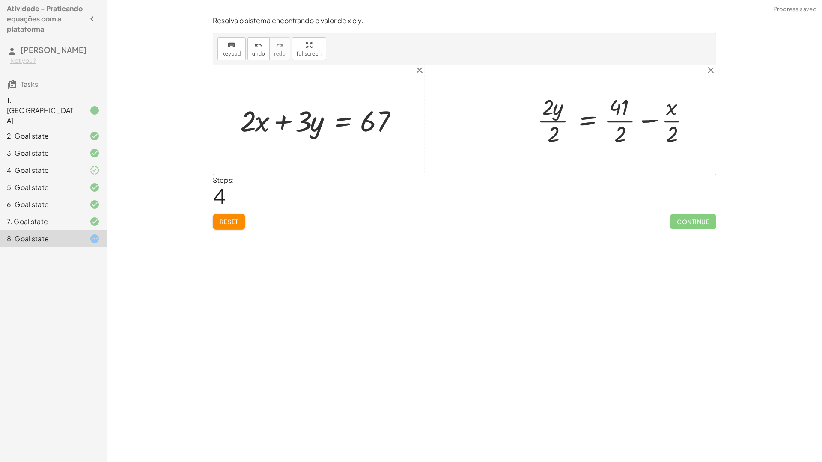
click at [619, 118] on div at bounding box center [617, 120] width 168 height 56
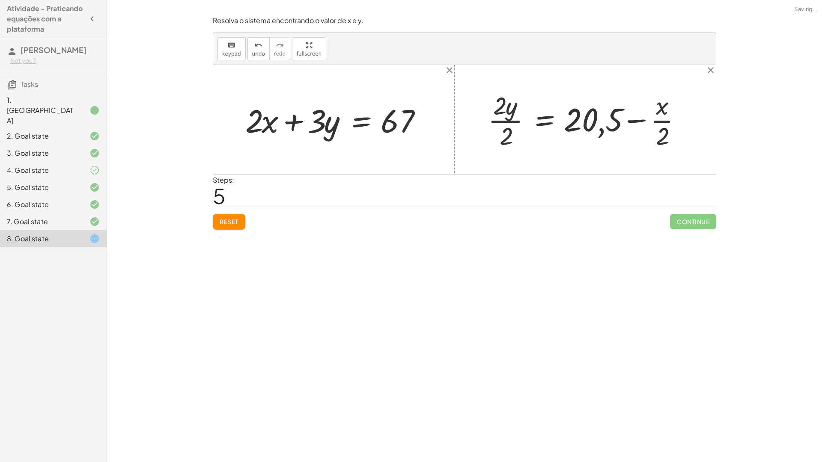
click at [671, 116] on div at bounding box center [588, 119] width 209 height 63
drag, startPoint x: 660, startPoint y: 115, endPoint x: 653, endPoint y: 115, distance: 7.3
click at [660, 115] on div at bounding box center [588, 119] width 209 height 63
drag, startPoint x: 653, startPoint y: 115, endPoint x: 646, endPoint y: 121, distance: 9.4
click at [652, 116] on div at bounding box center [588, 119] width 209 height 63
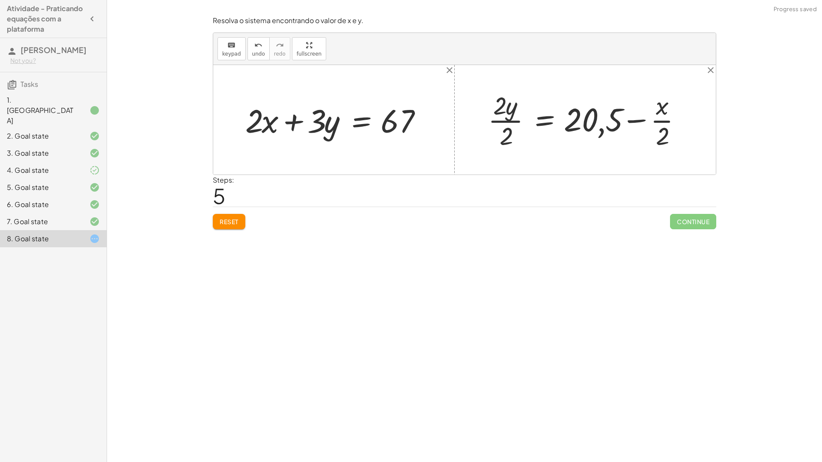
click at [236, 222] on span "Reset" at bounding box center [229, 222] width 19 height 8
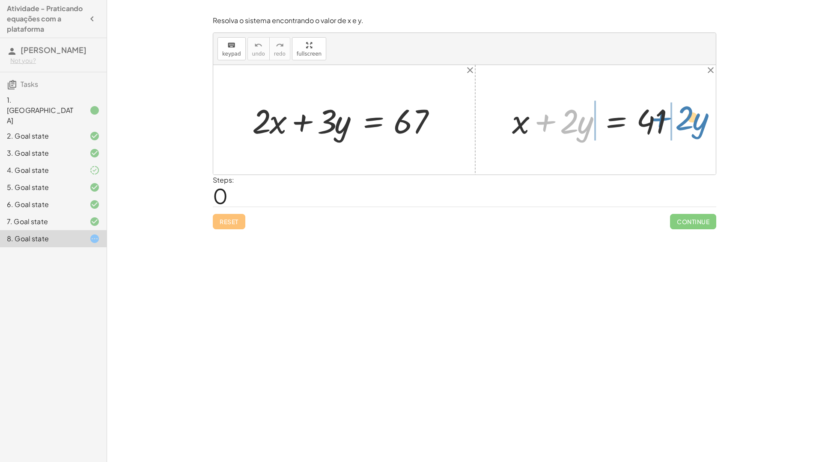
drag, startPoint x: 529, startPoint y: 134, endPoint x: 651, endPoint y: 131, distance: 122.0
click at [650, 131] on div at bounding box center [599, 120] width 182 height 44
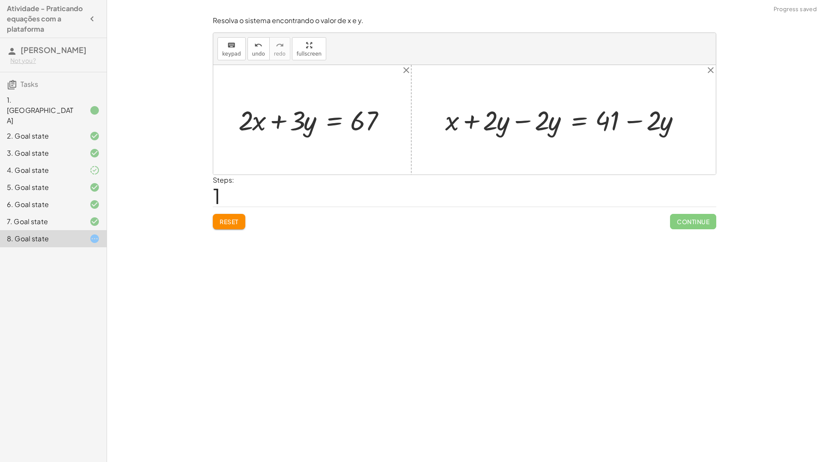
click at [520, 123] on div at bounding box center [567, 120] width 252 height 36
click at [520, 123] on div at bounding box center [464, 120] width 502 height 110
click at [651, 116] on div at bounding box center [618, 120] width 149 height 36
click at [628, 122] on div at bounding box center [618, 120] width 149 height 36
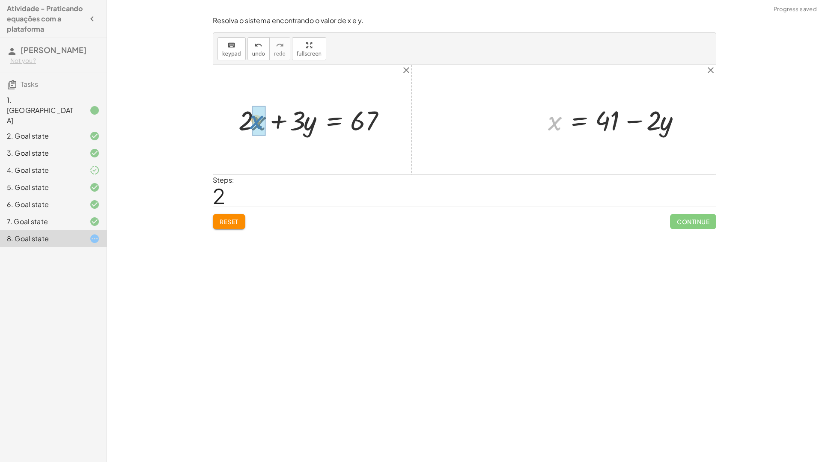
drag, startPoint x: 557, startPoint y: 128, endPoint x: 260, endPoint y: 127, distance: 297.5
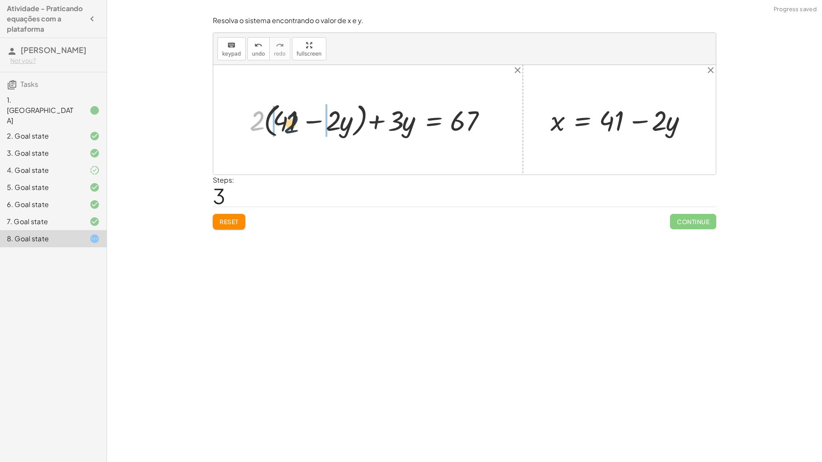
drag, startPoint x: 267, startPoint y: 118, endPoint x: 292, endPoint y: 119, distance: 25.3
click at [292, 119] on div at bounding box center [371, 119] width 252 height 41
click at [288, 119] on div at bounding box center [364, 119] width 266 height 37
click at [266, 121] on div at bounding box center [364, 119] width 266 height 37
click at [266, 121] on div at bounding box center [376, 119] width 243 height 37
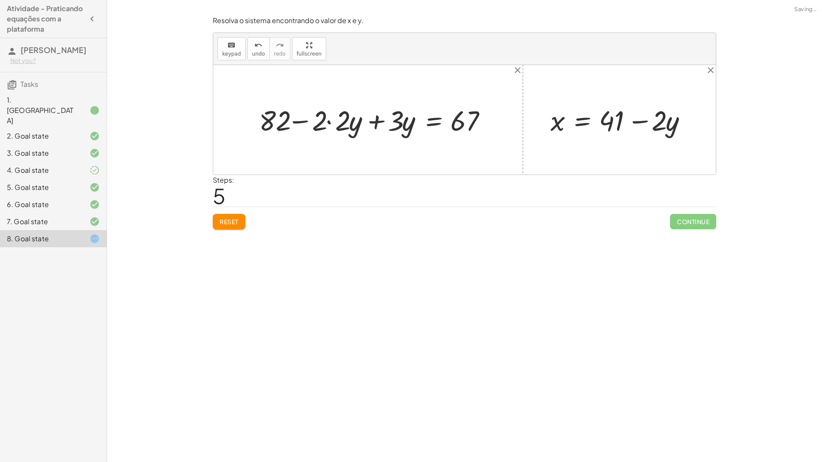
click at [321, 119] on div at bounding box center [376, 119] width 243 height 37
click at [326, 122] on div at bounding box center [376, 119] width 243 height 37
click at [330, 123] on div at bounding box center [376, 119] width 243 height 37
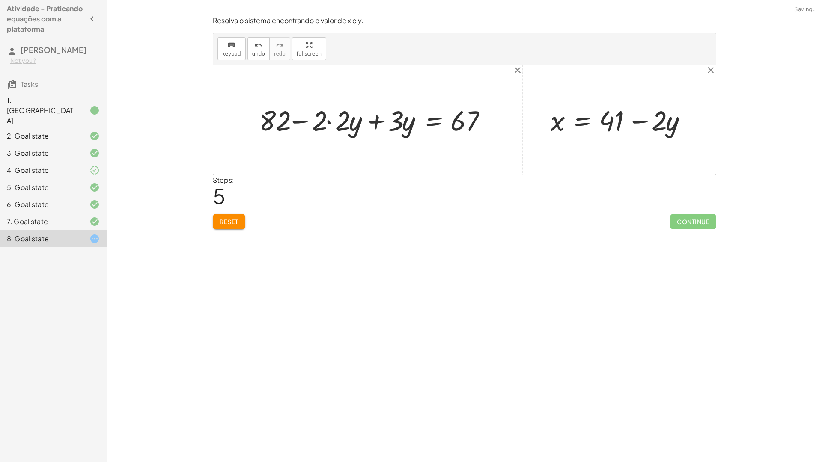
click at [330, 123] on div at bounding box center [376, 119] width 243 height 37
drag, startPoint x: 317, startPoint y: 119, endPoint x: 469, endPoint y: 120, distance: 152.0
click at [469, 120] on div at bounding box center [388, 119] width 220 height 37
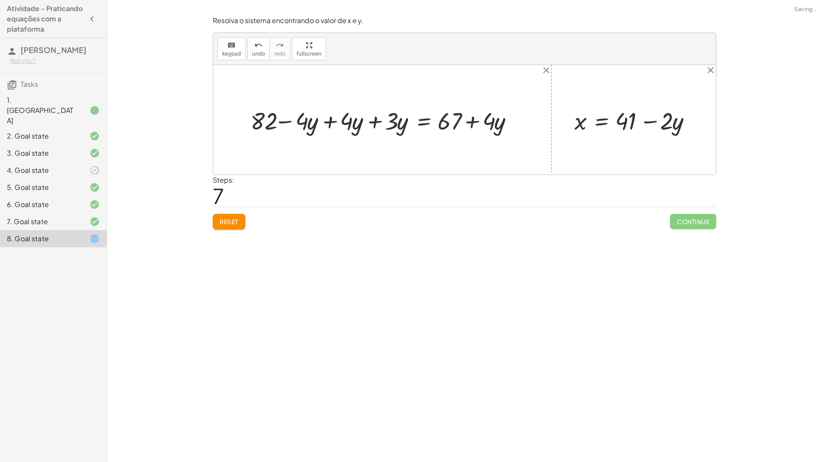
click at [330, 124] on div at bounding box center [385, 120] width 279 height 32
click at [330, 124] on div "+ · 2 · x + · 3 · y = 67 + · 2 · ( + 41 − · 2 · y ) + · 3 · y = 67 + · 2 · 41 −…" at bounding box center [383, 120] width 290 height 36
drag, startPoint x: 440, startPoint y: 122, endPoint x: 360, endPoint y: 125, distance: 80.1
click at [360, 125] on div at bounding box center [431, 120] width 190 height 32
drag, startPoint x: 333, startPoint y: 121, endPoint x: 315, endPoint y: 119, distance: 18.6
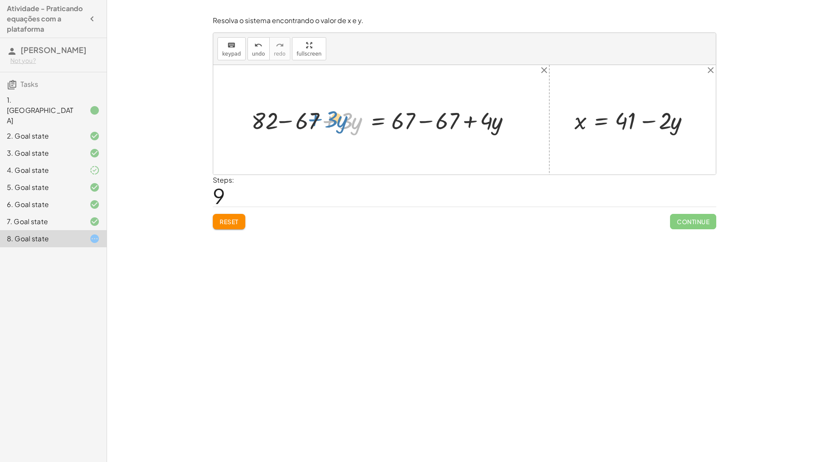
click at [315, 119] on div at bounding box center [384, 119] width 275 height 31
click at [423, 118] on div at bounding box center [384, 119] width 275 height 31
click at [423, 119] on div at bounding box center [340, 119] width 187 height 31
click at [286, 120] on div at bounding box center [340, 119] width 187 height 31
click at [286, 120] on div "+ · 2 · x + · 3 · y = 67 + · 2 · ( + 41 − · 2 · y ) + · 3 · y = 67 + · 2 · 41 −…" at bounding box center [359, 120] width 154 height 36
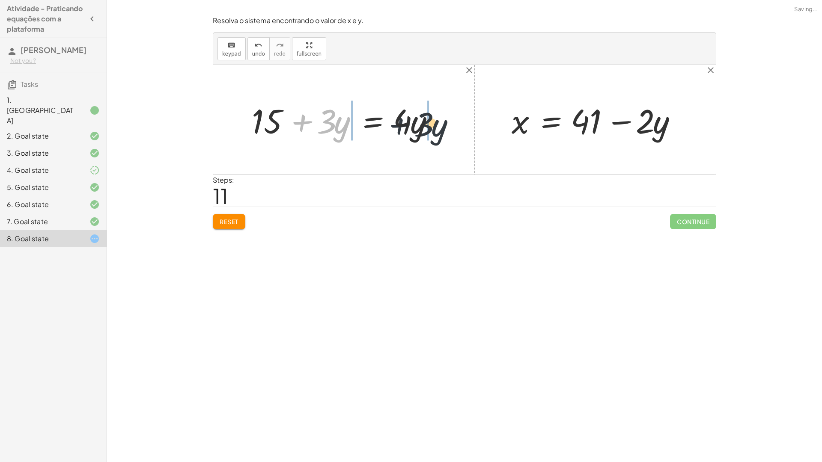
drag, startPoint x: 309, startPoint y: 122, endPoint x: 451, endPoint y: 124, distance: 142.5
click at [451, 124] on div "+ · 2 · x + · 3 · y = 67 + · 2 · ( + 41 − · 2 · y ) + · 3 · y = 67 + · 2 · 41 −…" at bounding box center [464, 120] width 502 height 110
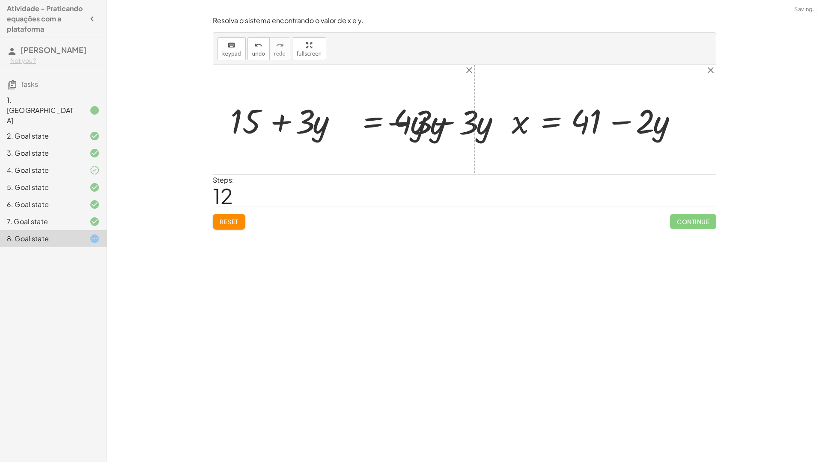
click at [401, 122] on div at bounding box center [346, 120] width 329 height 44
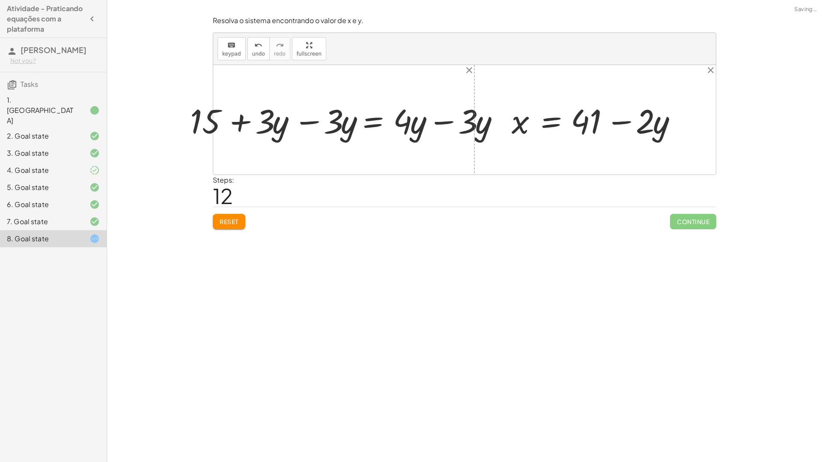
click at [401, 122] on div at bounding box center [346, 120] width 329 height 44
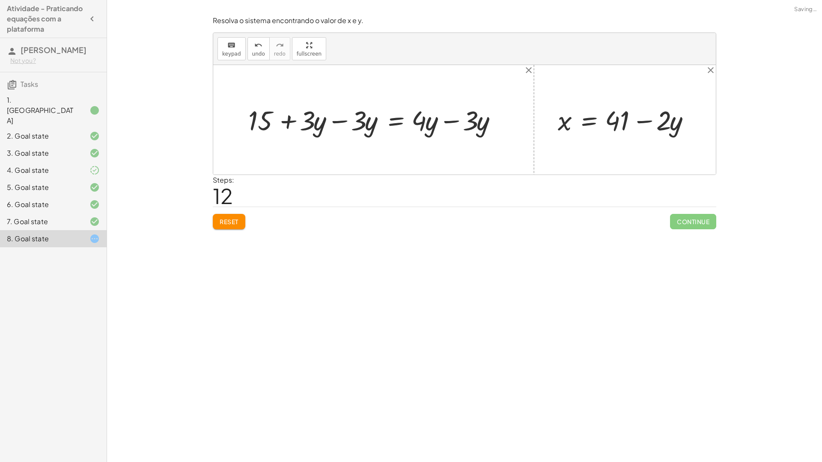
click at [438, 122] on div at bounding box center [376, 120] width 265 height 36
click at [450, 123] on div at bounding box center [376, 120] width 265 height 36
click at [450, 123] on div at bounding box center [464, 120] width 502 height 110
click at [315, 122] on div at bounding box center [344, 120] width 200 height 36
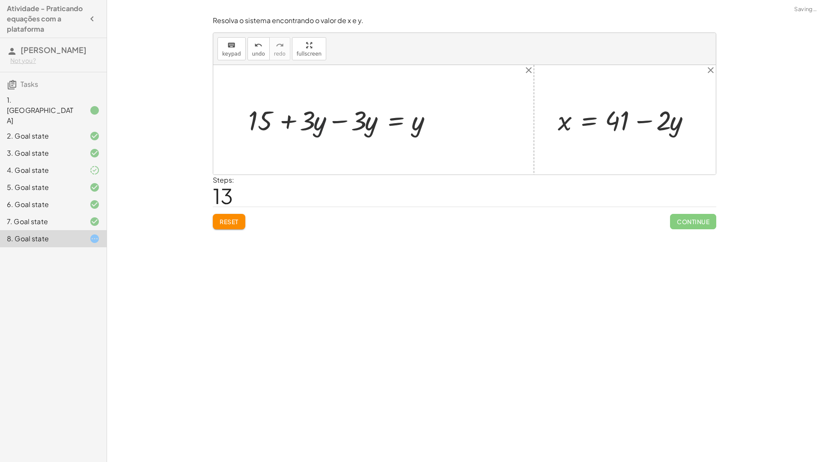
drag, startPoint x: 322, startPoint y: 122, endPoint x: 326, endPoint y: 122, distance: 4.3
click at [324, 122] on div at bounding box center [344, 120] width 200 height 36
click at [331, 122] on div at bounding box center [464, 120] width 502 height 110
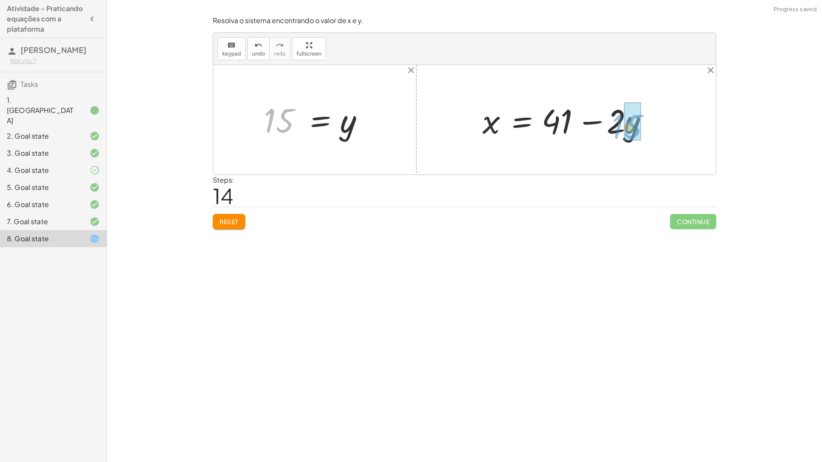
drag, startPoint x: 279, startPoint y: 120, endPoint x: 625, endPoint y: 127, distance: 345.9
click at [614, 122] on div at bounding box center [583, 120] width 211 height 44
click at [622, 122] on div at bounding box center [583, 120] width 211 height 44
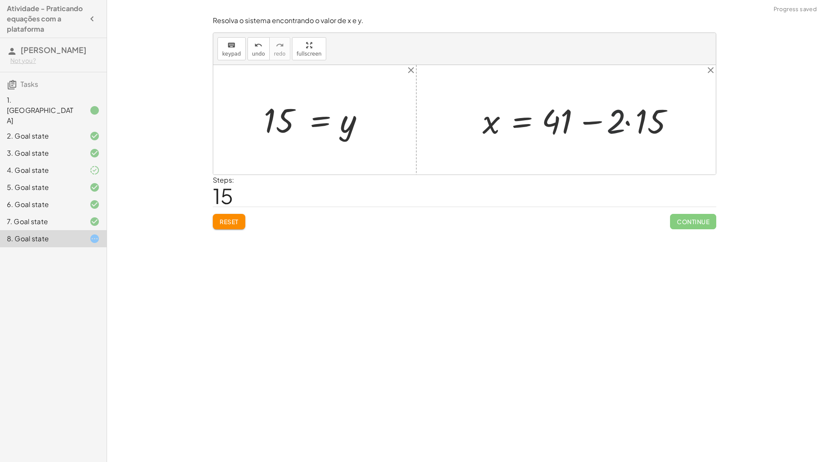
click at [630, 122] on div at bounding box center [583, 120] width 211 height 44
click at [630, 122] on div at bounding box center [569, 120] width 182 height 44
click at [553, 122] on div at bounding box center [569, 120] width 182 height 44
drag, startPoint x: 553, startPoint y: 122, endPoint x: 559, endPoint y: 122, distance: 5.6
click at [555, 122] on div at bounding box center [569, 120] width 182 height 44
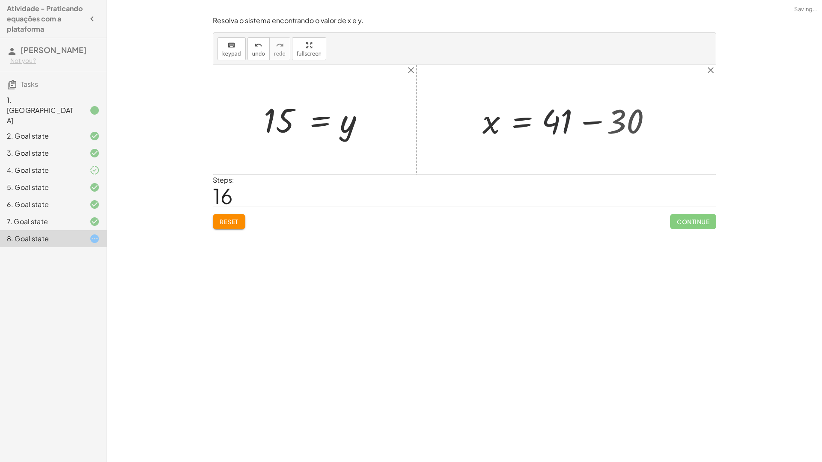
click at [587, 121] on div at bounding box center [569, 120] width 182 height 44
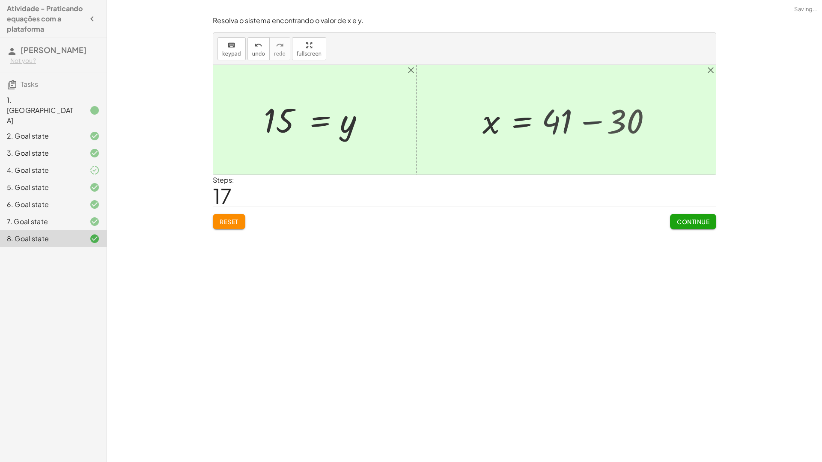
click at [587, 121] on div at bounding box center [536, 120] width 117 height 42
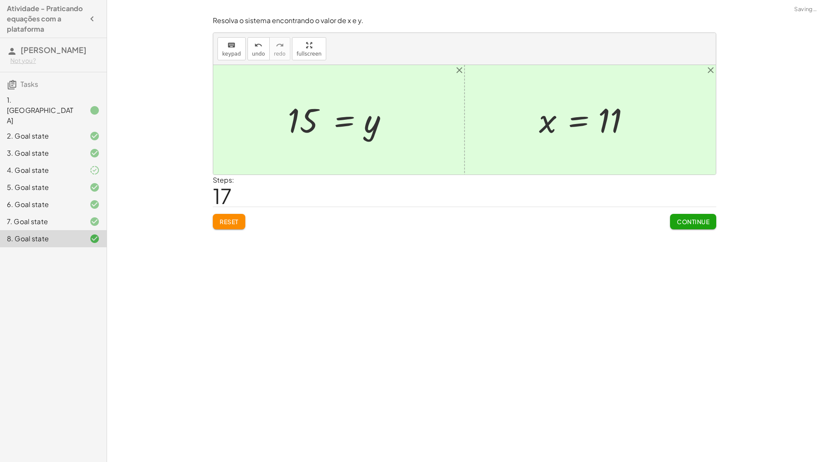
click at [692, 226] on button "Continue" at bounding box center [693, 221] width 46 height 15
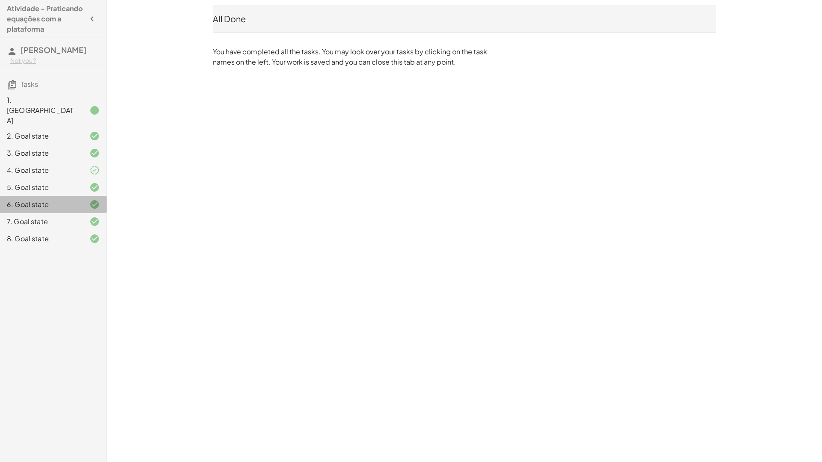
click at [51, 230] on div "6. Goal state" at bounding box center [53, 238] width 107 height 17
click at [66, 199] on div "6. Goal state" at bounding box center [41, 204] width 69 height 10
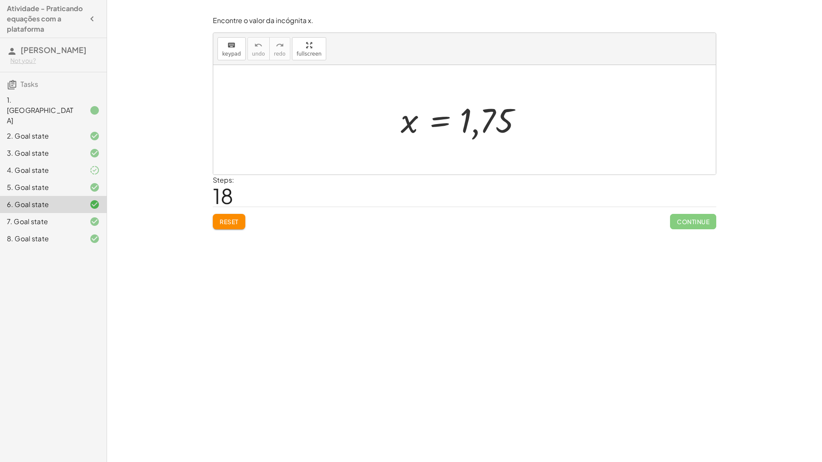
click at [22, 182] on div "5. Goal state" at bounding box center [41, 187] width 69 height 10
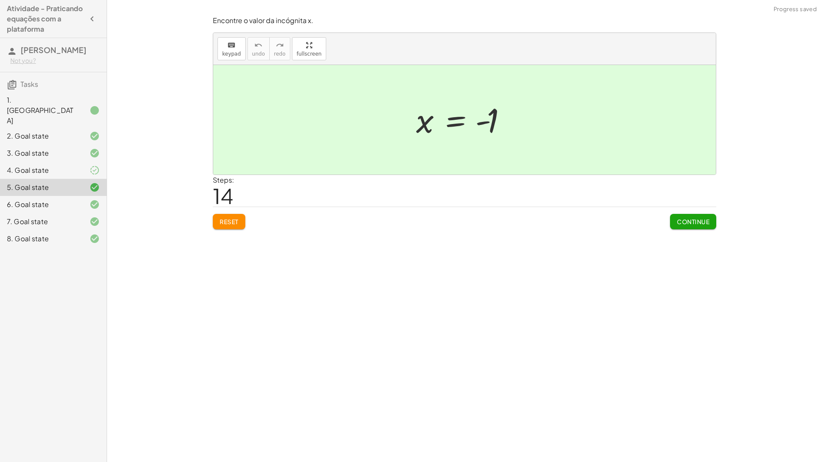
click at [60, 131] on div "2. Goal state" at bounding box center [41, 136] width 69 height 10
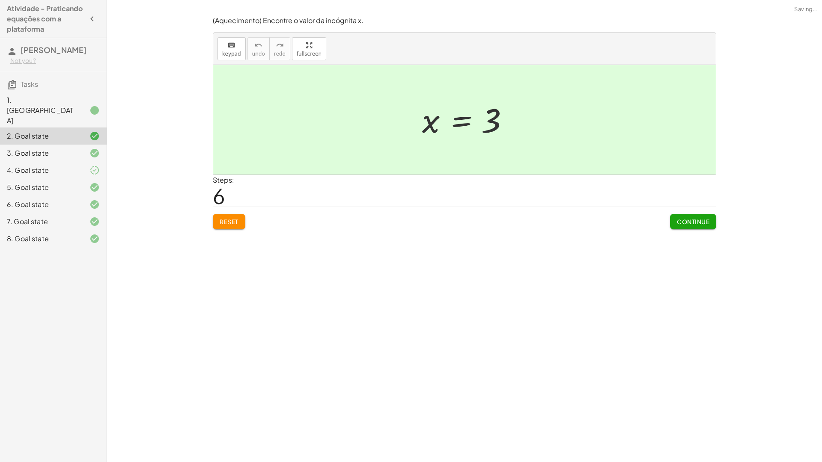
click at [64, 179] on div "3. Goal state" at bounding box center [53, 187] width 107 height 17
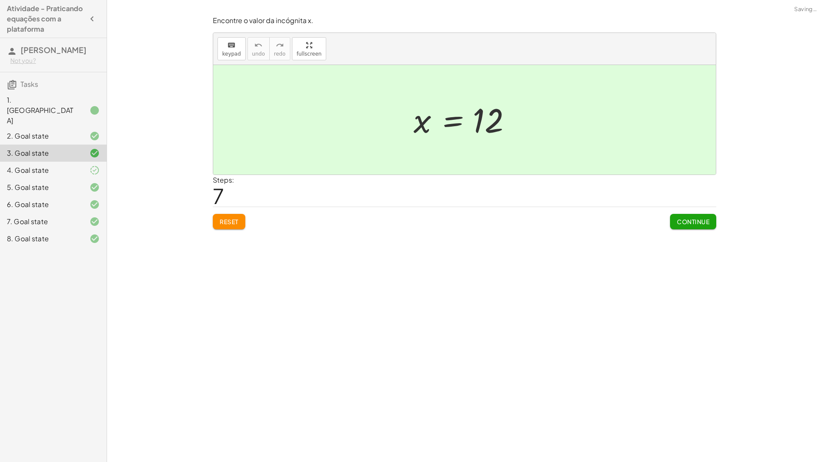
click at [65, 106] on div "1. [GEOGRAPHIC_DATA]" at bounding box center [41, 110] width 69 height 31
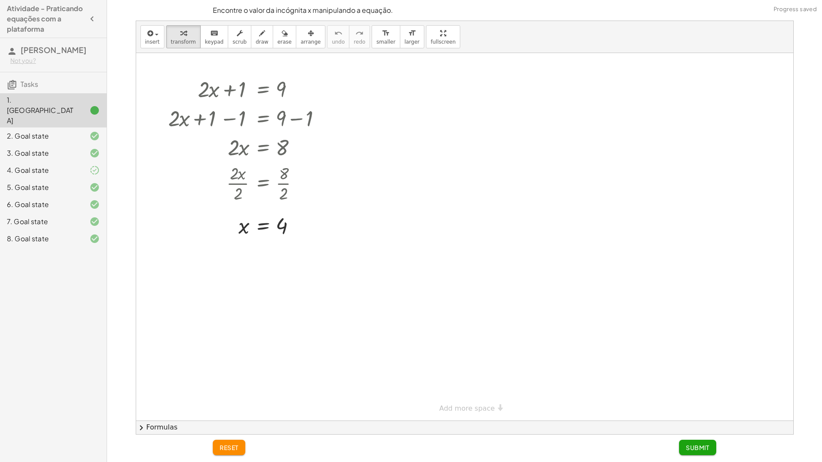
click at [71, 131] on div "2. Goal state" at bounding box center [41, 136] width 69 height 10
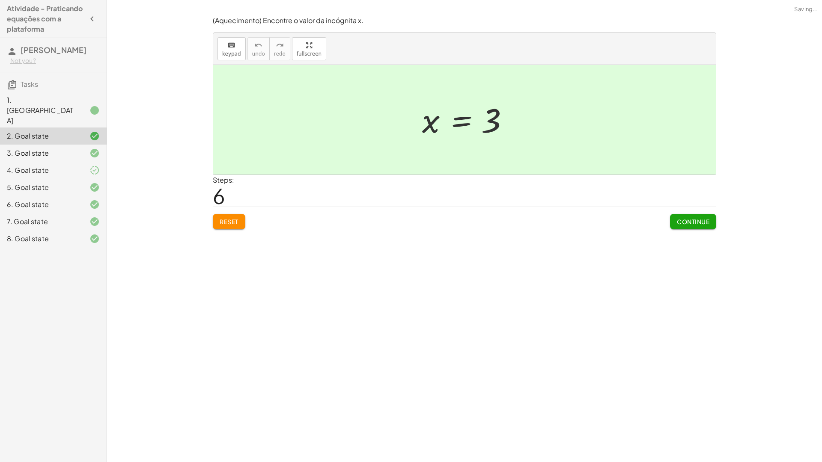
click at [60, 101] on div "1. [GEOGRAPHIC_DATA]" at bounding box center [41, 110] width 69 height 31
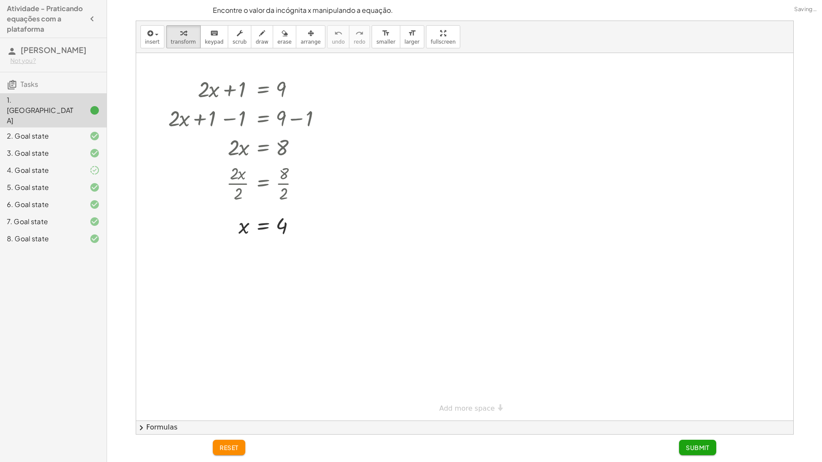
click at [71, 131] on div "2. Goal state" at bounding box center [41, 136] width 69 height 10
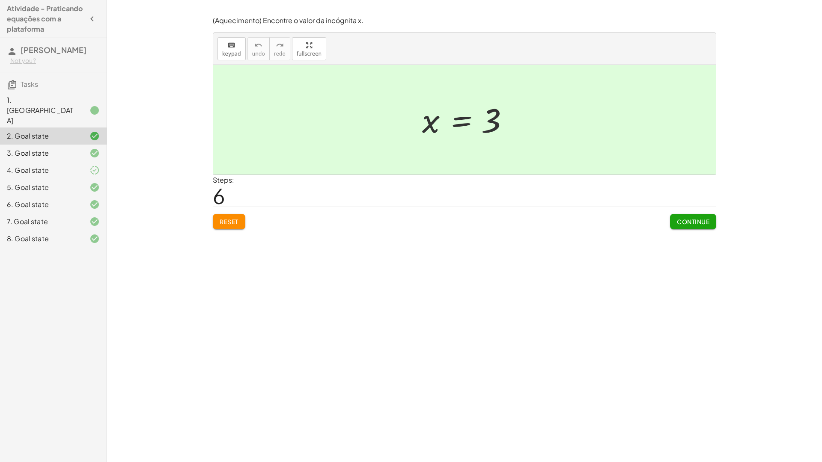
drag, startPoint x: 422, startPoint y: 282, endPoint x: 54, endPoint y: 209, distance: 375.3
click at [56, 236] on div "Atividade - Praticando equações com a plataforma Ryan Mello Not you? Tasks 1. C…" at bounding box center [53, 231] width 107 height 462
click at [54, 217] on div "7. Goal state" at bounding box center [41, 222] width 69 height 10
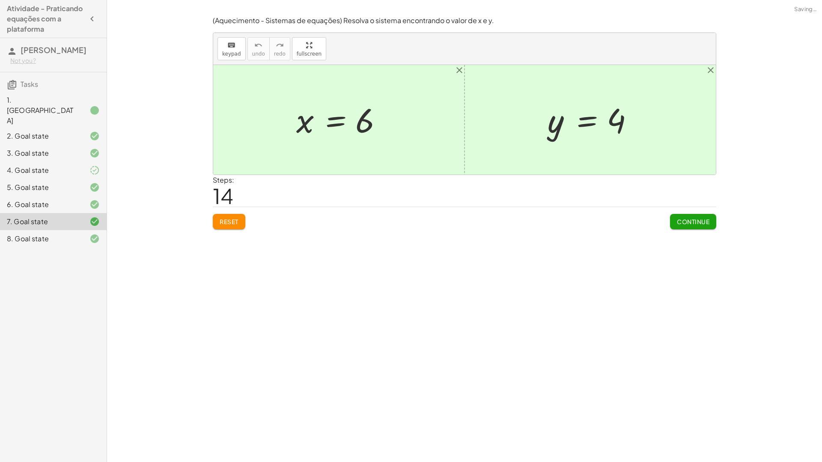
click at [57, 232] on div "1. Canvas 2. Goal state 3. Goal state 4. Goal state 5. Goal state 6. Goal state…" at bounding box center [53, 170] width 107 height 161
click at [57, 230] on div "8. Goal state" at bounding box center [53, 238] width 107 height 17
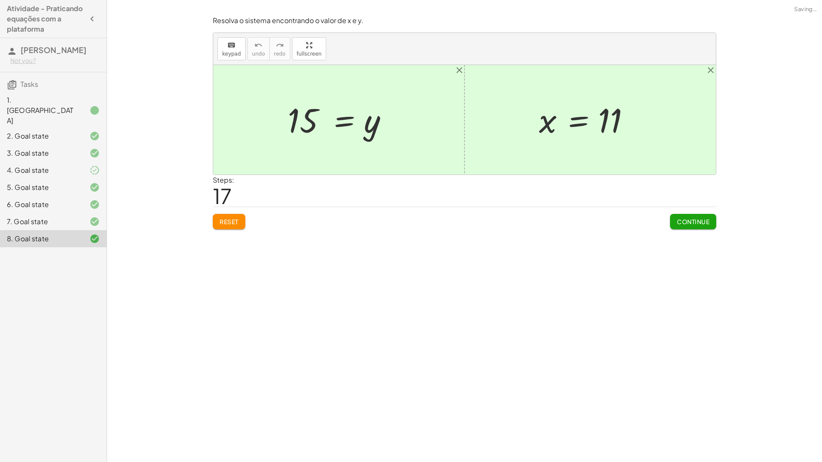
click at [57, 217] on div "7. Goal state" at bounding box center [41, 222] width 69 height 10
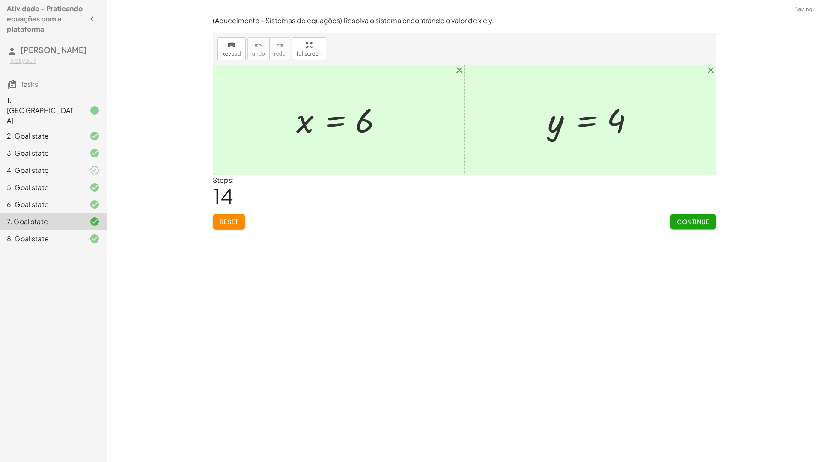
click at [71, 213] on div "5. Goal state" at bounding box center [53, 221] width 107 height 17
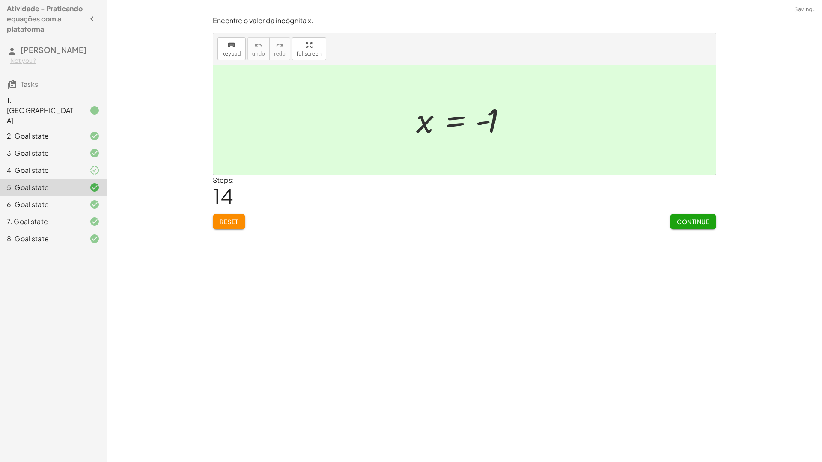
click at [80, 199] on div at bounding box center [88, 204] width 24 height 10
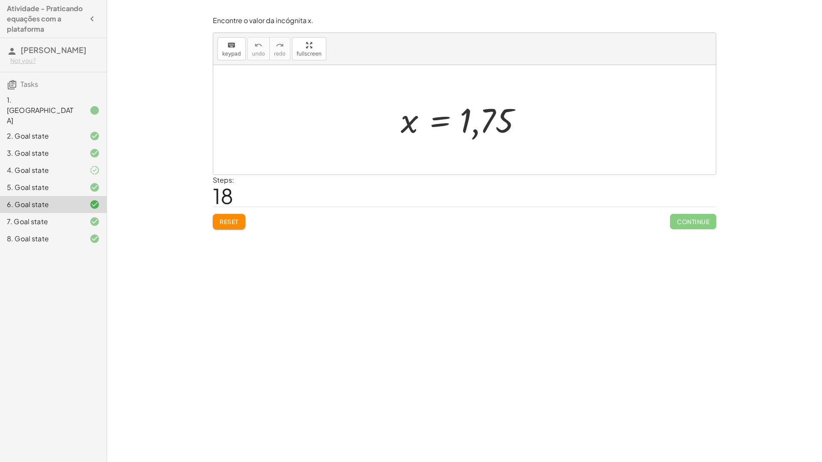
click at [88, 182] on div at bounding box center [88, 187] width 24 height 10
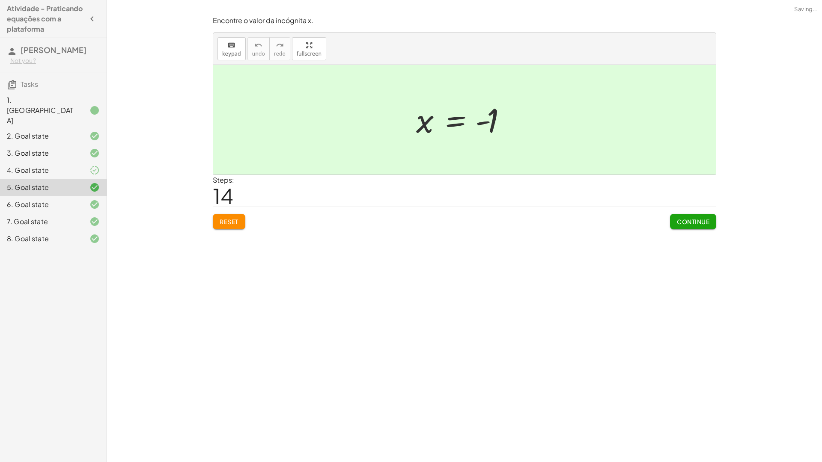
click at [88, 230] on div "6. Goal state" at bounding box center [53, 238] width 107 height 17
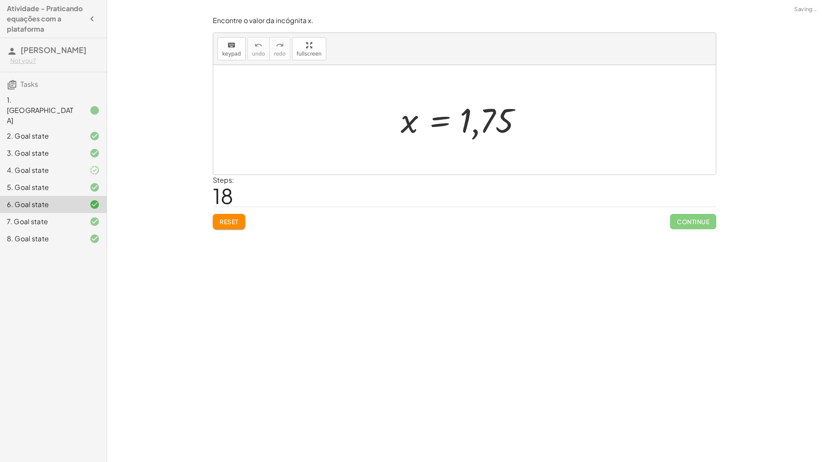
click at [87, 196] on div "4. Goal state" at bounding box center [53, 204] width 107 height 17
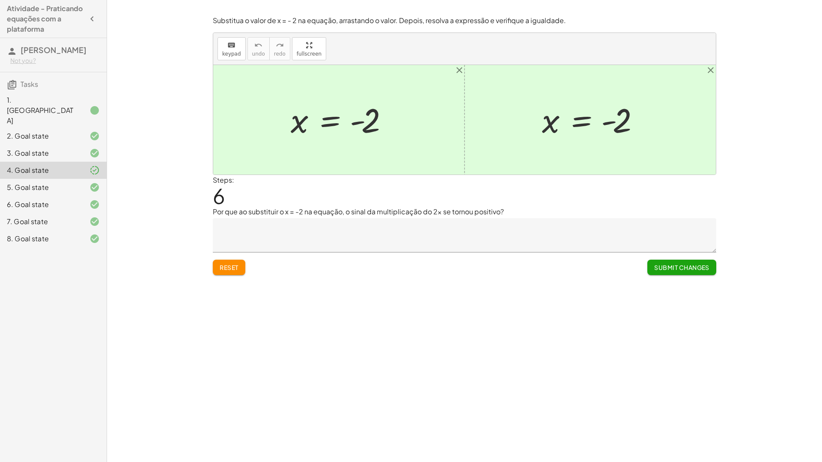
click at [60, 162] on div "4. Goal state" at bounding box center [53, 170] width 107 height 17
click at [57, 199] on div "6. Goal state" at bounding box center [41, 204] width 69 height 10
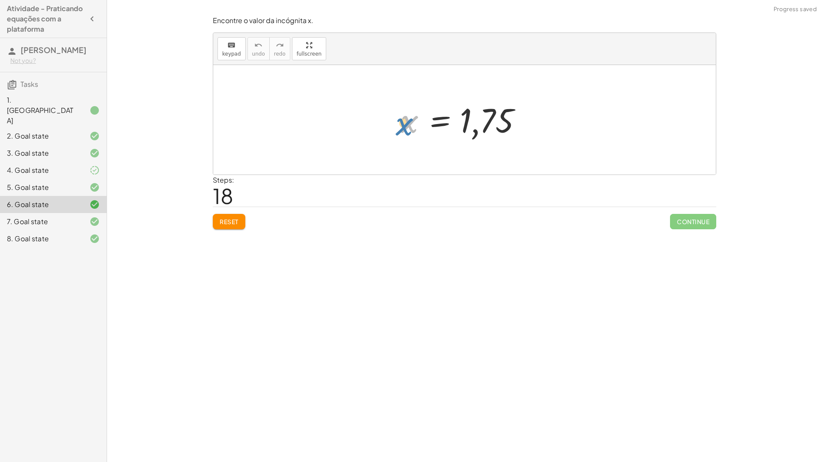
drag, startPoint x: 398, startPoint y: 129, endPoint x: 386, endPoint y: 132, distance: 12.8
click at [386, 132] on div "+ · ( + · 8 · x − 1 ) · 2 − · 2 · x = 3 + · ( + · 8 · x − 1 ) · 2 − · 2 · x + ·…" at bounding box center [464, 120] width 502 height 110
click at [88, 165] on div at bounding box center [88, 170] width 24 height 10
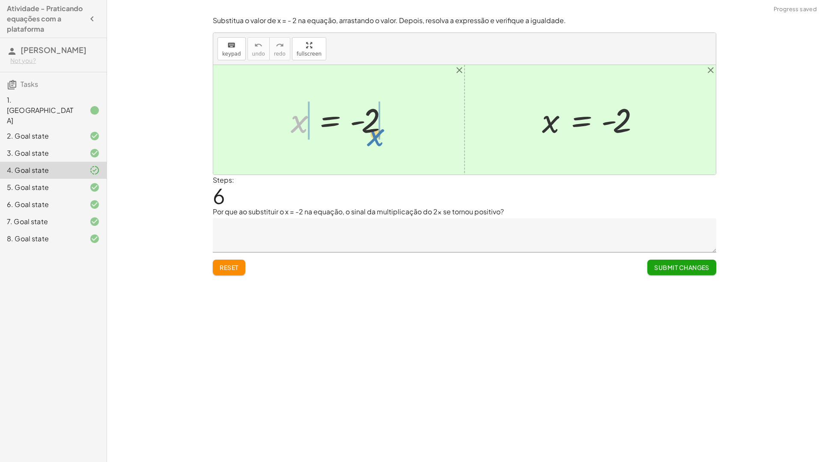
drag, startPoint x: 304, startPoint y: 127, endPoint x: 380, endPoint y: 142, distance: 77.6
click at [380, 142] on div "+ 5 − · 2 · x = 9 + 5 − 5 − · 2 · x = + 9 − 5 + 0 − · 2 · x = + 9 − 5 · - 2 · x…" at bounding box center [339, 120] width 122 height 47
click at [369, 122] on div at bounding box center [348, 120] width 221 height 44
click at [378, 123] on div at bounding box center [348, 120] width 221 height 44
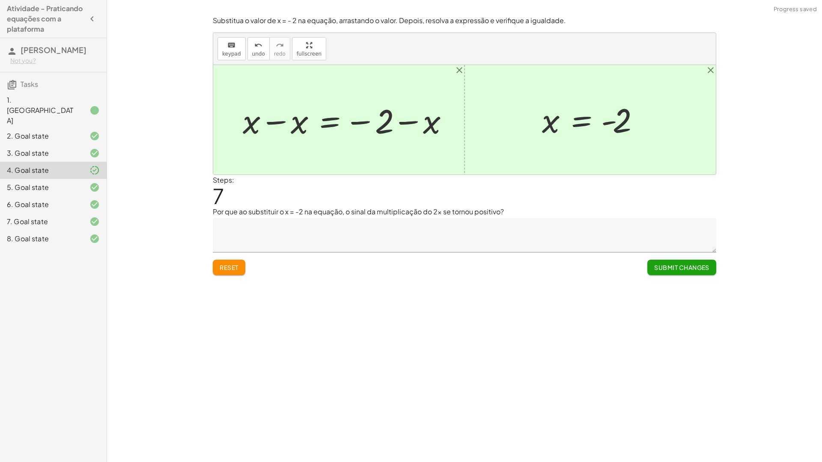
click at [393, 123] on div at bounding box center [348, 120] width 221 height 44
click at [408, 124] on div at bounding box center [348, 120] width 221 height 44
click at [280, 121] on div at bounding box center [348, 120] width 221 height 44
click at [280, 122] on div "+ 5 − · 2 · x = 9 + 5 − 5 − · 2 · x = + 9 − 5 + 0 − · 2 · x = + 9 − 5 · - 2 · x…" at bounding box center [370, 120] width 184 height 47
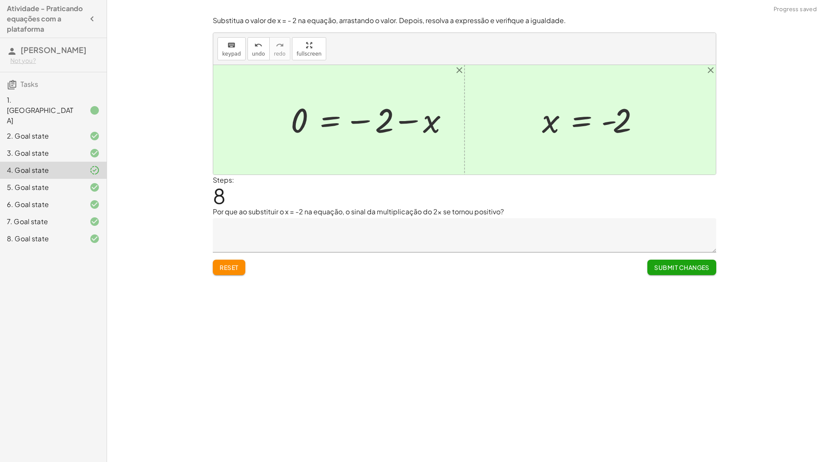
click at [236, 264] on span "Reset" at bounding box center [229, 268] width 19 height 8
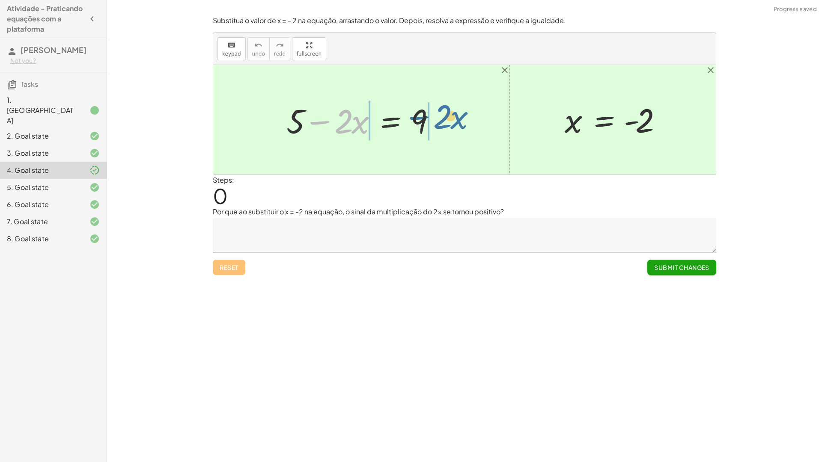
drag, startPoint x: 309, startPoint y: 125, endPoint x: 404, endPoint y: 119, distance: 94.8
click at [404, 119] on div at bounding box center [364, 120] width 165 height 44
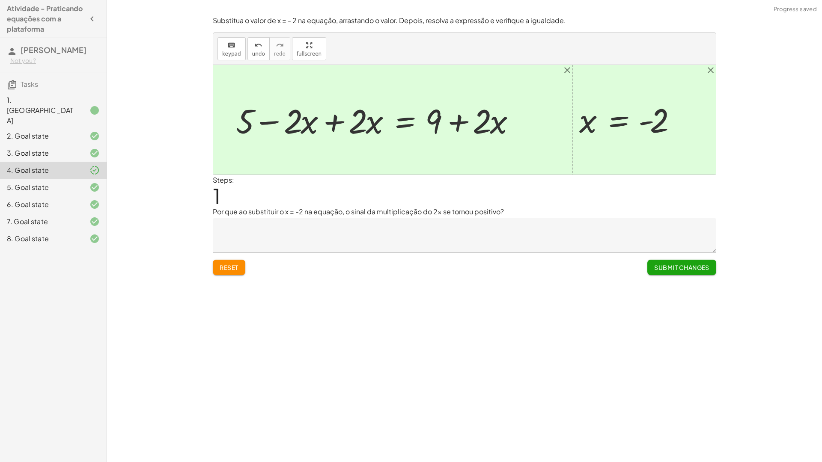
click at [437, 125] on div at bounding box center [379, 120] width 294 height 44
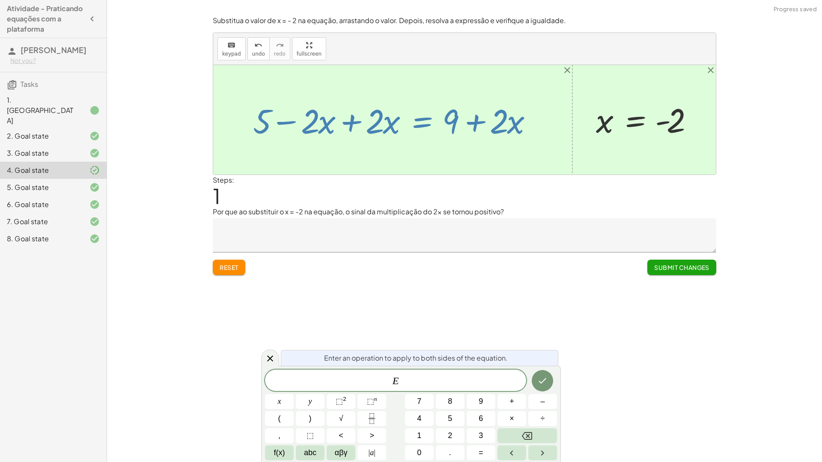
click at [467, 125] on div at bounding box center [396, 120] width 294 height 44
click at [225, 272] on button "Reset" at bounding box center [229, 267] width 33 height 15
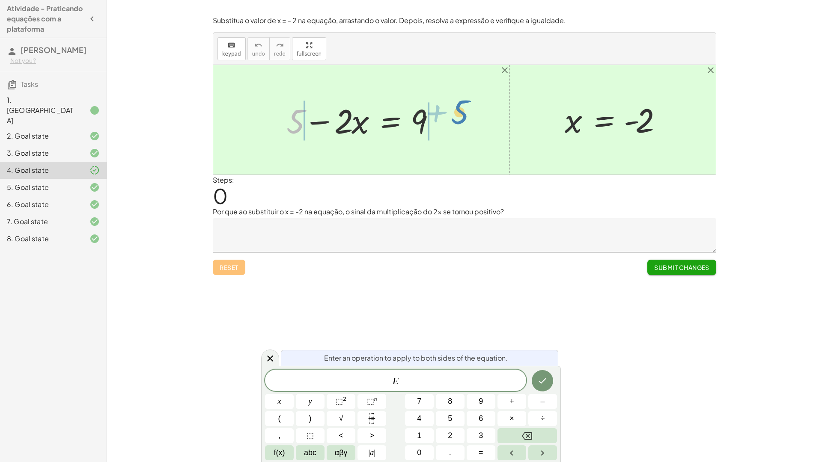
drag, startPoint x: 297, startPoint y: 121, endPoint x: 471, endPoint y: 111, distance: 174.1
click at [434, 118] on div at bounding box center [364, 120] width 261 height 44
click at [434, 118] on div at bounding box center [340, 120] width 213 height 44
click at [275, 125] on div at bounding box center [340, 120] width 213 height 44
click at [275, 125] on div at bounding box center [464, 120] width 502 height 110
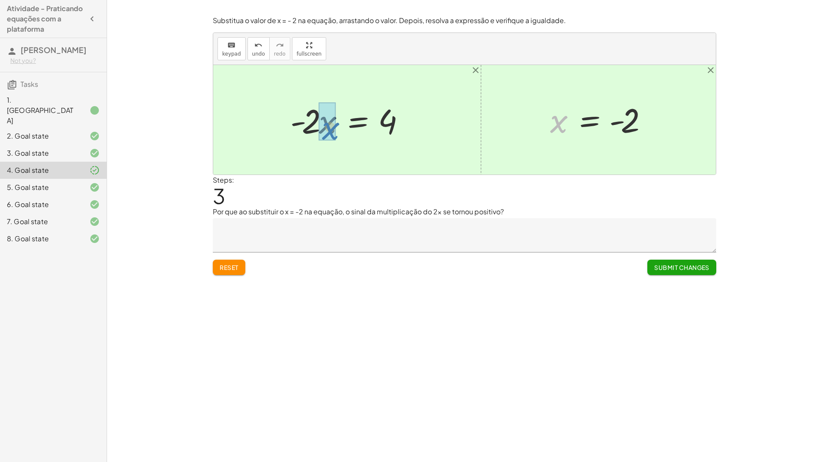
drag, startPoint x: 552, startPoint y: 126, endPoint x: 323, endPoint y: 133, distance: 229.1
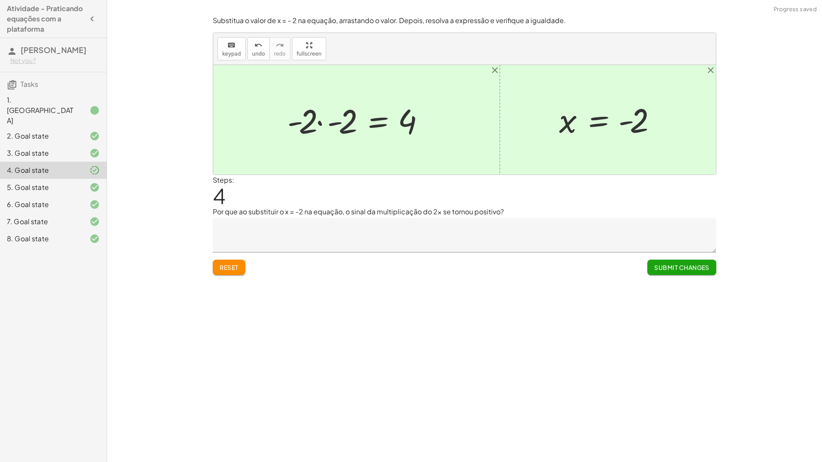
click at [297, 121] on div at bounding box center [358, 120] width 151 height 44
click at [301, 122] on div at bounding box center [358, 120] width 151 height 44
click at [315, 122] on div at bounding box center [359, 120] width 151 height 44
click at [316, 122] on div at bounding box center [359, 120] width 151 height 44
click at [321, 123] on div at bounding box center [359, 120] width 151 height 44
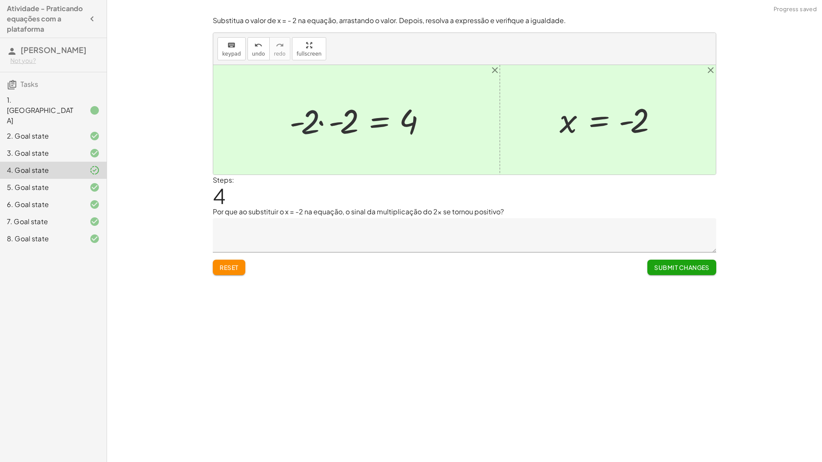
click at [322, 123] on div at bounding box center [359, 120] width 151 height 44
click at [322, 123] on div at bounding box center [464, 120] width 502 height 110
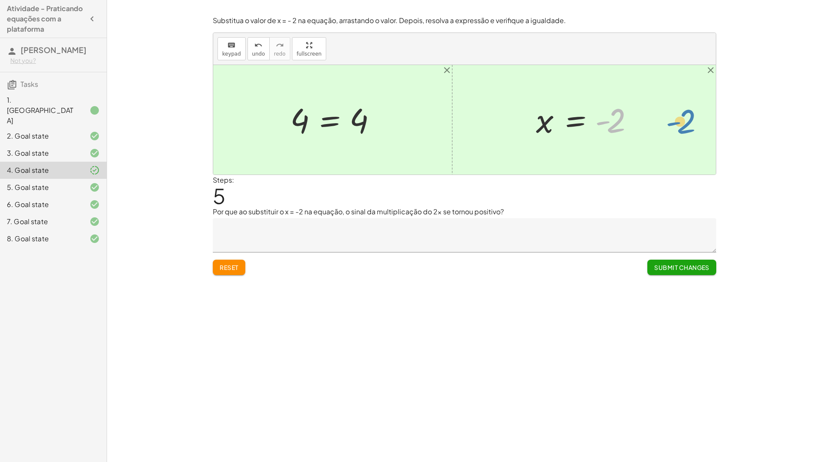
drag, startPoint x: 613, startPoint y: 128, endPoint x: 693, endPoint y: 126, distance: 79.6
click at [693, 126] on div "+ 5 − · 2 · x = 9 + 5 − 5 − · 2 · x = + 9 − 5 + 5 − 5 − · 2 · x = 4 + 0 − · 2 ·…" at bounding box center [464, 120] width 502 height 110
click at [658, 270] on span "Submit Changes" at bounding box center [681, 268] width 55 height 8
drag, startPoint x: 97, startPoint y: 248, endPoint x: 118, endPoint y: 247, distance: 21.4
click at [101, 247] on div "Atividade - Praticando equações com a plataforma Ryan Mello Not you? Tasks 1. C…" at bounding box center [53, 231] width 107 height 462
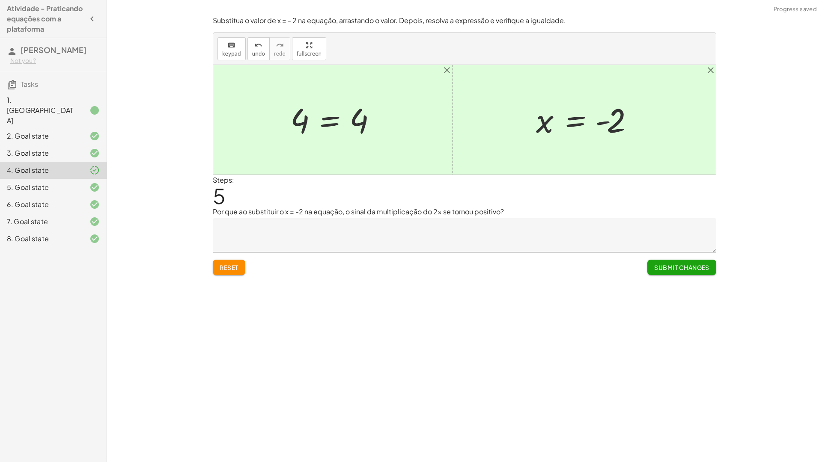
click at [80, 234] on div "Atividade - Praticando equações com a plataforma Ryan Mello Not you? Tasks 1. C…" at bounding box center [53, 231] width 107 height 462
click at [80, 234] on div at bounding box center [88, 239] width 24 height 10
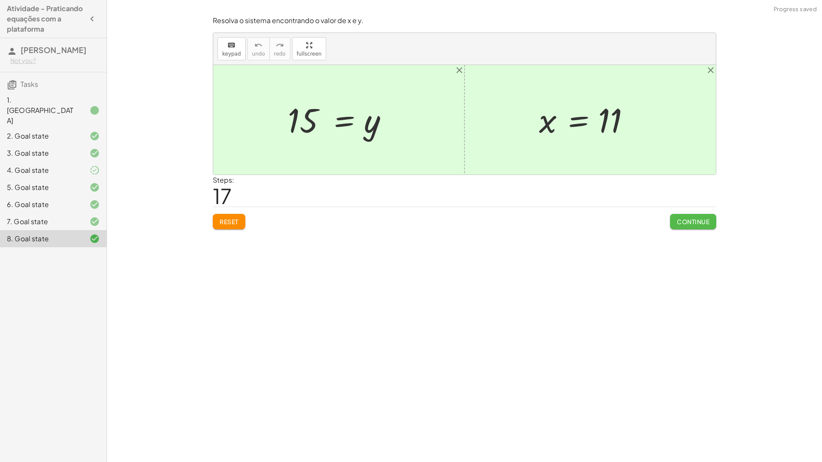
click at [696, 220] on span "Continue" at bounding box center [693, 222] width 33 height 8
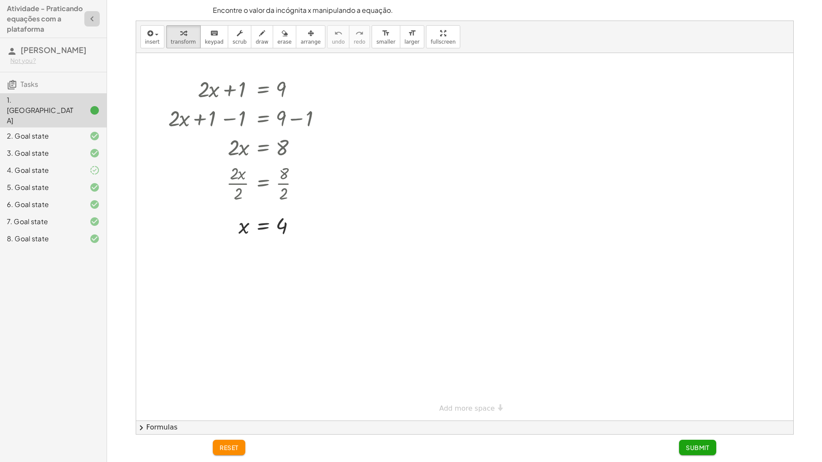
click at [93, 25] on button "button" at bounding box center [91, 18] width 15 height 15
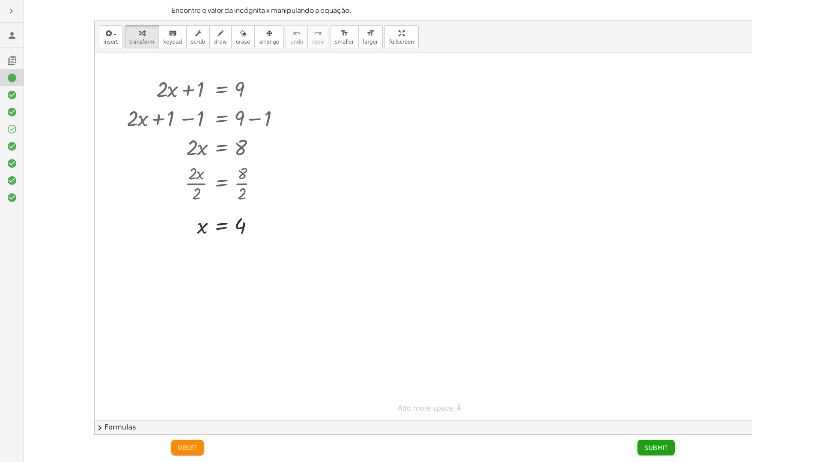
click at [8, 6] on button "button" at bounding box center [10, 10] width 15 height 15
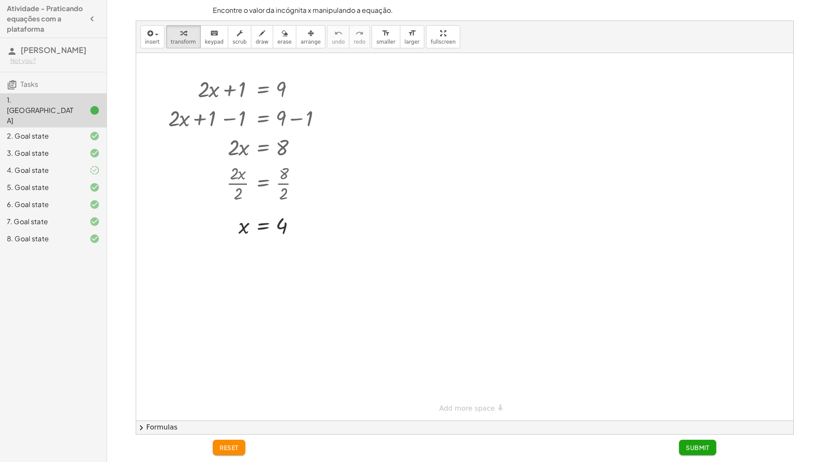
click at [17, 54] on icon at bounding box center [12, 51] width 10 height 10
click at [150, 34] on icon "button" at bounding box center [150, 33] width 8 height 10
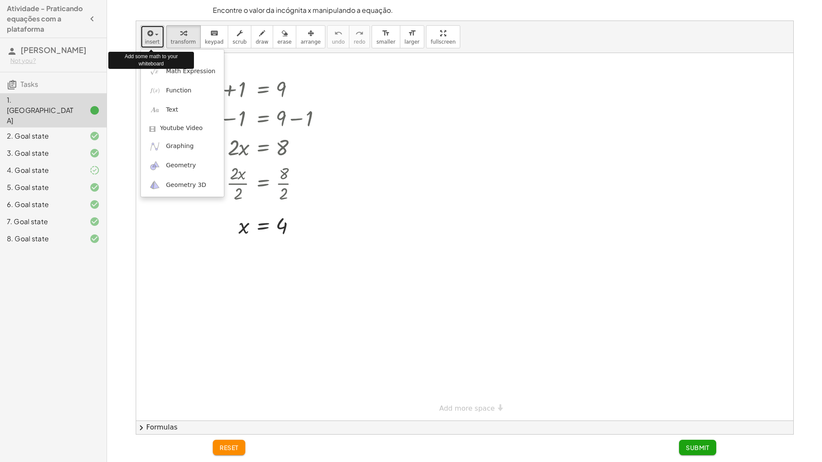
click at [150, 34] on icon "button" at bounding box center [150, 33] width 8 height 10
drag, startPoint x: 151, startPoint y: 34, endPoint x: 158, endPoint y: 34, distance: 7.3
click at [151, 34] on icon "button" at bounding box center [150, 33] width 8 height 10
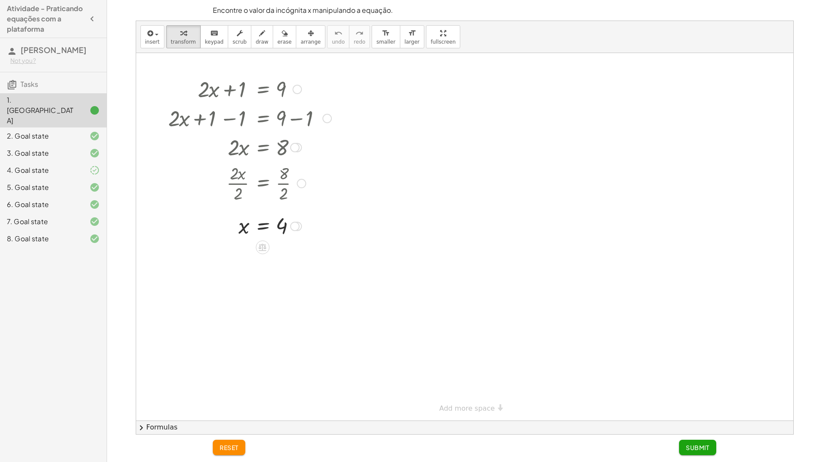
drag, startPoint x: 243, startPoint y: 149, endPoint x: 248, endPoint y: 150, distance: 5.8
click at [252, 150] on div at bounding box center [250, 146] width 172 height 29
drag, startPoint x: 235, startPoint y: 155, endPoint x: 240, endPoint y: 155, distance: 4.7
click at [240, 155] on div at bounding box center [250, 146] width 172 height 29
drag, startPoint x: 240, startPoint y: 155, endPoint x: 263, endPoint y: 155, distance: 22.7
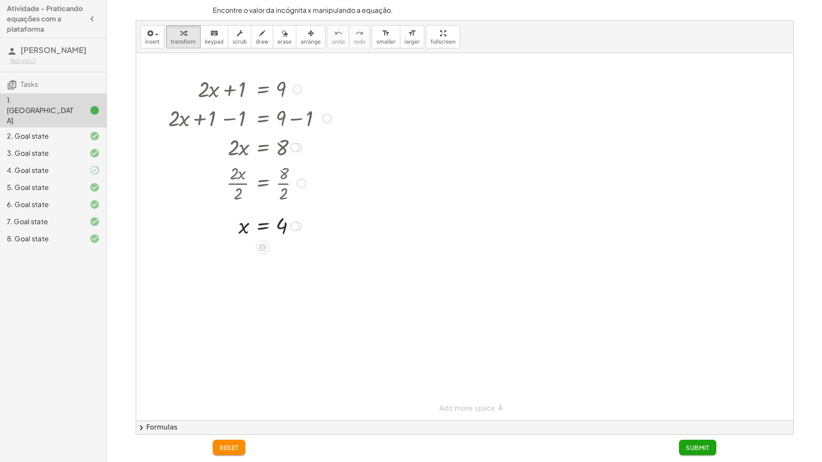
click at [262, 155] on div at bounding box center [250, 146] width 172 height 29
click at [64, 196] on div "4. Goal state" at bounding box center [53, 204] width 107 height 17
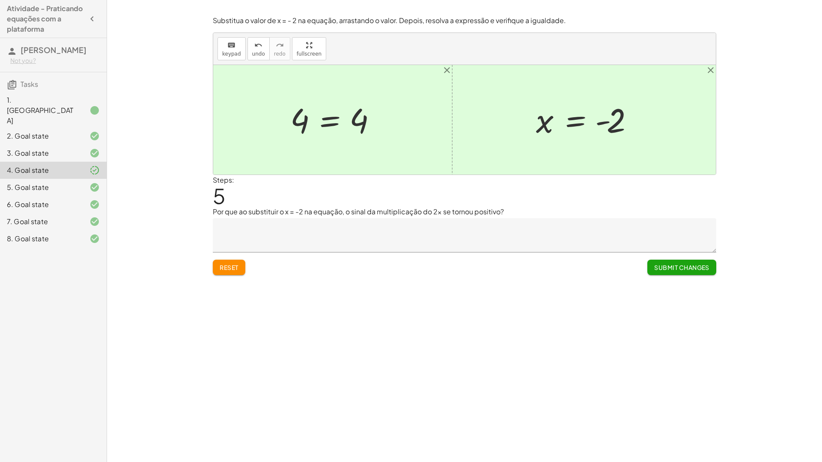
click at [69, 102] on div "1. [GEOGRAPHIC_DATA]" at bounding box center [41, 110] width 69 height 31
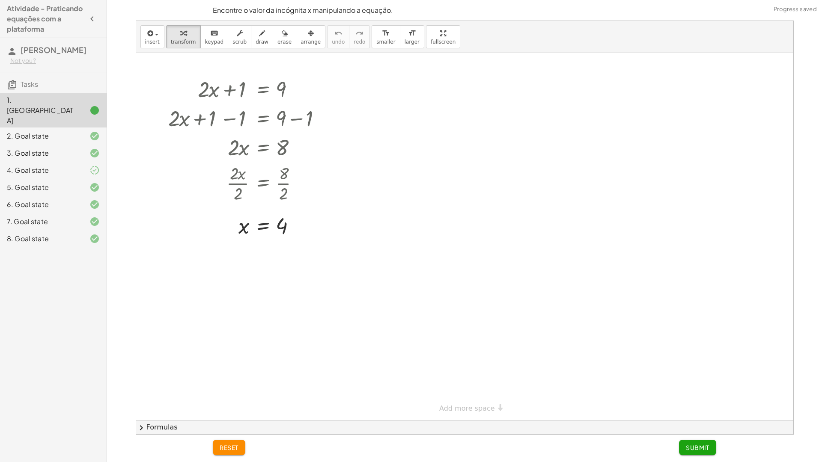
click at [164, 423] on button "chevron_right Formulas" at bounding box center [464, 428] width 657 height 14
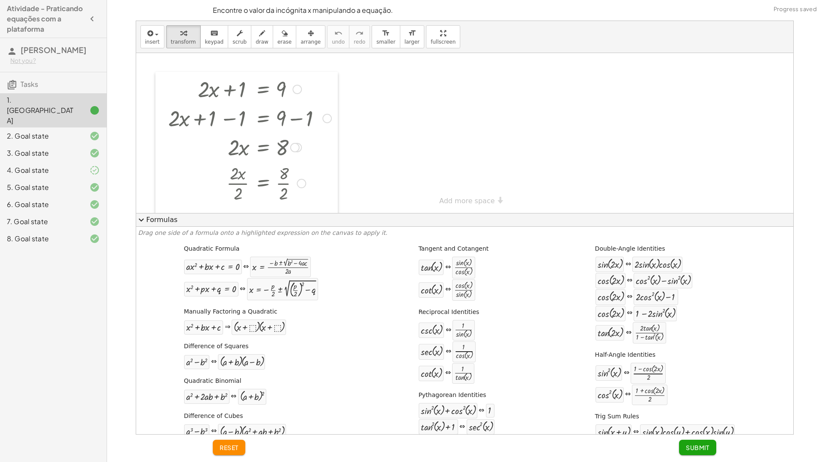
click at [164, 178] on div at bounding box center [161, 157] width 13 height 170
click at [146, 221] on span "expand_more" at bounding box center [141, 220] width 10 height 10
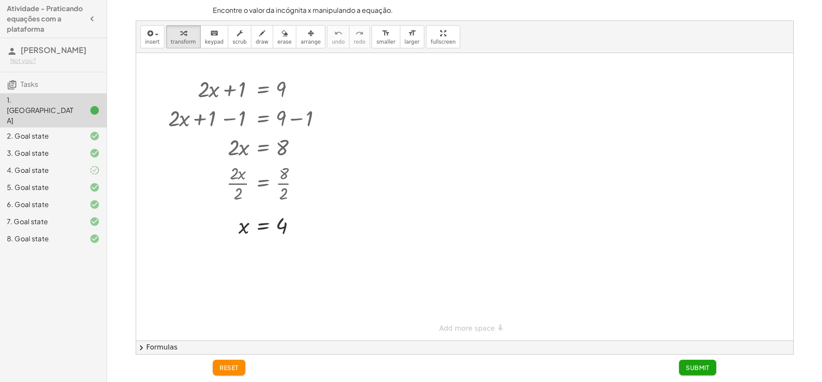
click at [92, 15] on icon "button" at bounding box center [92, 19] width 10 height 10
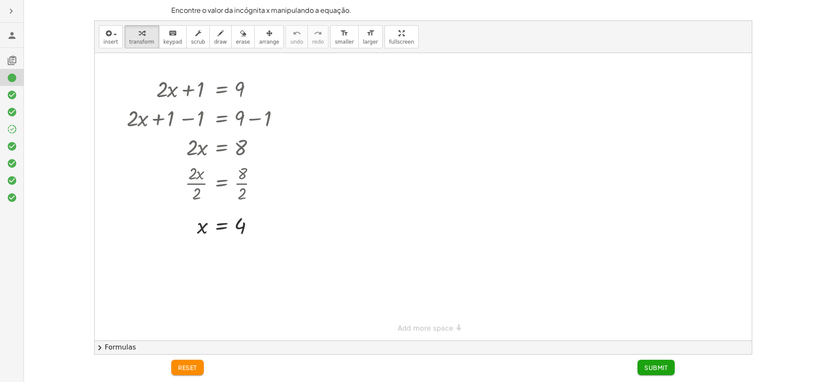
click at [12, 15] on icon "button" at bounding box center [11, 11] width 10 height 10
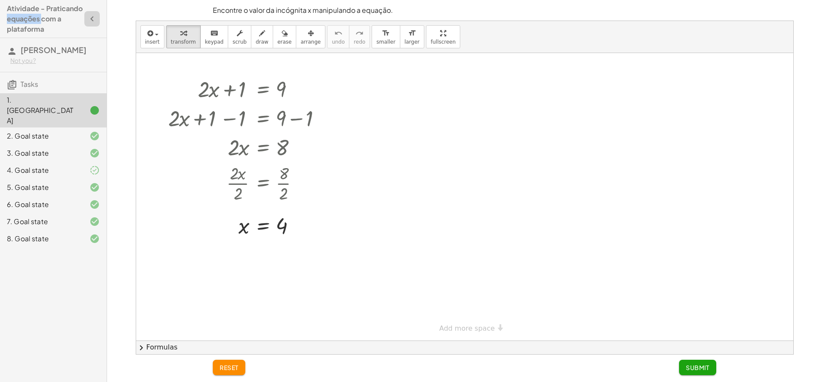
click at [12, 15] on h4 "Atividade - Praticando equações com a plataforma" at bounding box center [45, 18] width 77 height 31
click at [18, 15] on h4 "Atividade - Praticando equações com a plataforma" at bounding box center [45, 18] width 77 height 31
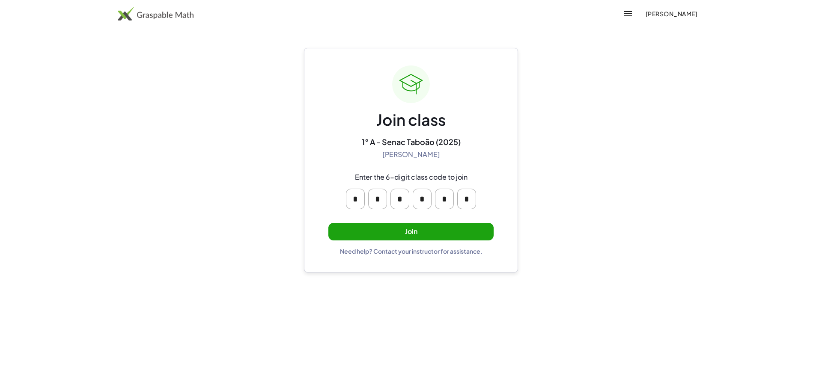
click at [410, 229] on button "Join" at bounding box center [410, 232] width 165 height 18
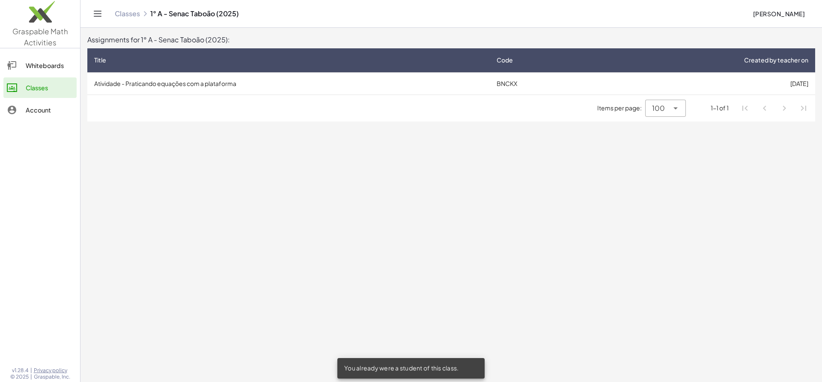
click at [401, 222] on main "Assignments for 1° A - Senac Taboão (2025): Title Code Created by teacher on At…" at bounding box center [450, 191] width 741 height 382
